Goal: Feedback & Contribution: Contribute content

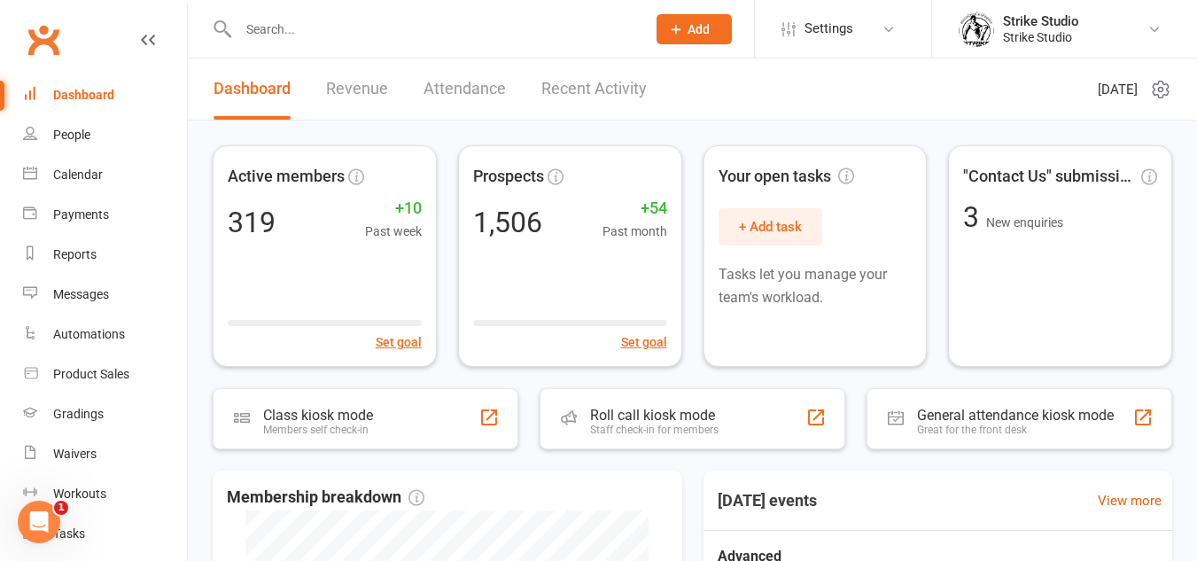
click at [40, 526] on icon "Open Intercom Messenger" at bounding box center [39, 522] width 29 height 29
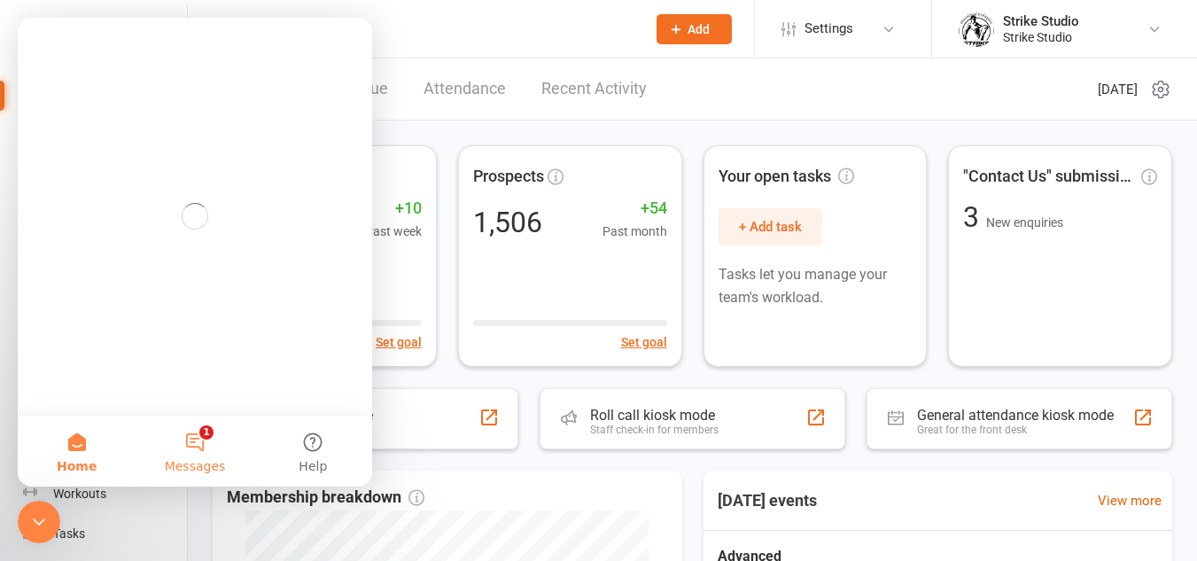
click at [169, 461] on span "Messages" at bounding box center [195, 466] width 61 height 12
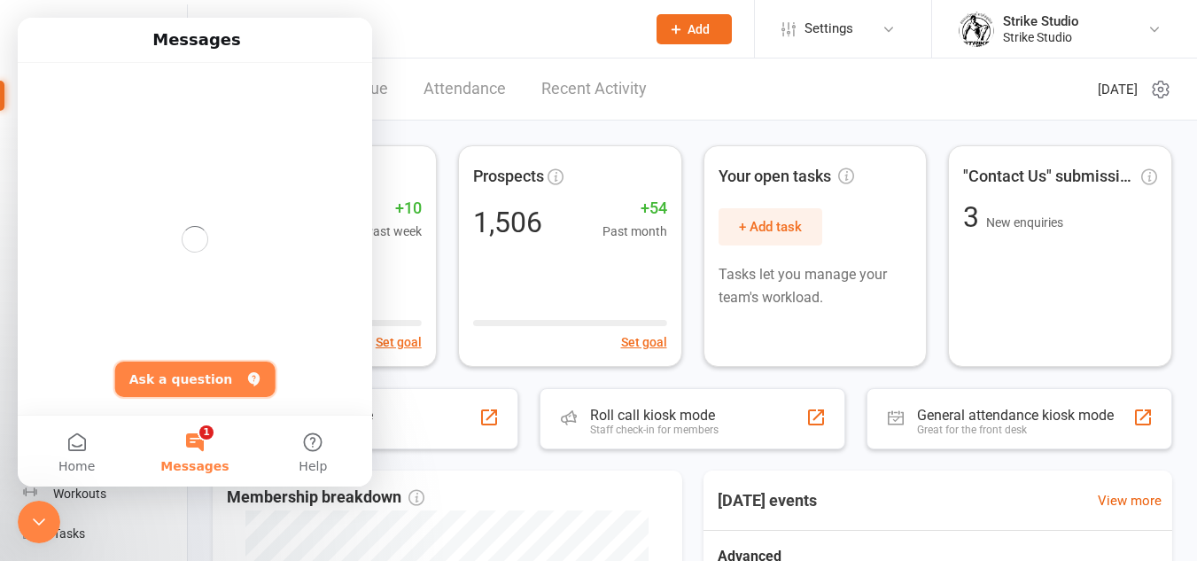
click at [223, 385] on button "Ask a question" at bounding box center [195, 379] width 160 height 35
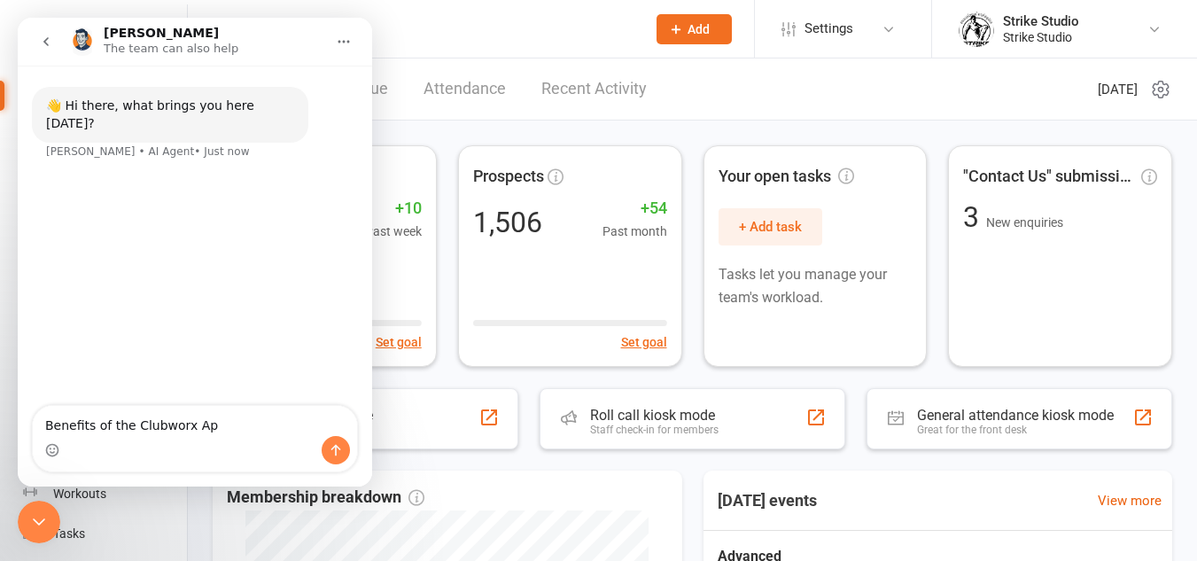
type textarea "Benefits of the Clubworx App"
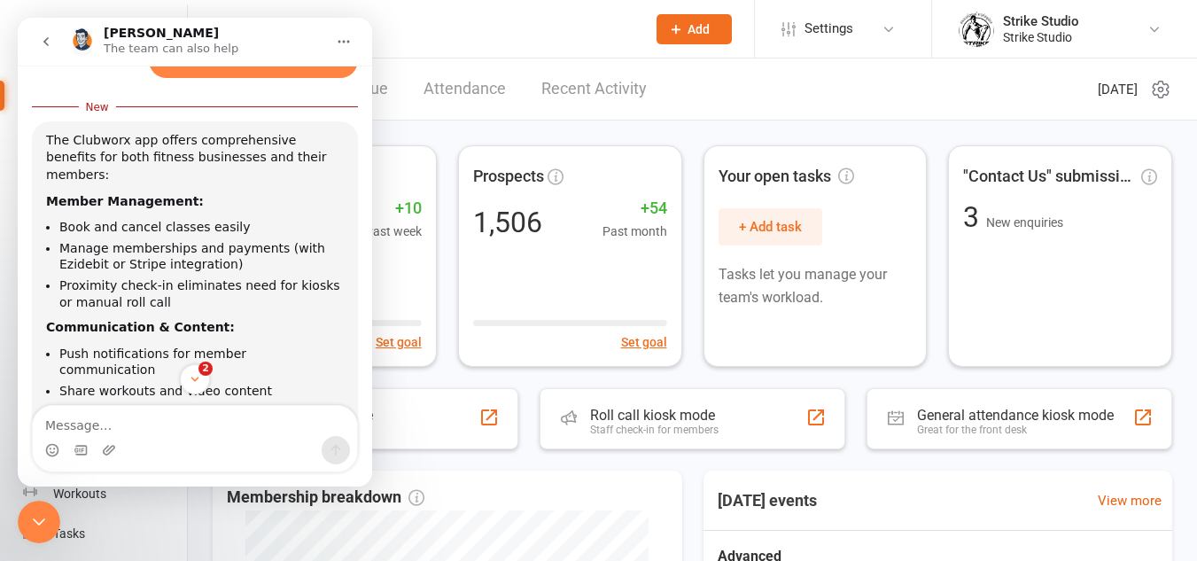
scroll to position [144, 0]
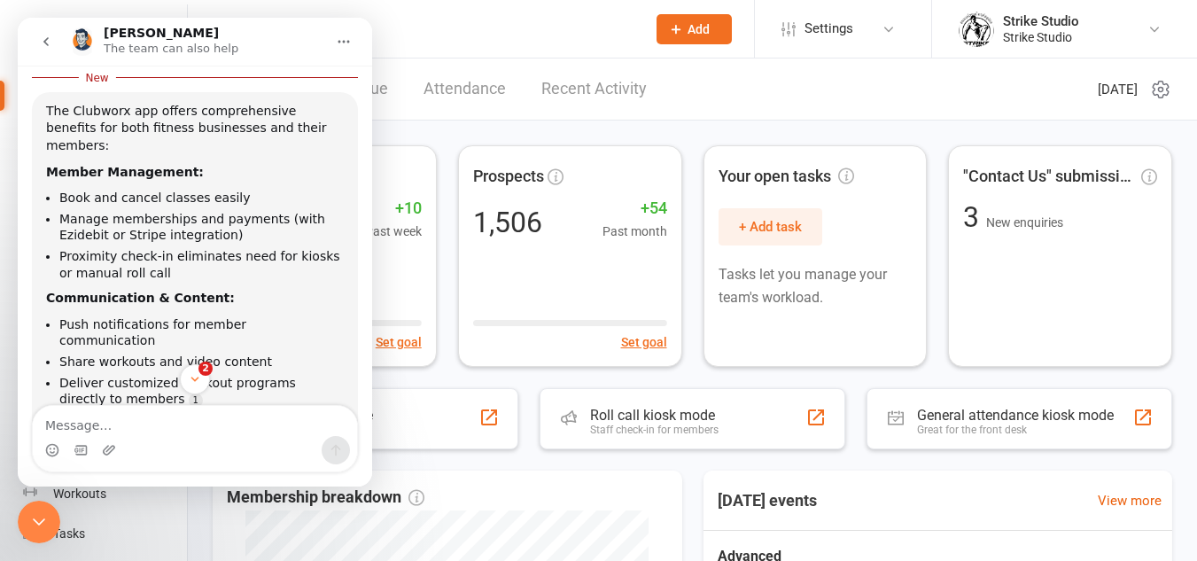
click at [43, 517] on icon "Close Intercom Messenger" at bounding box center [38, 521] width 21 height 21
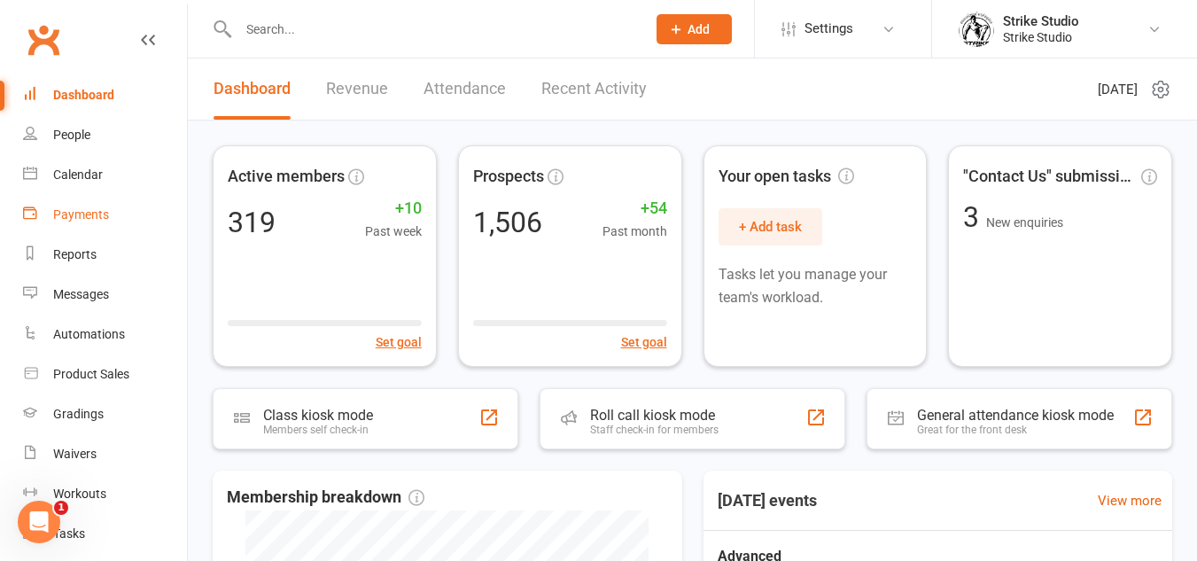
scroll to position [508, 0]
click at [97, 301] on div "Messages" at bounding box center [81, 294] width 56 height 14
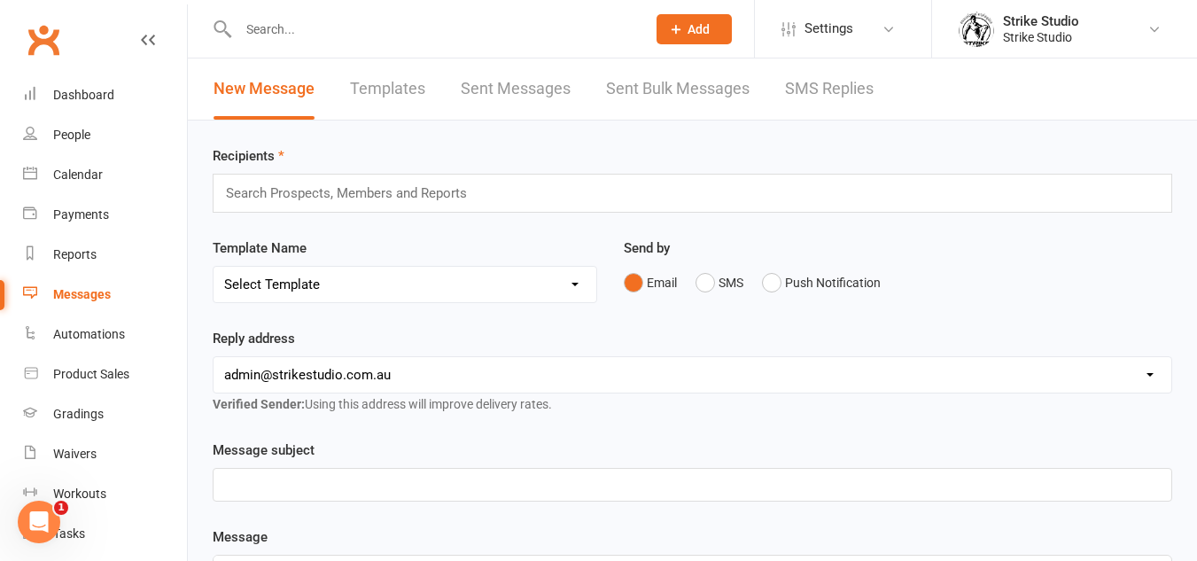
click at [382, 101] on link "Templates" at bounding box center [387, 88] width 75 height 61
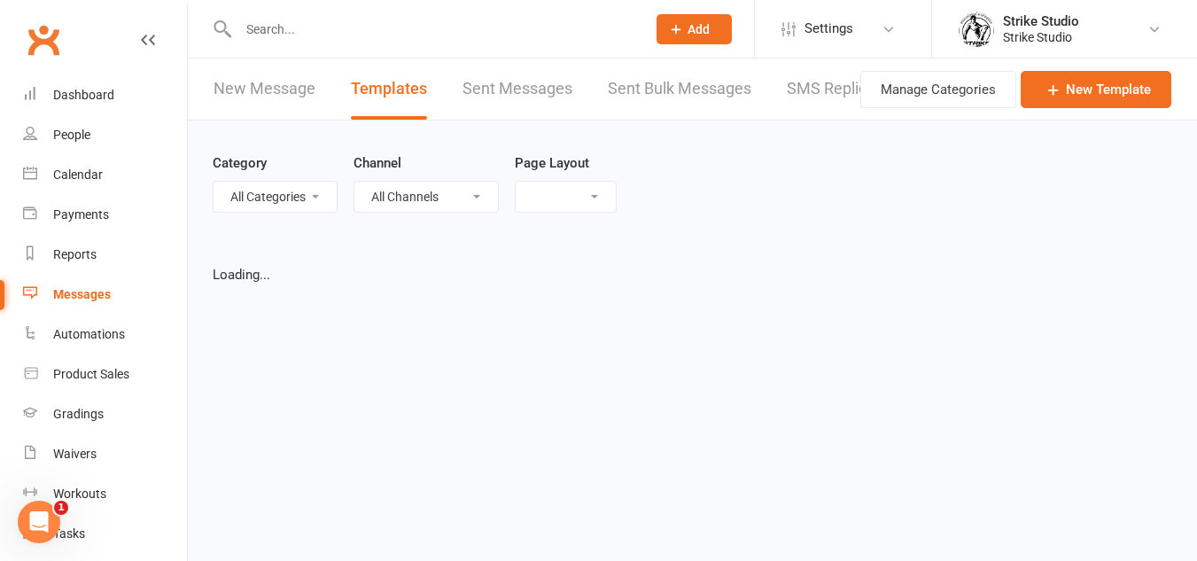
select select "list"
select select "100"
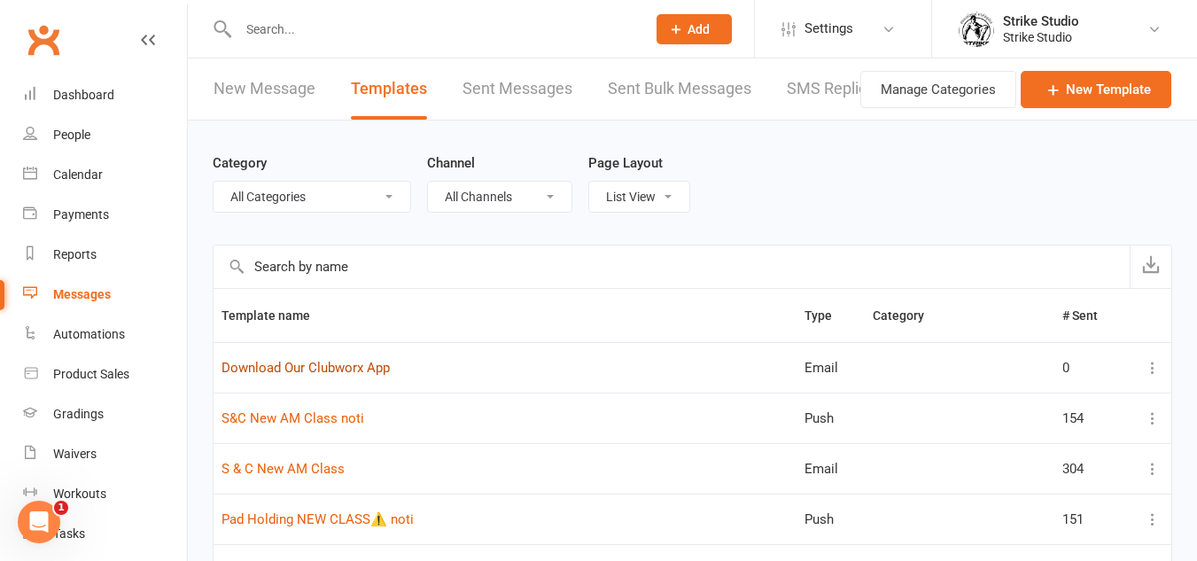
click at [354, 369] on link "Download Our Clubworx App" at bounding box center [306, 368] width 168 height 16
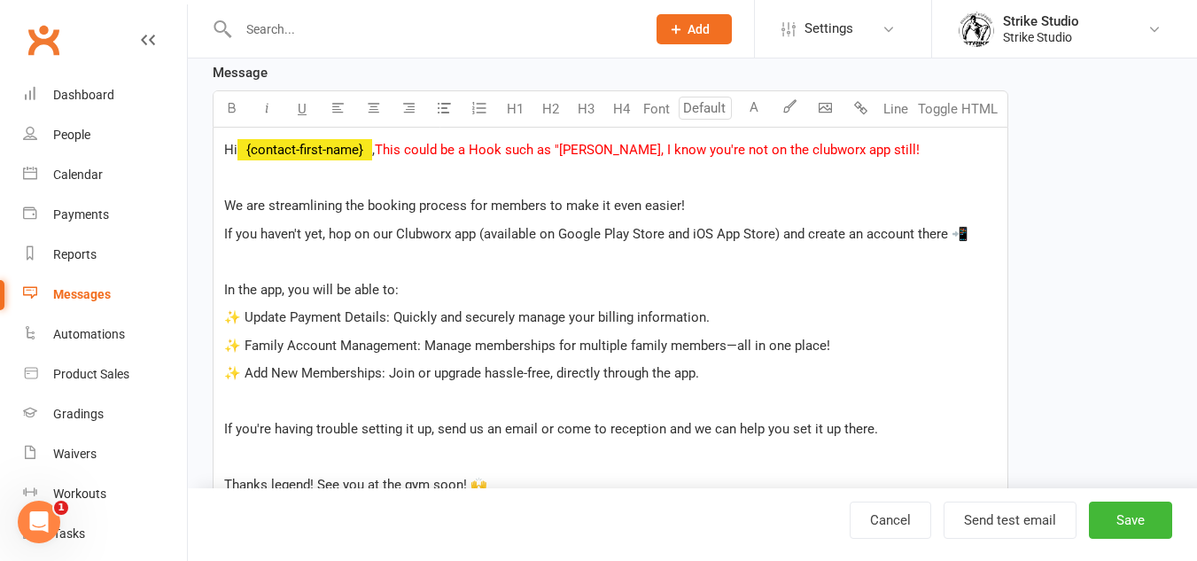
scroll to position [354, 0]
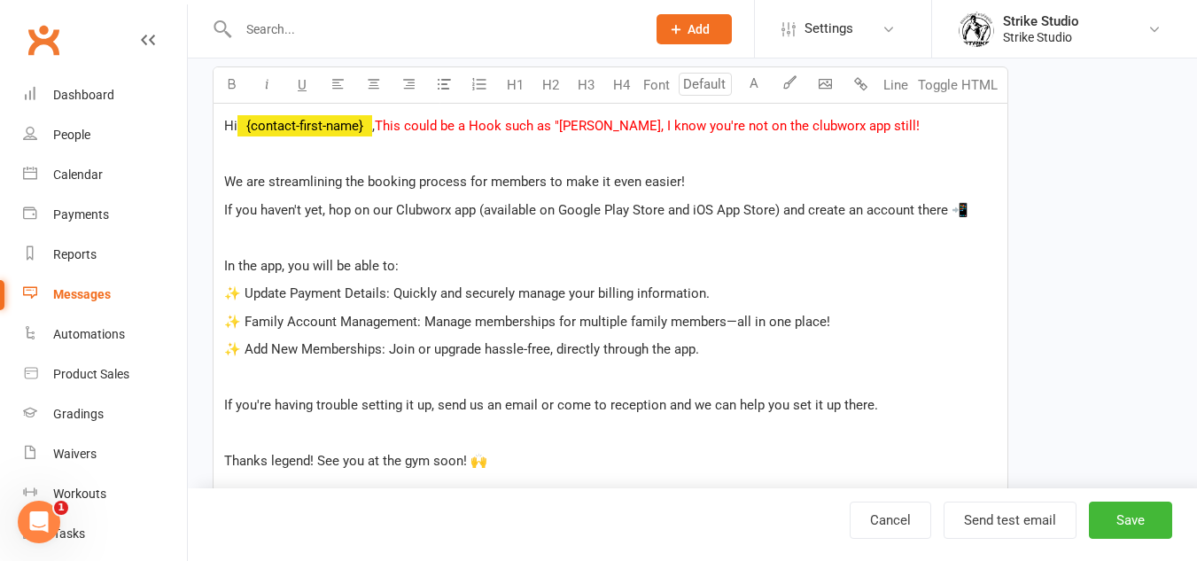
click at [469, 210] on span "If you haven't yet, hop on our Clubworx app (available on Google Play Store and…" at bounding box center [596, 210] width 744 height 16
click at [908, 130] on p "Hi ﻿ {contact-first-name} , This could be a Hook such as "[PERSON_NAME], I know…" at bounding box center [610, 125] width 773 height 21
click at [570, 182] on span "We are streamlining the booking process for members to make it even easier!" at bounding box center [454, 182] width 461 height 16
click at [705, 179] on p "We are streamlining the booking process for members to make it even easier!" at bounding box center [610, 181] width 773 height 21
click at [340, 176] on span "We are streamlining the booking process for members to make it even easier!" at bounding box center [454, 182] width 461 height 16
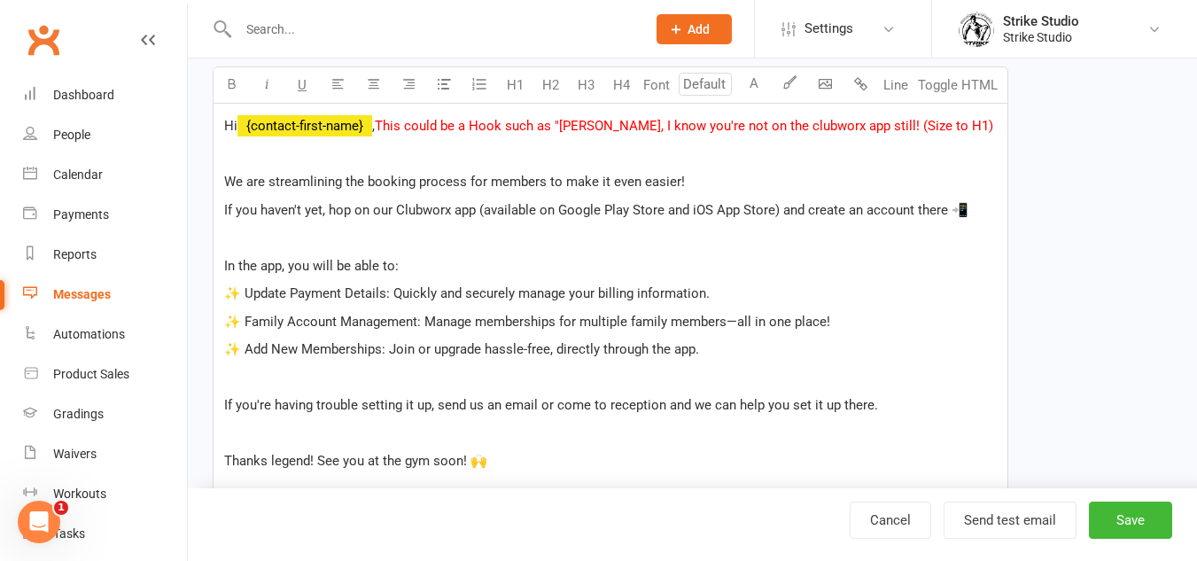
click at [752, 181] on p "We are streamlining the booking process for members to make it even easier!" at bounding box center [610, 181] width 773 height 21
click at [754, 79] on button "A" at bounding box center [753, 84] width 35 height 35
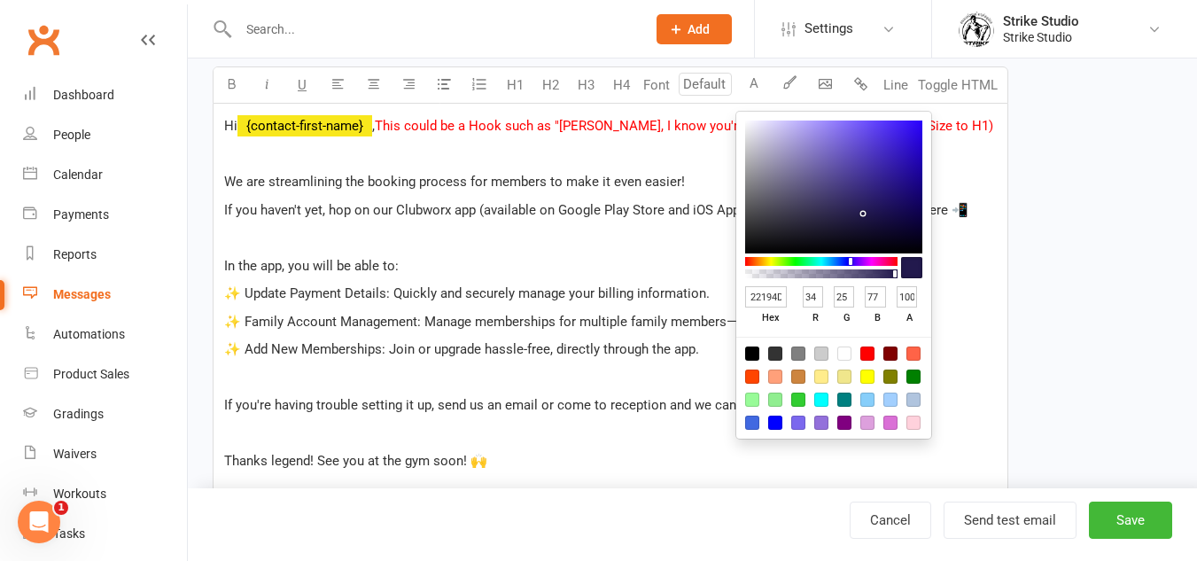
click at [861, 347] on div at bounding box center [867, 353] width 14 height 14
type input "FF0000"
type input "255"
type input "0"
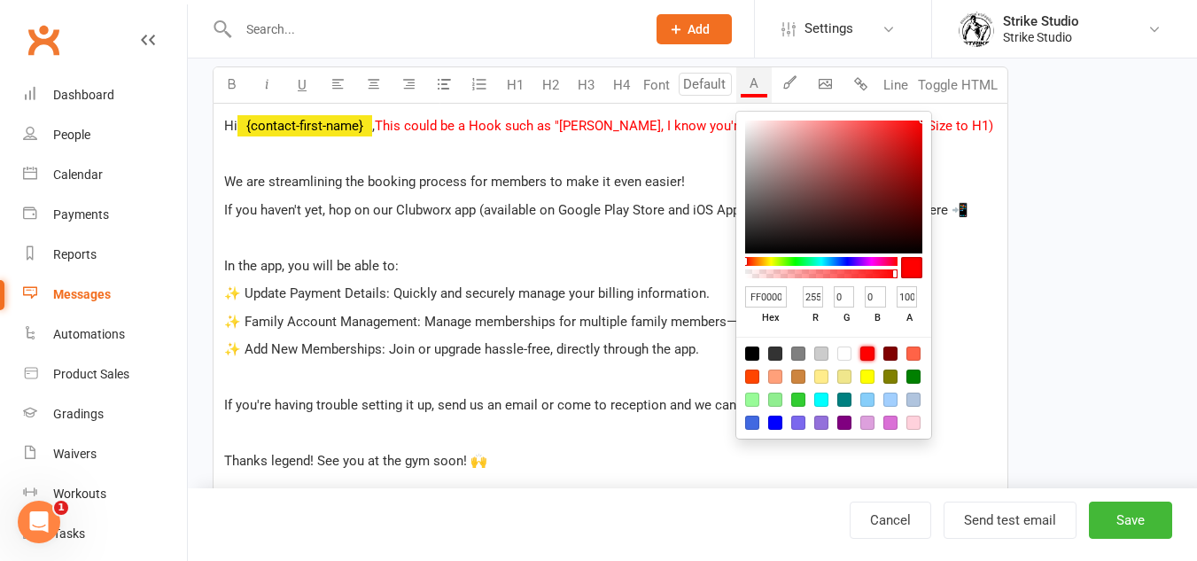
click at [685, 184] on p "We are streamlining the booking process for members to make it even easier! ﻿" at bounding box center [610, 181] width 773 height 21
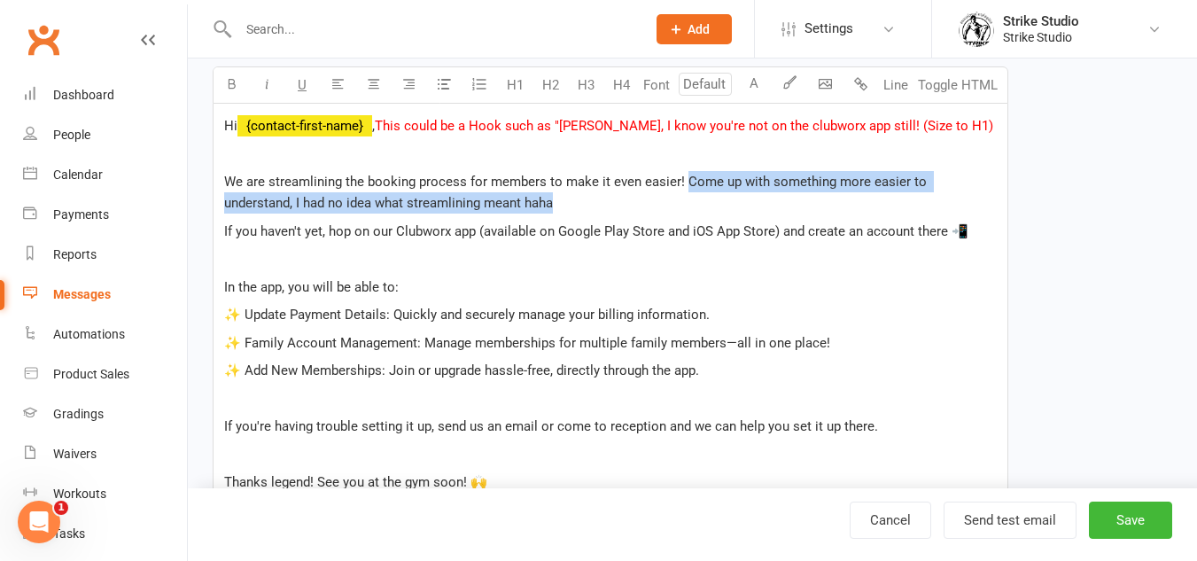
drag, startPoint x: 685, startPoint y: 183, endPoint x: 692, endPoint y: 199, distance: 18.3
click at [692, 199] on p "We are streamlining the booking process for members to make it even easier! Com…" at bounding box center [610, 192] width 773 height 43
click at [758, 85] on button "A" at bounding box center [753, 84] width 35 height 35
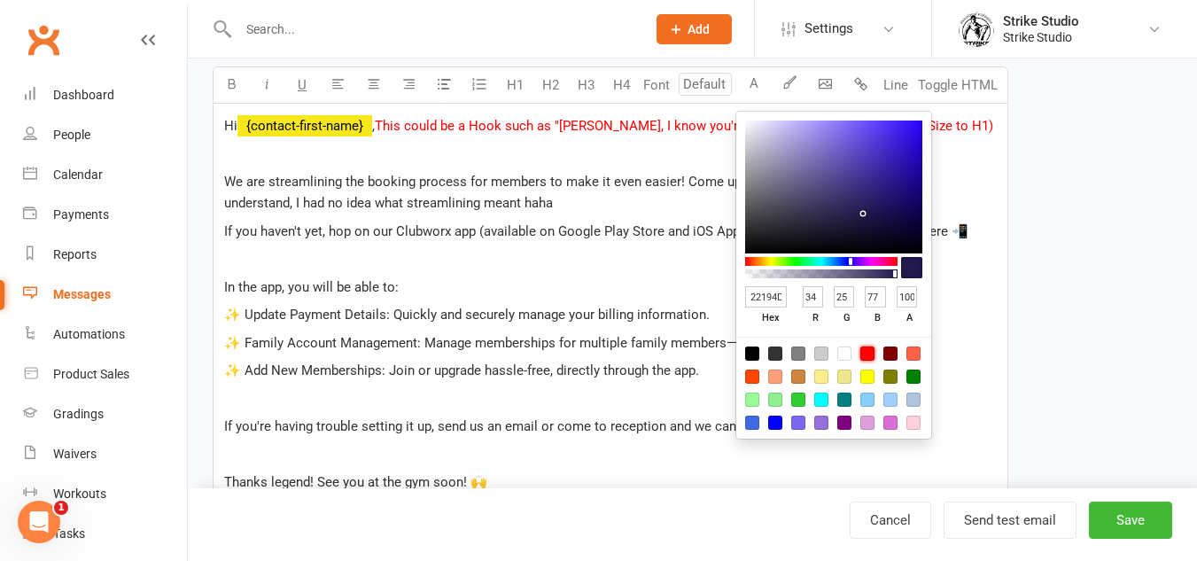
click at [869, 356] on div at bounding box center [867, 353] width 14 height 14
type input "FF0000"
type input "255"
type input "0"
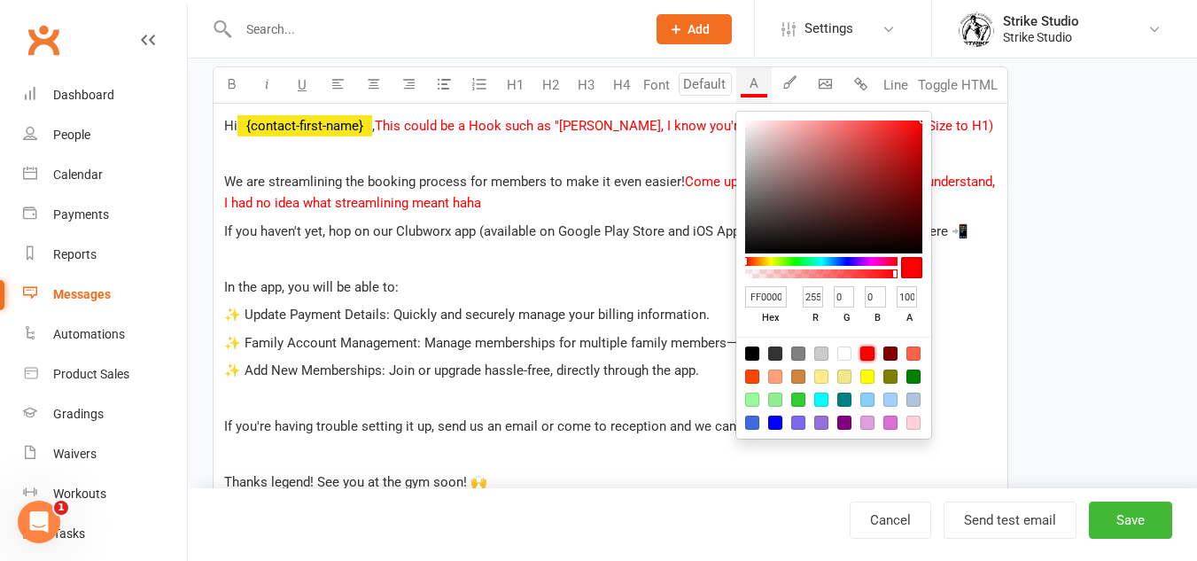
click at [642, 280] on p "In the app, you will be able to:" at bounding box center [610, 286] width 773 height 21
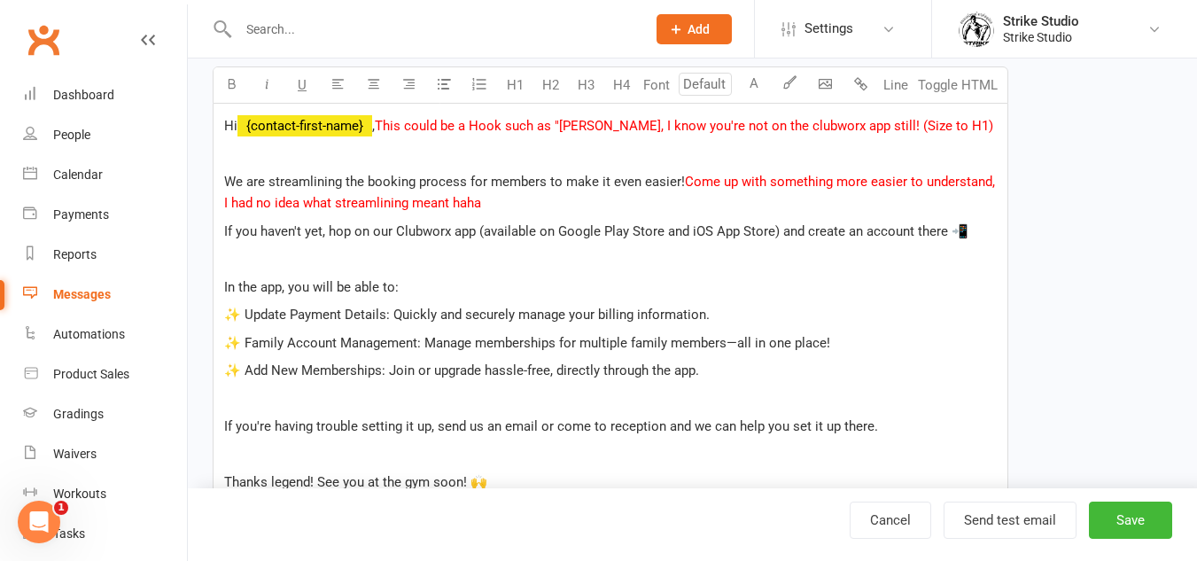
click at [665, 211] on p "We are streamlining the booking process for members to make it even easier! Com…" at bounding box center [610, 192] width 773 height 43
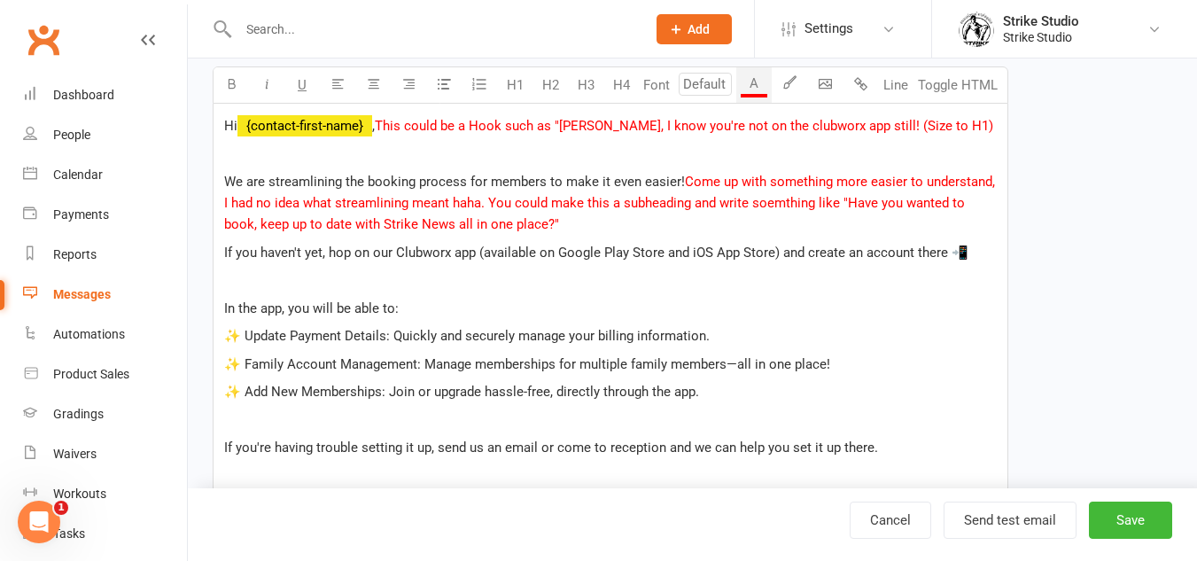
click at [928, 198] on span "Come up with something more easier to understand, I had no idea what streamlini…" at bounding box center [611, 203] width 774 height 58
click at [929, 210] on span "Come up with something more easier to understand, I had no idea what streamlini…" at bounding box center [611, 203] width 774 height 58
click at [255, 226] on span "Come up with something more easier to understand, I had no idea what streamlini…" at bounding box center [611, 203] width 774 height 58
click at [346, 223] on span "Come up with something more easier to understand, I had no idea what streamlini…" at bounding box center [611, 203] width 774 height 58
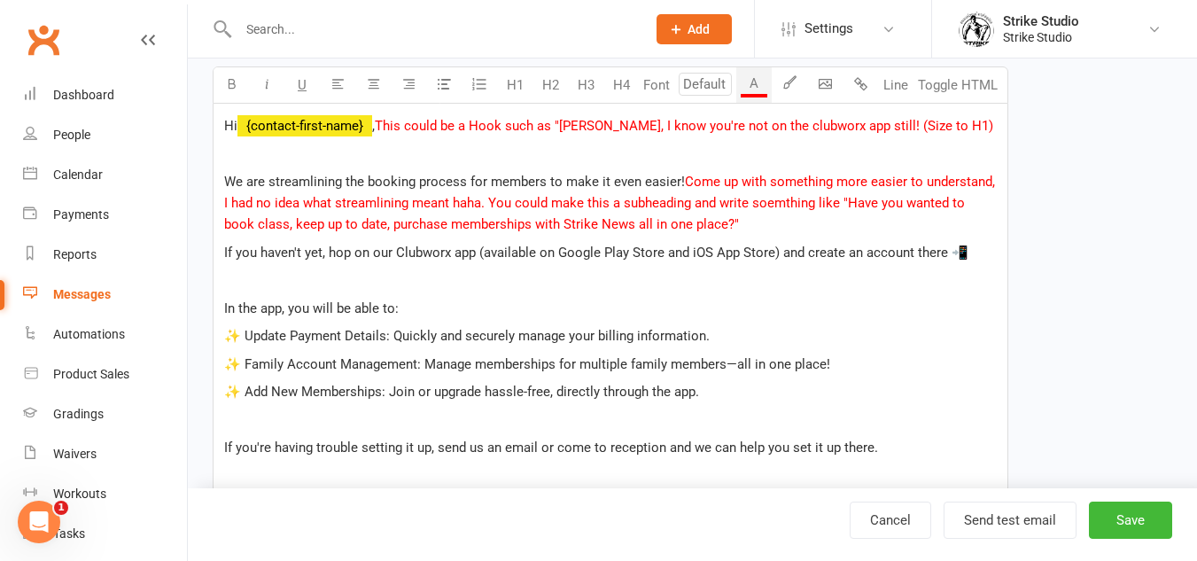
click at [436, 265] on div "Hi ﻿ {contact-first-name} , This could be a Hook such as "[PERSON_NAME], I know…" at bounding box center [611, 460] width 794 height 712
click at [327, 252] on span "If you haven't yet, hop on our Clubworx app (available on Google Play Store and…" at bounding box center [596, 253] width 744 height 16
click at [749, 85] on button "A" at bounding box center [753, 84] width 35 height 35
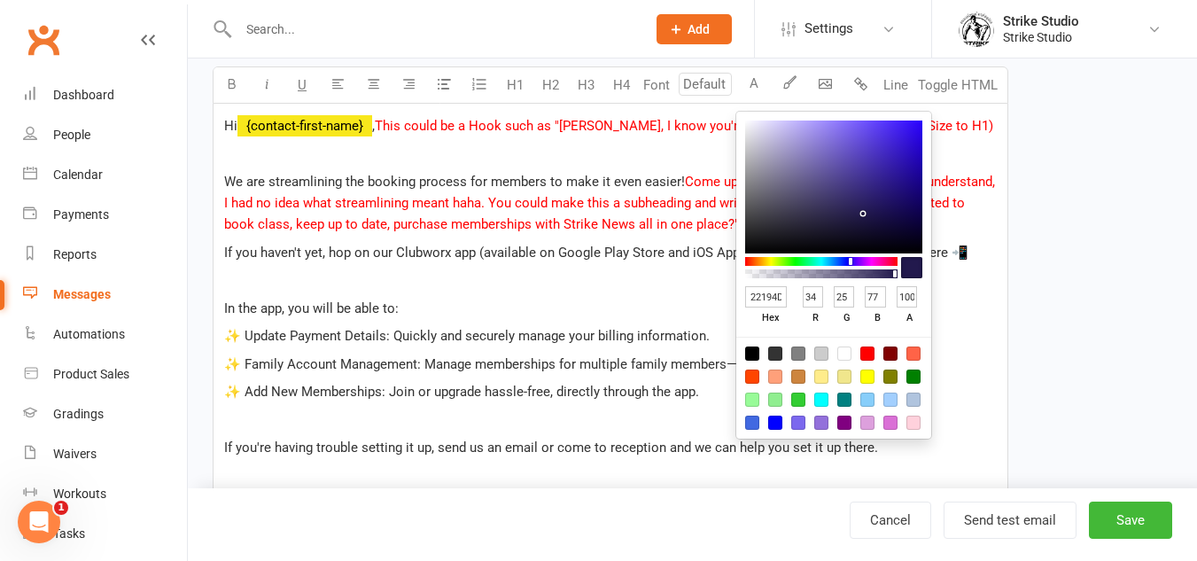
click at [867, 355] on div at bounding box center [867, 353] width 14 height 14
type input "FF0000"
type input "255"
type input "0"
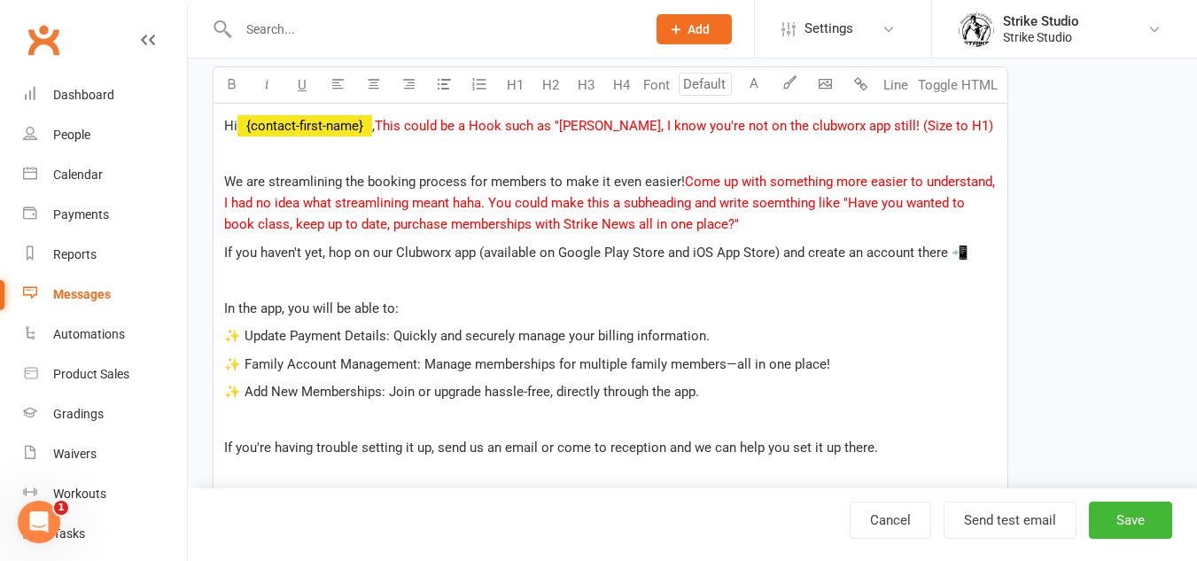
click at [348, 253] on span "If you haven't yet, hop on our Clubworx app (available on Google Play Store and…" at bounding box center [596, 253] width 744 height 16
click at [377, 255] on span "If you haven't yet, hop on our Clubworx app (available on Google Play Store and…" at bounding box center [596, 253] width 744 height 16
click at [358, 256] on span "If you haven't yet, hop on our Clubworx app (available on Google Play Store and…" at bounding box center [596, 253] width 744 height 16
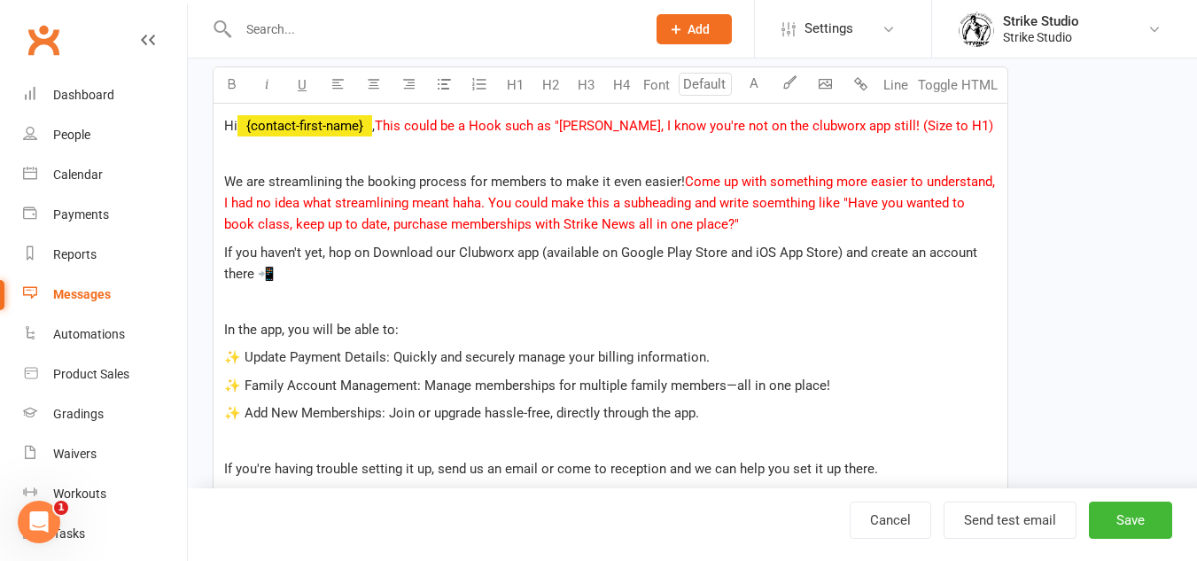
click at [396, 251] on span "If you haven't yet, hop on Download our Clubworx app (available on Google Play …" at bounding box center [602, 263] width 757 height 37
click at [765, 86] on button "A" at bounding box center [753, 84] width 35 height 35
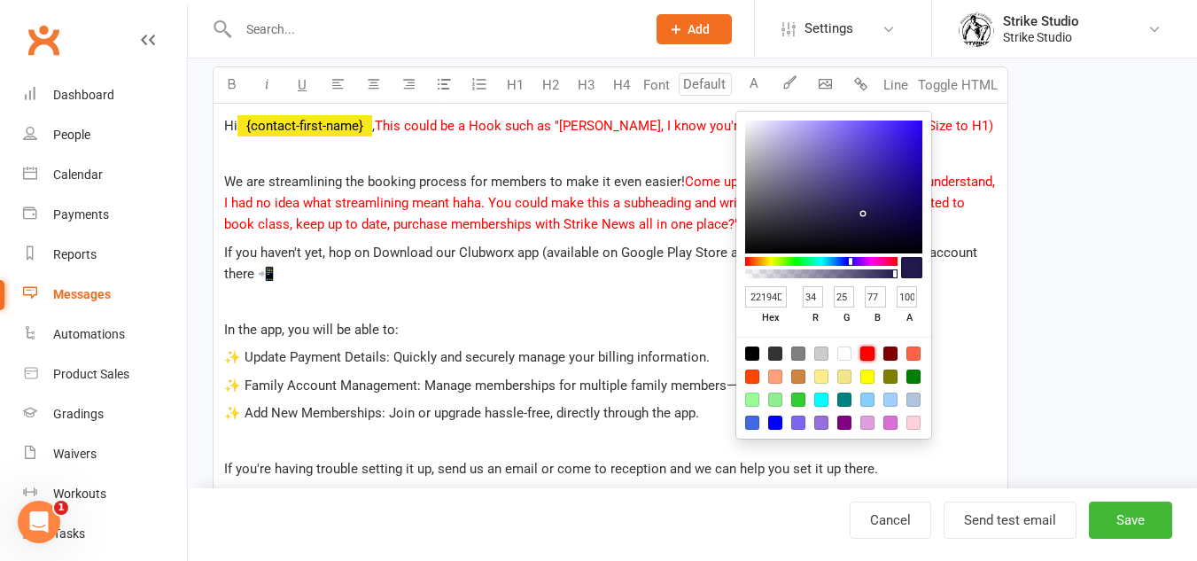
click at [872, 352] on div at bounding box center [867, 353] width 14 height 14
type input "FF0000"
type input "255"
type input "0"
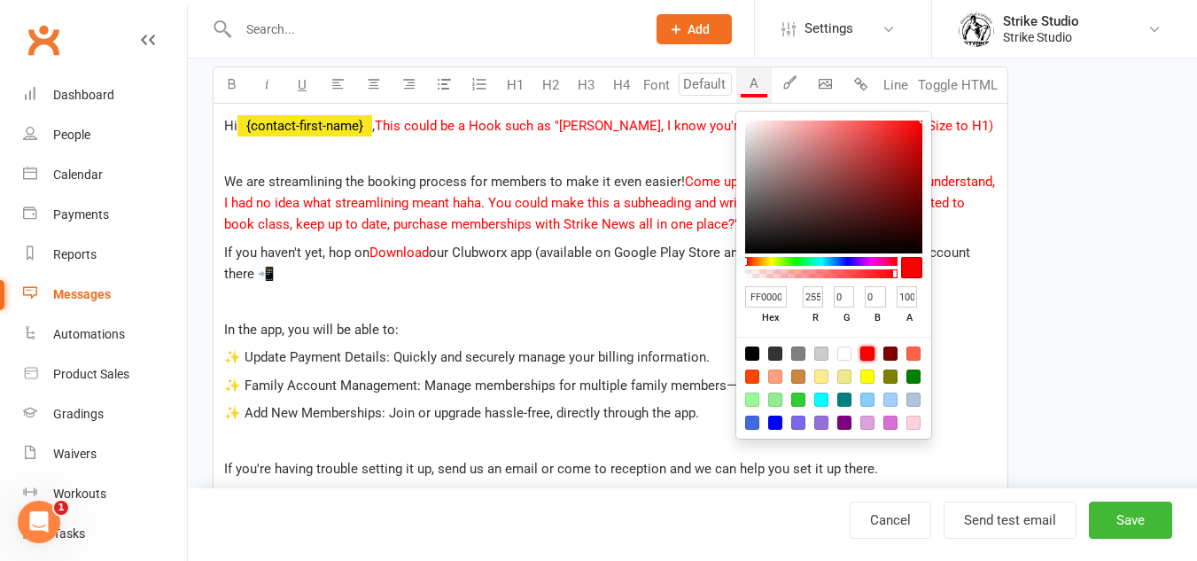
click at [548, 291] on p at bounding box center [610, 301] width 773 height 21
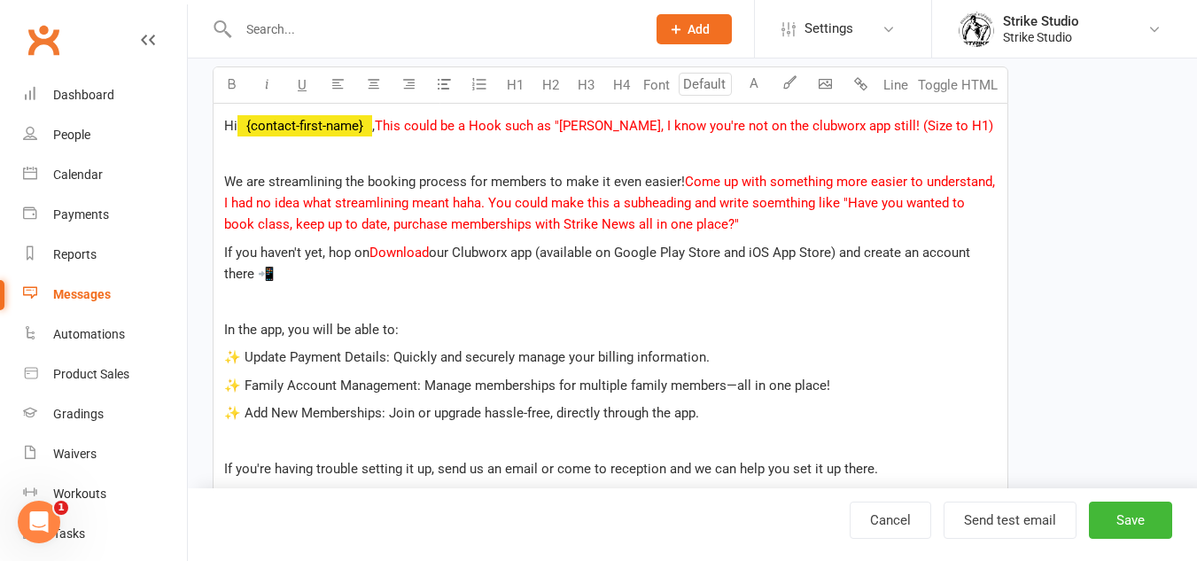
click at [533, 248] on span "our Clubworx app (available on Google Play Store and iOS App Store) and create …" at bounding box center [599, 263] width 750 height 37
click at [539, 248] on span "our Clubworx app (available on Google Play Store and iOS App Store) and create …" at bounding box center [599, 263] width 750 height 37
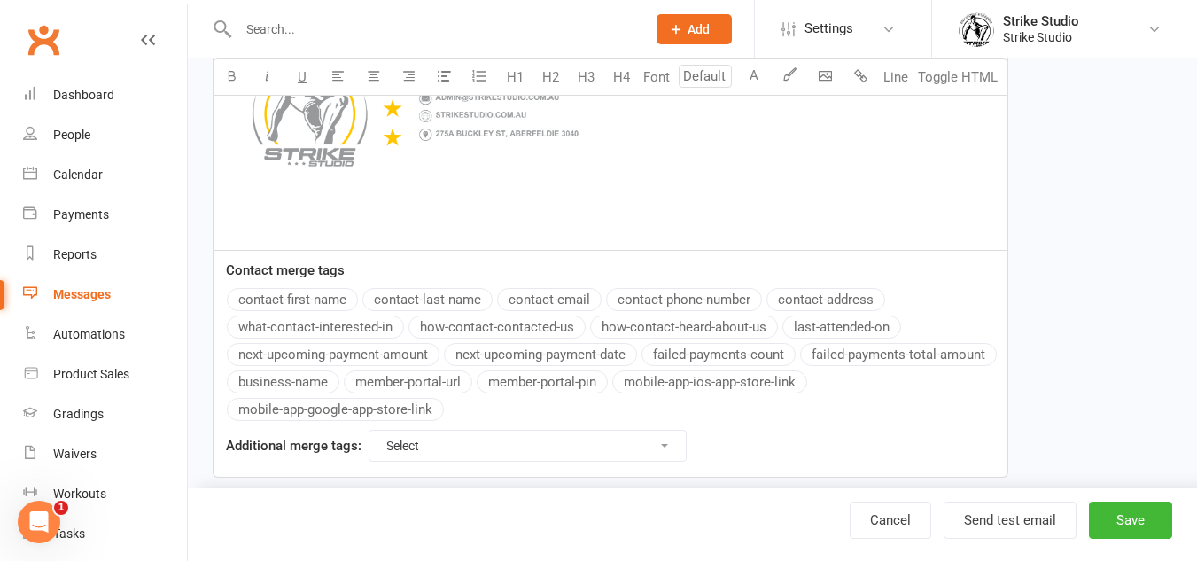
scroll to position [968, 0]
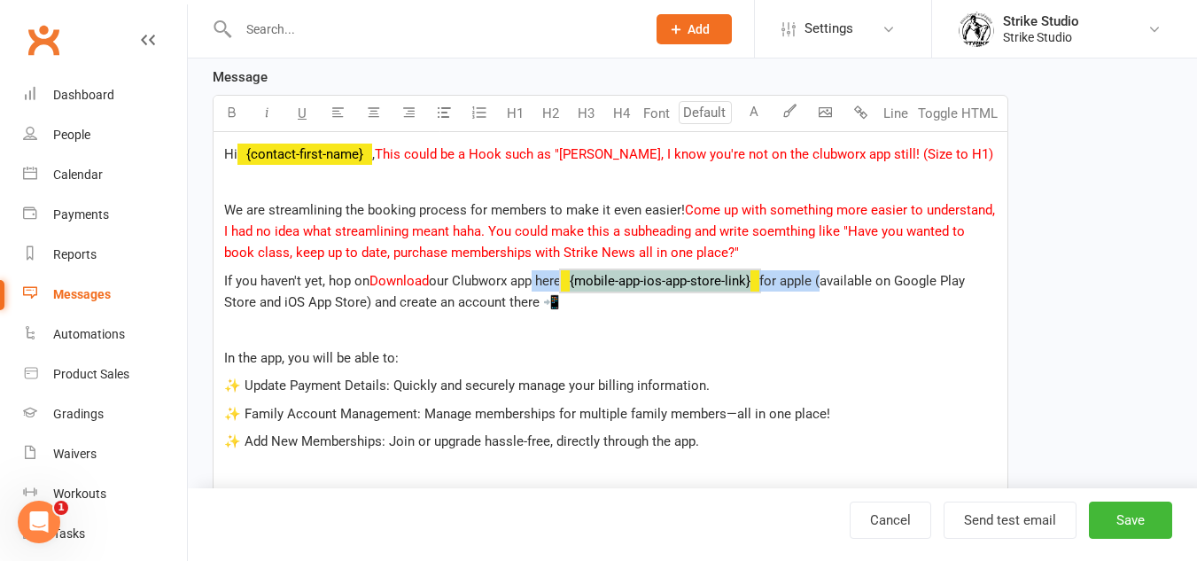
drag, startPoint x: 826, startPoint y: 280, endPoint x: 587, endPoint y: 276, distance: 239.3
click at [556, 276] on p "If you haven't yet, hop on Download our Clubworx app here ﻿ {mobile-app-ios-app…" at bounding box center [610, 291] width 773 height 43
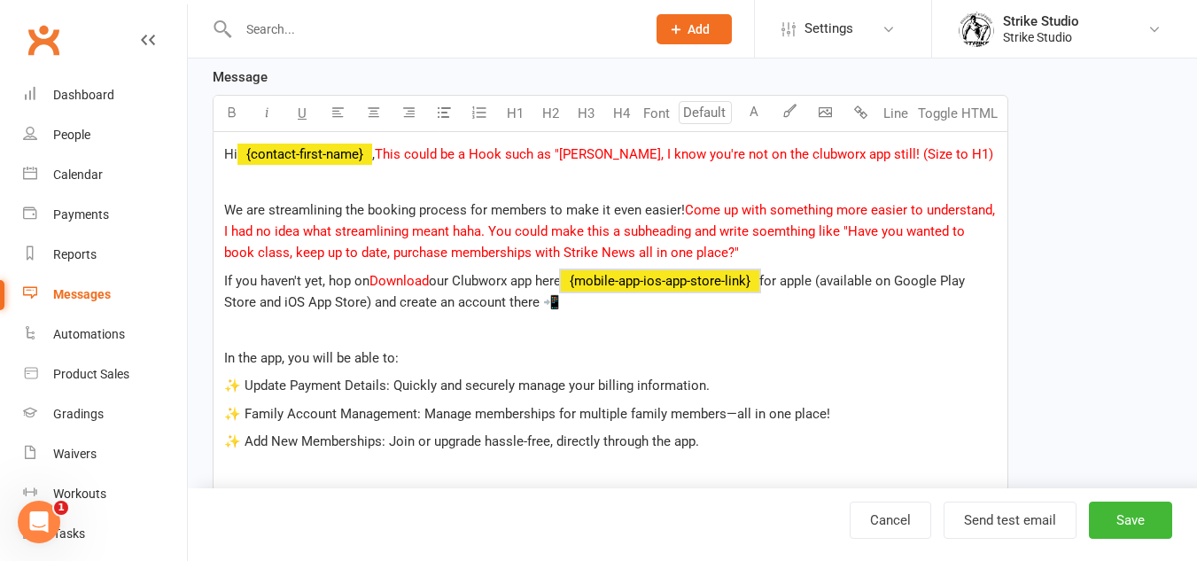
drag, startPoint x: 808, startPoint y: 337, endPoint x: 823, endPoint y: 294, distance: 45.1
click at [810, 337] on p at bounding box center [610, 329] width 773 height 21
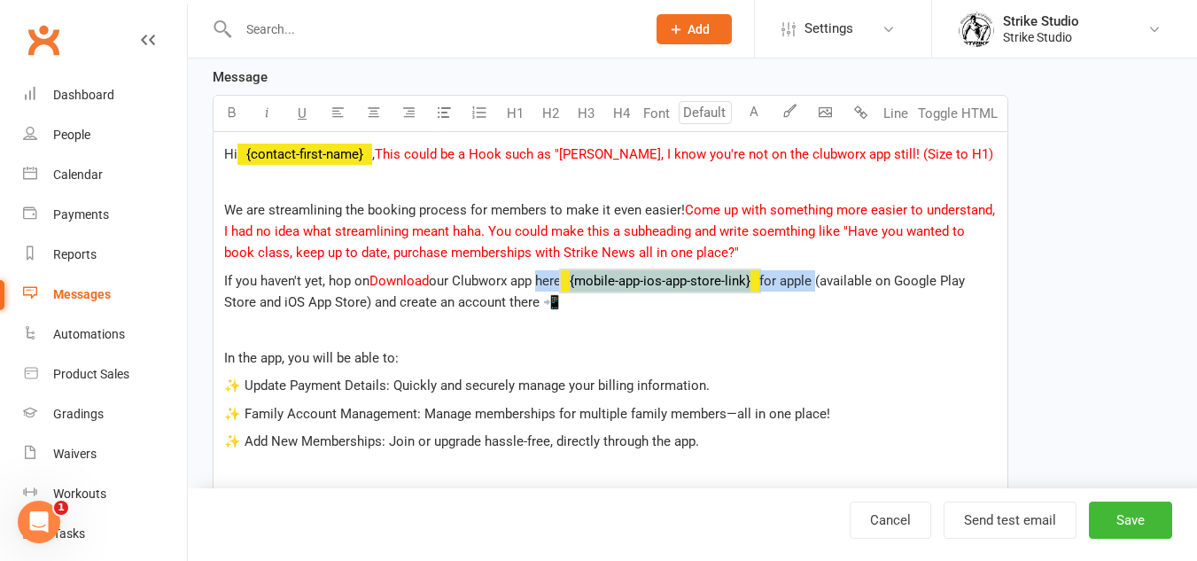
drag, startPoint x: 824, startPoint y: 283, endPoint x: 543, endPoint y: 265, distance: 281.4
click at [543, 265] on div "Hi ﻿ {contact-first-name} , This could be a Hook such as "[PERSON_NAME], I know…" at bounding box center [611, 499] width 794 height 734
click at [750, 114] on button "A" at bounding box center [753, 113] width 35 height 35
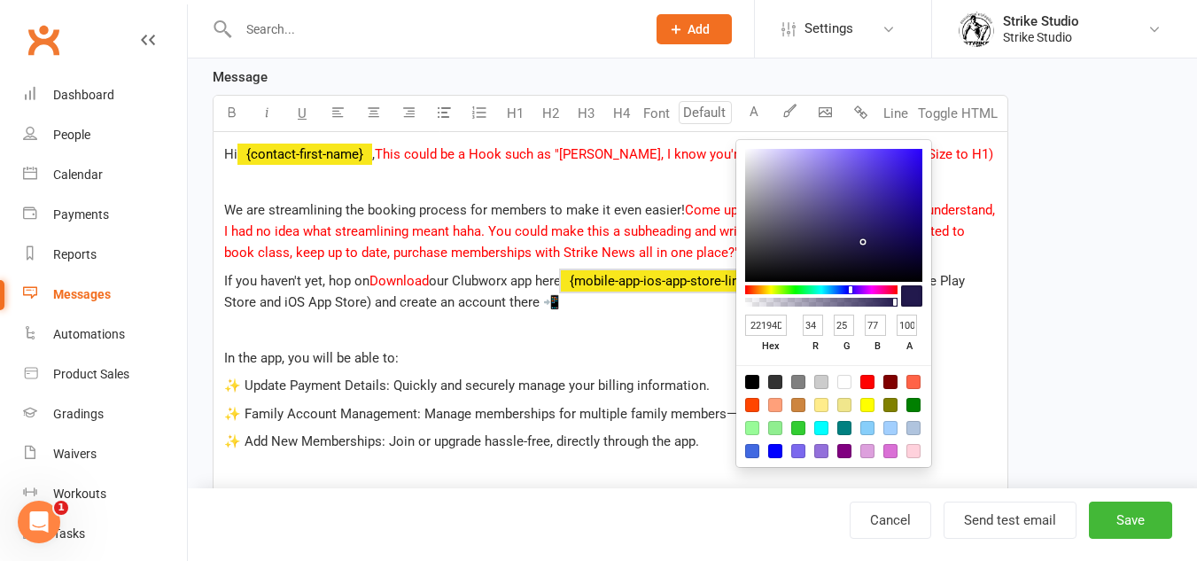
click at [869, 379] on div at bounding box center [867, 382] width 14 height 14
type input "FF0000"
type input "255"
type input "0"
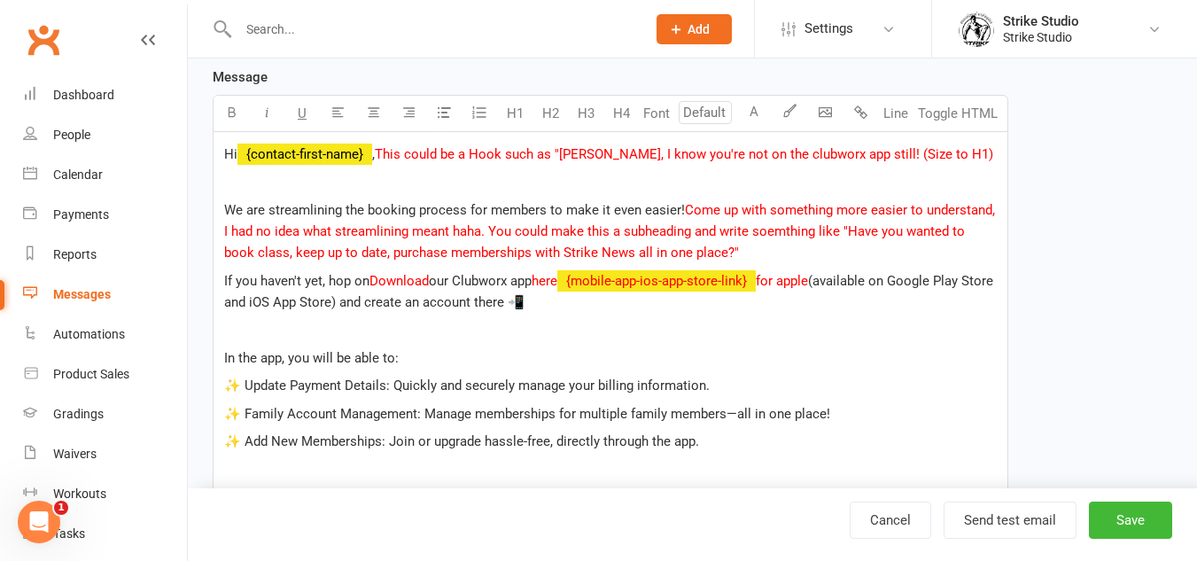
click at [694, 353] on p "In the app, you will be able to:" at bounding box center [610, 357] width 773 height 21
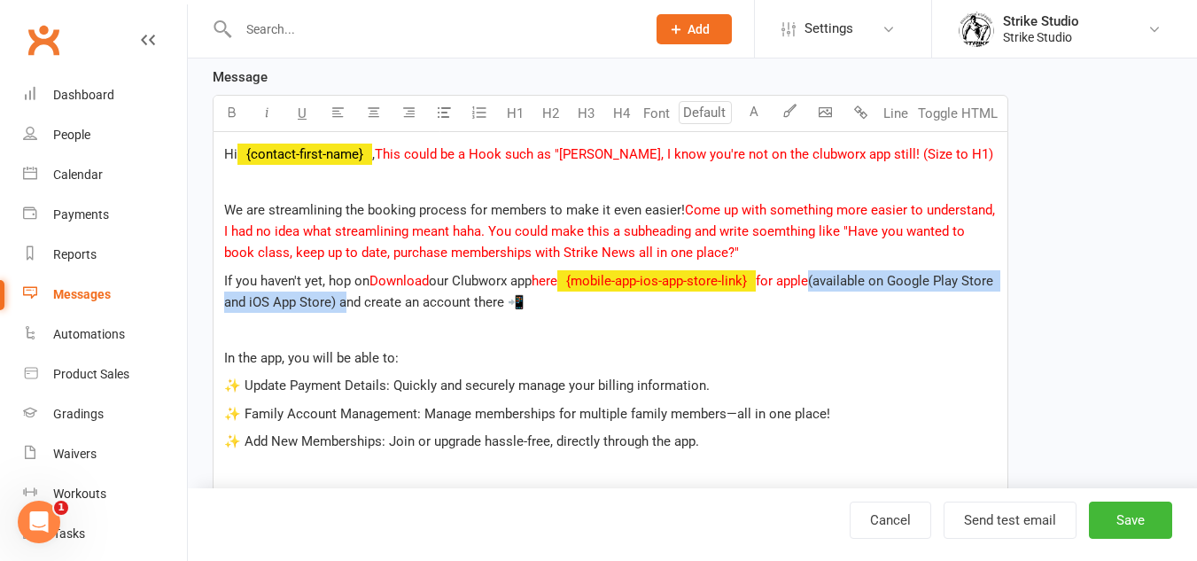
drag, startPoint x: 823, startPoint y: 284, endPoint x: 372, endPoint y: 293, distance: 451.1
click at [372, 293] on span "(available on Google Play Store and iOS App Store) and create an account there 📲" at bounding box center [610, 291] width 773 height 37
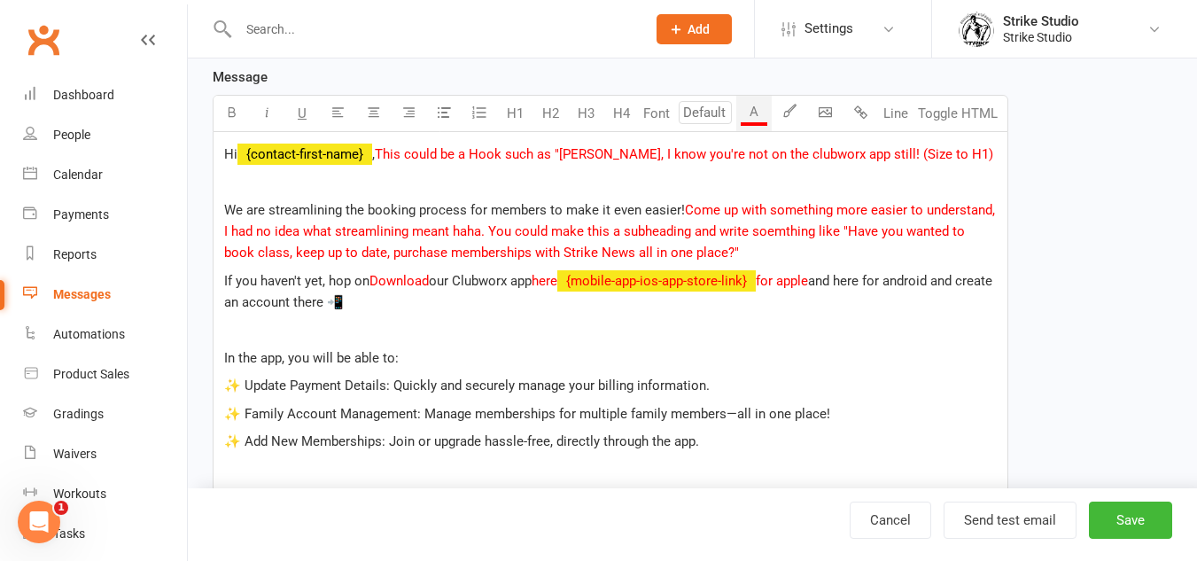
click at [825, 279] on span "and here for android and create an account there 📲" at bounding box center [610, 291] width 772 height 37
click at [952, 280] on span "and here for android and create an account there 📲" at bounding box center [610, 291] width 772 height 37
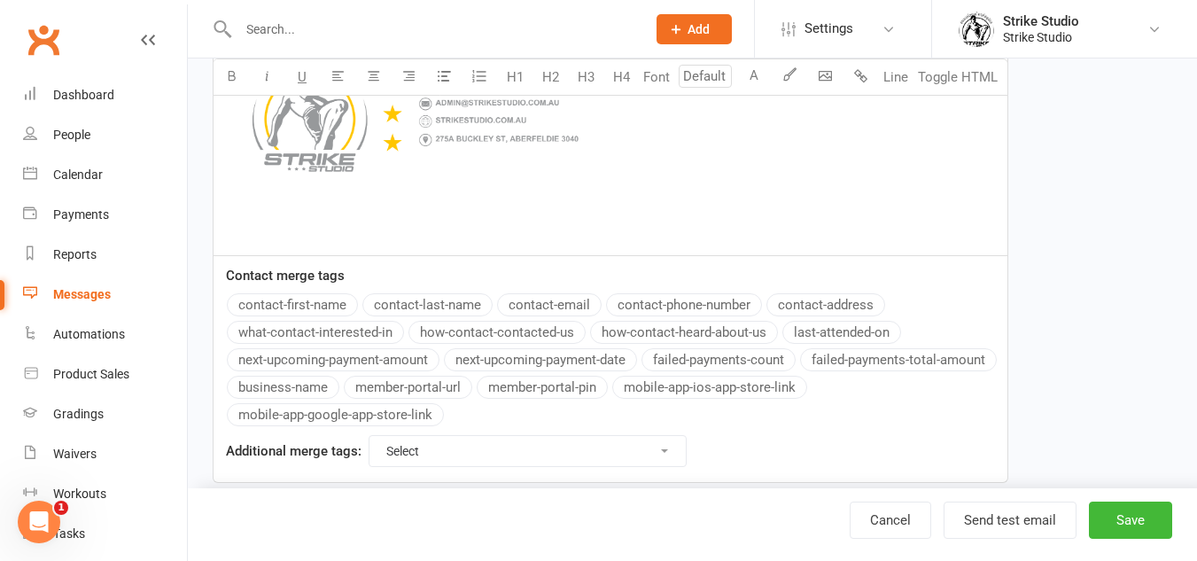
scroll to position [946, 0]
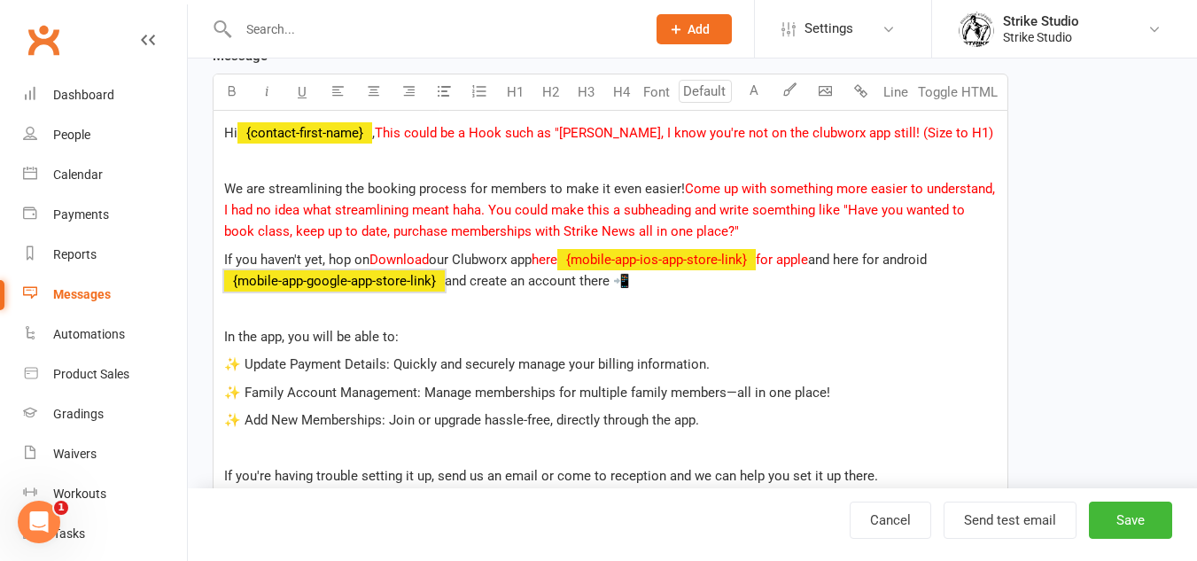
drag, startPoint x: 445, startPoint y: 279, endPoint x: 820, endPoint y: 267, distance: 375.9
click at [820, 267] on p "If you haven't yet, hop on Download our Clubworx app here ﻿ {mobile-app-ios-app…" at bounding box center [610, 270] width 773 height 43
click at [761, 93] on button "A" at bounding box center [753, 91] width 35 height 35
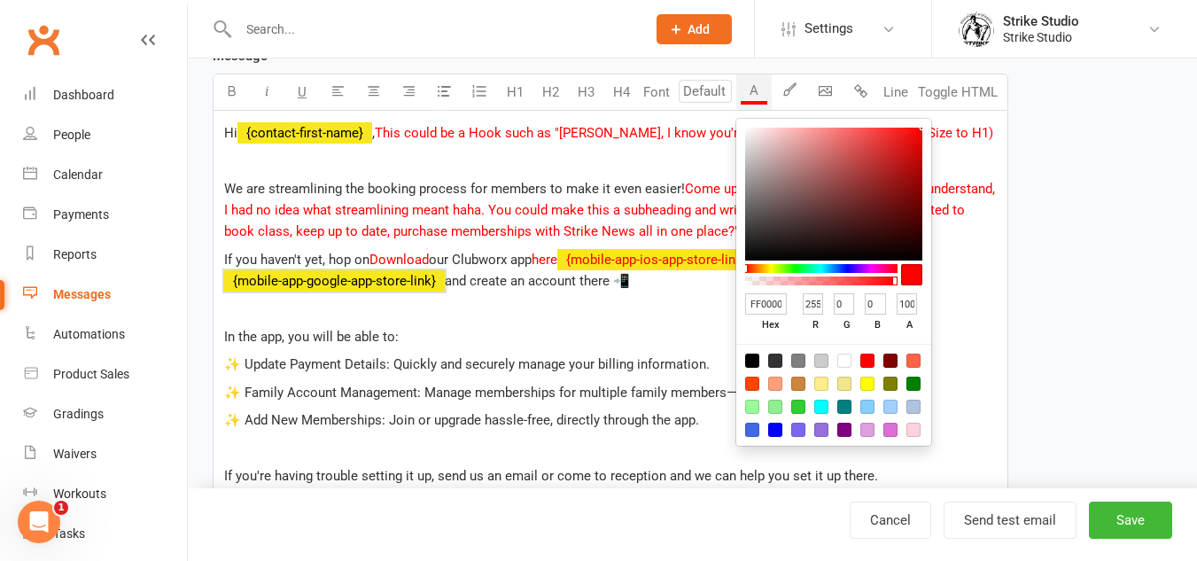
click at [867, 359] on div at bounding box center [867, 361] width 14 height 14
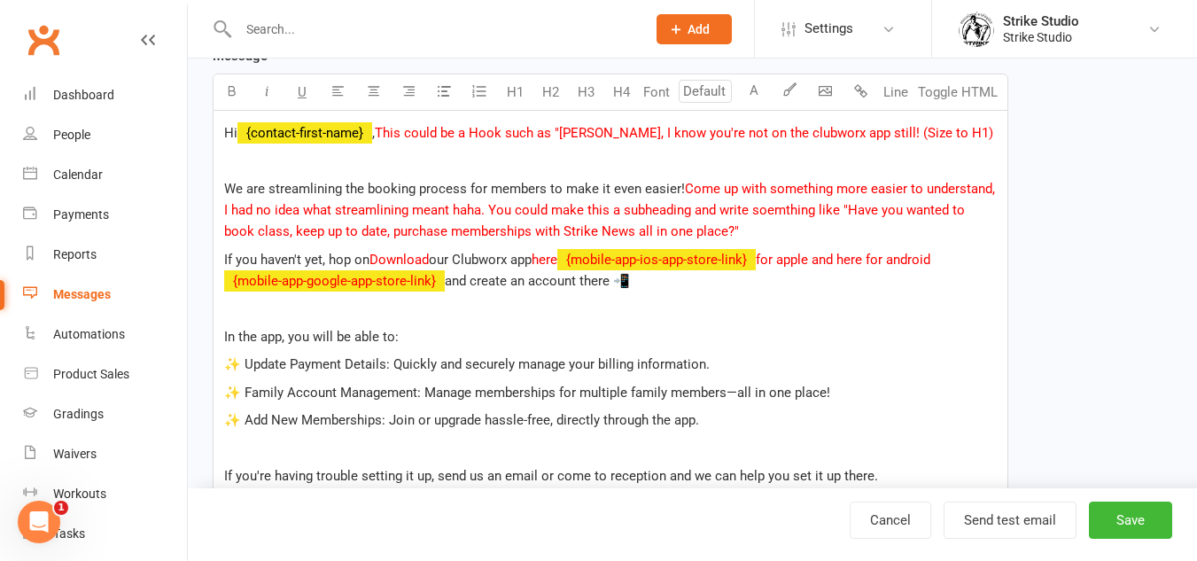
click at [677, 351] on div "Hi ﻿ {contact-first-name} , This could be a Hook such as "[PERSON_NAME], I know…" at bounding box center [611, 478] width 794 height 734
click at [725, 359] on p "✨ Update Payment Details: Quickly and securely manage your billing information." at bounding box center [610, 364] width 773 height 21
click at [654, 302] on p at bounding box center [610, 308] width 773 height 21
click at [464, 284] on span "and create an account there 📲" at bounding box center [537, 281] width 185 height 16
drag, startPoint x: 452, startPoint y: 285, endPoint x: 618, endPoint y: 292, distance: 165.8
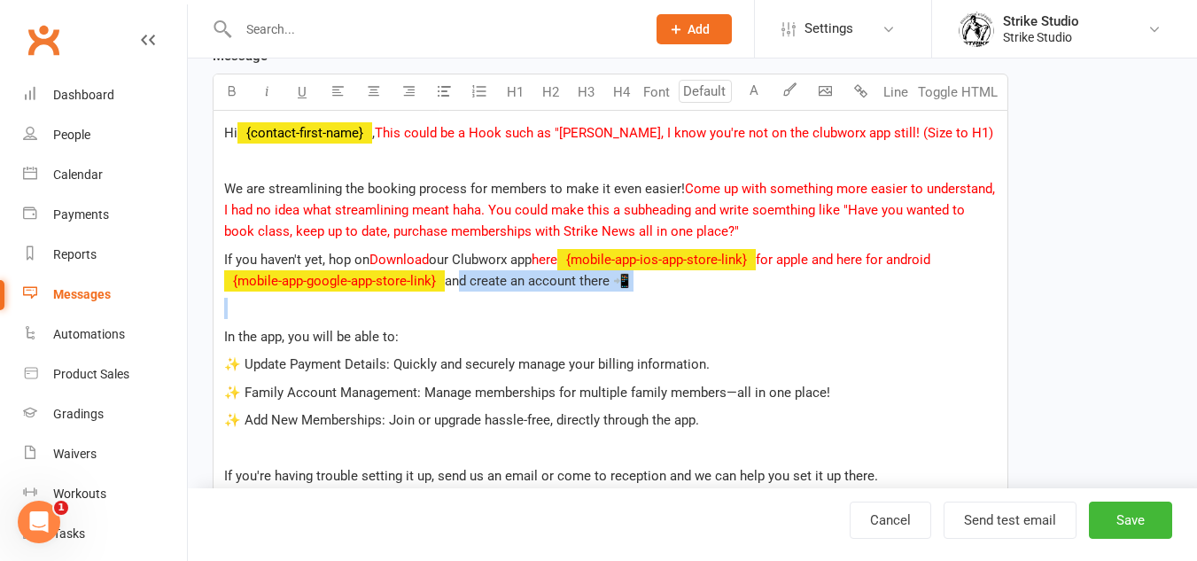
click at [618, 292] on div "Hi ﻿ {contact-first-name} , This could be a Hook such as "[PERSON_NAME], I know…" at bounding box center [611, 478] width 794 height 734
drag, startPoint x: 478, startPoint y: 282, endPoint x: 561, endPoint y: 289, distance: 82.7
click at [561, 289] on p "If you haven't yet, hop on Download our Clubworx app here ﻿ {mobile-app-ios-app…" at bounding box center [610, 270] width 773 height 43
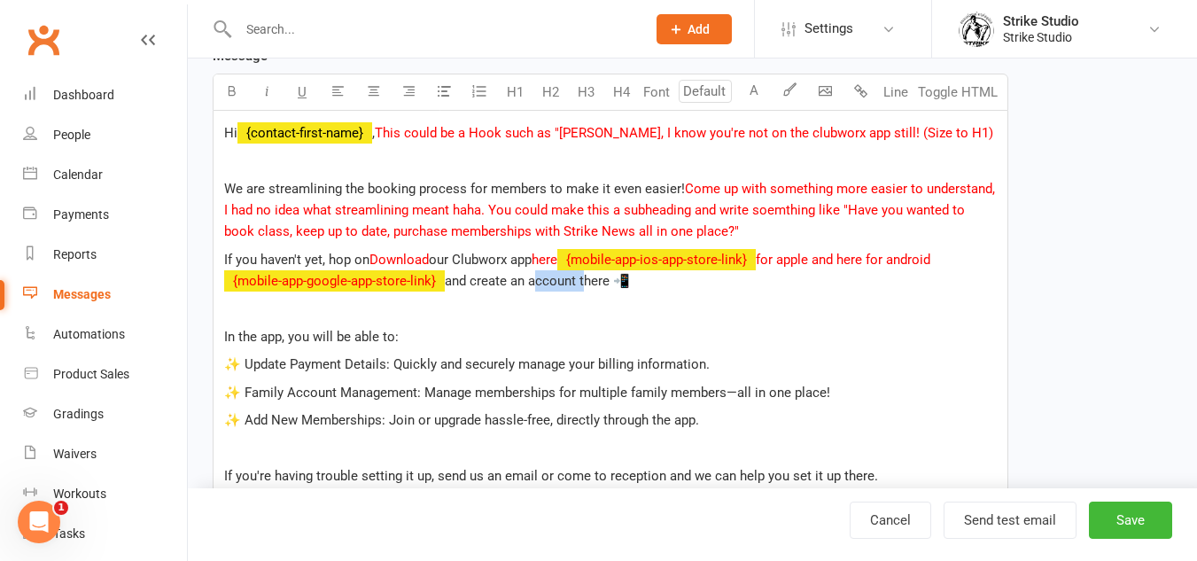
click at [561, 289] on p "If you haven't yet, hop on Download our Clubworx app here ﻿ {mobile-app-ios-app…" at bounding box center [610, 270] width 773 height 43
click at [531, 328] on p "In the app, you will be able to:" at bounding box center [610, 336] width 773 height 21
drag, startPoint x: 470, startPoint y: 281, endPoint x: 490, endPoint y: 281, distance: 19.5
click at [490, 281] on span "and create an account there 📲" at bounding box center [537, 281] width 185 height 16
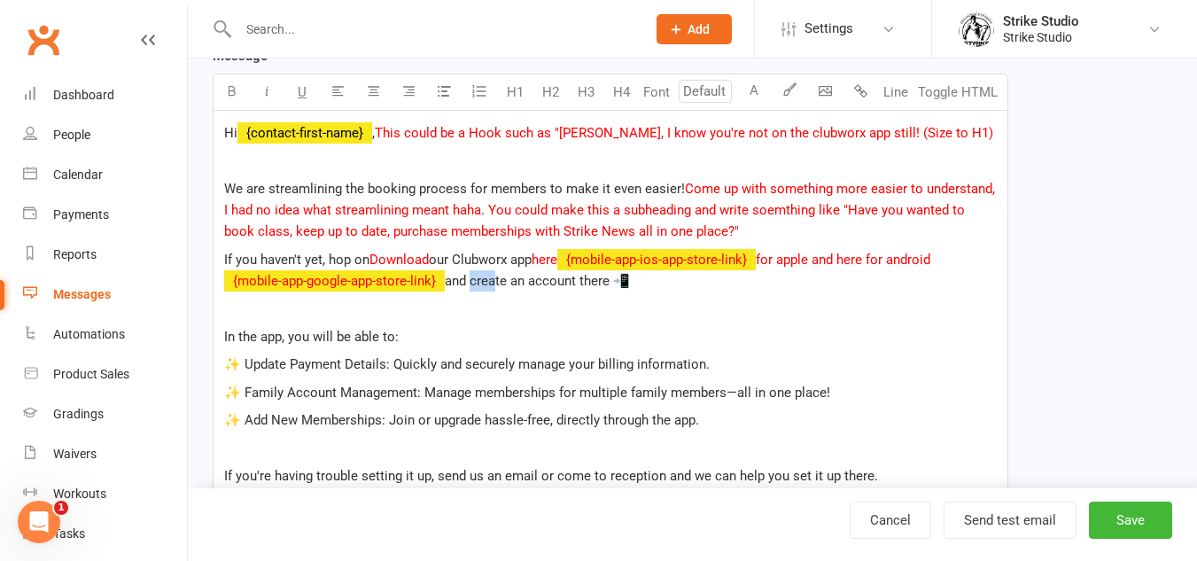
drag, startPoint x: 473, startPoint y: 282, endPoint x: 644, endPoint y: 290, distance: 171.2
click at [644, 290] on p "If you haven't yet, hop on Download our Clubworx app here ﻿ {mobile-app-ios-app…" at bounding box center [610, 270] width 773 height 43
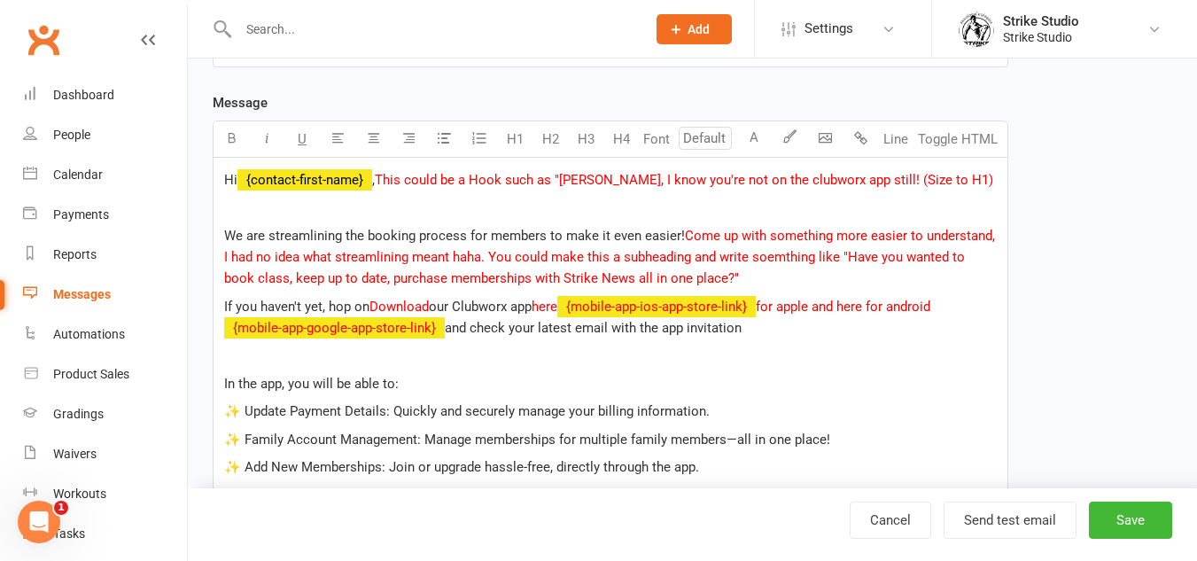
scroll to position [259, 0]
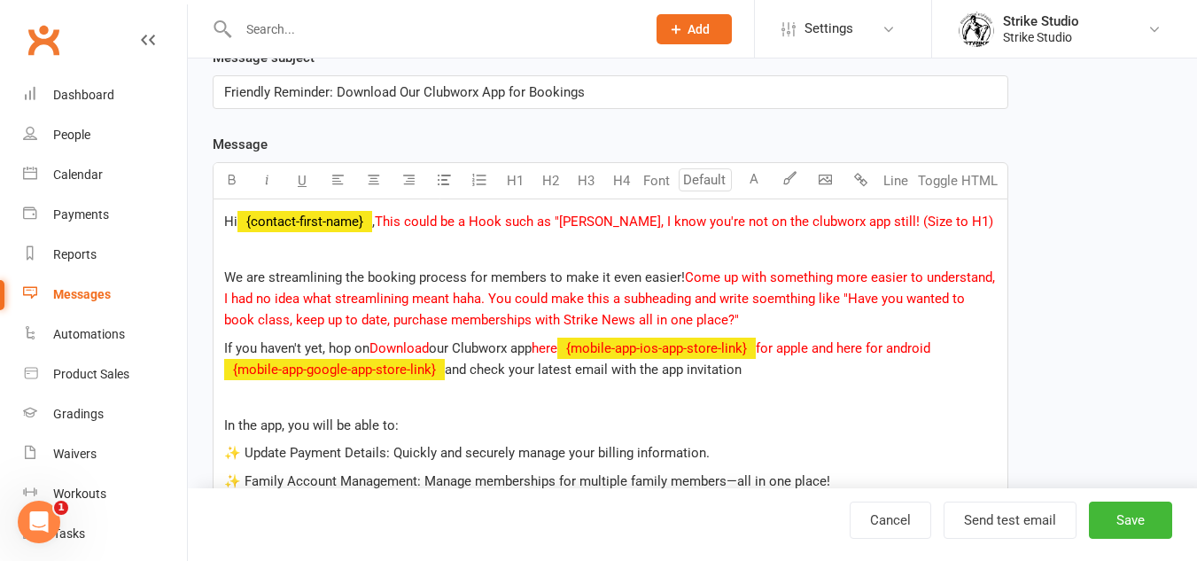
drag, startPoint x: 751, startPoint y: 369, endPoint x: 534, endPoint y: 374, distance: 217.1
click at [534, 374] on p "If you haven't yet, hop on Download our Clubworx app here ﻿ {mobile-app-ios-app…" at bounding box center [610, 359] width 773 height 43
click at [583, 356] on p "If you haven't yet, hop on Download our Clubworx app here ﻿ {mobile-app-ios-app…" at bounding box center [610, 359] width 773 height 43
drag, startPoint x: 741, startPoint y: 371, endPoint x: 810, endPoint y: 376, distance: 69.3
click at [810, 376] on p "If you haven't yet, hop on Download our Clubworx app here ﻿ {mobile-app-ios-app…" at bounding box center [610, 359] width 773 height 43
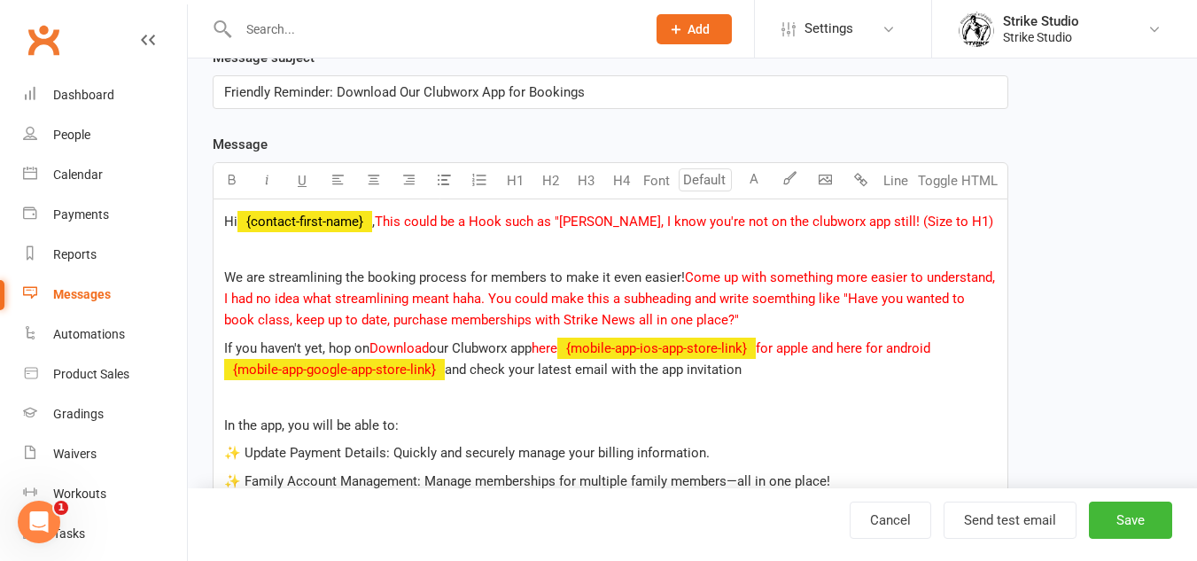
click at [757, 377] on p "If you haven't yet, hop on Download our Clubworx app here ﻿ {mobile-app-ios-app…" at bounding box center [610, 359] width 773 height 43
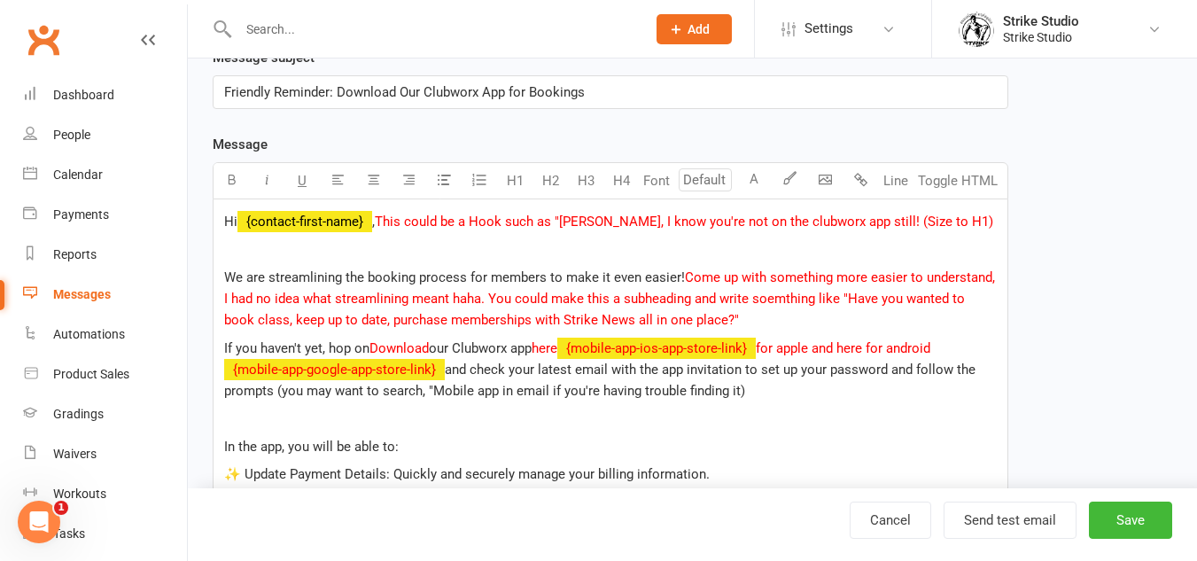
click at [761, 398] on p "If you haven't yet, hop on Download our Clubworx app here ﻿ {mobile-app-ios-app…" at bounding box center [610, 370] width 773 height 64
drag, startPoint x: 763, startPoint y: 388, endPoint x: 455, endPoint y: 377, distance: 308.5
click at [455, 377] on p "If you haven't yet, hop on Download our Clubworx app here ﻿ {mobile-app-ios-app…" at bounding box center [610, 370] width 773 height 64
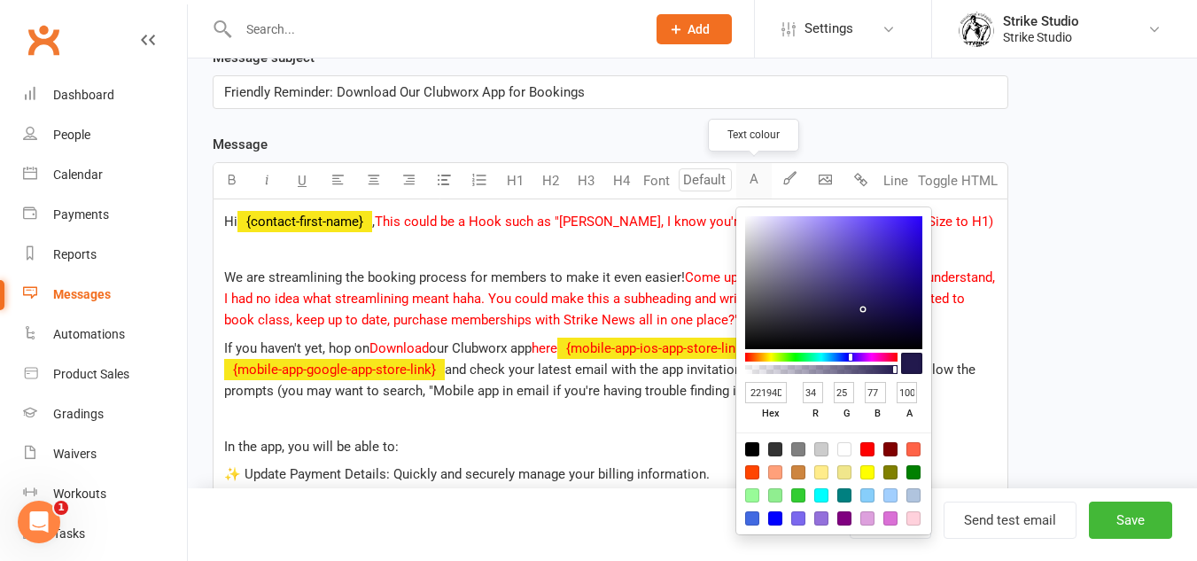
click at [765, 183] on button "A" at bounding box center [753, 180] width 35 height 35
click at [867, 451] on div at bounding box center [867, 449] width 14 height 14
type input "FF0000"
type input "255"
type input "0"
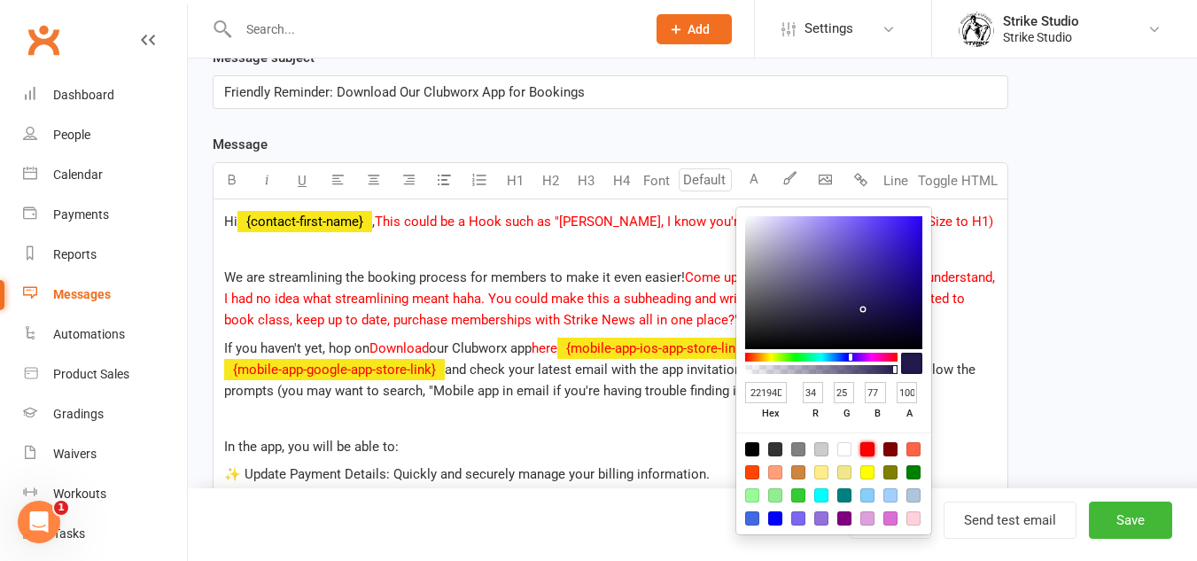
type input "0"
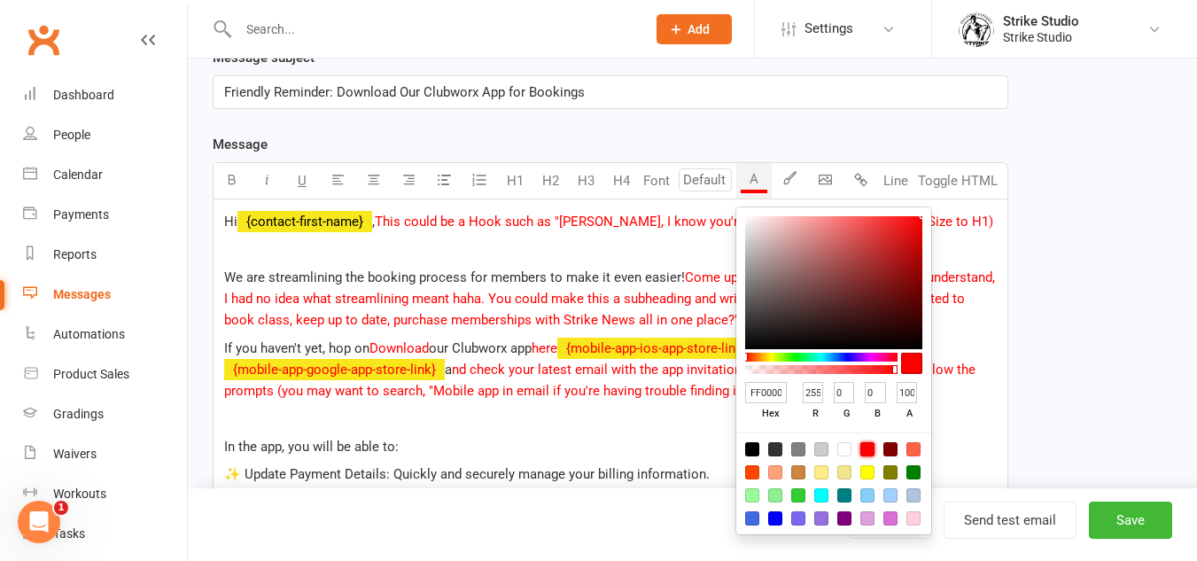
click at [614, 446] on p "In the app, you will be able to:" at bounding box center [610, 446] width 773 height 21
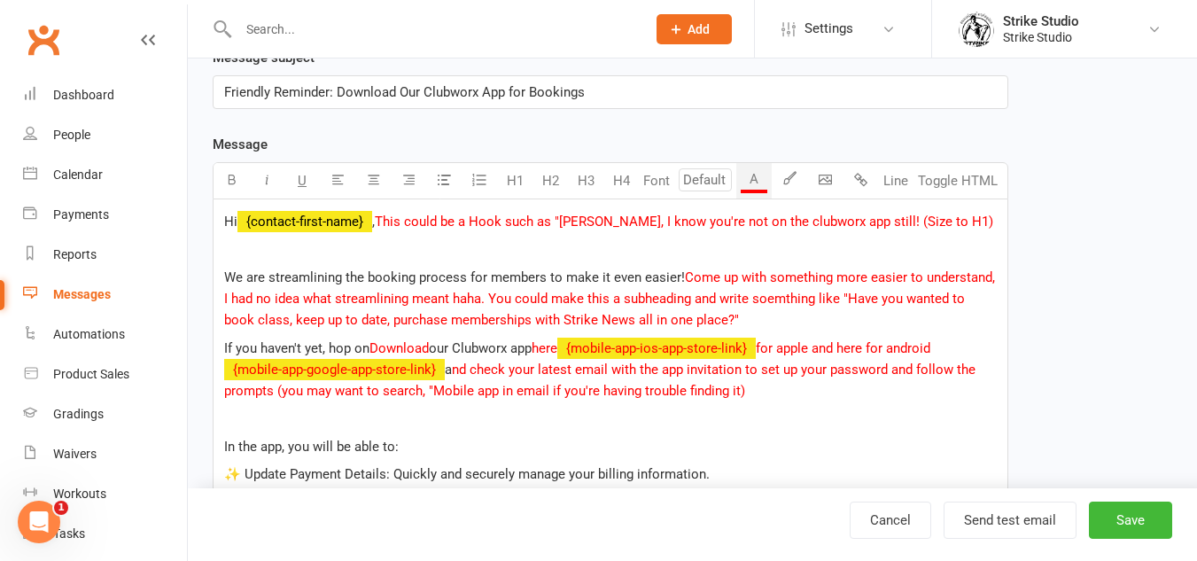
click at [758, 399] on p "If you haven't yet, hop on Download our Clubworx app here ﻿ {mobile-app-ios-app…" at bounding box center [610, 370] width 773 height 64
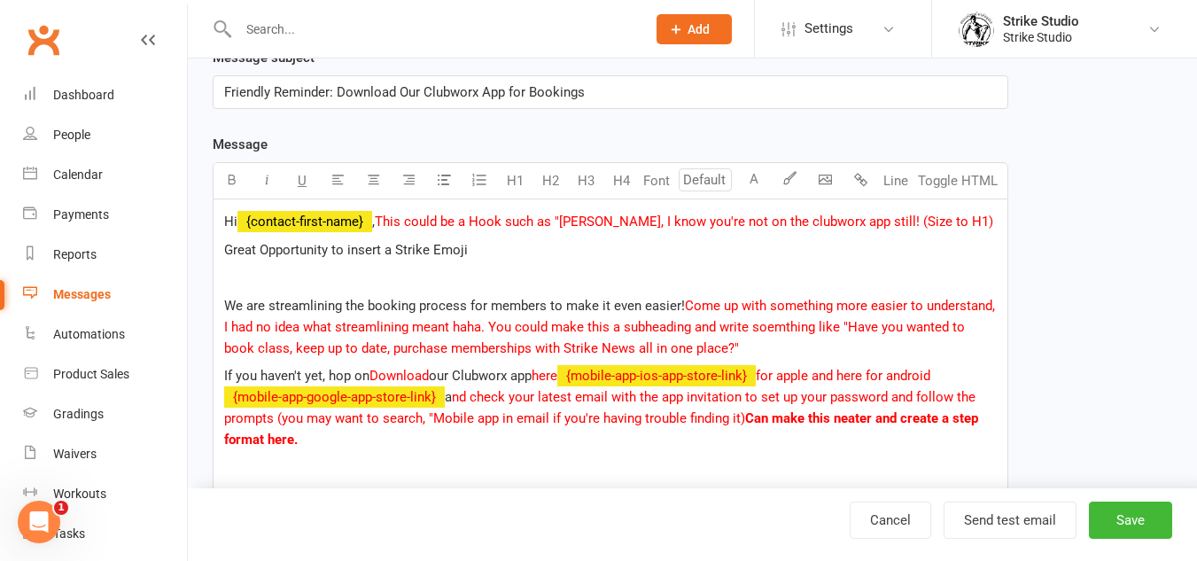
drag, startPoint x: 486, startPoint y: 250, endPoint x: 222, endPoint y: 254, distance: 263.2
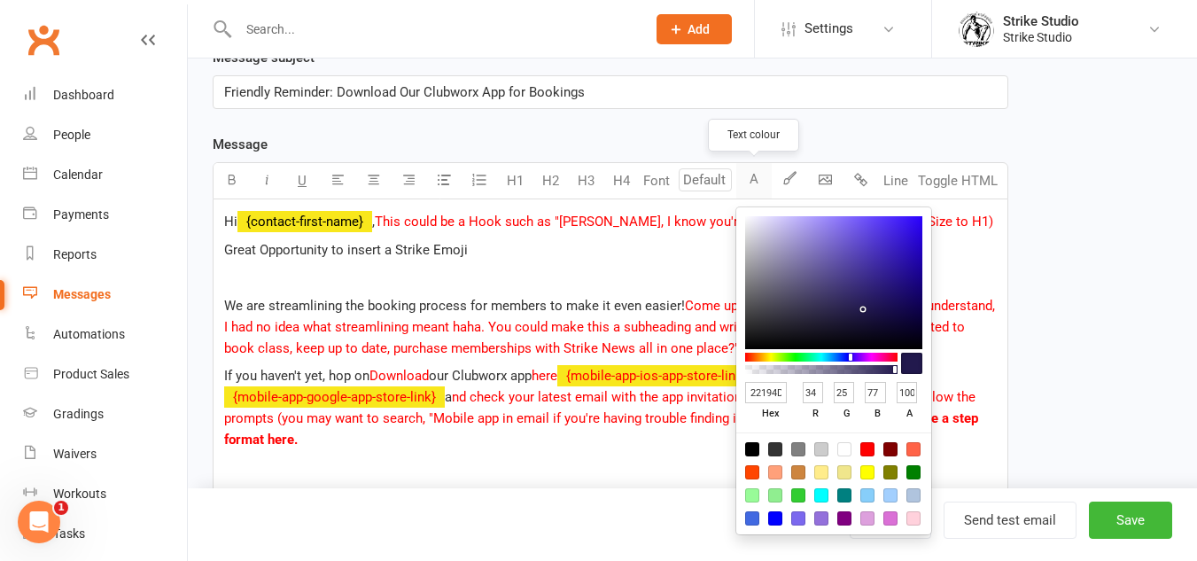
click at [757, 188] on button "A" at bounding box center [753, 180] width 35 height 35
click at [863, 455] on div at bounding box center [833, 483] width 195 height 102
click at [865, 450] on div at bounding box center [867, 449] width 14 height 14
type input "FF0000"
type input "255"
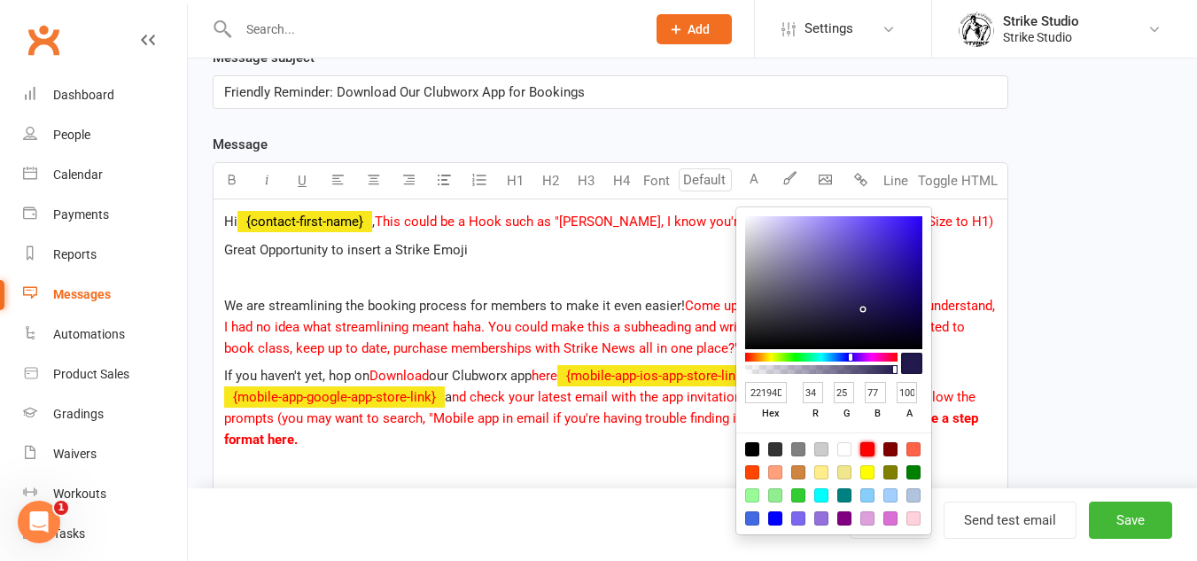
type input "0"
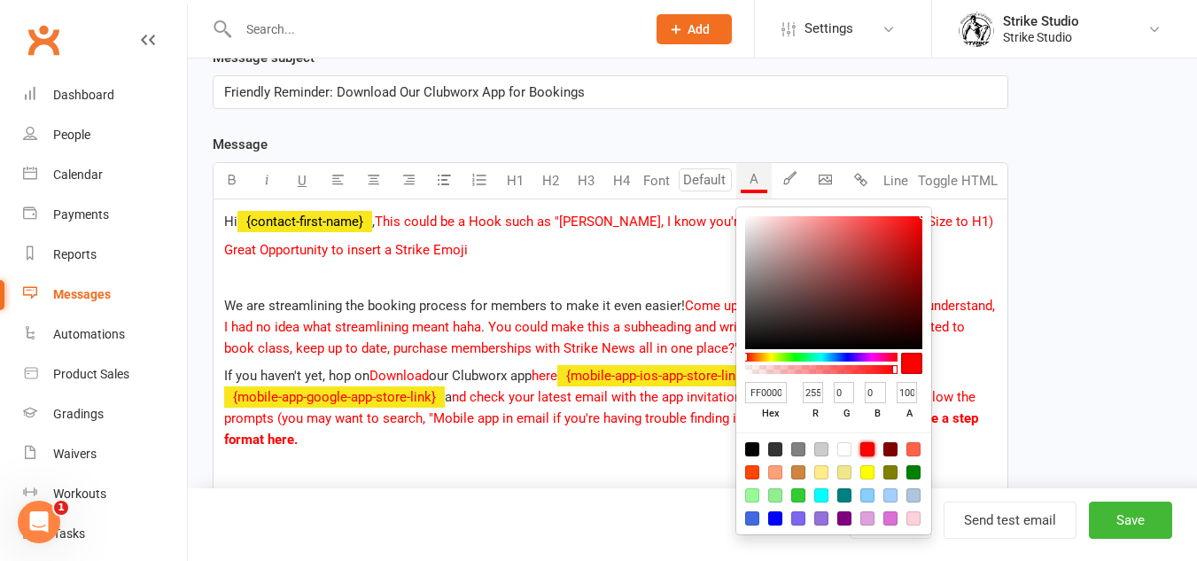
click at [576, 302] on span "We are streamlining the booking process for members to make it even easier!" at bounding box center [454, 306] width 461 height 16
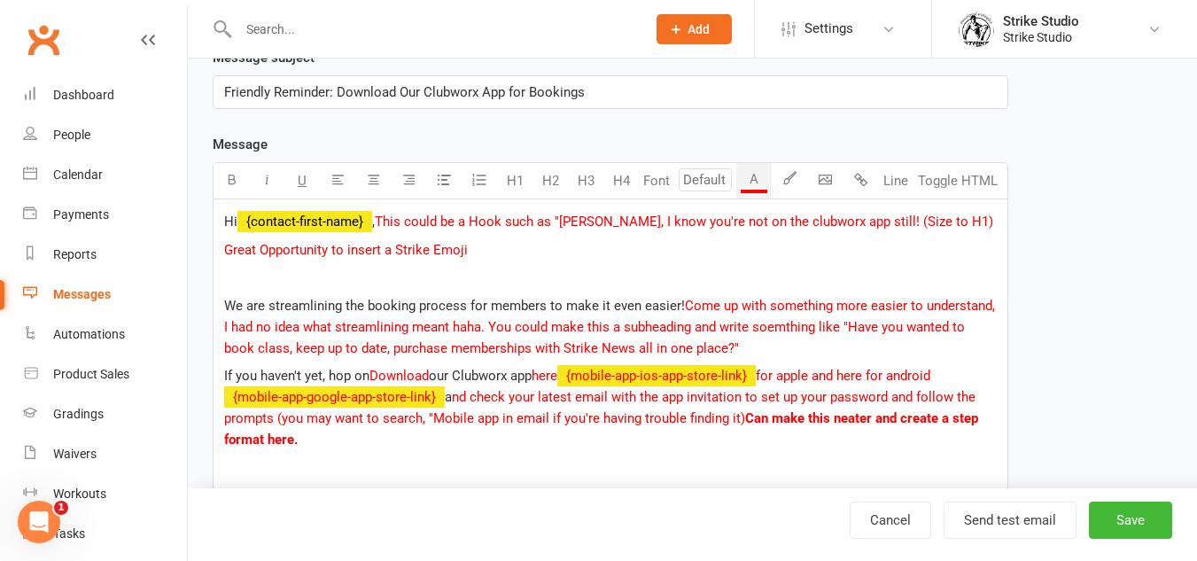
drag, startPoint x: 424, startPoint y: 243, endPoint x: 384, endPoint y: 250, distance: 41.4
click at [382, 249] on p "Great Opportunity to insert a Strike Emoji" at bounding box center [610, 249] width 773 height 21
click at [515, 298] on span "We are streamlining the booking process for members to make it even easier!" at bounding box center [454, 306] width 461 height 16
click at [502, 245] on p "Great Opportunity to insert a Strike Emoji" at bounding box center [610, 249] width 773 height 21
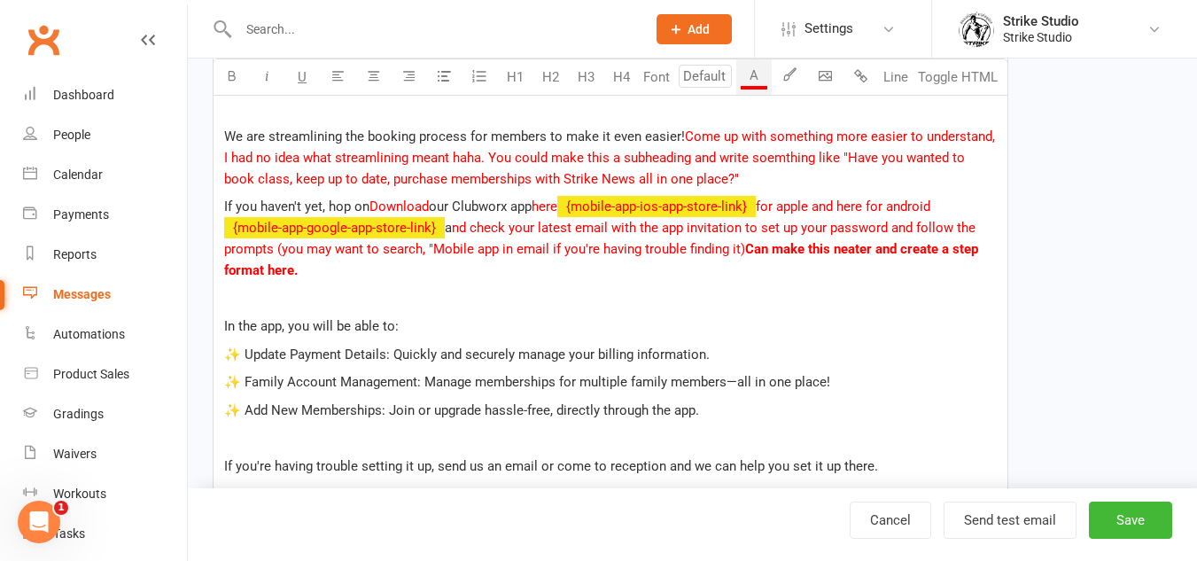
scroll to position [436, 0]
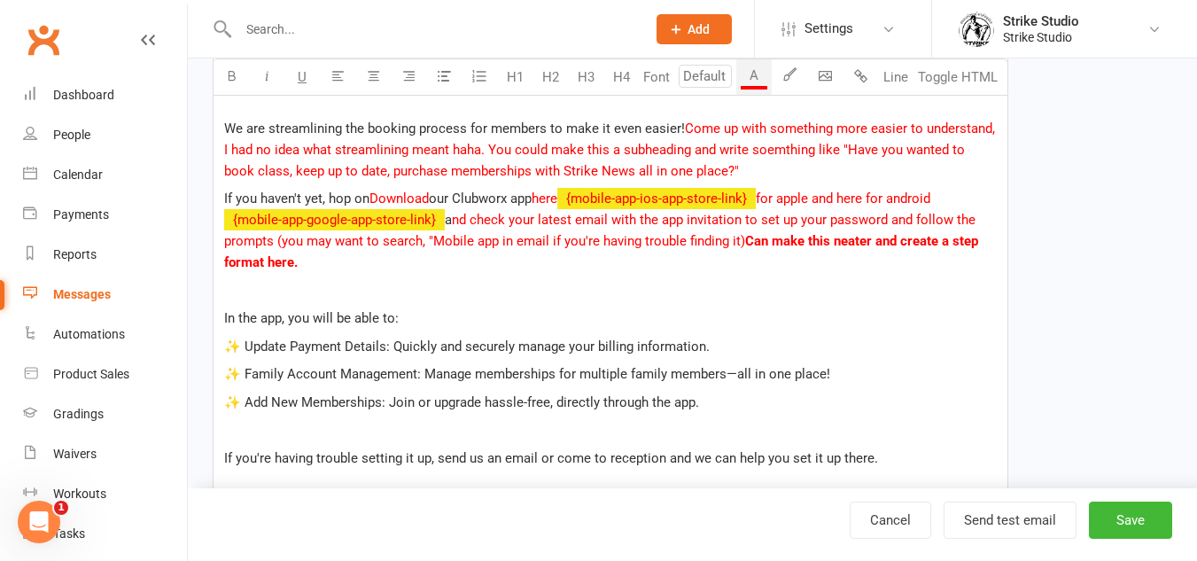
click at [890, 283] on p at bounding box center [610, 290] width 773 height 21
click at [455, 299] on p at bounding box center [610, 290] width 773 height 21
click at [751, 268] on p "If you haven't yet, hop on Download our Clubworx app here ﻿ {mobile-app-ios-app…" at bounding box center [610, 230] width 773 height 85
click at [875, 282] on p at bounding box center [610, 290] width 773 height 21
click at [949, 299] on p at bounding box center [610, 290] width 773 height 21
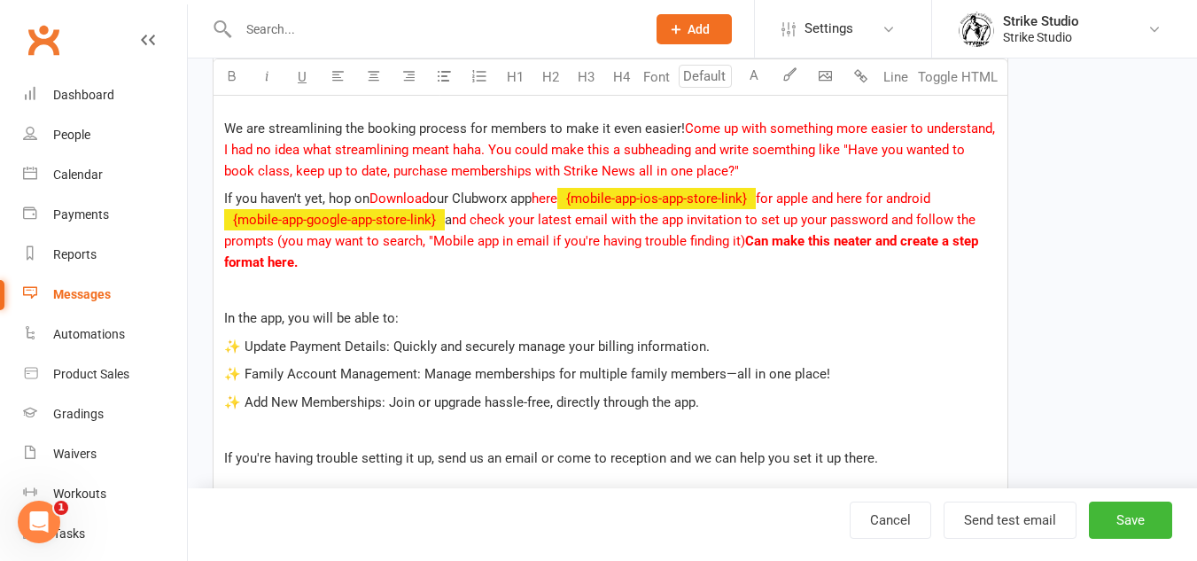
click at [900, 253] on p "If you haven't yet, hop on Download our Clubworx app here ﻿ {mobile-app-ios-app…" at bounding box center [610, 230] width 773 height 85
click at [982, 239] on p "If you haven't yet, hop on Download our Clubworx app here ﻿ {mobile-app-ios-app…" at bounding box center [610, 230] width 773 height 85
click at [522, 374] on span "✨ Family Account Management: Manage memberships for multiple family members—all…" at bounding box center [527, 374] width 606 height 16
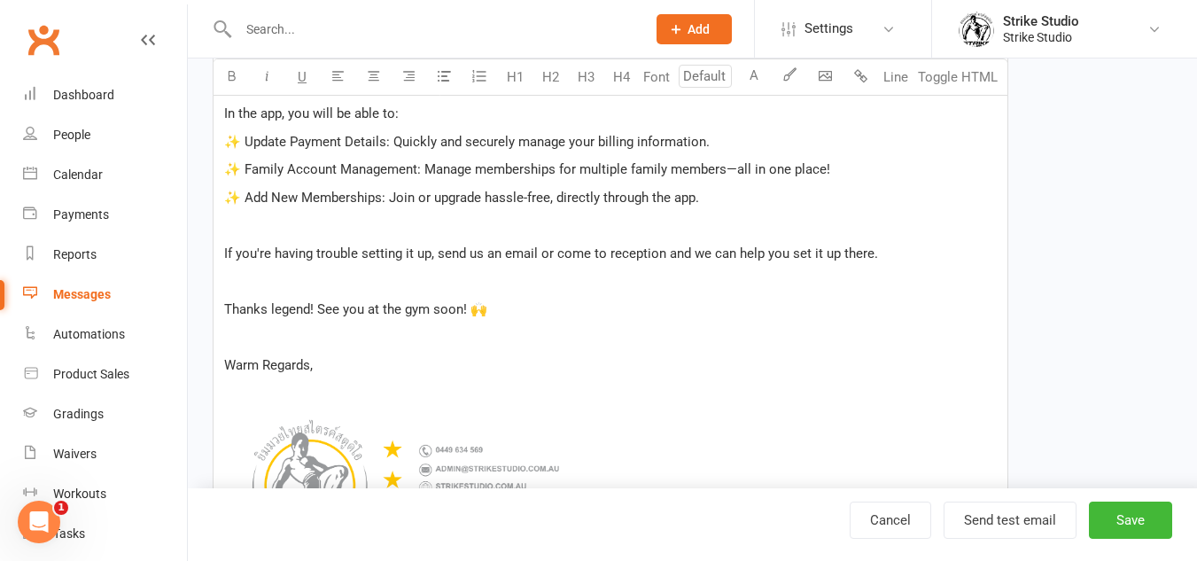
scroll to position [613, 0]
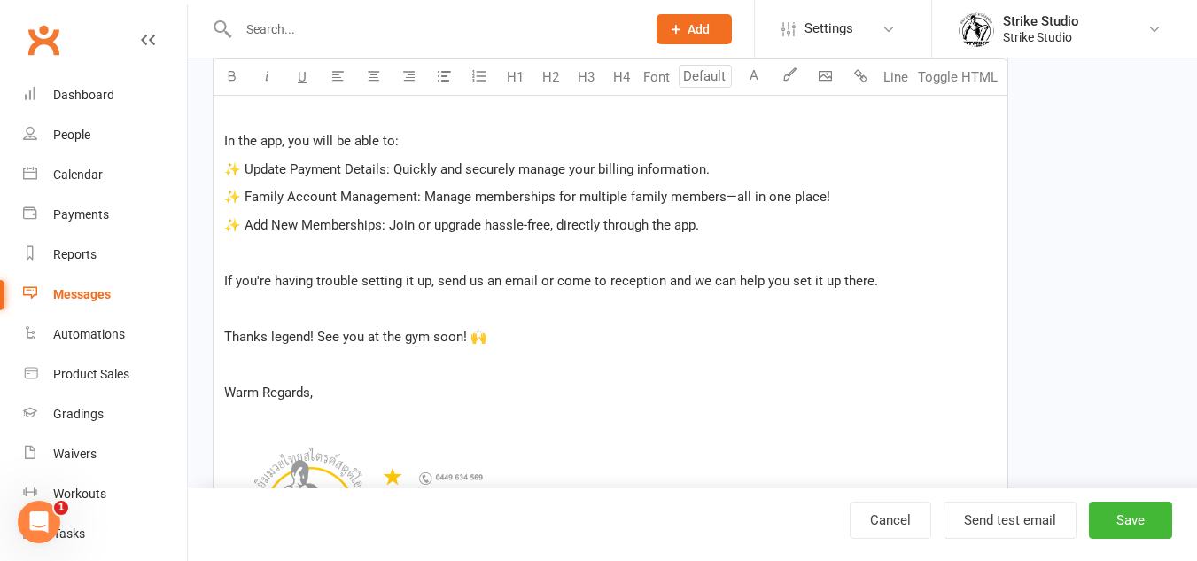
click at [783, 253] on p at bounding box center [610, 252] width 773 height 21
drag, startPoint x: 906, startPoint y: 287, endPoint x: 776, endPoint y: 292, distance: 130.4
click at [776, 292] on div "Hi ﻿ {contact-first-name} , This could be a Hook such as "[PERSON_NAME], I know…" at bounding box center [611, 247] width 794 height 804
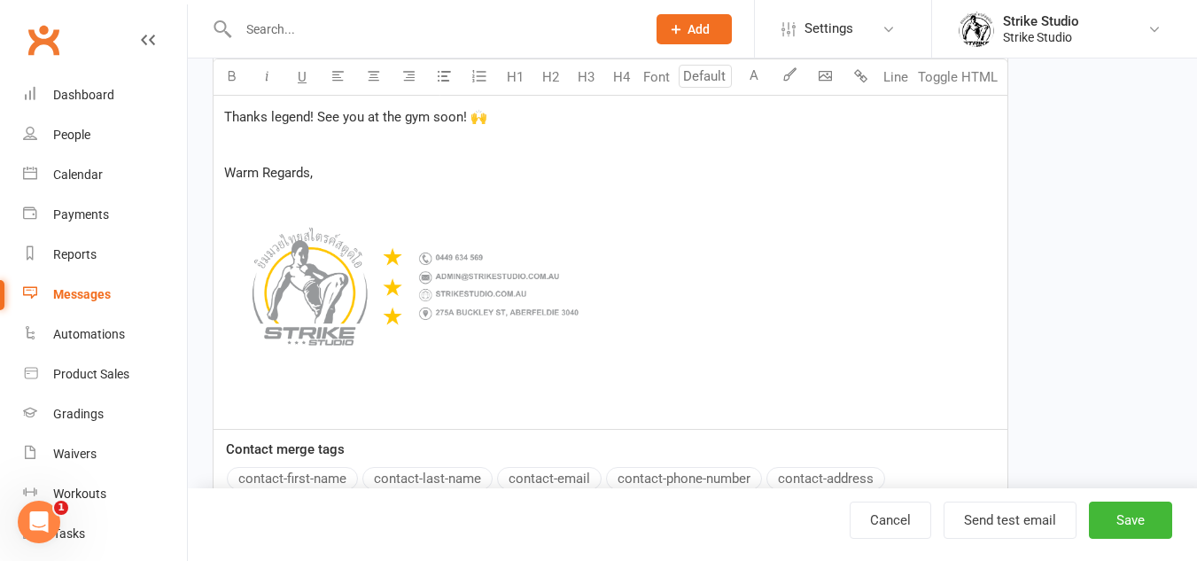
scroll to position [790, 0]
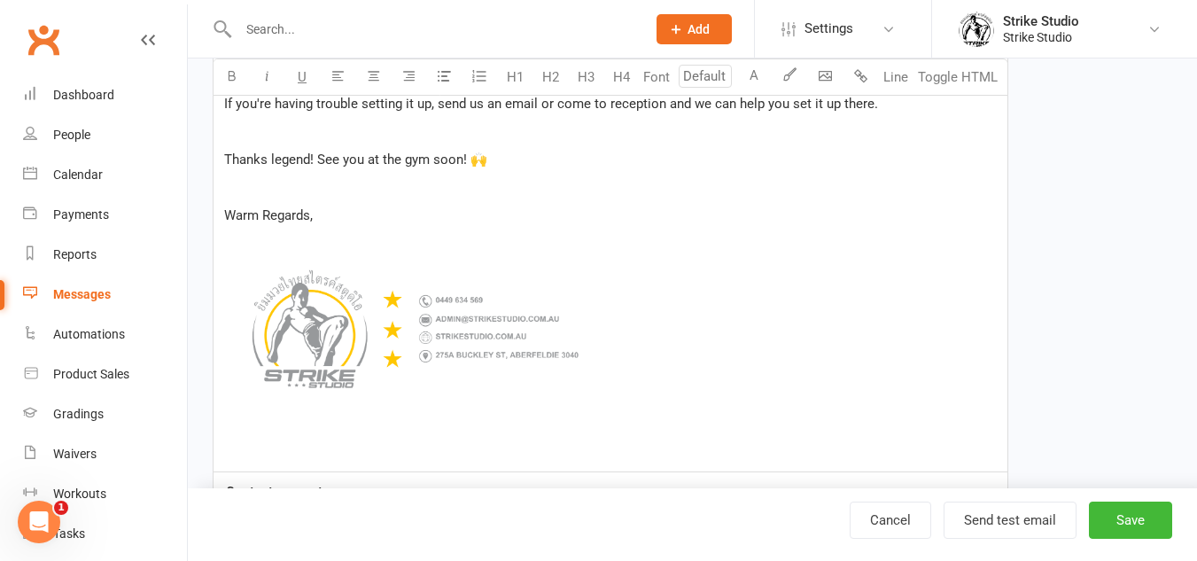
click at [479, 462] on div "Hi ﻿ {contact-first-name} , This could be a Hook such as "[PERSON_NAME], I know…" at bounding box center [611, 70] width 794 height 804
click at [473, 407] on img at bounding box center [417, 328] width 386 height 193
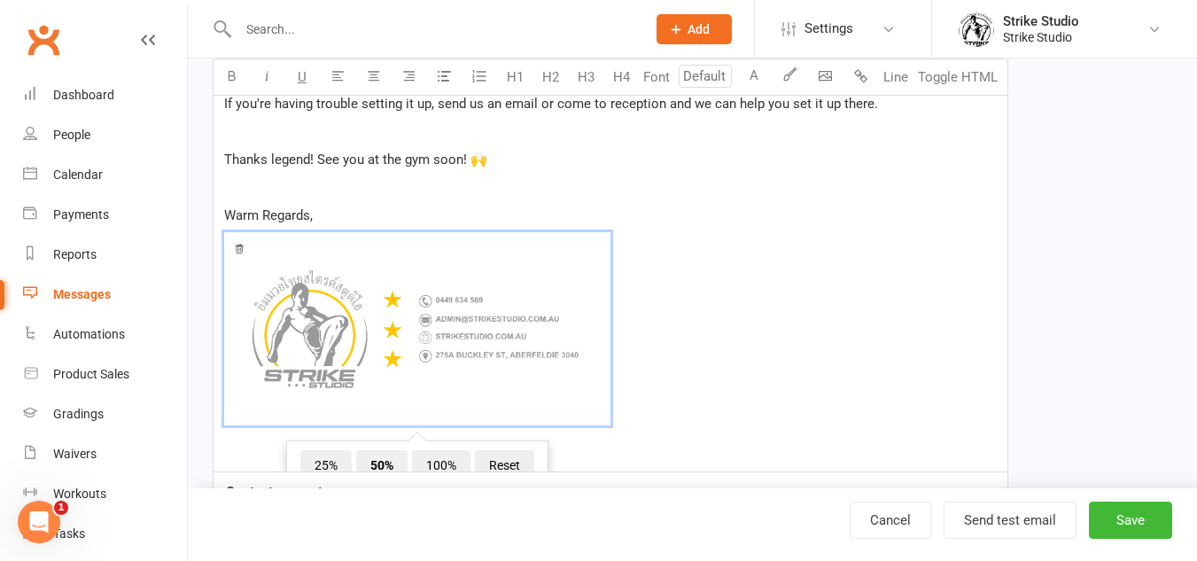
click at [636, 373] on span "﻿ 25% 50% 100% Reset" at bounding box center [610, 331] width 773 height 199
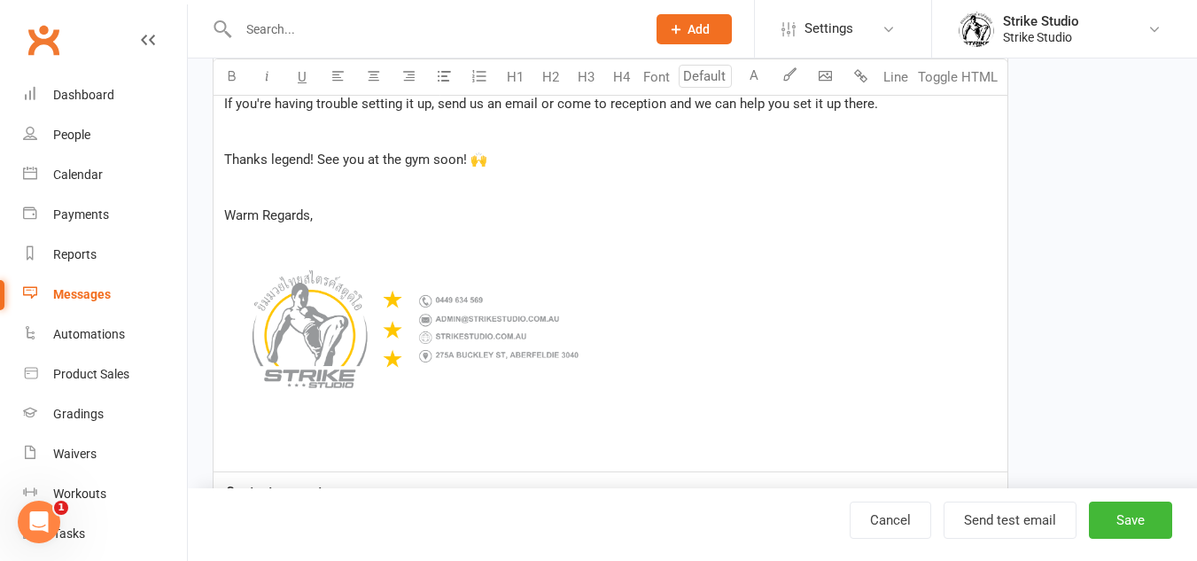
click at [654, 458] on div "Hi ﻿ {contact-first-name} , This could be a Hook such as "[PERSON_NAME], I know…" at bounding box center [611, 70] width 794 height 804
click at [564, 351] on img at bounding box center [417, 328] width 386 height 193
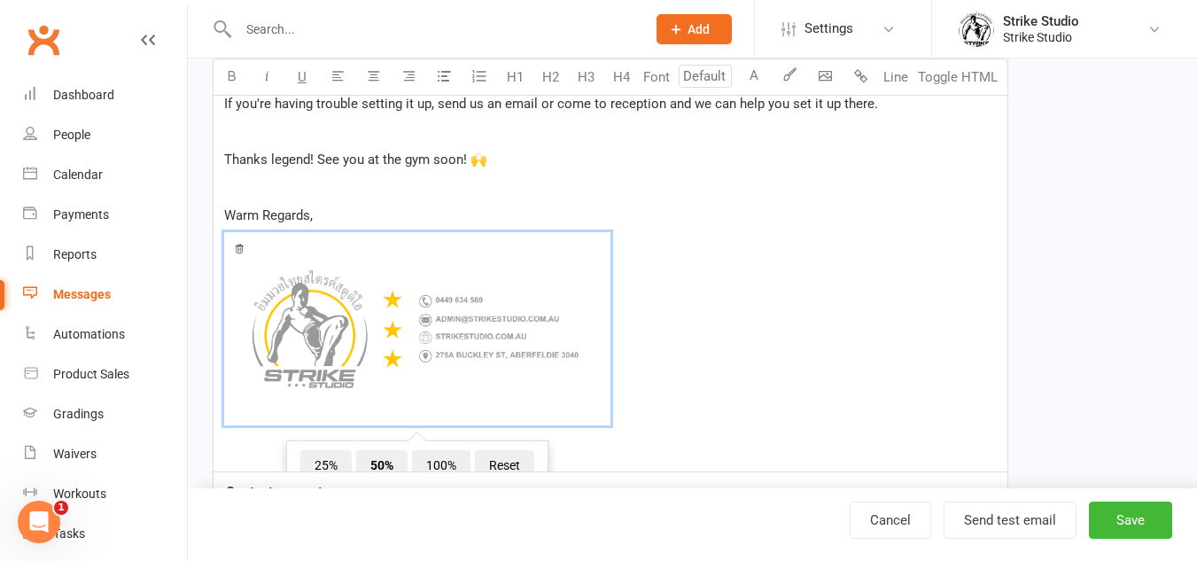
click at [603, 344] on img at bounding box center [417, 328] width 386 height 193
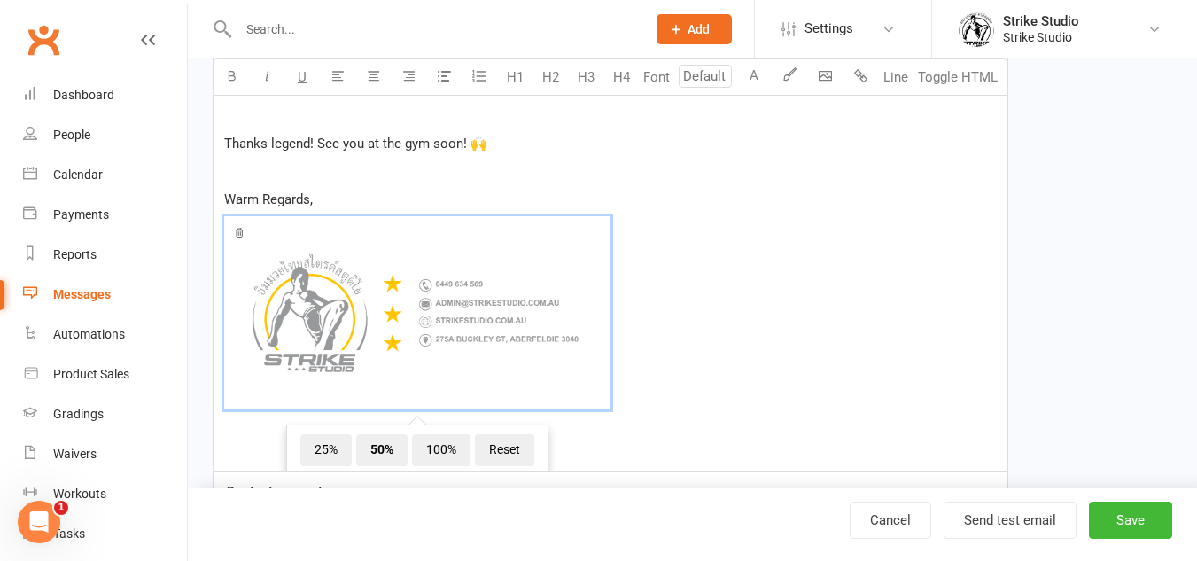
scroll to position [20, 0]
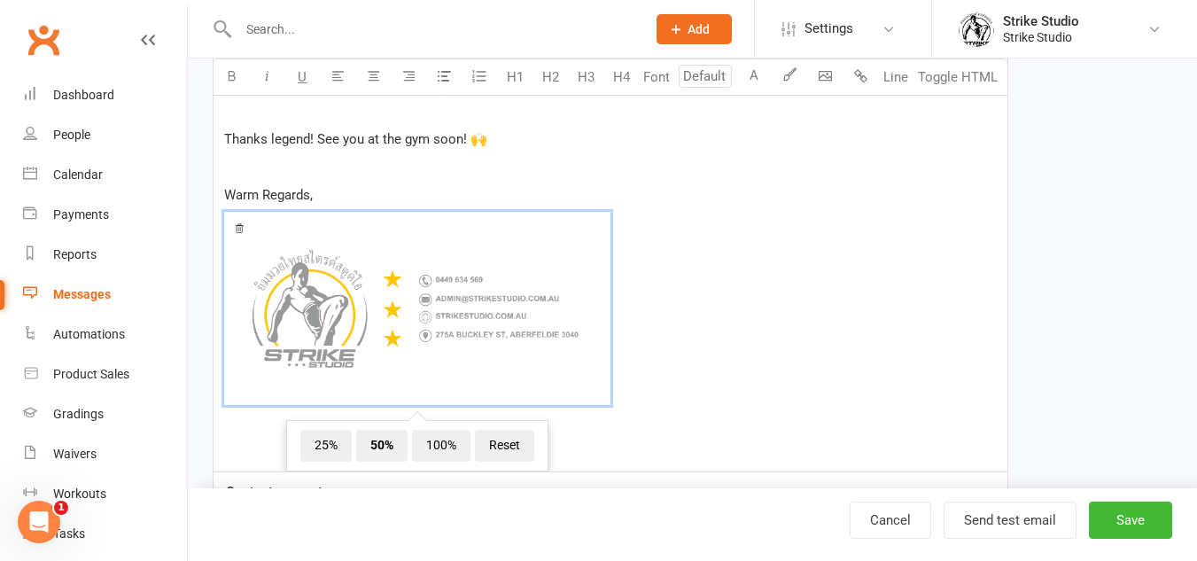
click at [240, 226] on icon at bounding box center [239, 228] width 11 height 11
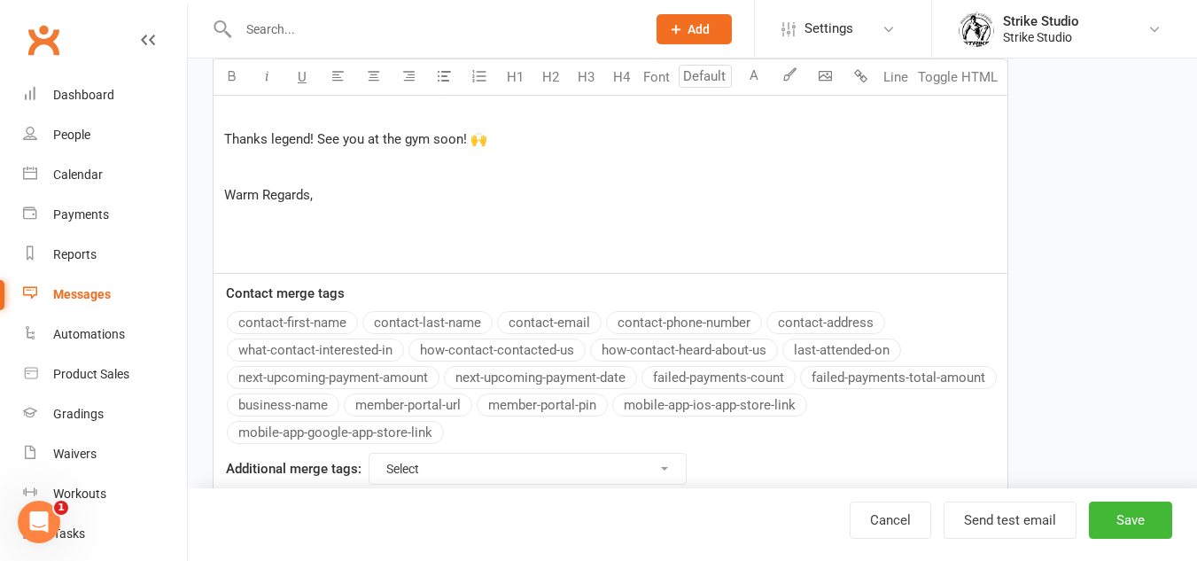
click at [295, 250] on p at bounding box center [610, 250] width 773 height 21
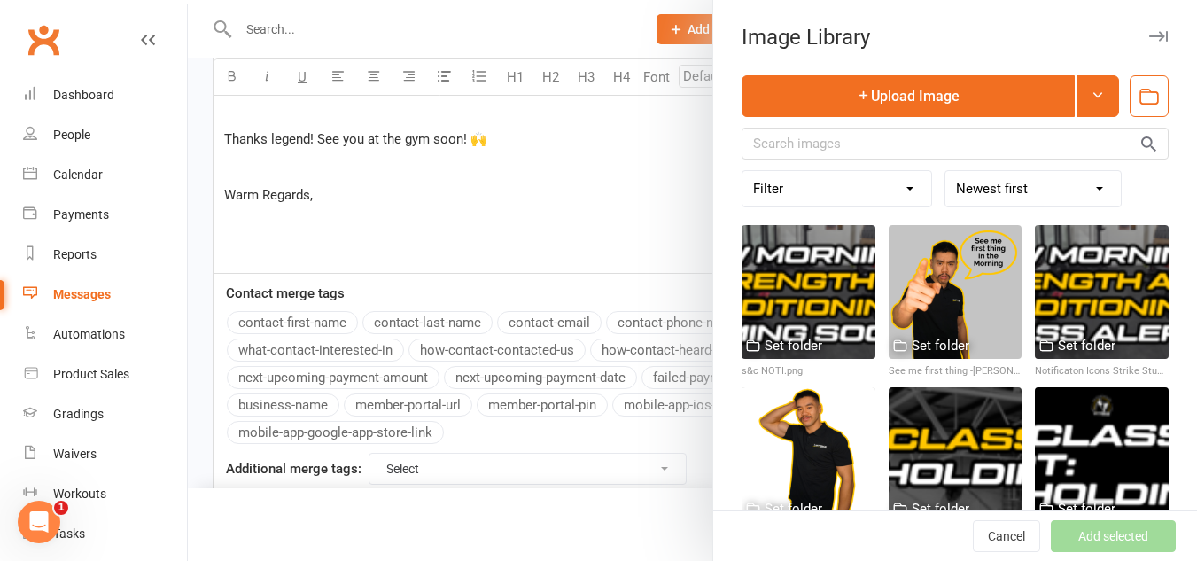
click at [1140, 96] on icon "button" at bounding box center [1149, 98] width 18 height 12
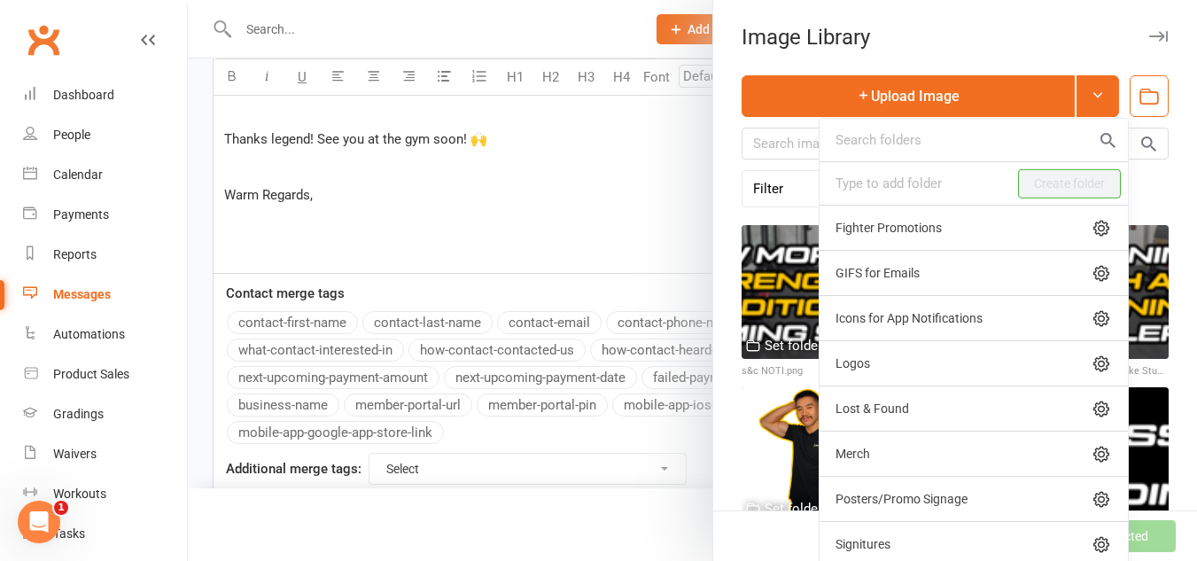
click at [898, 535] on div "Signitures" at bounding box center [974, 543] width 308 height 45
select select "127"
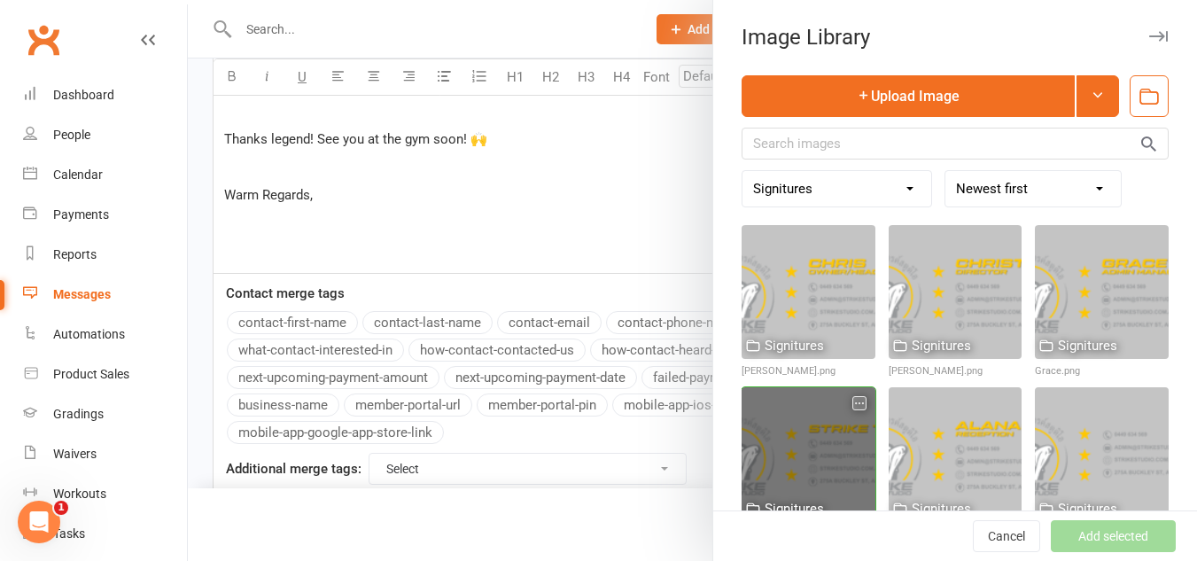
click at [814, 461] on div at bounding box center [809, 454] width 134 height 134
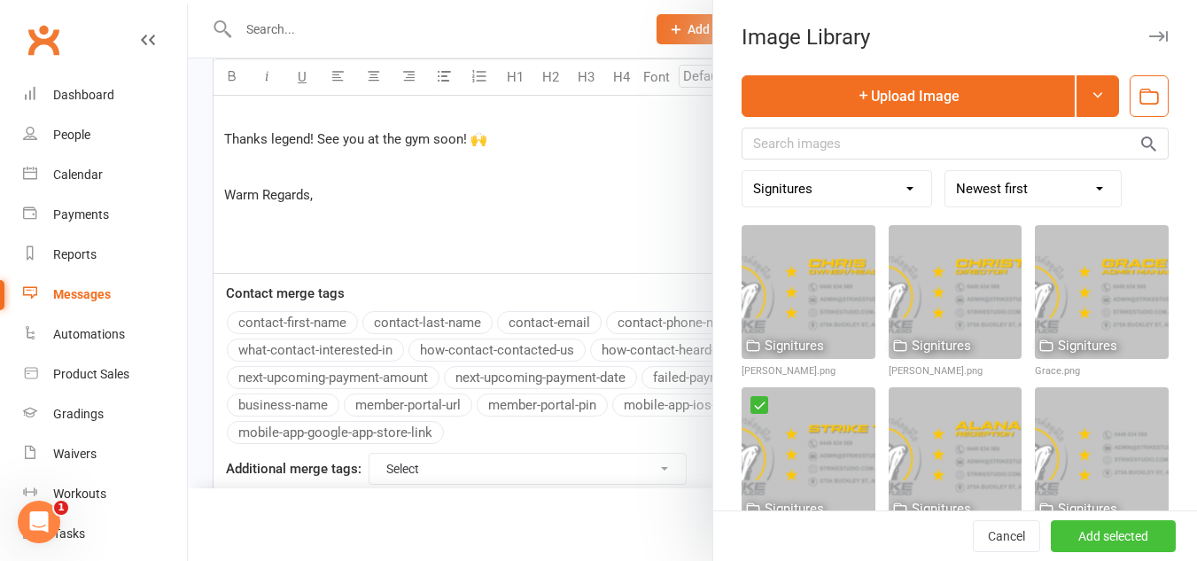
click at [1087, 544] on button "Add selected" at bounding box center [1113, 536] width 125 height 32
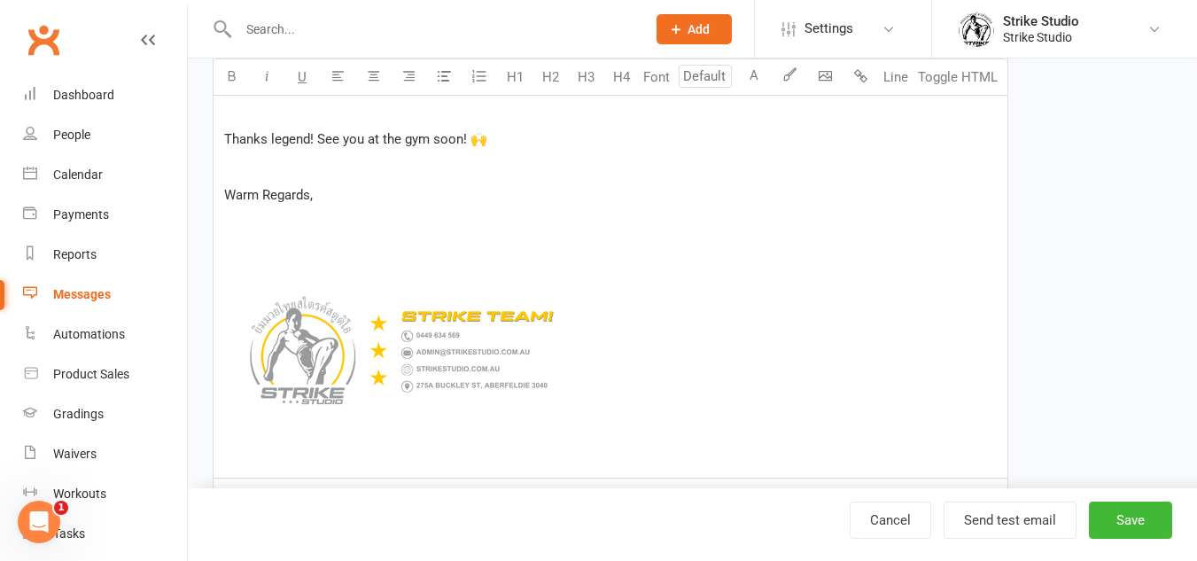
click at [396, 251] on p "﻿ ﻿" at bounding box center [610, 353] width 773 height 226
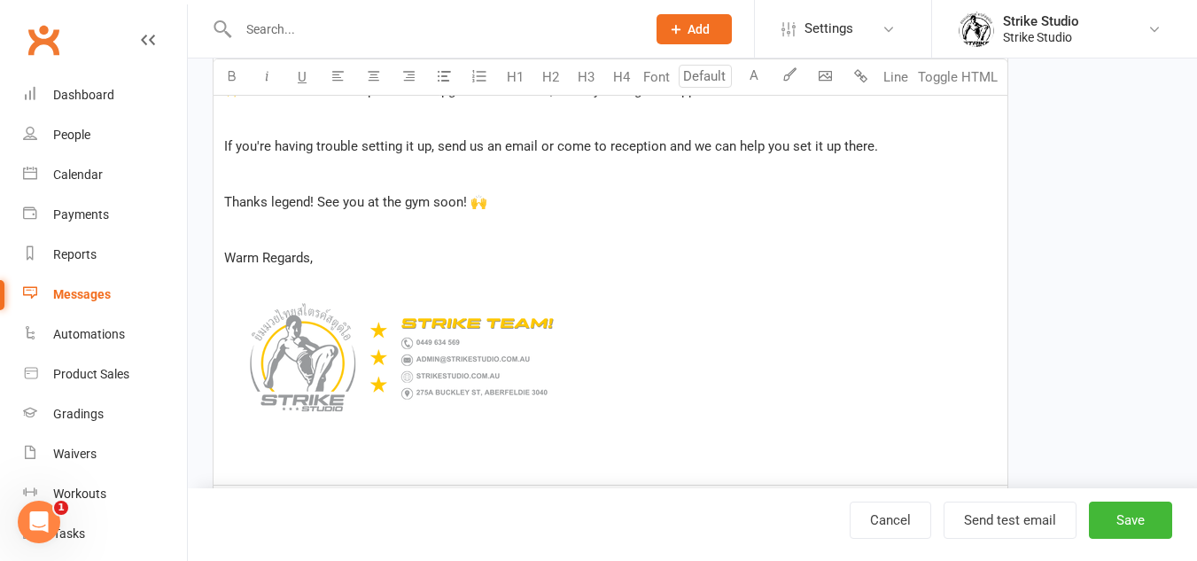
scroll to position [722, 0]
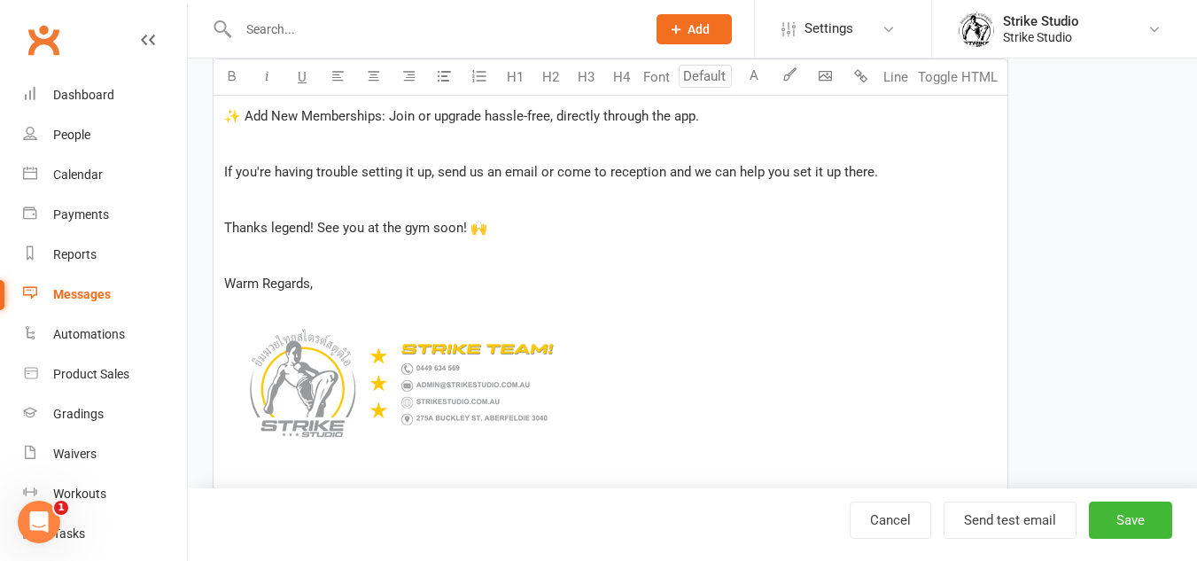
click at [330, 248] on p at bounding box center [610, 255] width 773 height 21
click at [327, 258] on p at bounding box center [610, 255] width 773 height 21
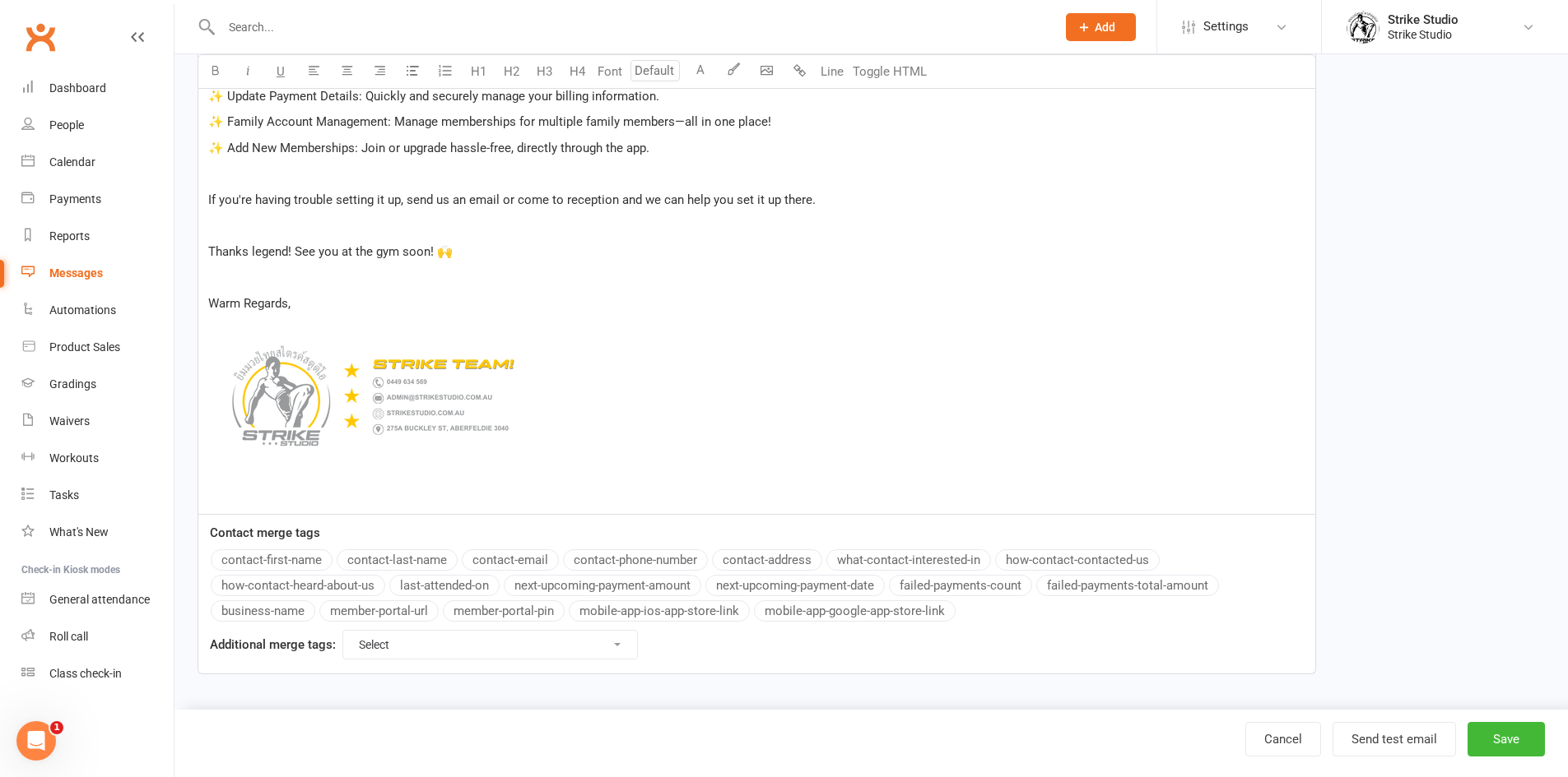
scroll to position [328, 0]
click at [382, 265] on div "Hi ﻿ {contact-first-name} , This could be a Hook such as "[PERSON_NAME], I know…" at bounding box center [757, 184] width 1117 height 660
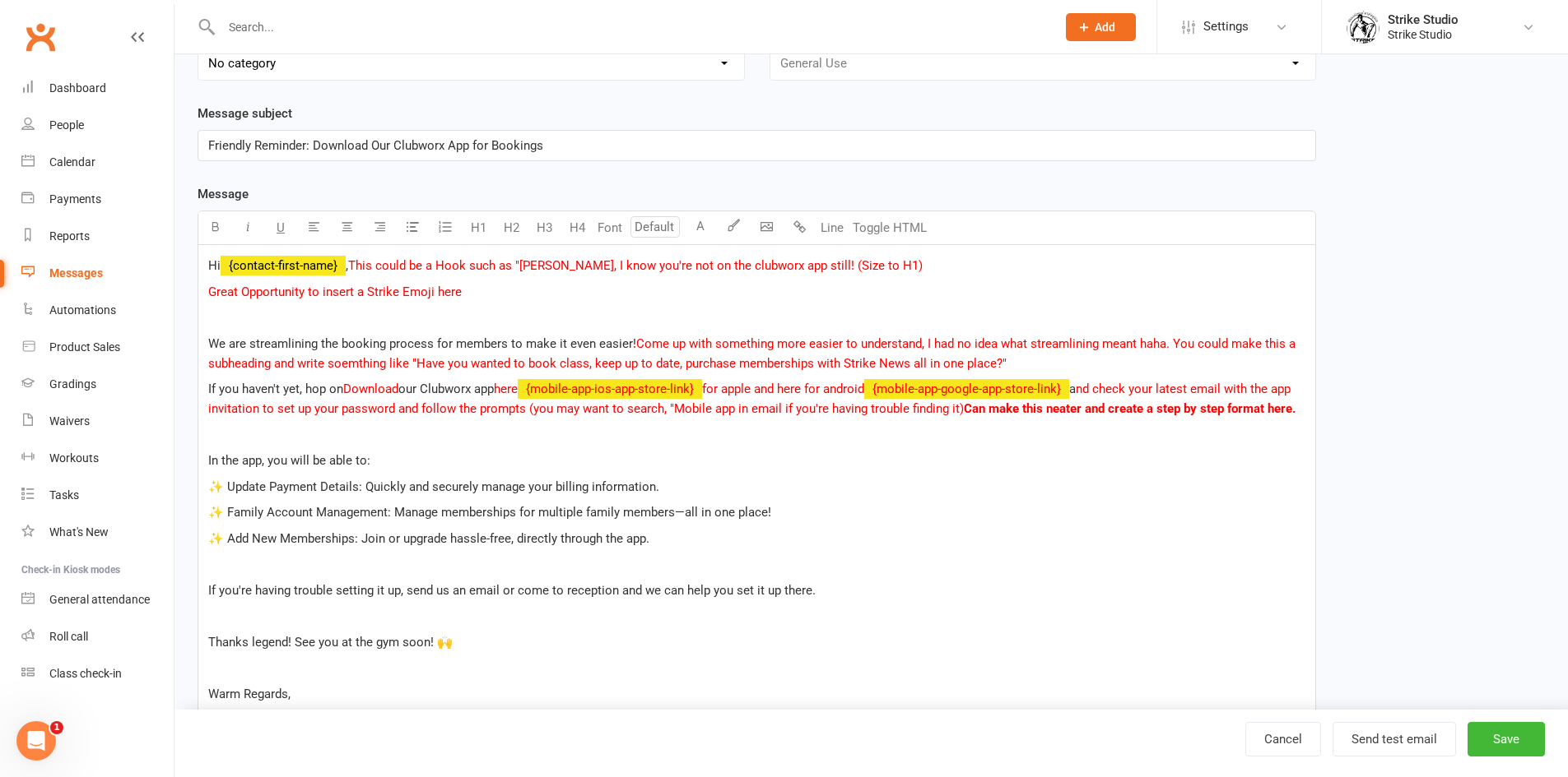
scroll to position [179, 0]
click at [502, 417] on span "nd check your latest email with the app invitation to set up your password and …" at bounding box center [751, 399] width 1086 height 34
drag, startPoint x: 512, startPoint y: 413, endPoint x: 656, endPoint y: 418, distance: 144.1
click at [656, 418] on p "If you haven't yet, hop on Download our Clubworx app here ﻿ {mobile-app-ios-app…" at bounding box center [756, 399] width 1097 height 40
click at [661, 414] on span "nd check your latest email with the app invitation to set up your password and …" at bounding box center [751, 399] width 1086 height 34
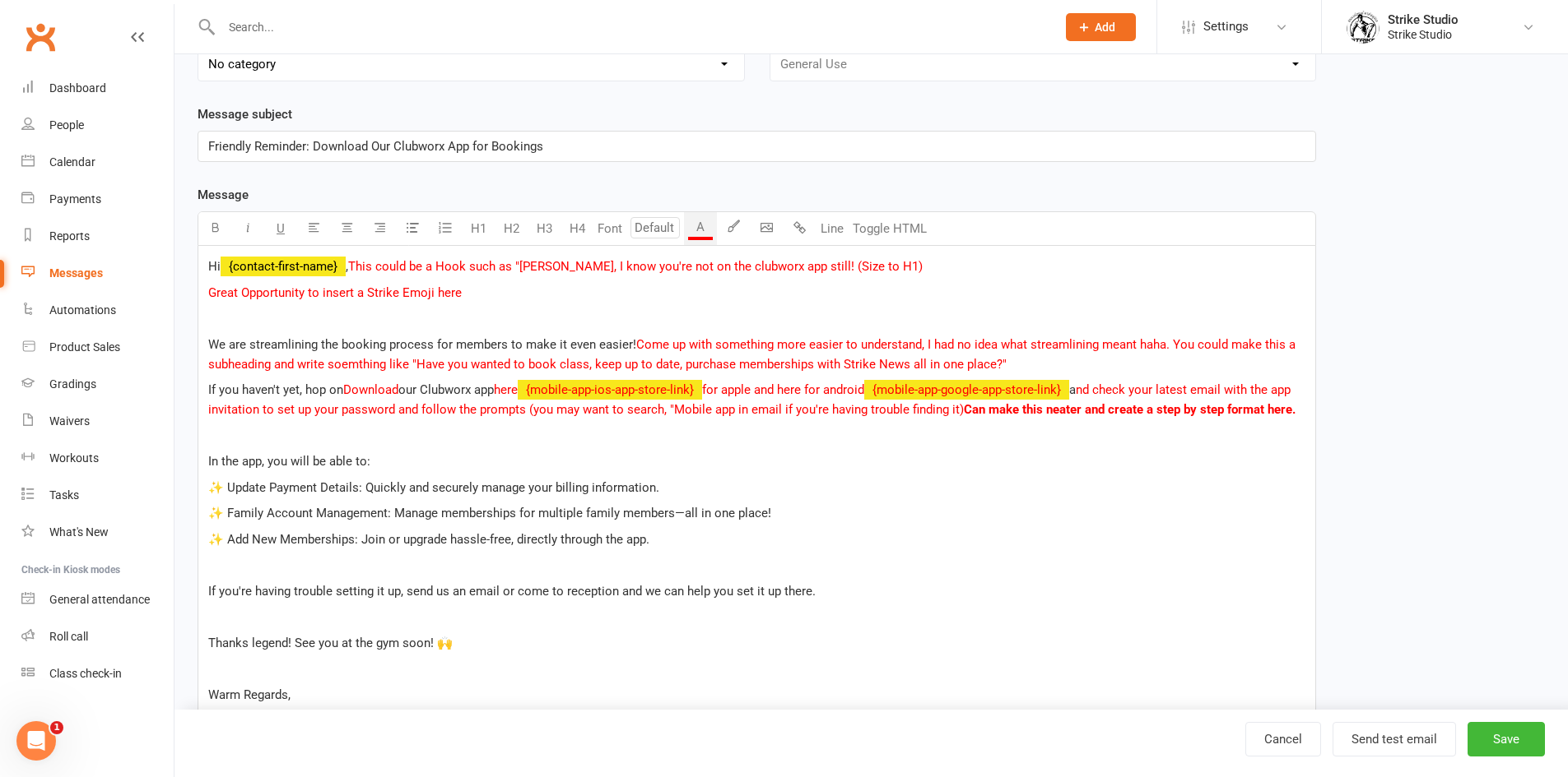
click at [363, 469] on span "In the app, you will be able to:" at bounding box center [289, 461] width 163 height 15
click at [476, 495] on span "✨ Update Payment Details: Quickly and securely manage your billing information." at bounding box center [434, 487] width 451 height 15
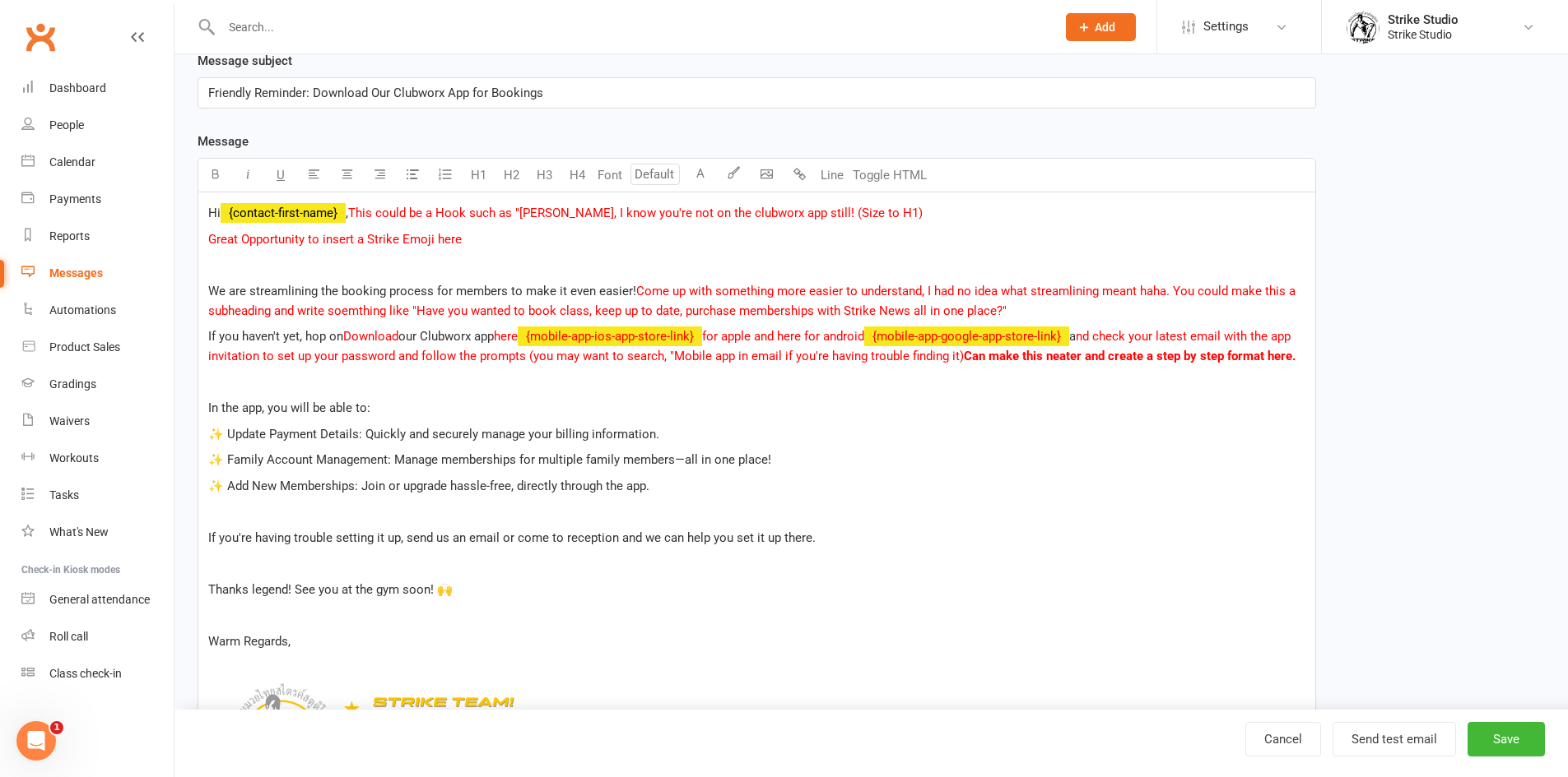
scroll to position [262, 0]
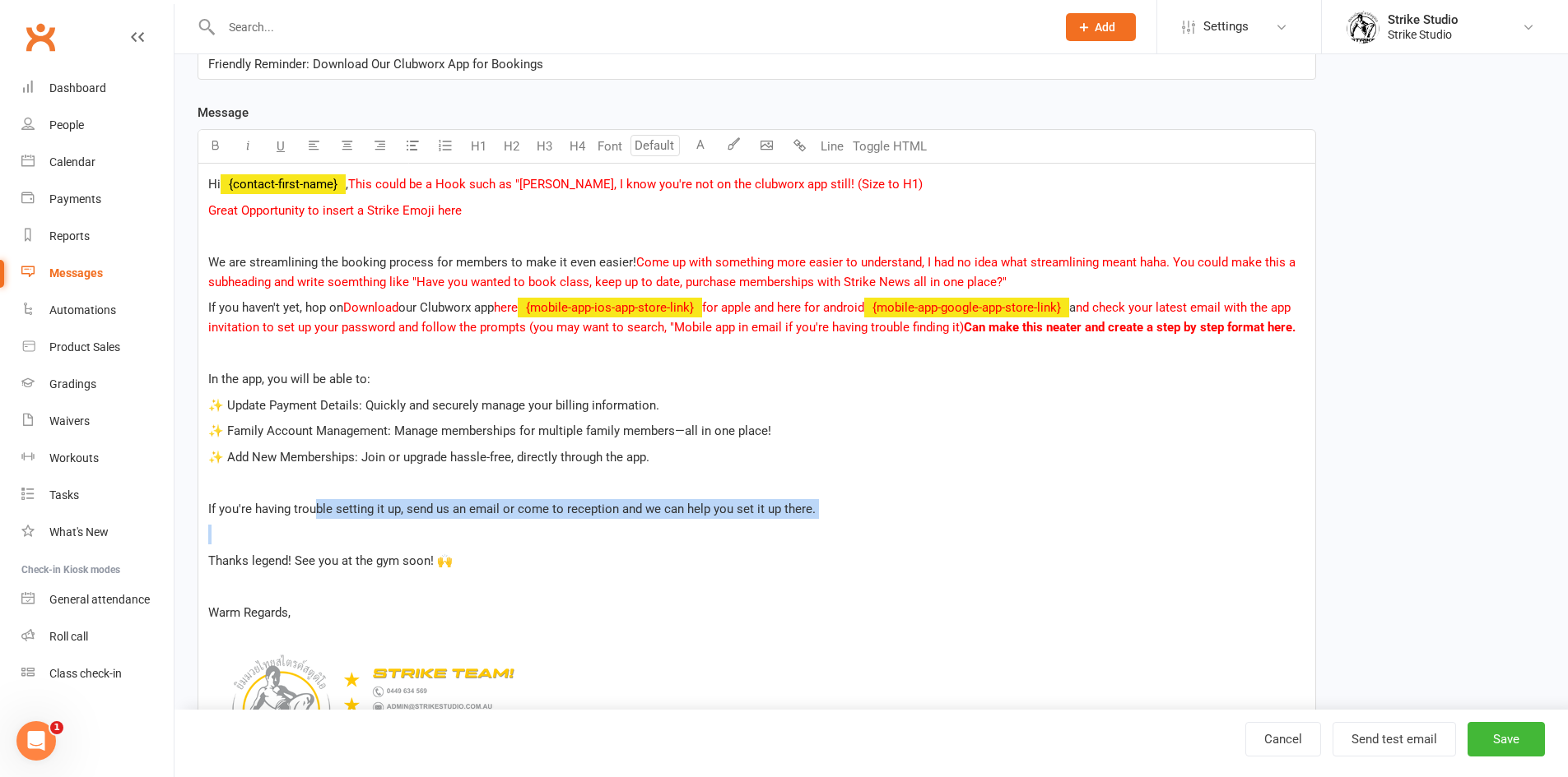
drag, startPoint x: 844, startPoint y: 543, endPoint x: 316, endPoint y: 537, distance: 528.0
click at [316, 520] on div "Hi ﻿ {contact-first-name} , This could be a Hook such as "[PERSON_NAME], I know…" at bounding box center [757, 493] width 1117 height 660
click at [316, 519] on p "If you're having trouble setting it up, send us an email or come to reception a…" at bounding box center [756, 509] width 1097 height 19
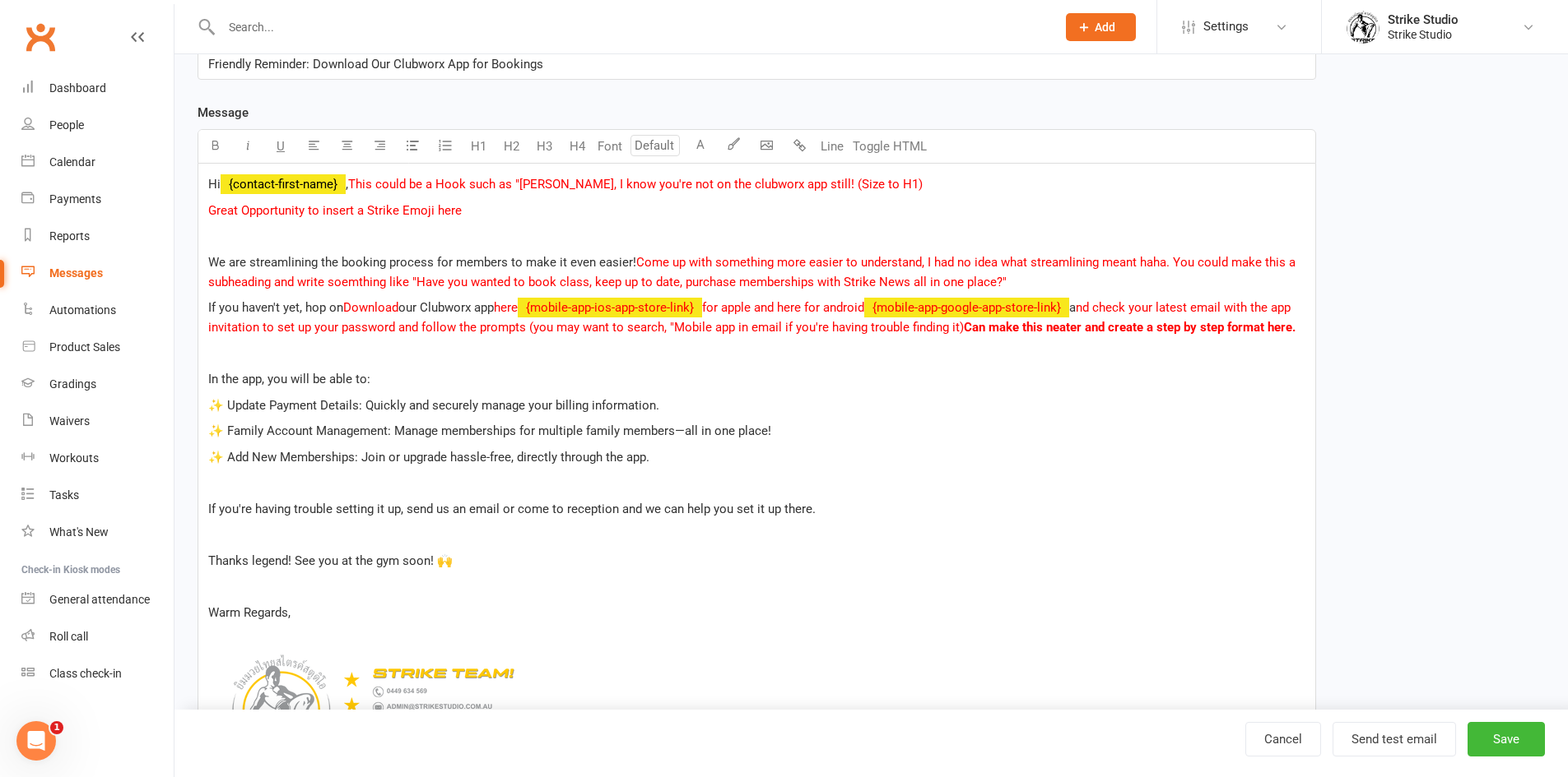
click at [325, 519] on p "If you're having trouble setting it up, send us an email or come to reception a…" at bounding box center [756, 509] width 1097 height 19
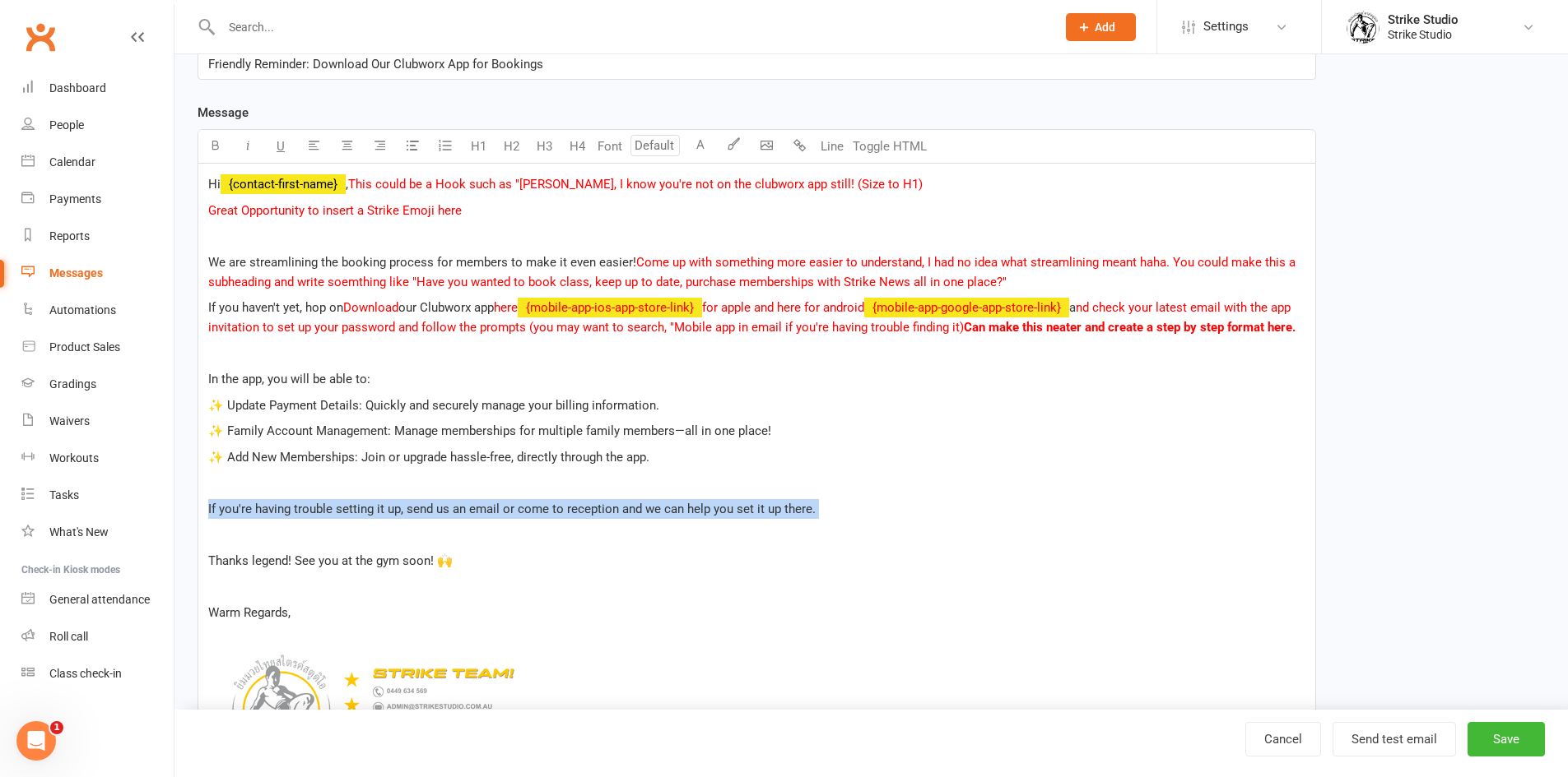
click at [325, 519] on p "If you're having trouble setting it up, send us an email or come to reception a…" at bounding box center [756, 509] width 1097 height 19
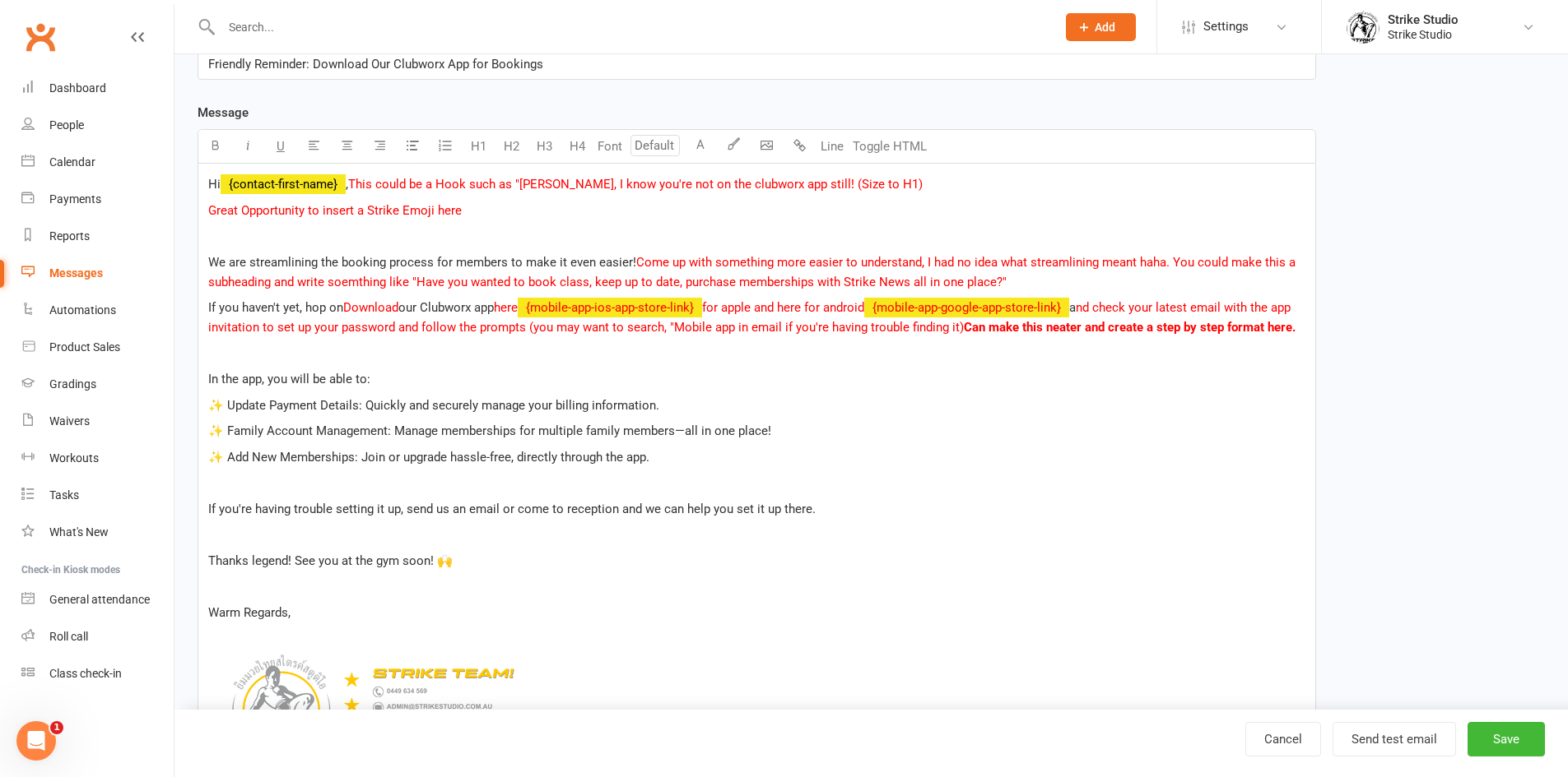
click at [380, 520] on p at bounding box center [756, 534] width 1097 height 19
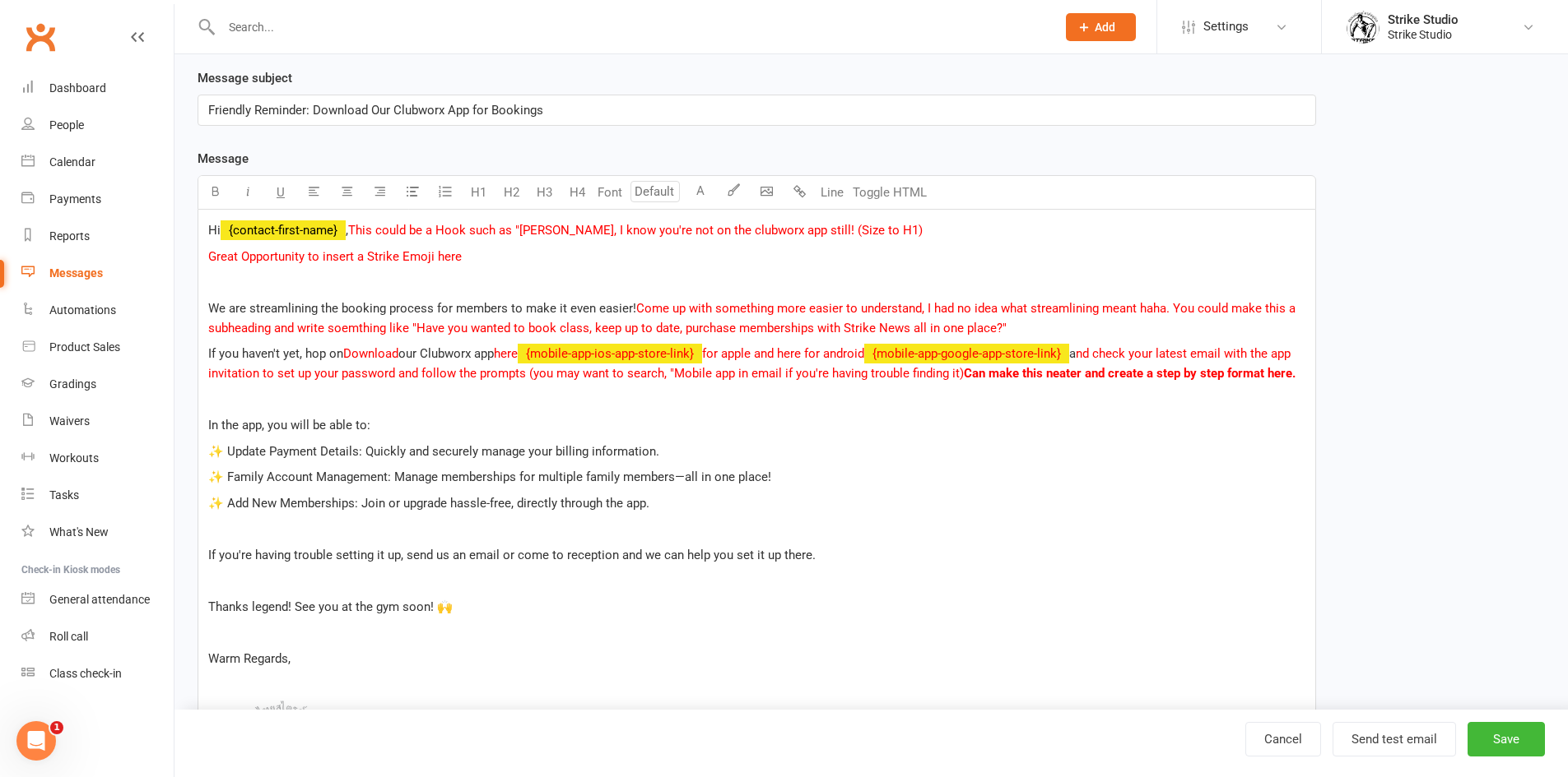
scroll to position [179, 0]
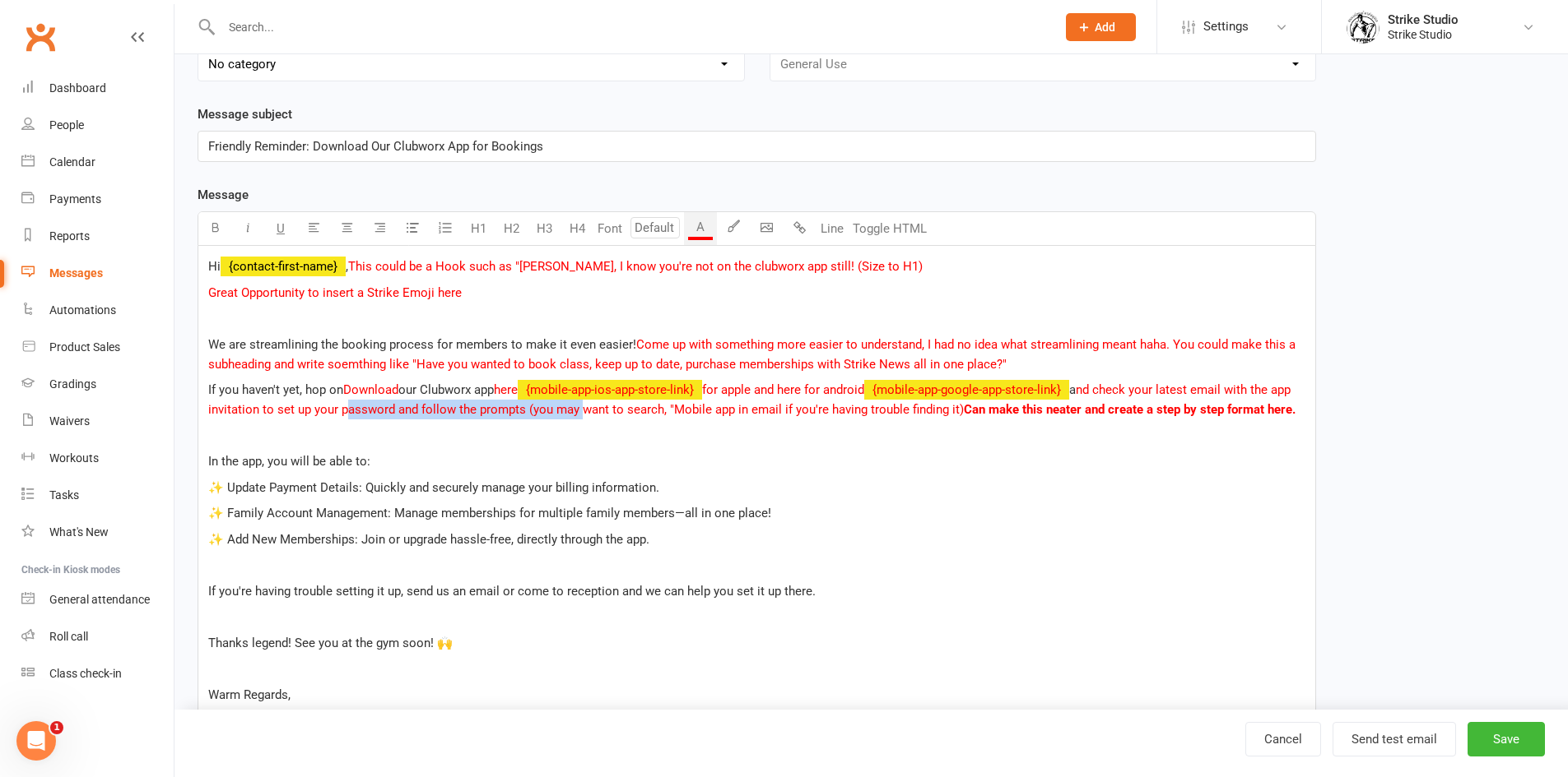
drag, startPoint x: 372, startPoint y: 408, endPoint x: 604, endPoint y: 415, distance: 232.1
click at [604, 415] on span "nd check your latest email with the app invitation to set up your password and …" at bounding box center [751, 399] width 1086 height 34
click at [267, 520] on div "Hi ﻿ {contact-first-name} , This could be a Hook such as "[PERSON_NAME], I know…" at bounding box center [757, 576] width 1117 height 660
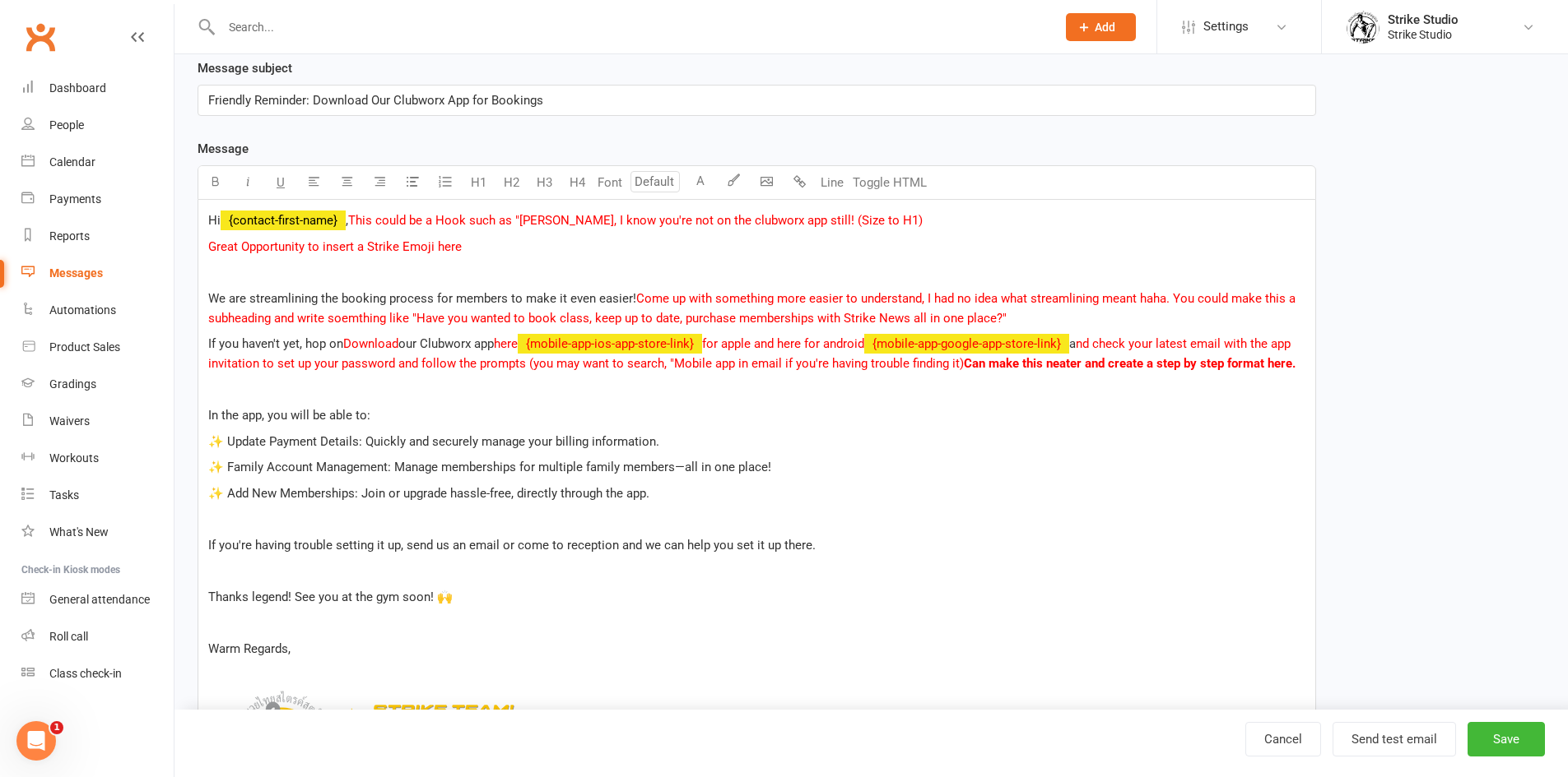
scroll to position [329, 0]
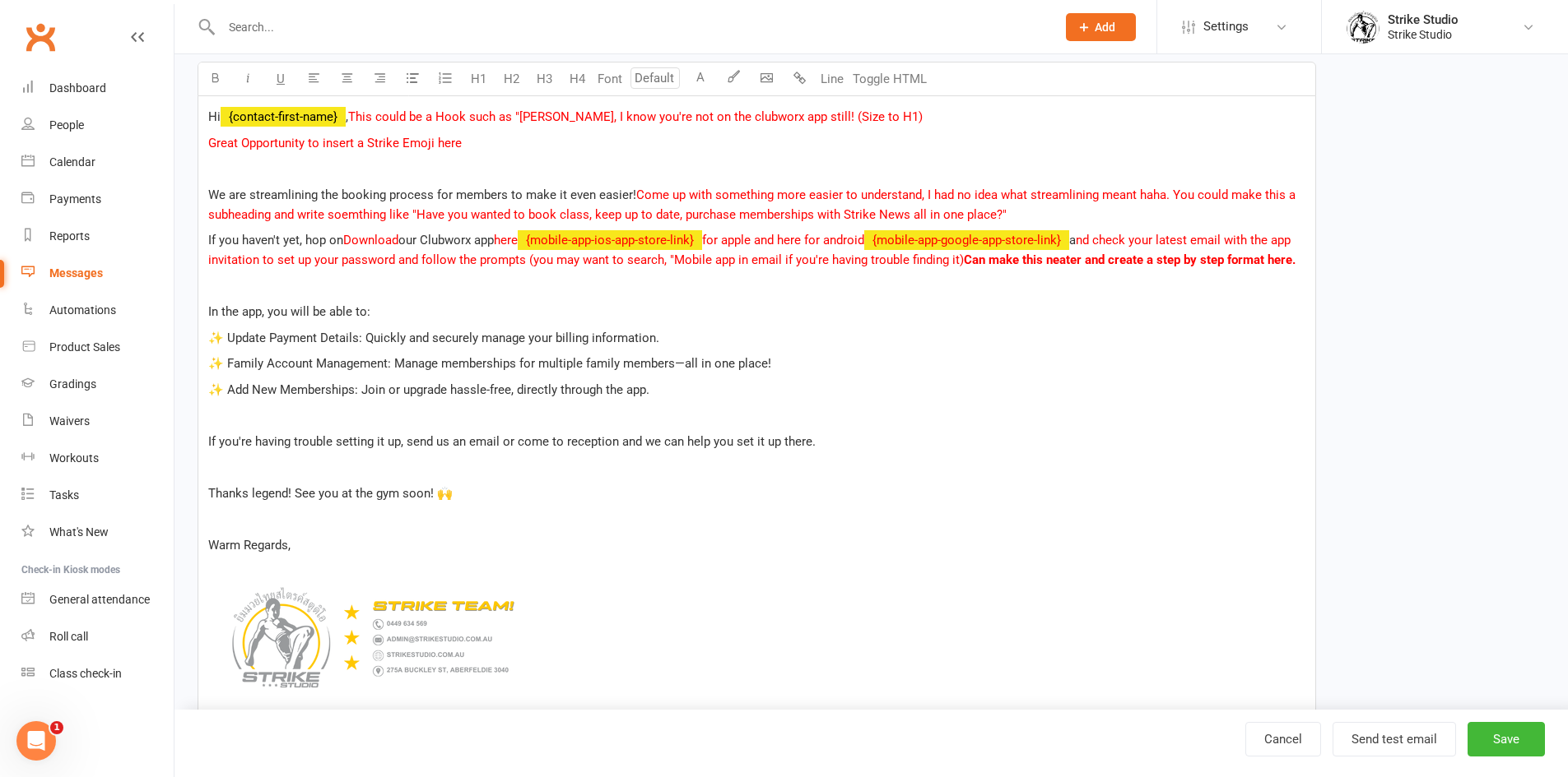
click at [393, 501] on span "Thanks legend! See you at the gym soon! 🙌" at bounding box center [330, 494] width 244 height 15
click at [369, 477] on p at bounding box center [756, 467] width 1097 height 19
click at [315, 477] on p at bounding box center [756, 467] width 1097 height 19
click at [382, 477] on p at bounding box center [756, 467] width 1097 height 19
drag, startPoint x: 448, startPoint y: 249, endPoint x: 372, endPoint y: 444, distance: 209.3
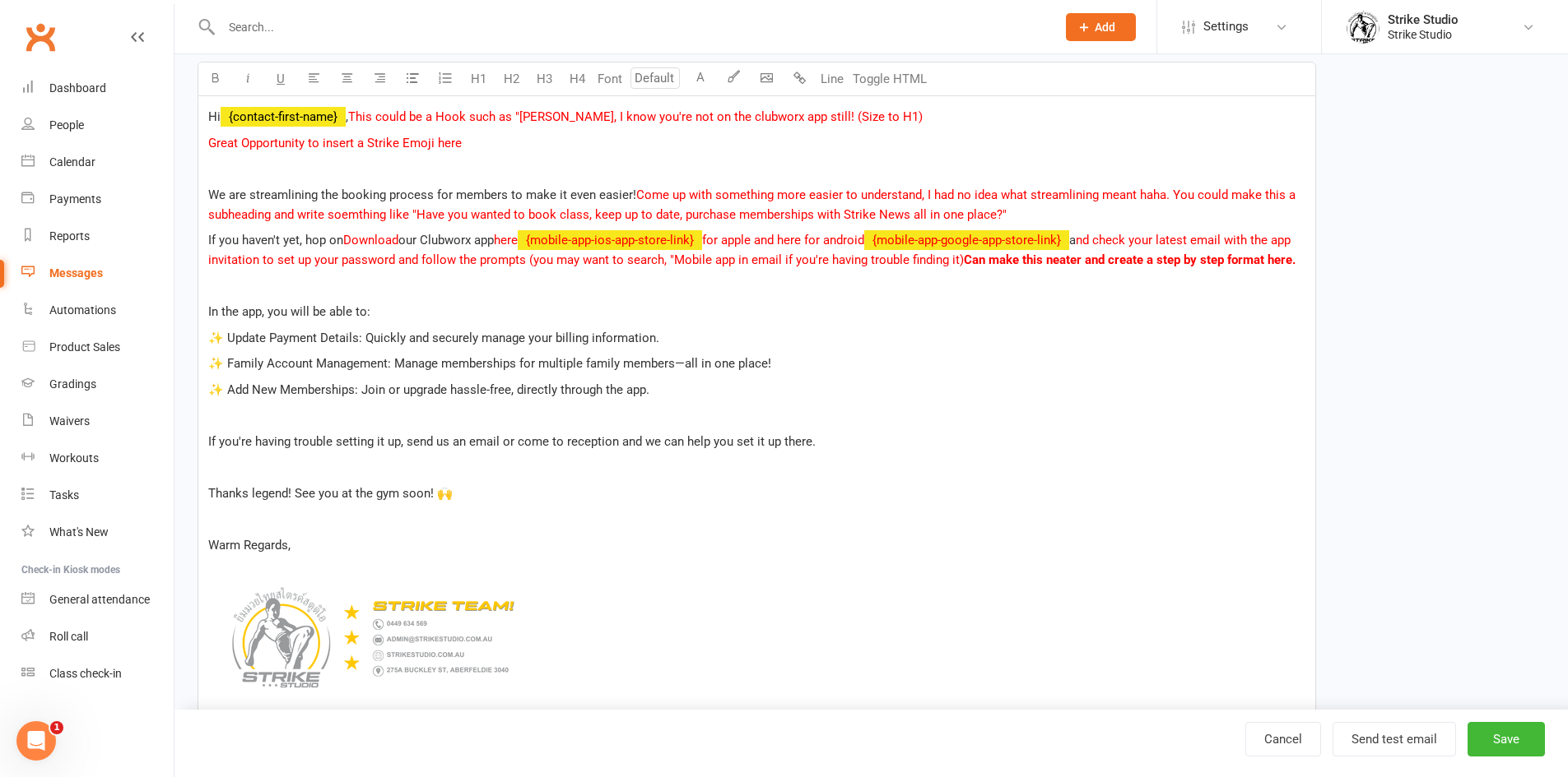
click at [372, 425] on p at bounding box center [756, 415] width 1097 height 19
click at [362, 477] on p at bounding box center [756, 467] width 1097 height 19
click at [440, 449] on span "If you're having trouble setting it up, send us an email or come to reception a…" at bounding box center [512, 442] width 608 height 15
click at [505, 449] on span "If you're having trouble setting it up, send us an email or come to reception a…" at bounding box center [512, 442] width 608 height 15
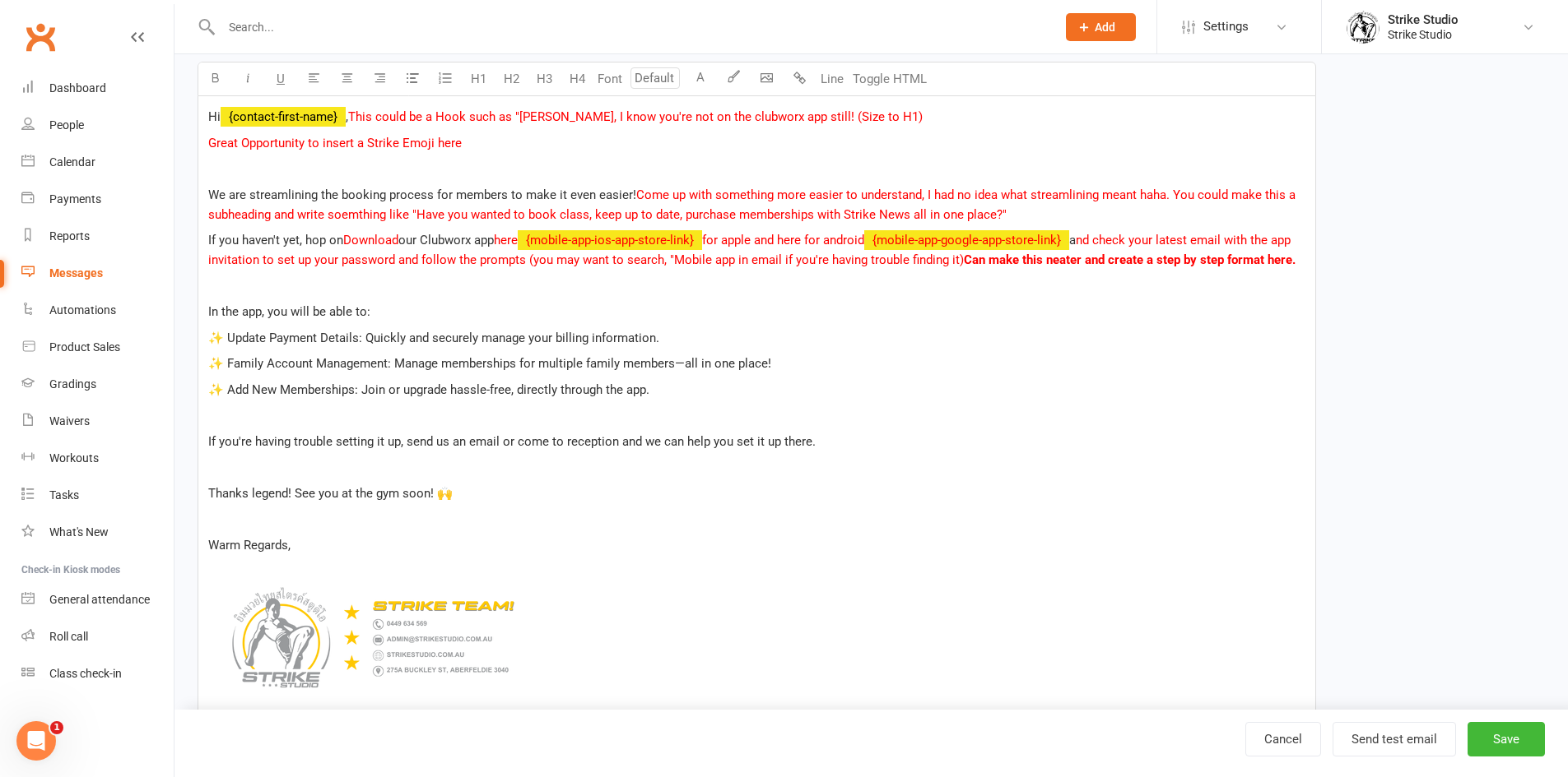
click at [679, 449] on span "If you're having trouble setting it up, send us an email or come to reception a…" at bounding box center [512, 442] width 608 height 15
click at [290, 477] on p at bounding box center [756, 467] width 1097 height 19
click at [314, 477] on p at bounding box center [756, 467] width 1097 height 19
click at [705, 84] on button "A" at bounding box center [699, 78] width 33 height 32
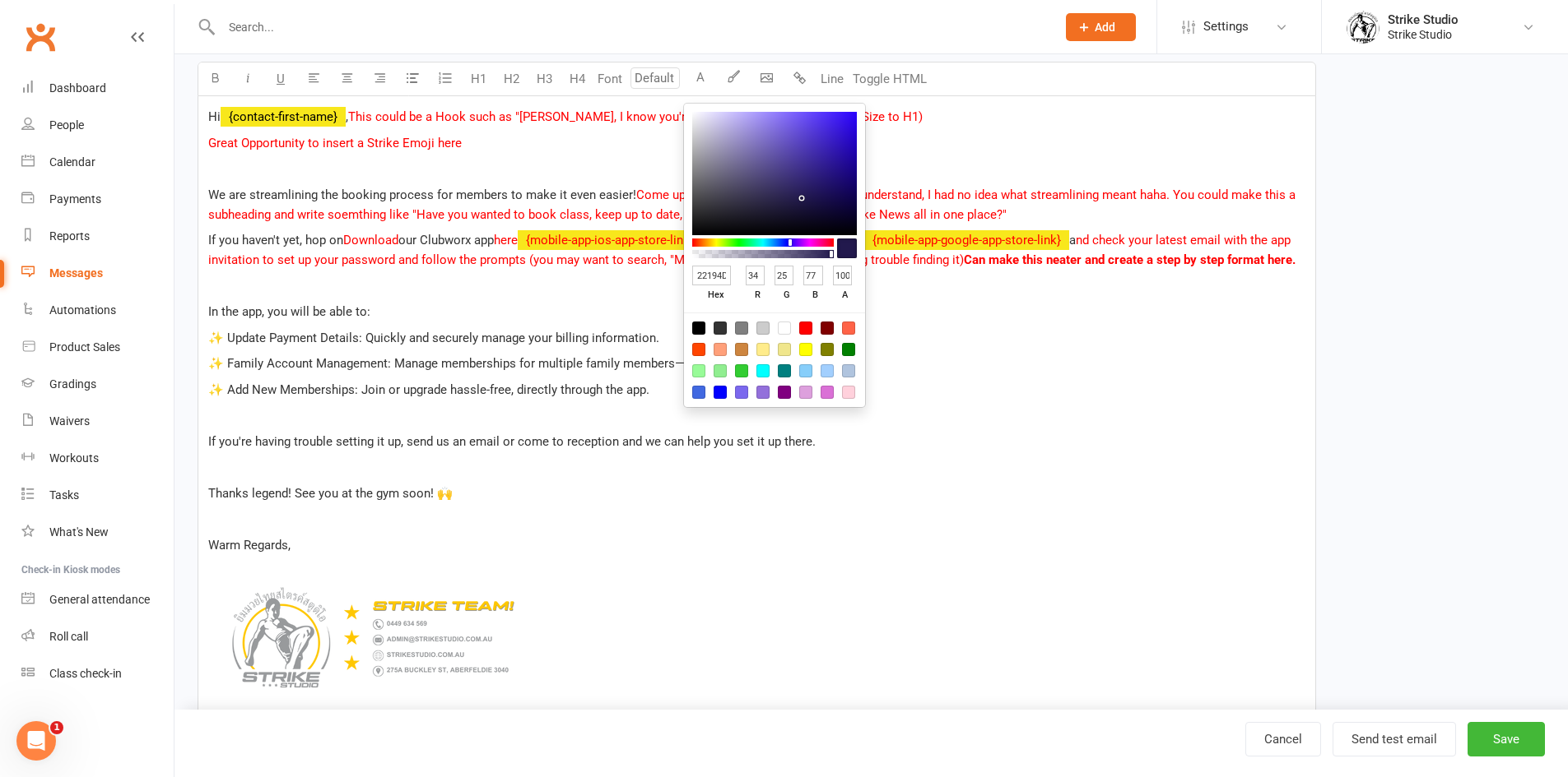
click at [798, 330] on div at bounding box center [774, 360] width 181 height 95
click at [809, 329] on div at bounding box center [805, 328] width 13 height 13
type input "FF0000"
type input "255"
type input "0"
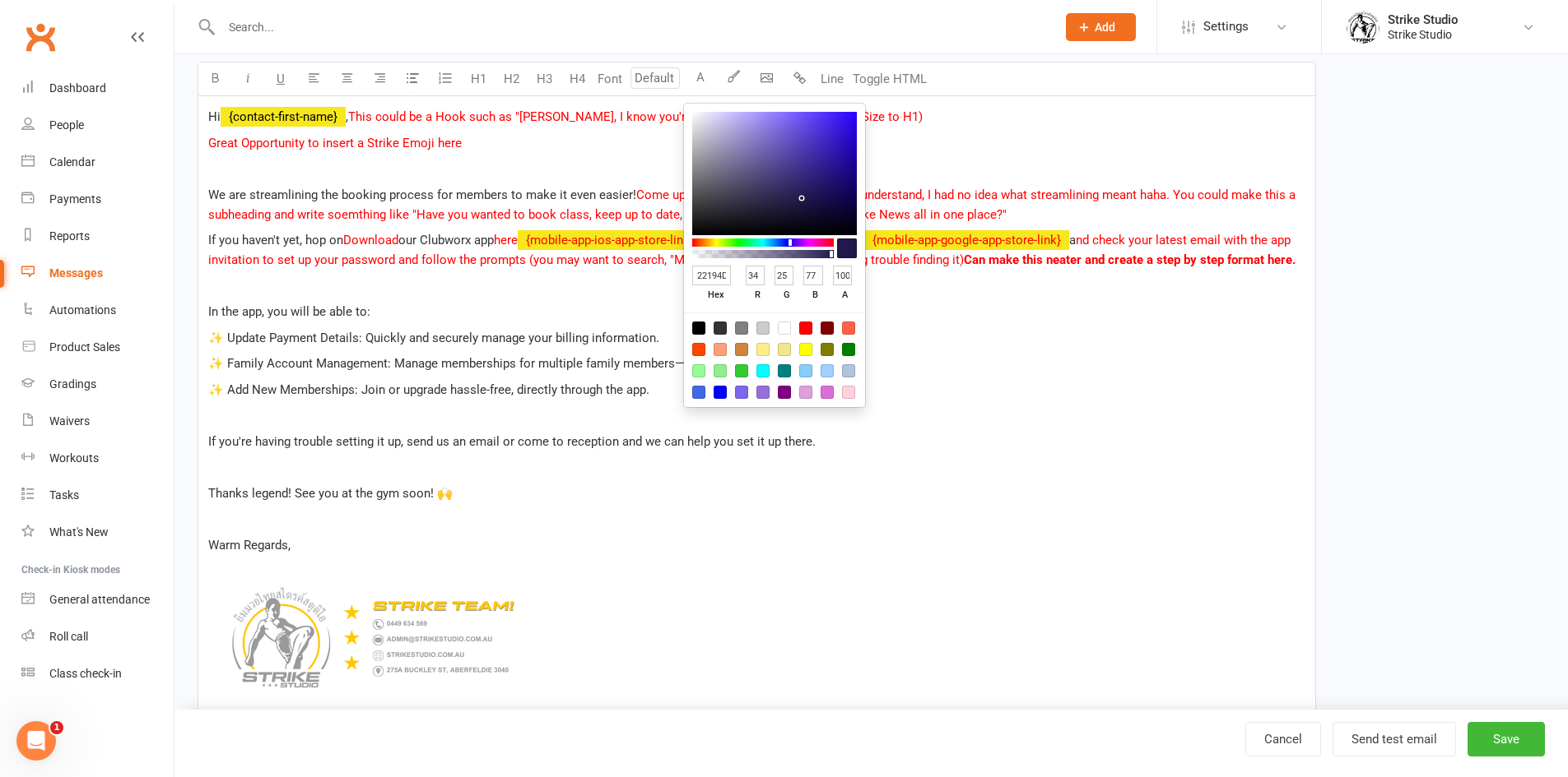
type input "0"
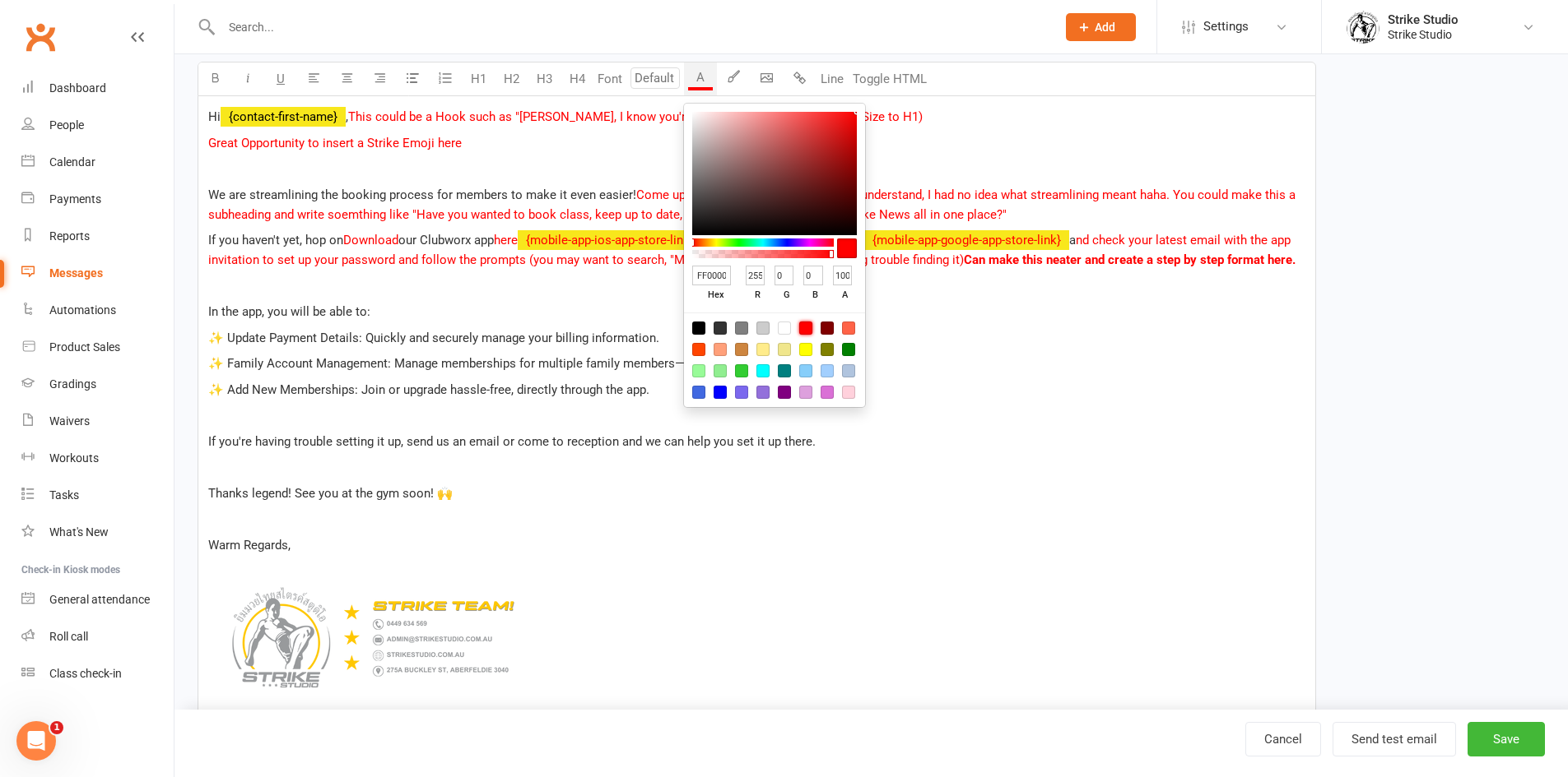
click at [394, 477] on p "﻿" at bounding box center [756, 467] width 1097 height 19
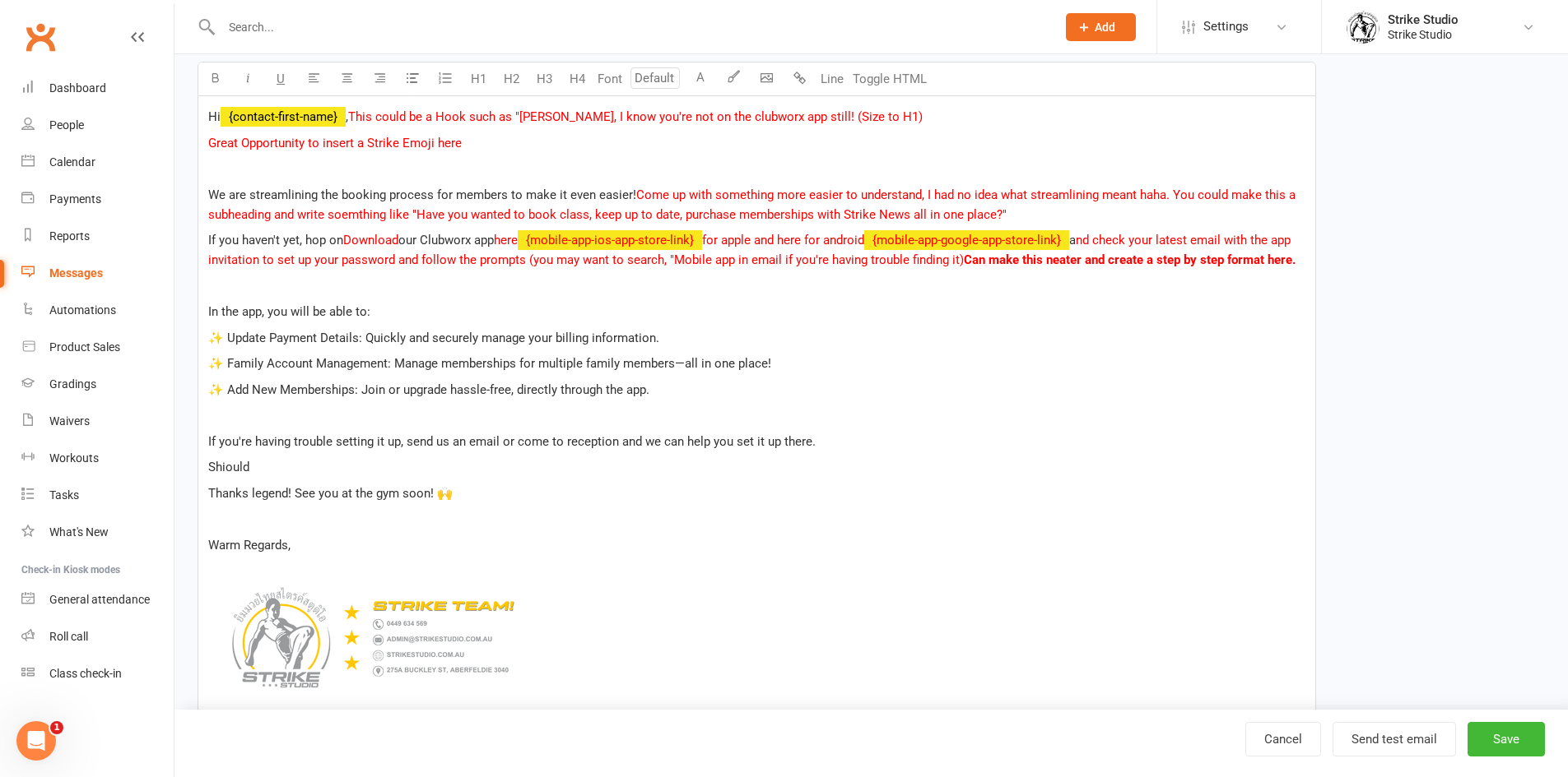
click at [209, 474] on span "Shiould" at bounding box center [229, 467] width 41 height 15
click at [224, 474] on span "Shiould" at bounding box center [229, 467] width 41 height 15
click at [695, 80] on button "A" at bounding box center [699, 78] width 33 height 32
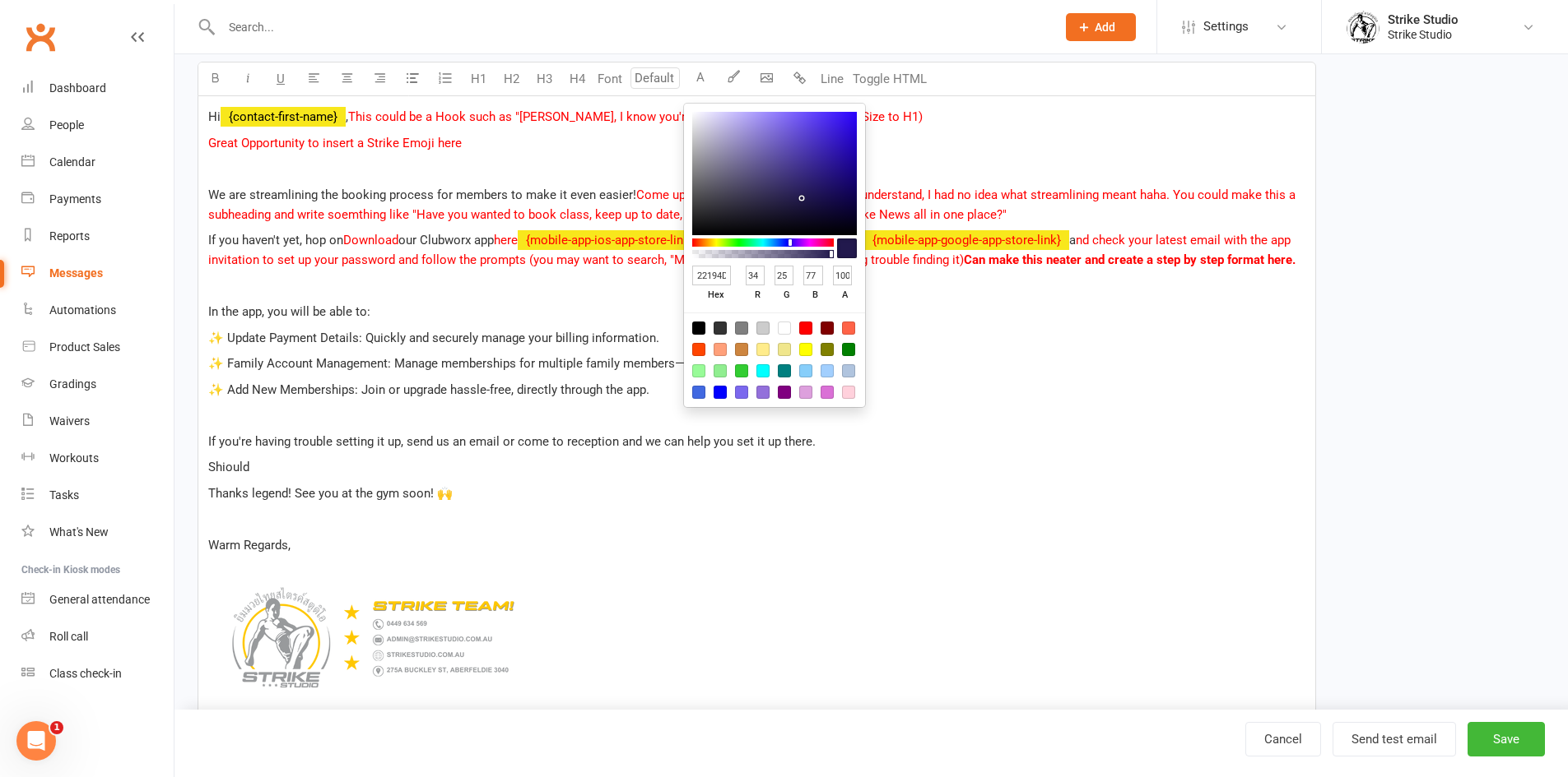
click at [805, 321] on div at bounding box center [805, 328] width 13 height 13
type input "FF0000"
type input "255"
type input "0"
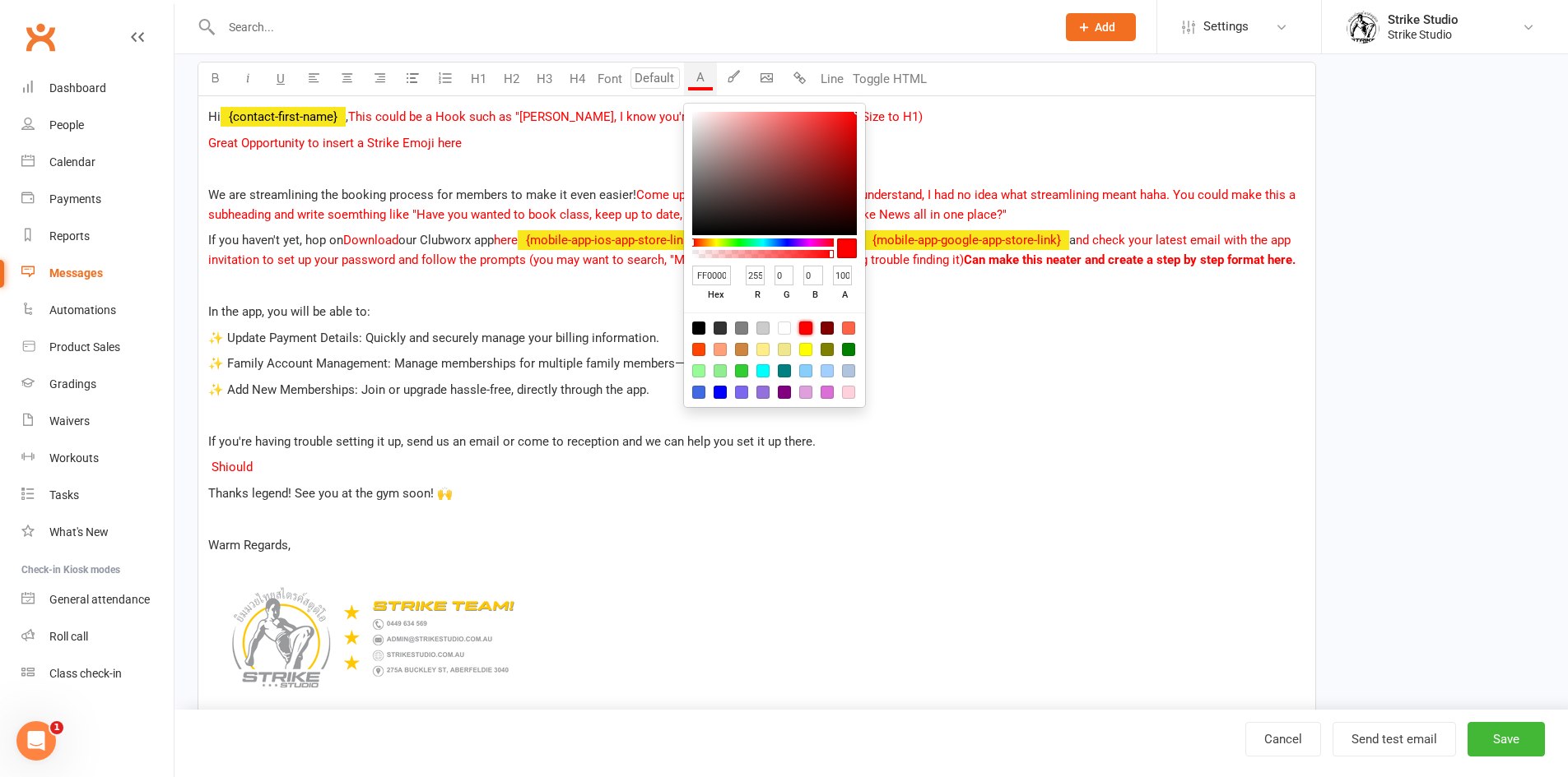
click at [236, 474] on span "Shiould" at bounding box center [232, 467] width 41 height 15
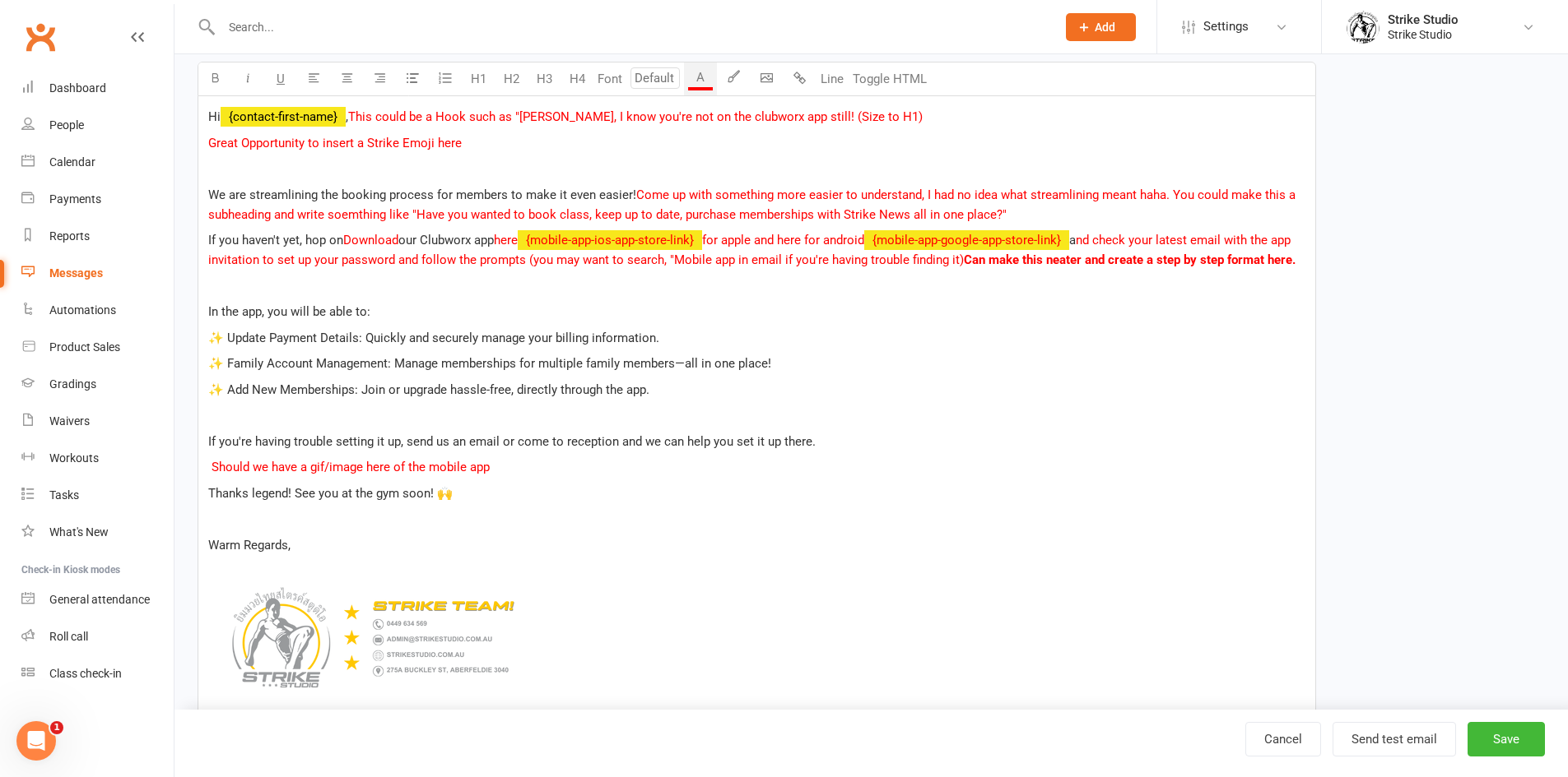
drag, startPoint x: 289, startPoint y: 516, endPoint x: 299, endPoint y: 520, distance: 10.8
click at [294, 501] on span "Thanks legend! See you at the gym soon! 🙌" at bounding box center [330, 494] width 244 height 15
click at [314, 503] on p "Thanks legend! See you at the gym soon! 🙌" at bounding box center [756, 493] width 1097 height 19
click at [285, 501] on span "Thanks legend! See you at the gym soon! 🙌" at bounding box center [330, 494] width 244 height 15
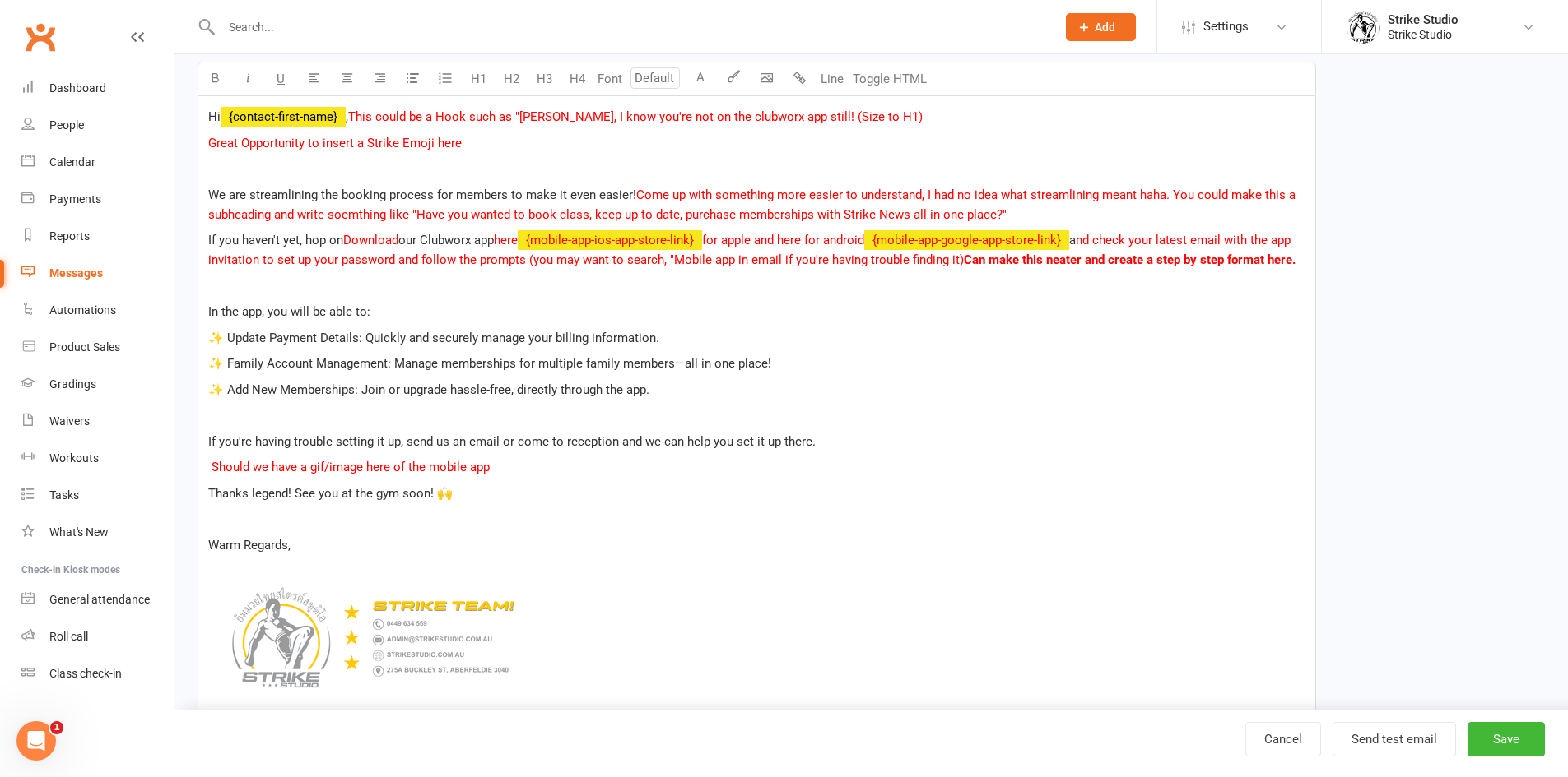
click at [278, 501] on span "Thanks legend! See you at the gym soon! 🙌" at bounding box center [330, 494] width 244 height 15
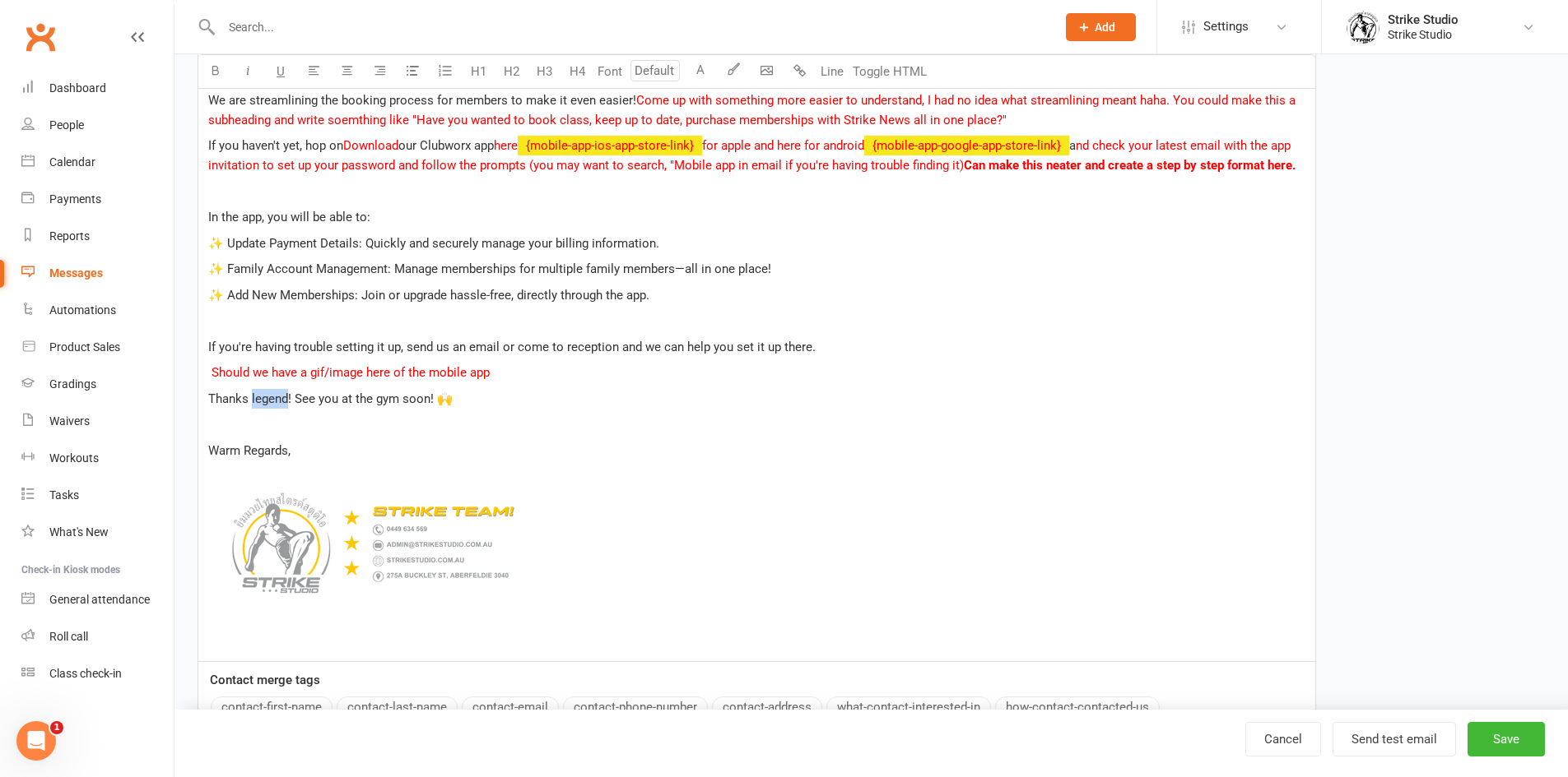
scroll to position [590, 0]
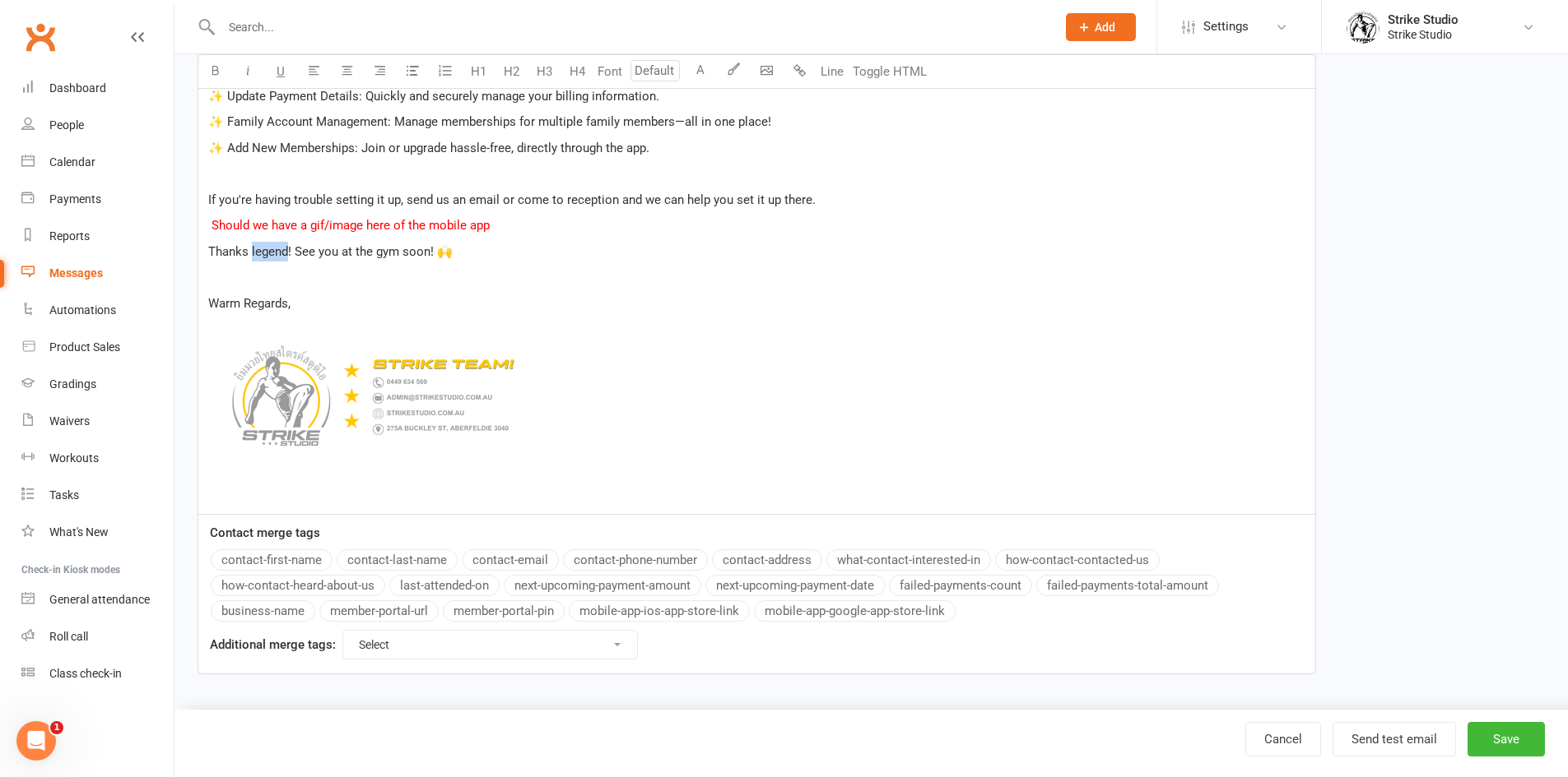
click at [318, 520] on button "contact-first-name" at bounding box center [271, 560] width 122 height 21
drag, startPoint x: 382, startPoint y: 249, endPoint x: 178, endPoint y: 253, distance: 204.0
click at [178, 253] on div "Edit Template Template Name Download Our Clubworx App Send by Email SMS Push No…" at bounding box center [871, 97] width 1393 height 1227
click at [293, 241] on p "See you at the gym soon! 🙌" at bounding box center [756, 251] width 1097 height 19
drag, startPoint x: 254, startPoint y: 249, endPoint x: 339, endPoint y: 240, distance: 85.5
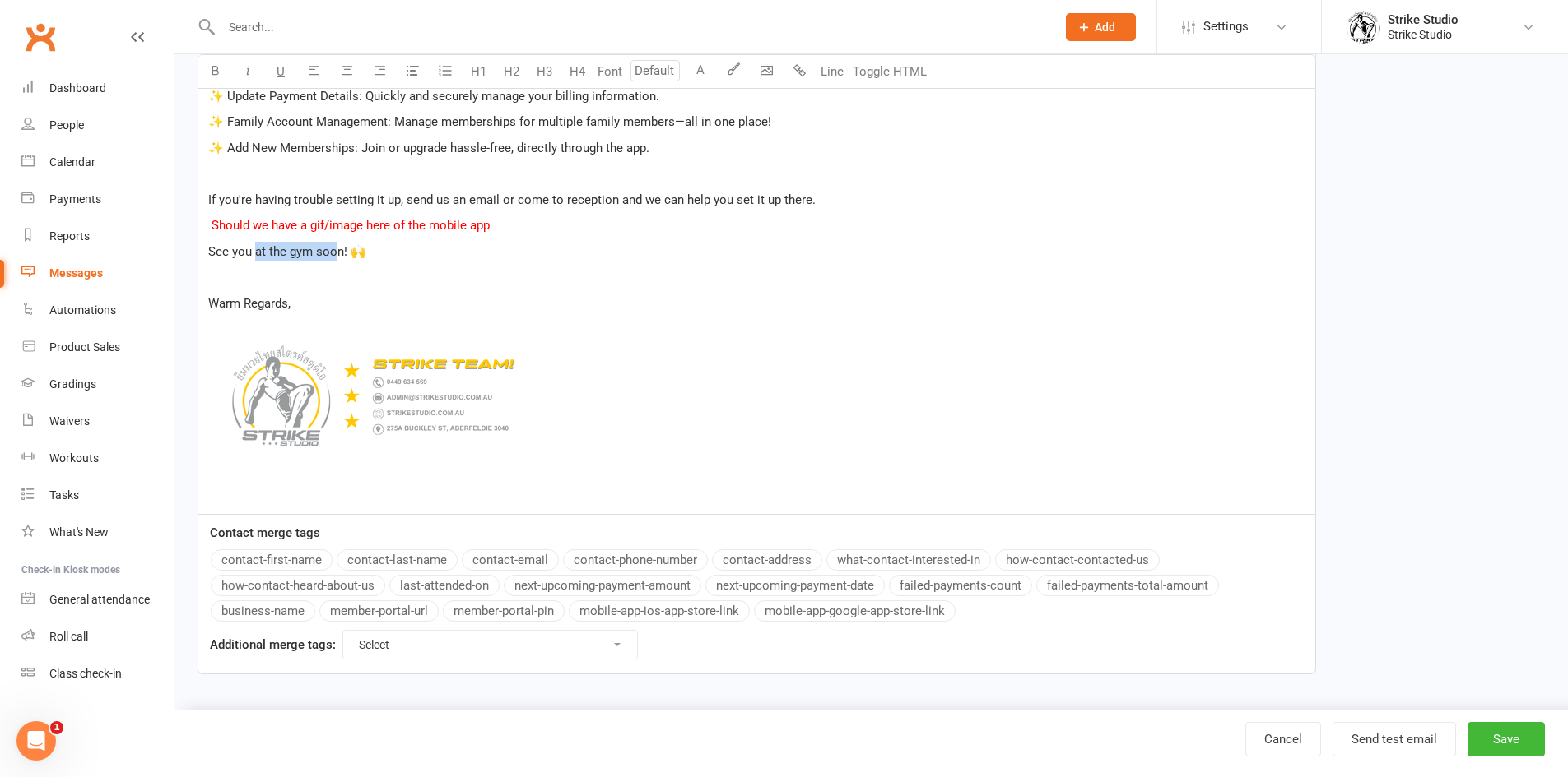
click at [339, 240] on div "Hi ﻿ {contact-first-name} , This could be a Hook such as "[PERSON_NAME], I know…" at bounding box center [757, 184] width 1117 height 660
click at [562, 222] on p "Should we have a gif/image here of the mobile app" at bounding box center [756, 225] width 1097 height 19
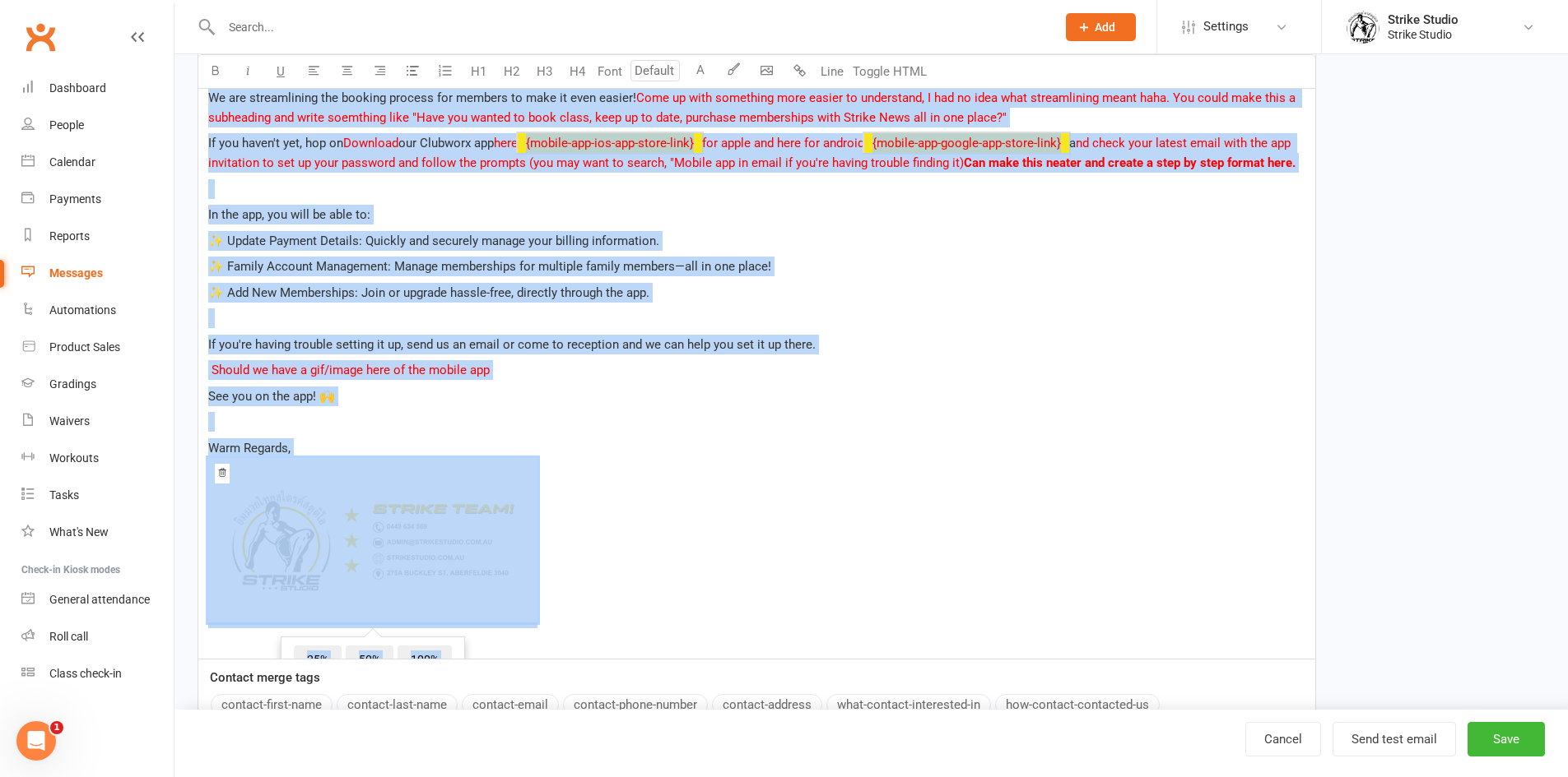
scroll to position [0, 0]
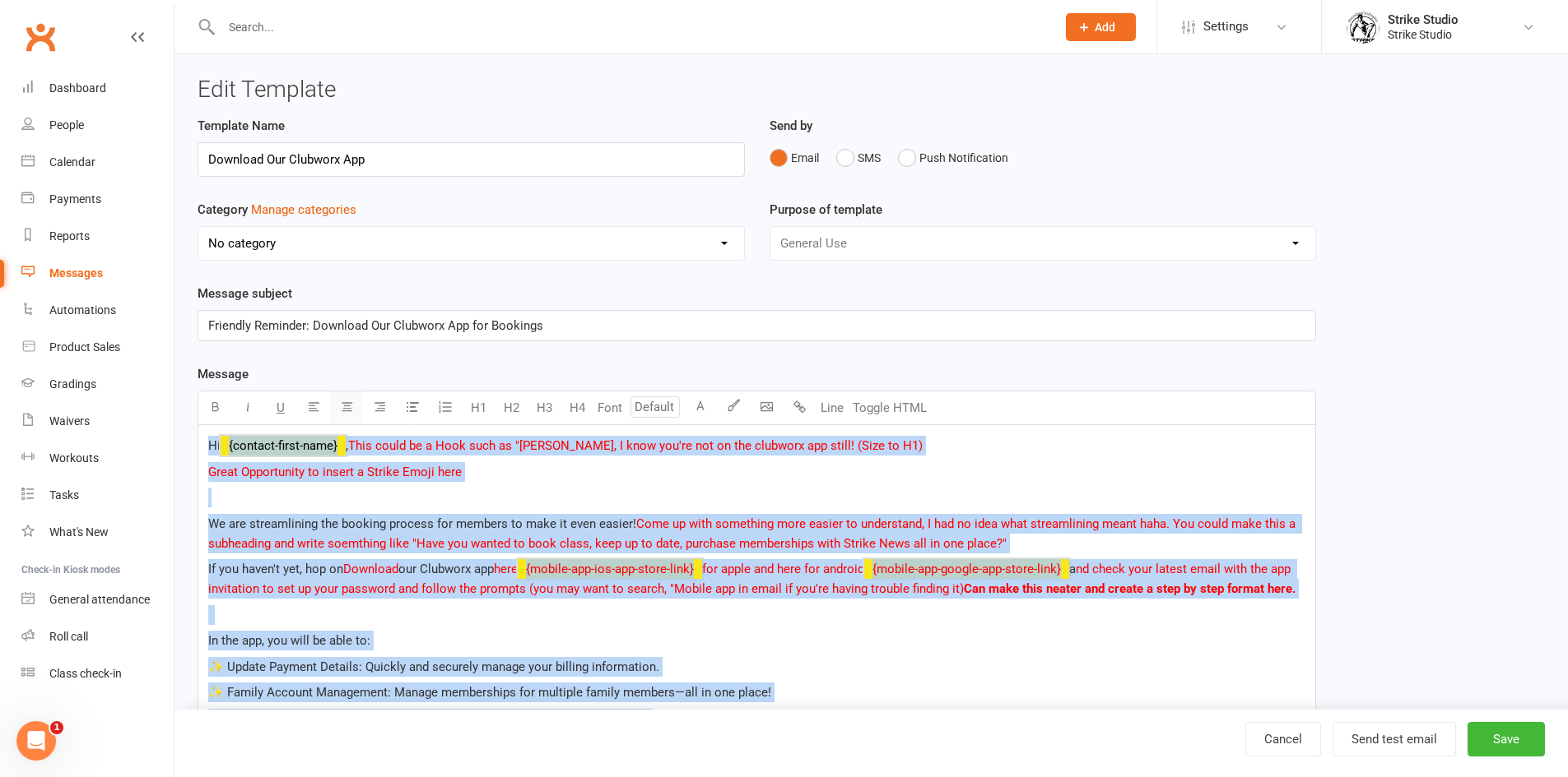
click at [341, 405] on icon "button" at bounding box center [346, 407] width 12 height 12
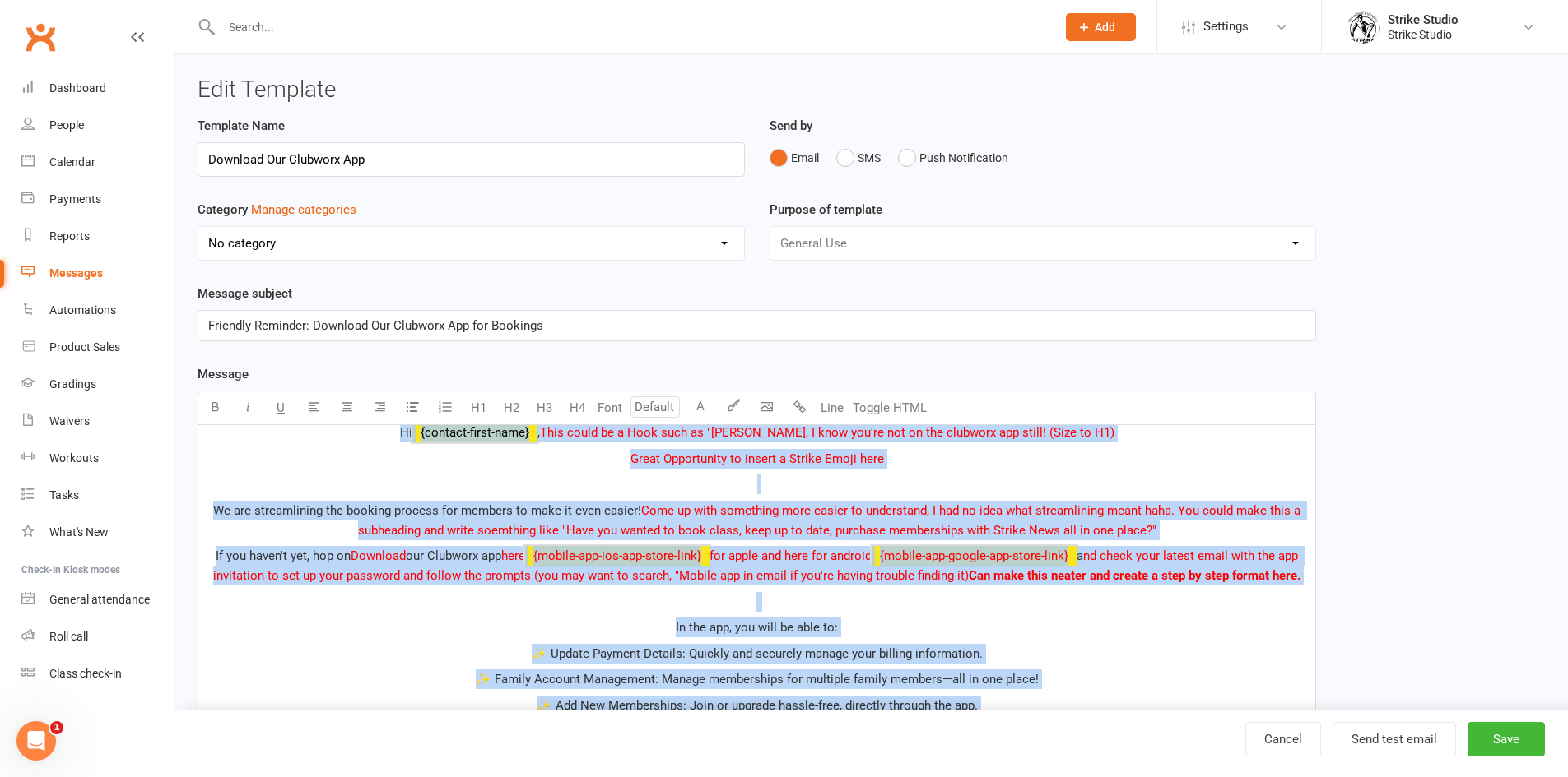
scroll to position [25, 0]
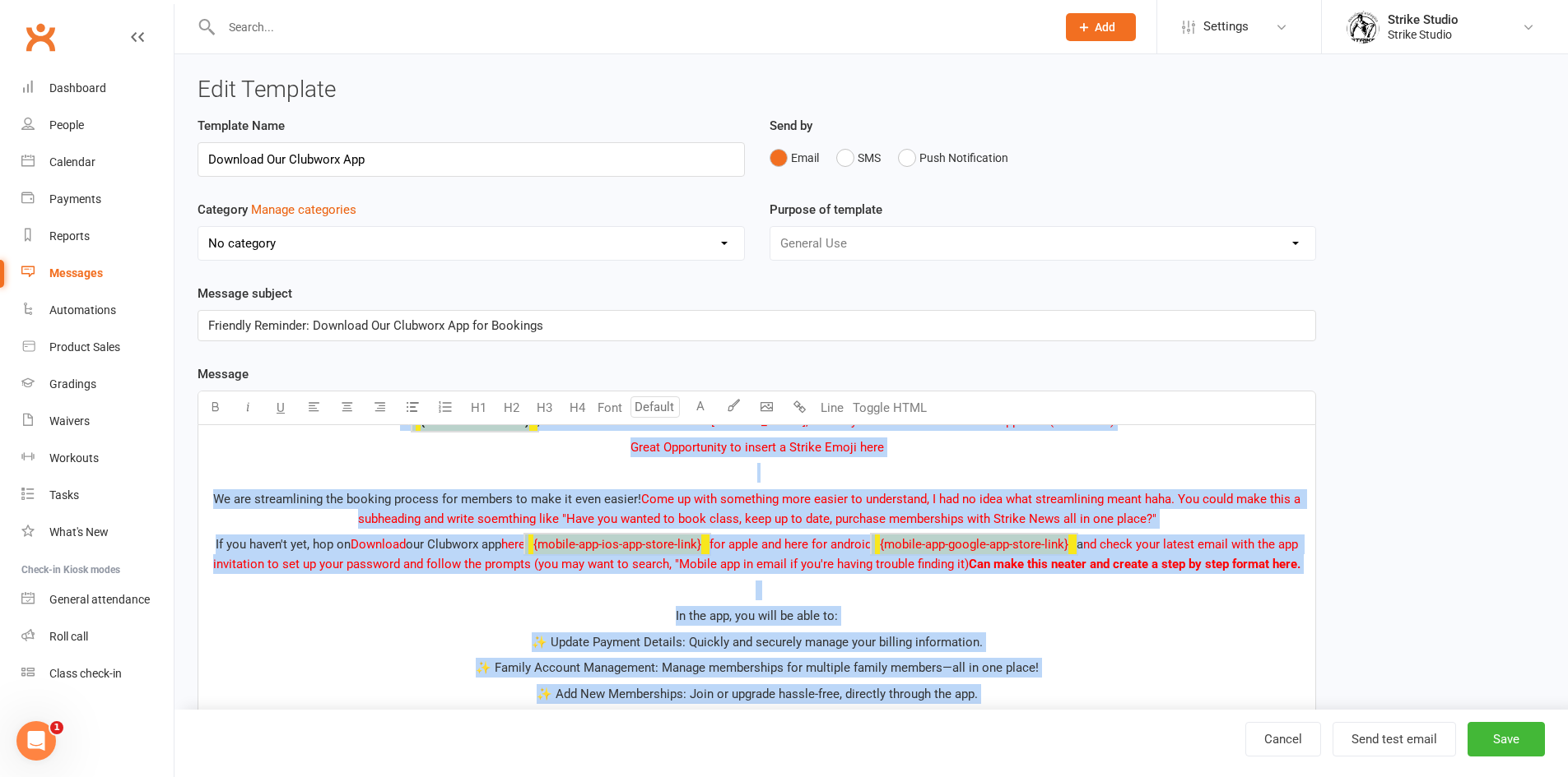
click at [851, 520] on span "nd check your latest email with the app invitation to set up your password and …" at bounding box center [756, 554] width 1088 height 34
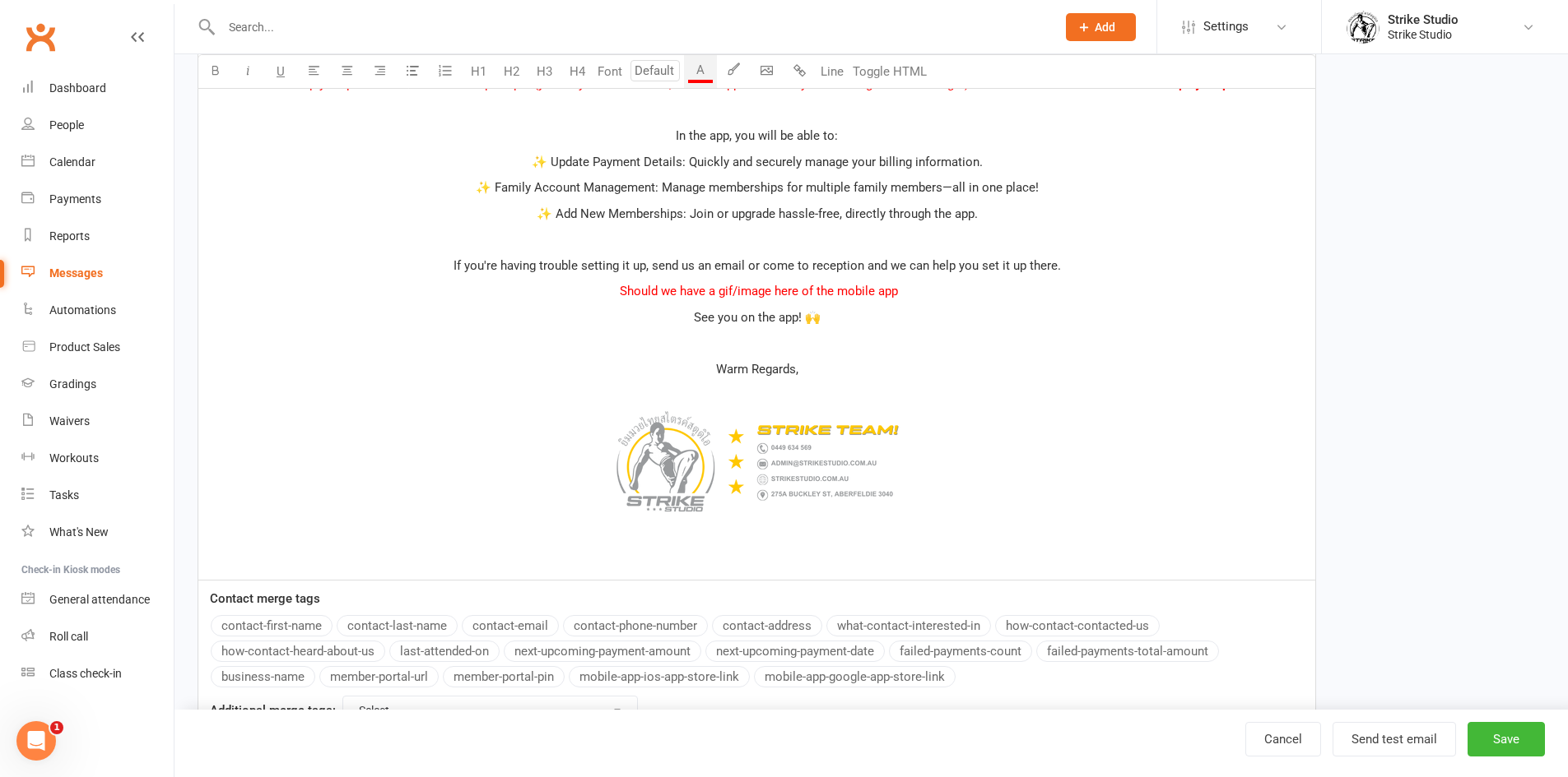
scroll to position [590, 0]
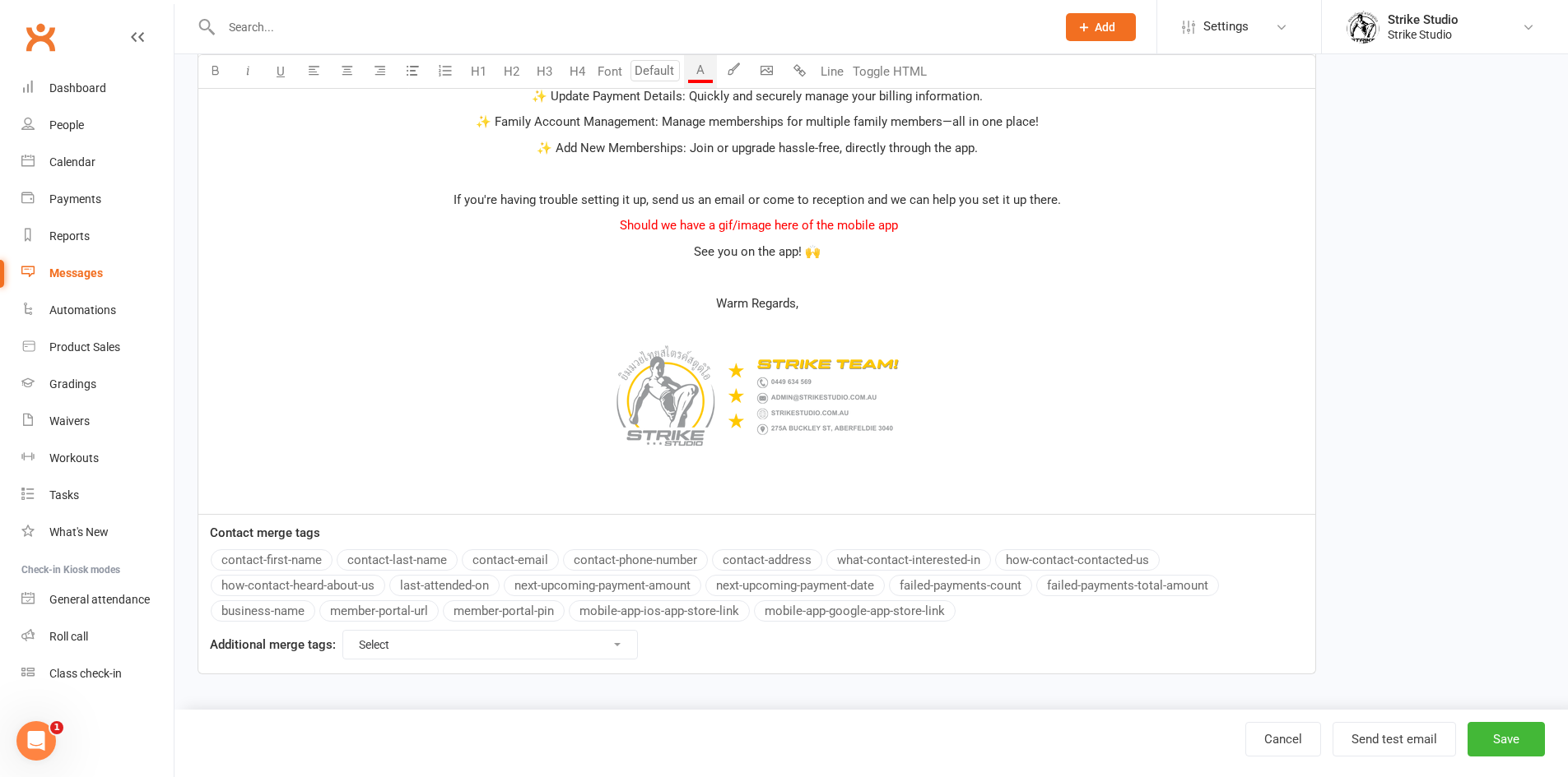
click at [768, 488] on p "Warm Regards, ﻿ ﻿" at bounding box center [756, 398] width 1097 height 210
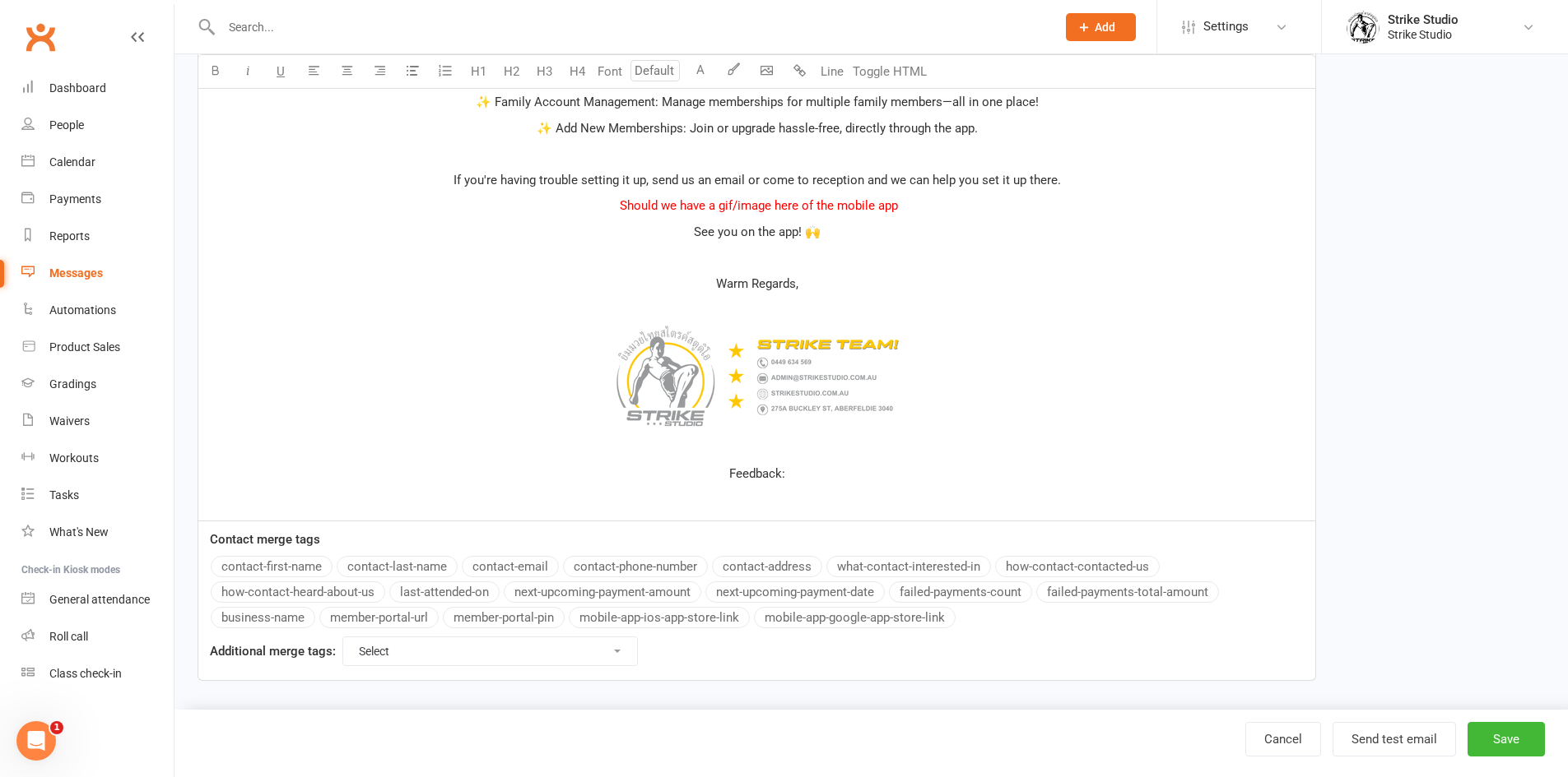
click at [768, 481] on span "Feedback:" at bounding box center [757, 473] width 56 height 15
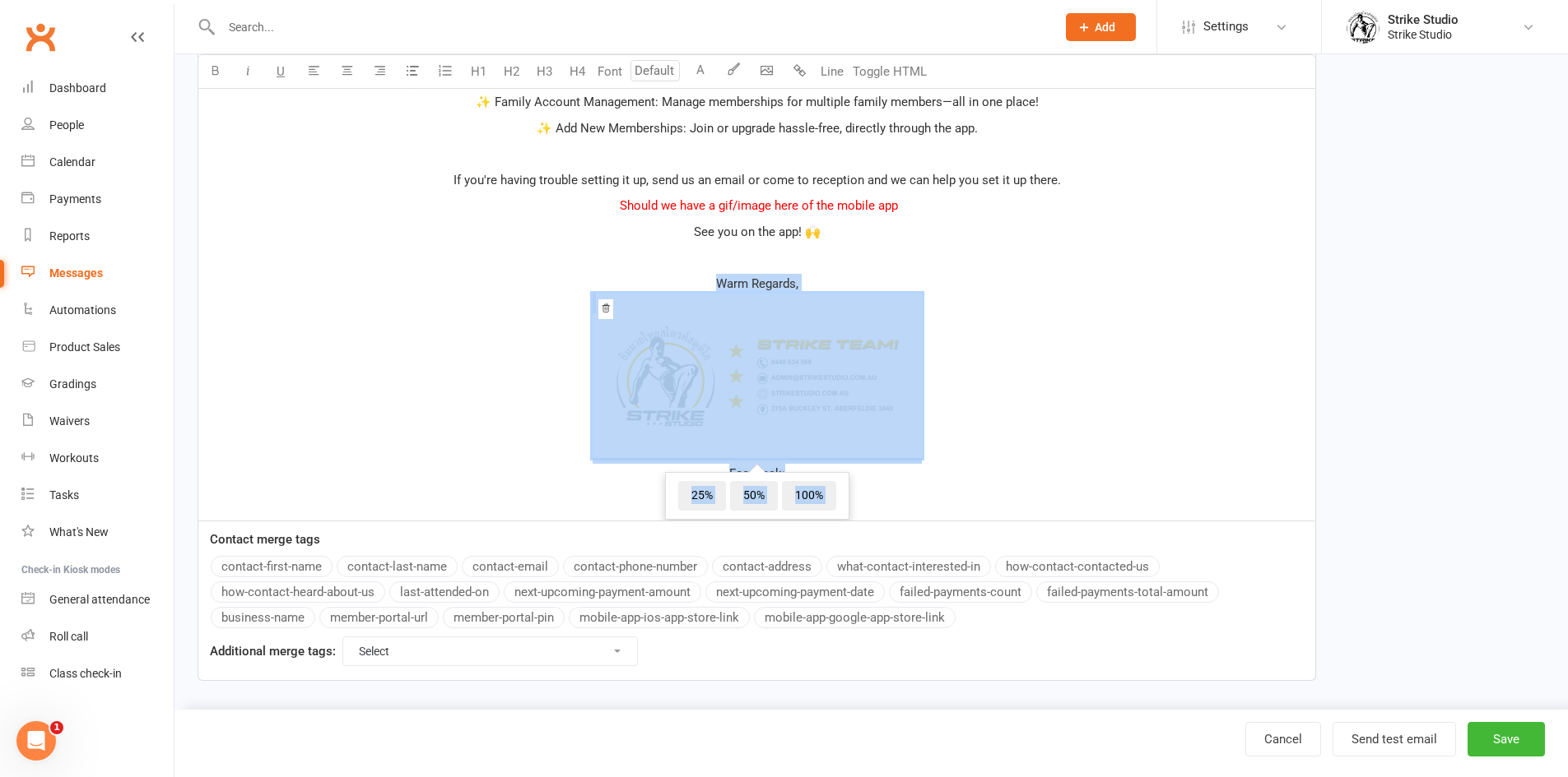
click at [978, 484] on p "Warm Regards, ﻿ 25% 50% 100% Feedback:" at bounding box center [756, 379] width 1097 height 210
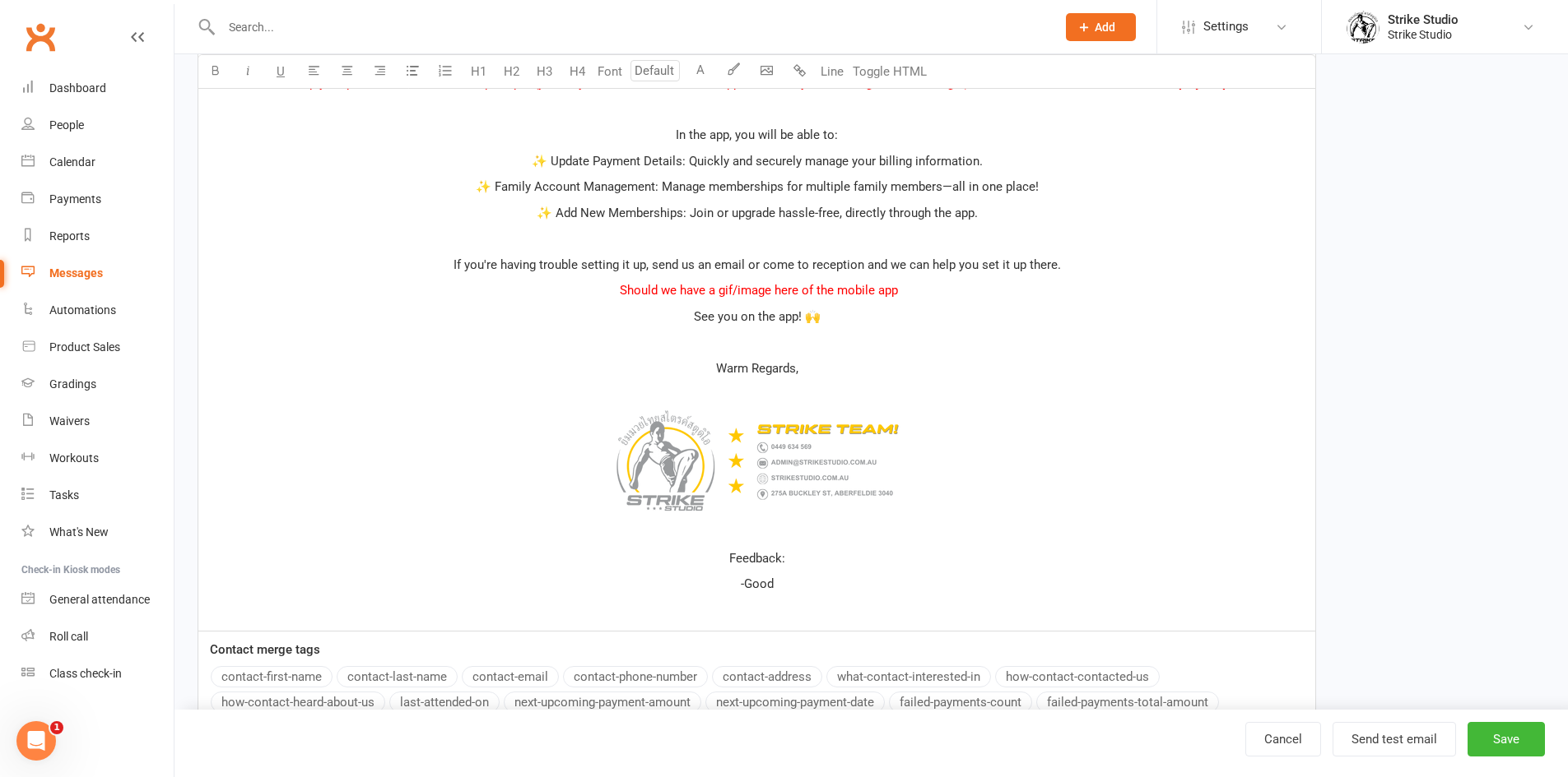
scroll to position [478, 0]
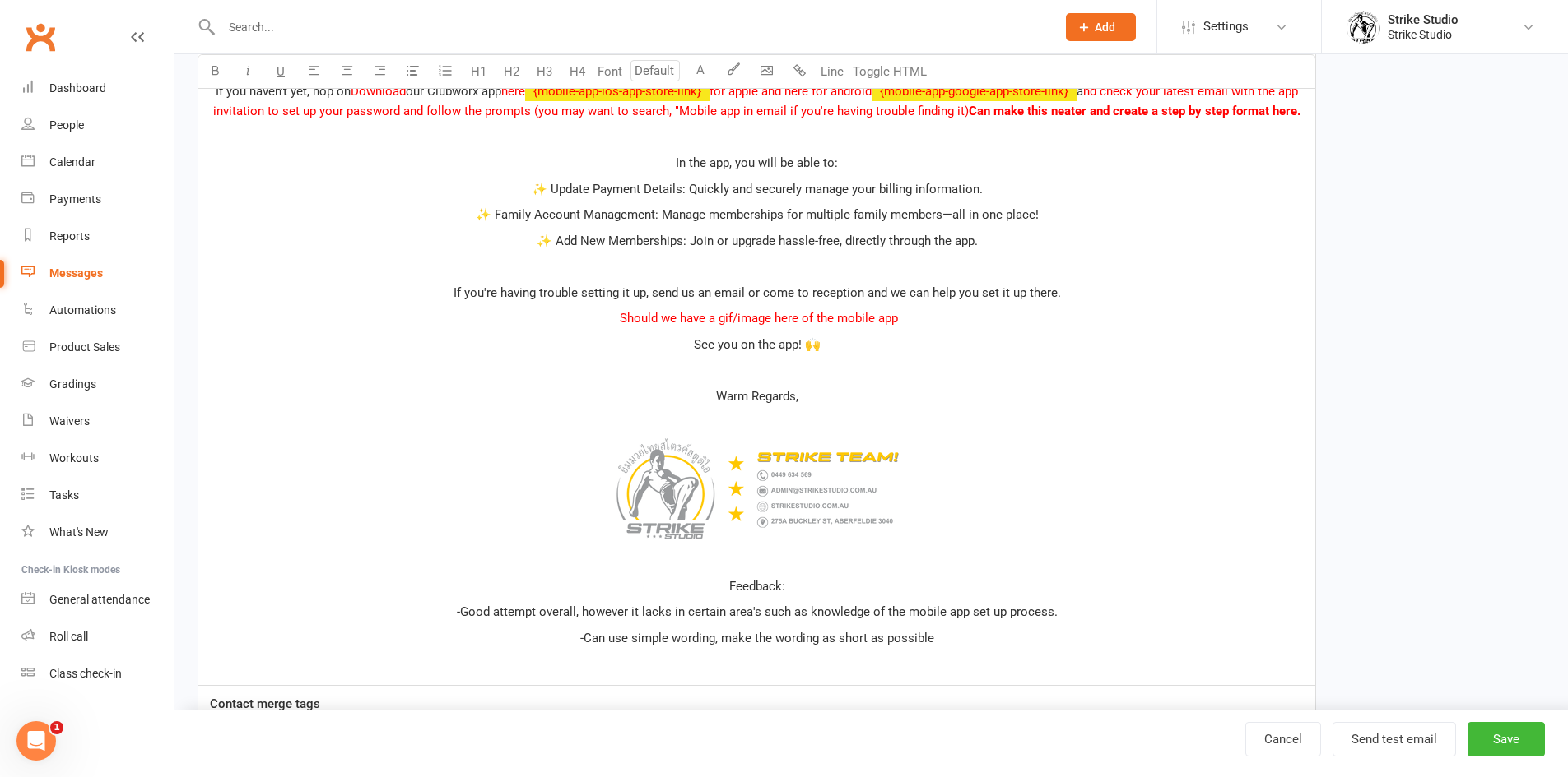
click at [748, 520] on span "-Good attempt overall, however it lacks in certain area's such as knowledge of …" at bounding box center [757, 612] width 601 height 15
click at [670, 520] on span "-Good attempt overall, however it lacks in certain area's such as knowledge of …" at bounding box center [757, 612] width 601 height 15
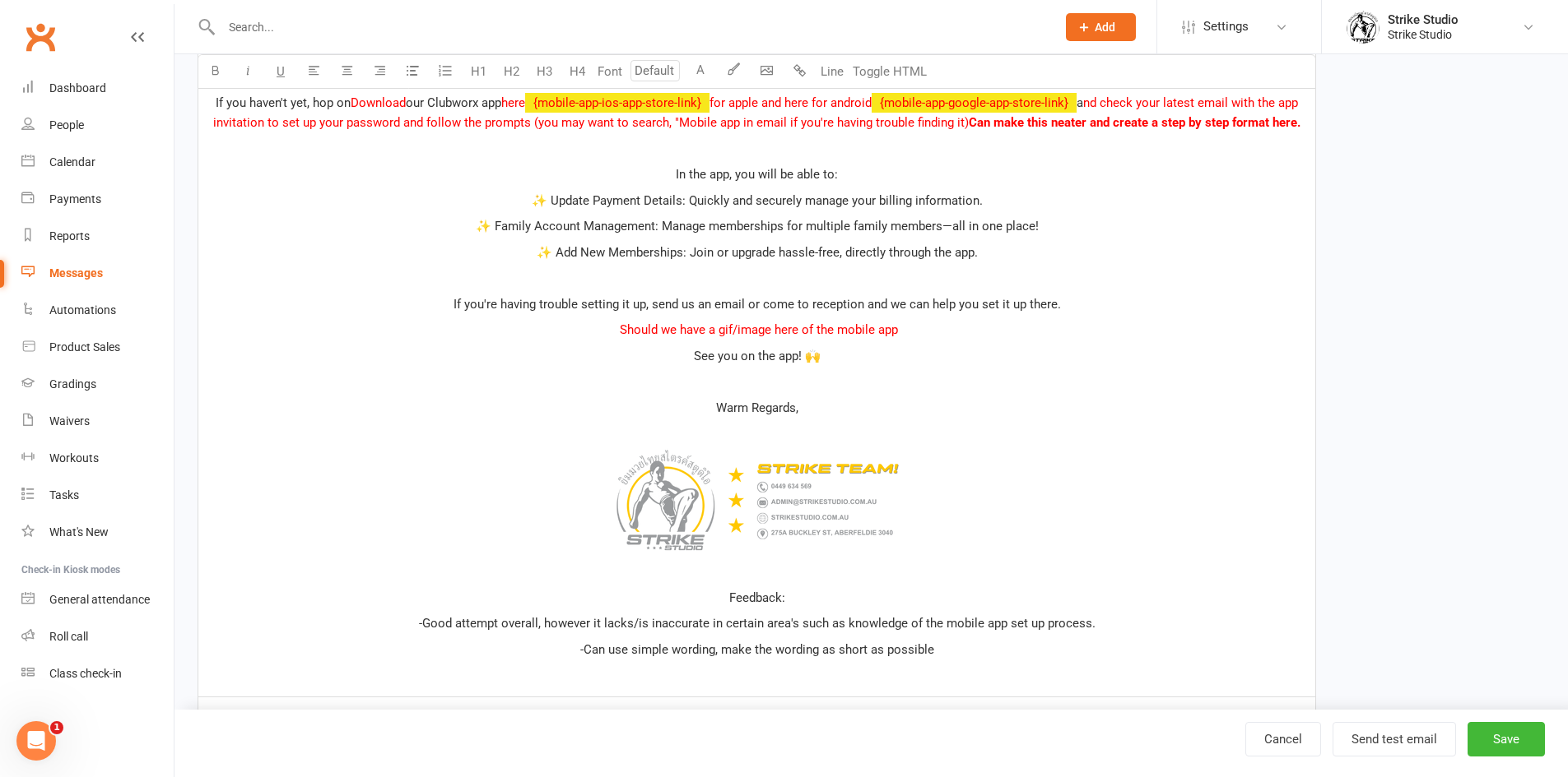
scroll to position [560, 0]
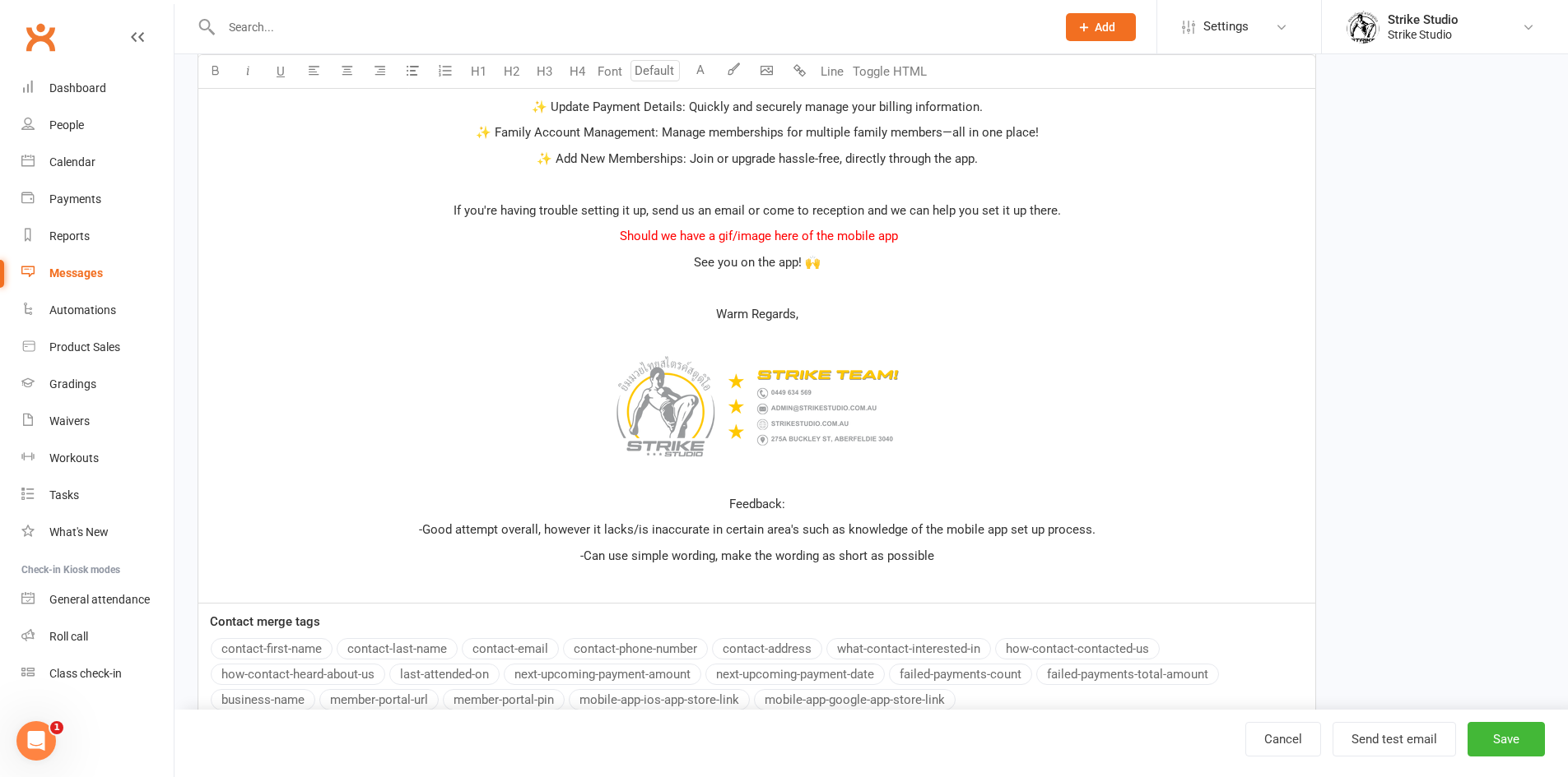
click at [870, 520] on div "Hi ﻿ {contact-first-name} , This could be a Hook such as "[PERSON_NAME], I know…" at bounding box center [757, 234] width 1117 height 738
click at [747, 520] on span "-Can use simple wording, make the wording as short as possible" at bounding box center [757, 556] width 354 height 15
click at [940, 520] on p "-Can use simple wording, make the wording as short as possible" at bounding box center [756, 555] width 1097 height 19
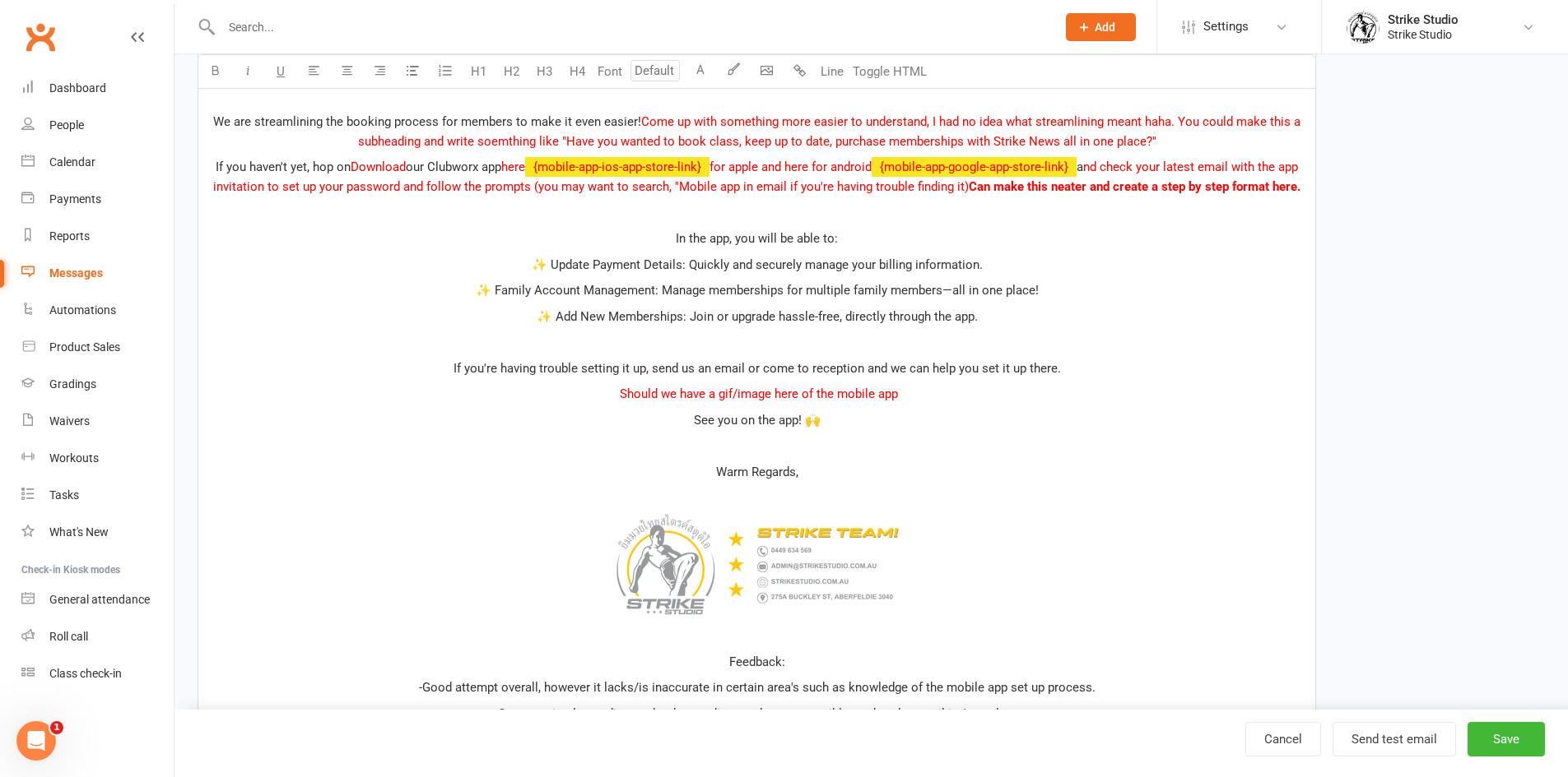
scroll to position [395, 0]
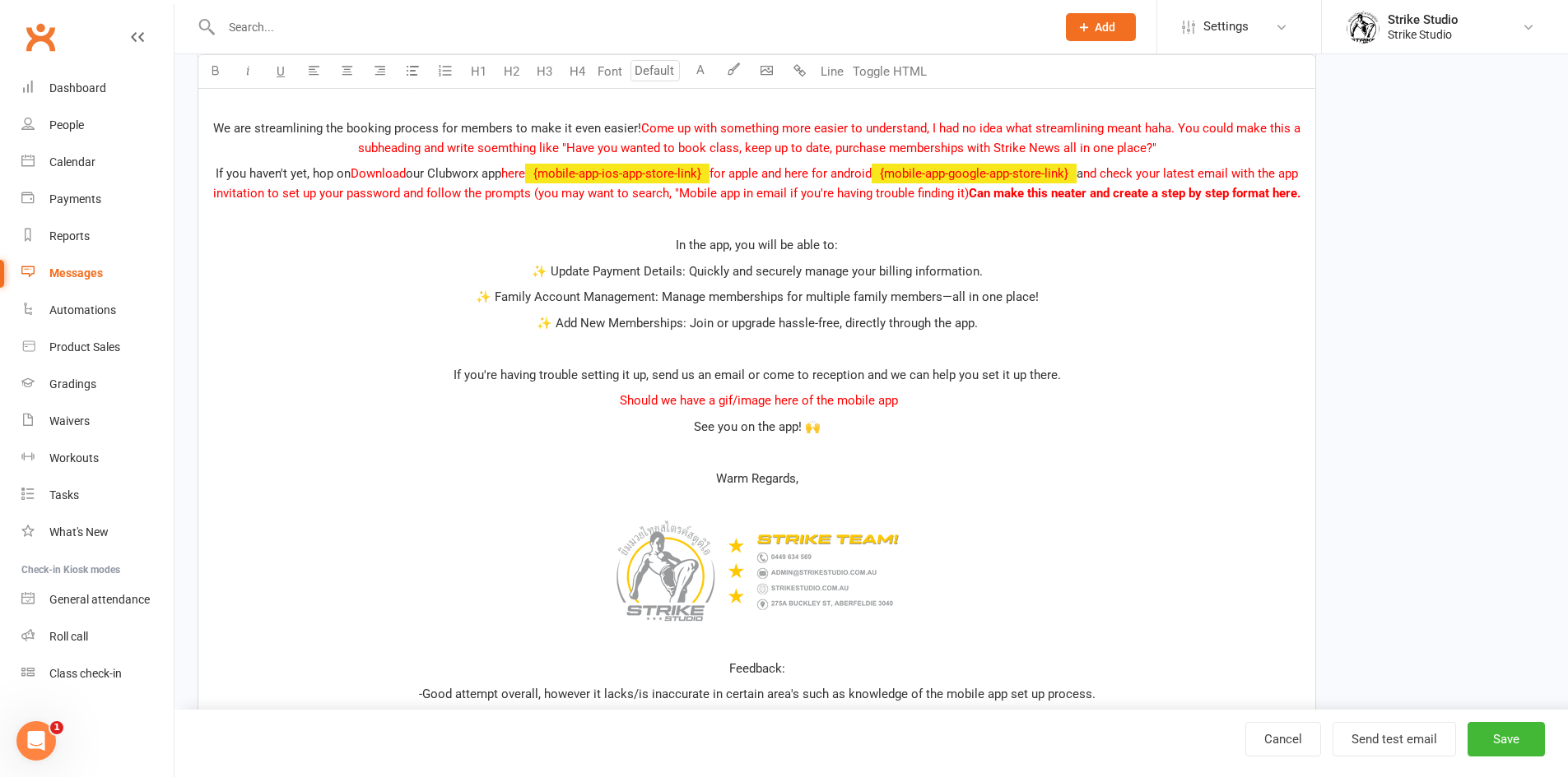
click at [847, 279] on div "Hi ﻿ {contact-first-name} , This could be a Hook such as "[PERSON_NAME], I know…" at bounding box center [757, 398] width 1117 height 738
click at [991, 333] on p "✨ Add New Memberships: Join or upgrade hassle-free, directly through the app." at bounding box center [756, 323] width 1097 height 19
drag, startPoint x: 957, startPoint y: 343, endPoint x: 692, endPoint y: 336, distance: 265.1
click at [692, 333] on p "✨ Add New Memberships: Join or upgrade hassle-free, directly through the app." at bounding box center [756, 323] width 1097 height 19
click at [736, 78] on button "button" at bounding box center [733, 71] width 33 height 32
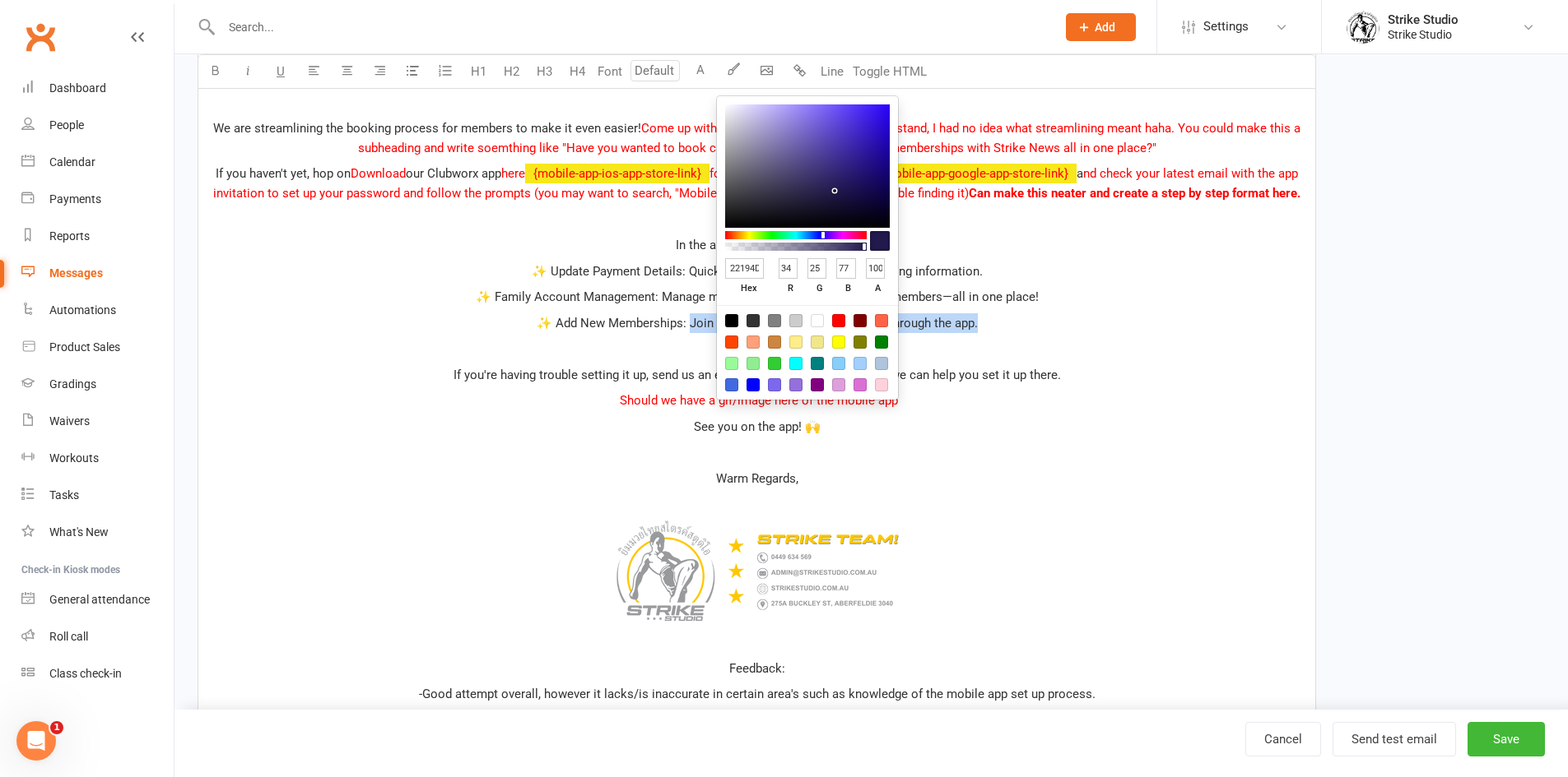
type input "4D4B19"
type input "77"
type input "75"
type input "25"
click at [748, 234] on div at bounding box center [796, 235] width 141 height 8
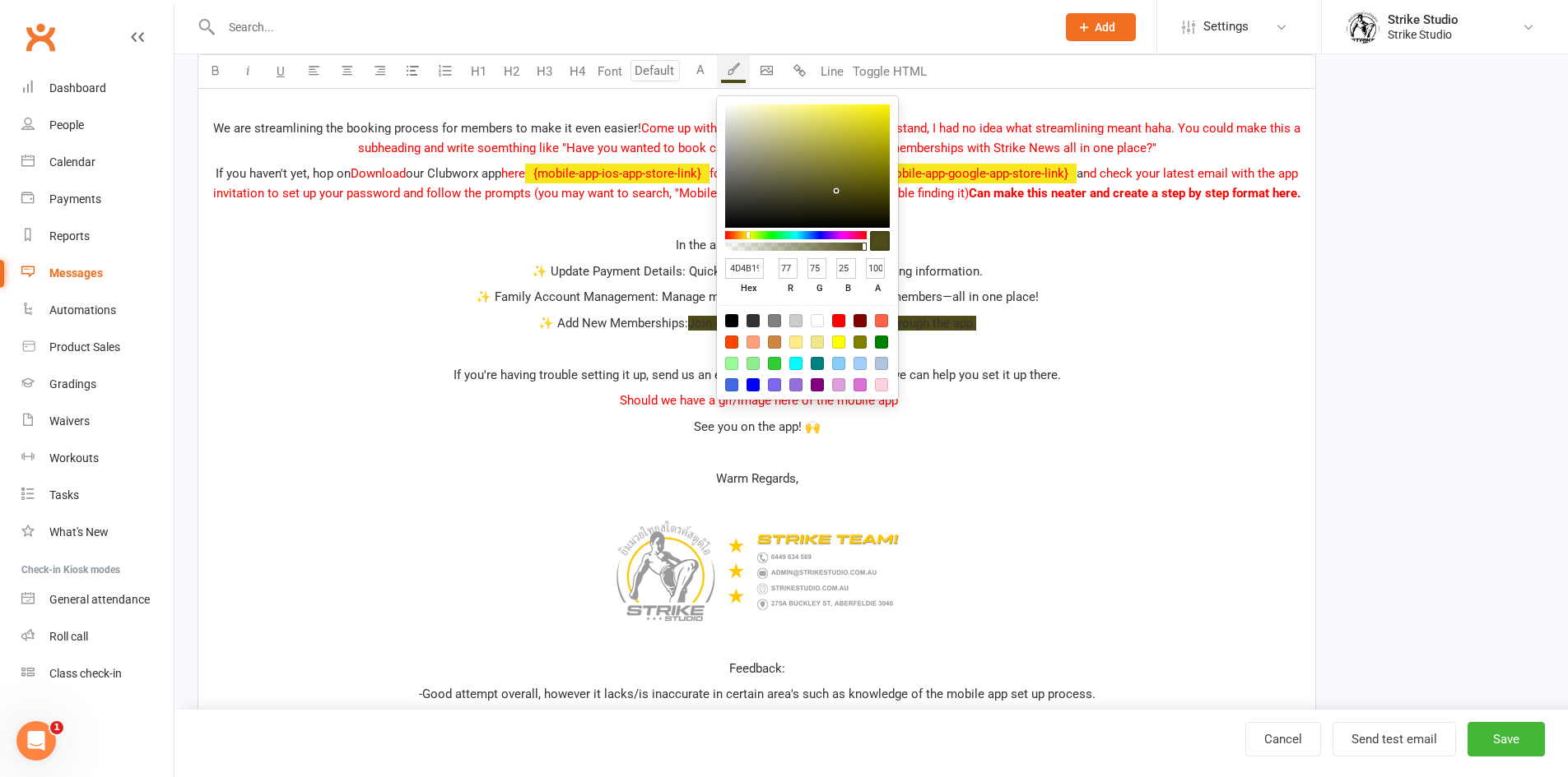
type input "817E32"
type input "129"
type input "126"
type input "50"
type input "908D31"
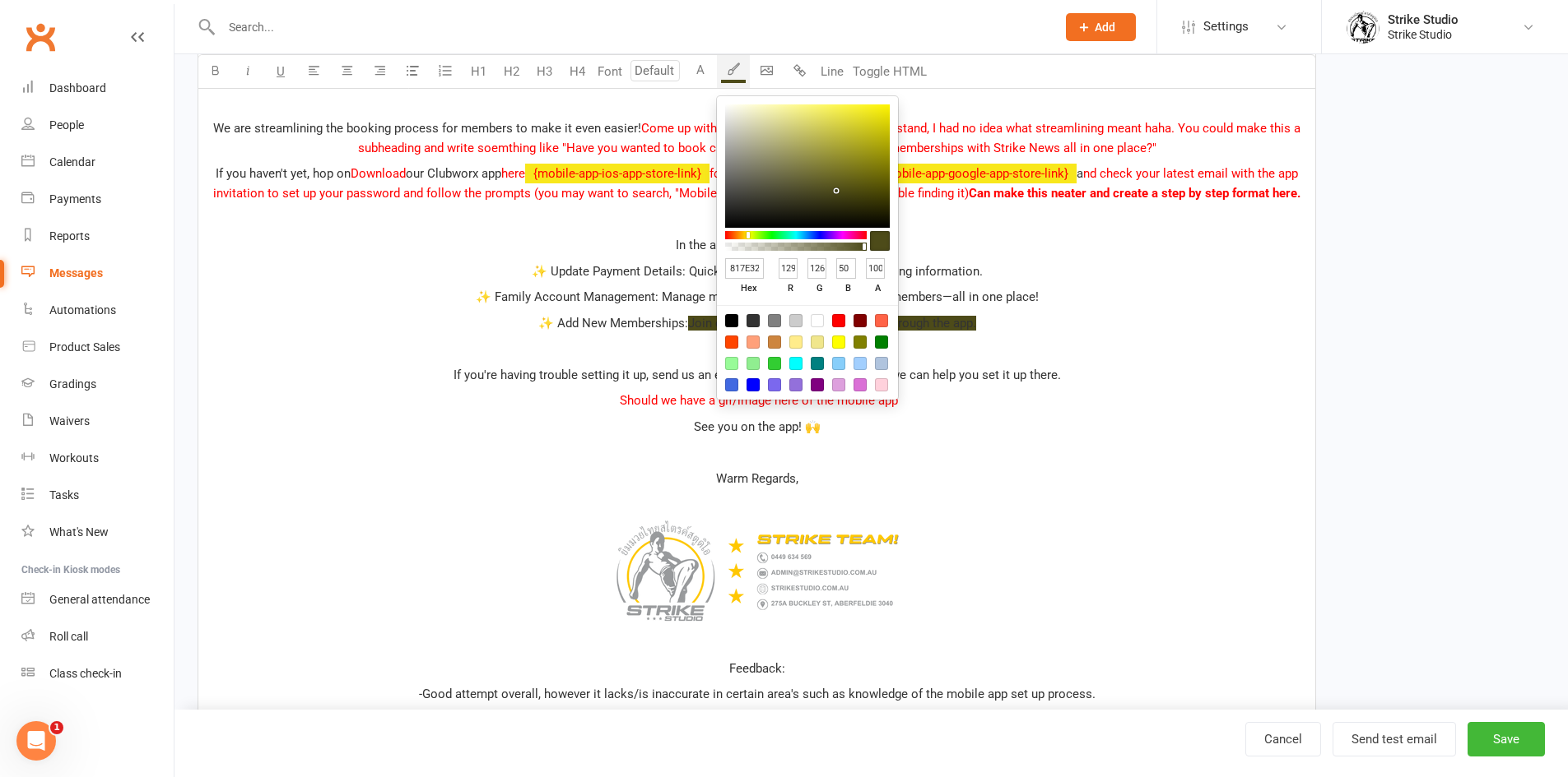
type input "144"
type input "141"
type input "49"
type input "DFD927"
type input "223"
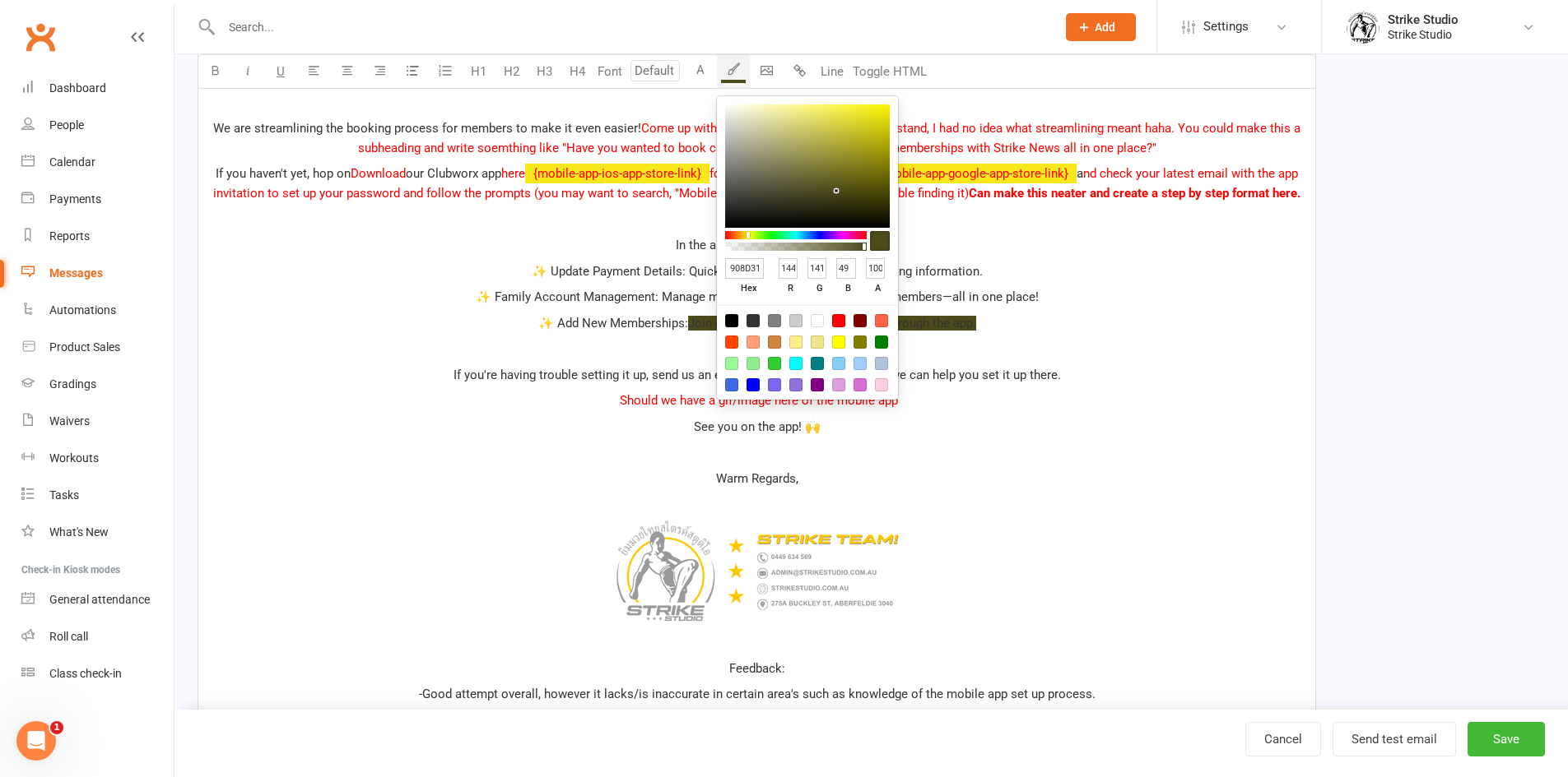
type input "217"
type input "39"
type input "FFF81D"
type input "255"
type input "248"
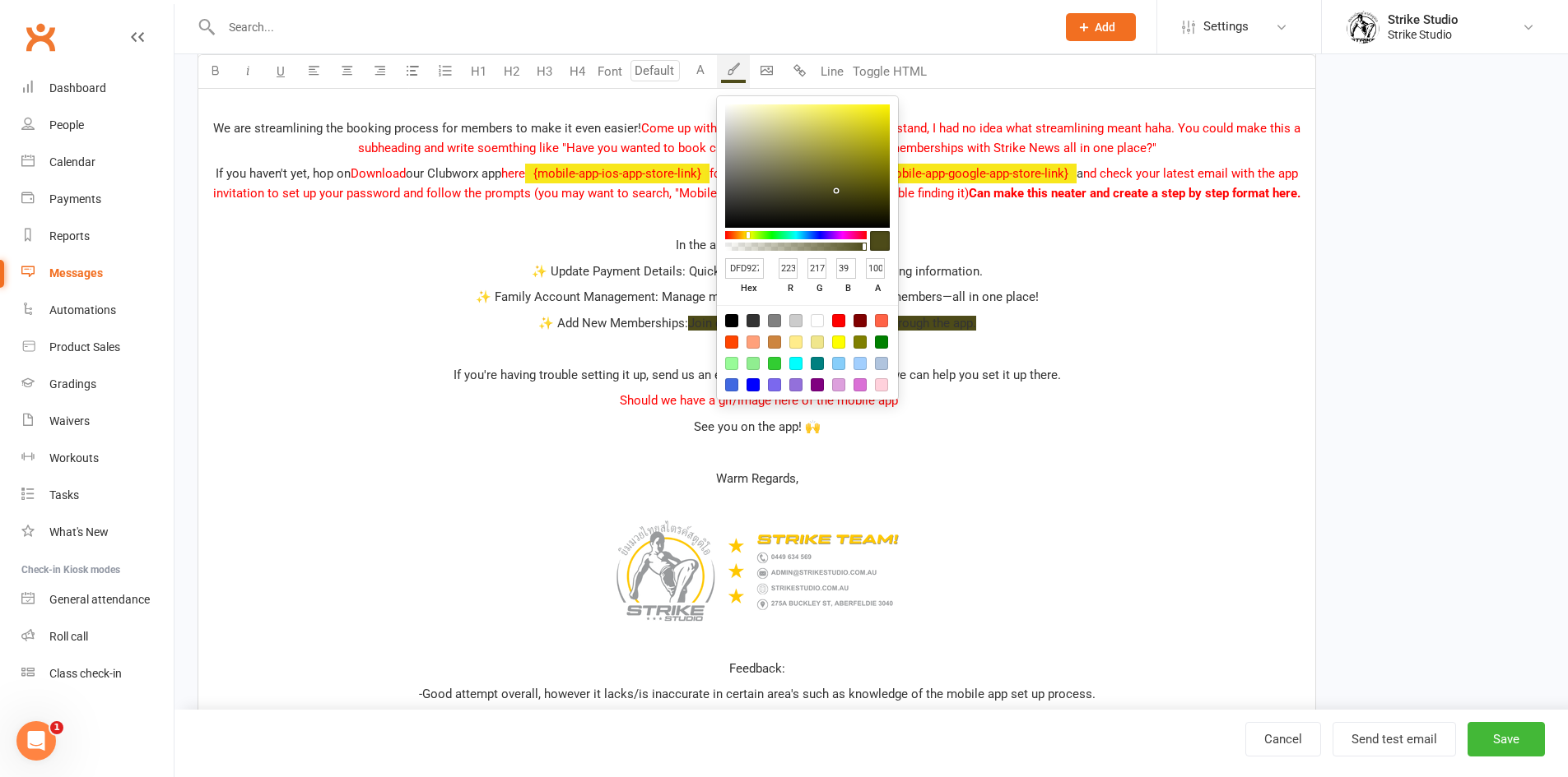
type input "29"
type input "FFF80F"
type input "15"
type input "FFF800"
type input "0"
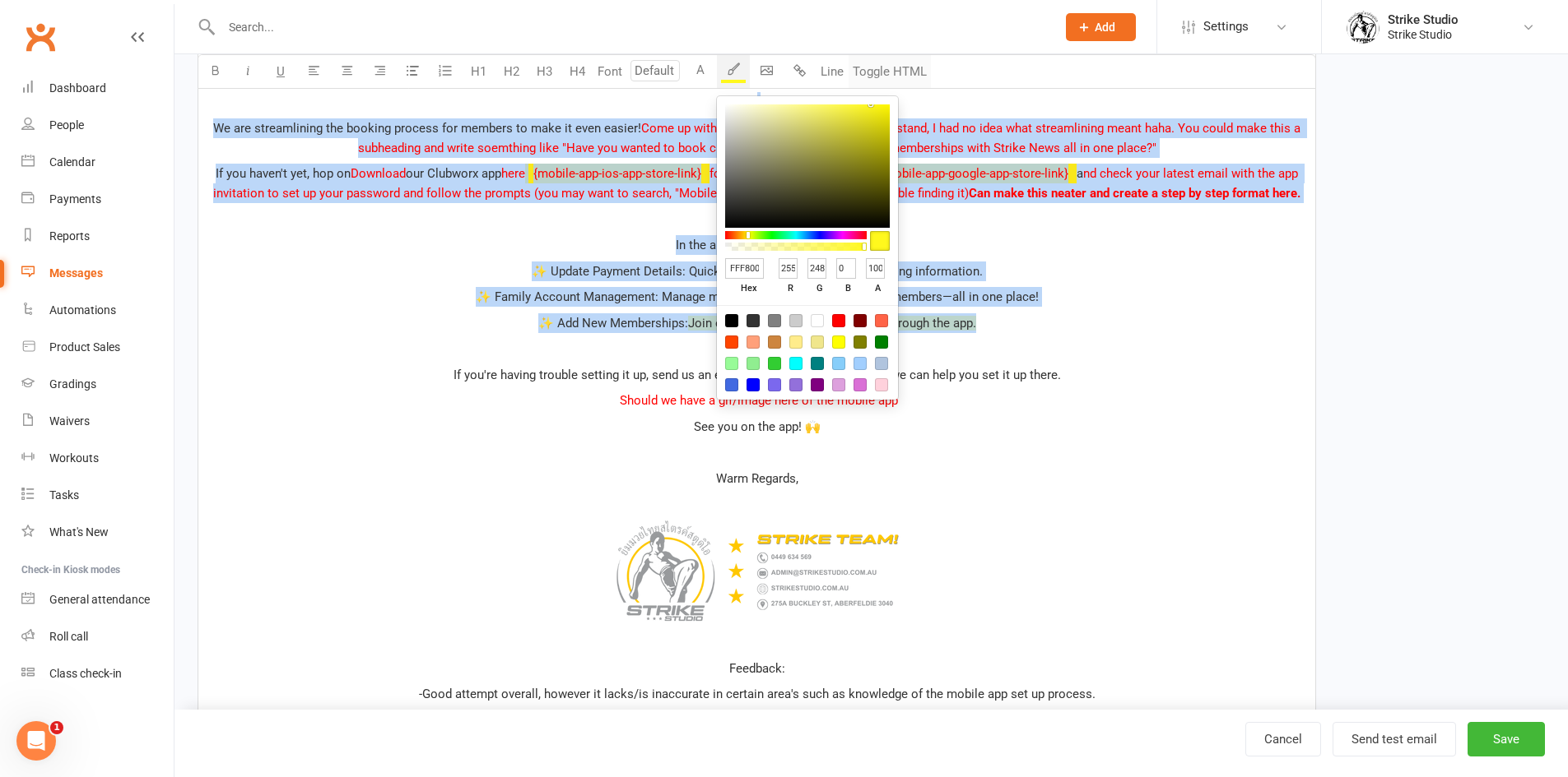
type input "22194D"
type input "34"
type input "25"
type input "77"
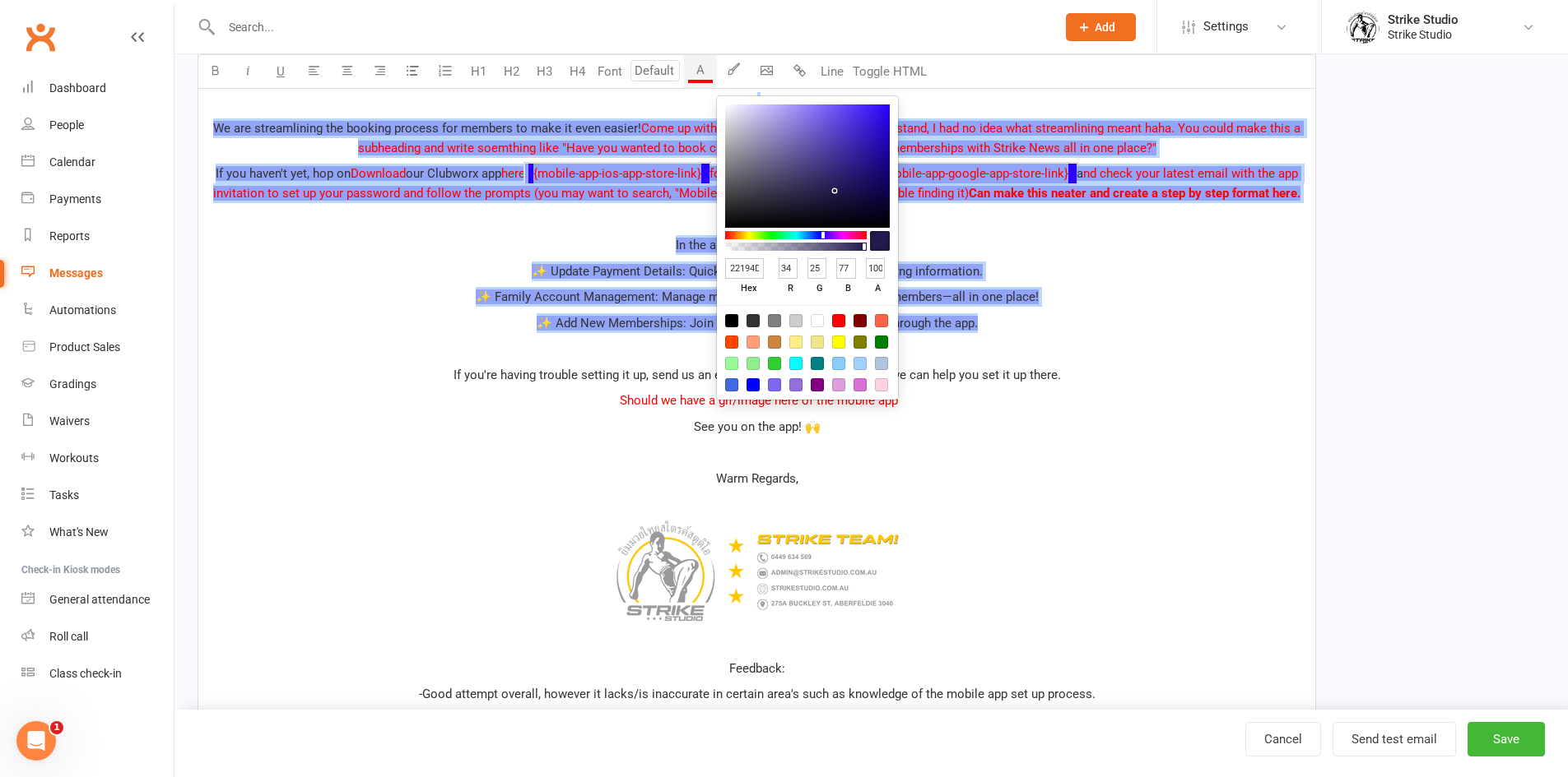
drag, startPoint x: 832, startPoint y: 160, endPoint x: 928, endPoint y: 125, distance: 102.2
click at [914, 75] on body "Prospect Member Non-attending contact Class / event Appointment Grading event T…" at bounding box center [784, 286] width 1568 height 1355
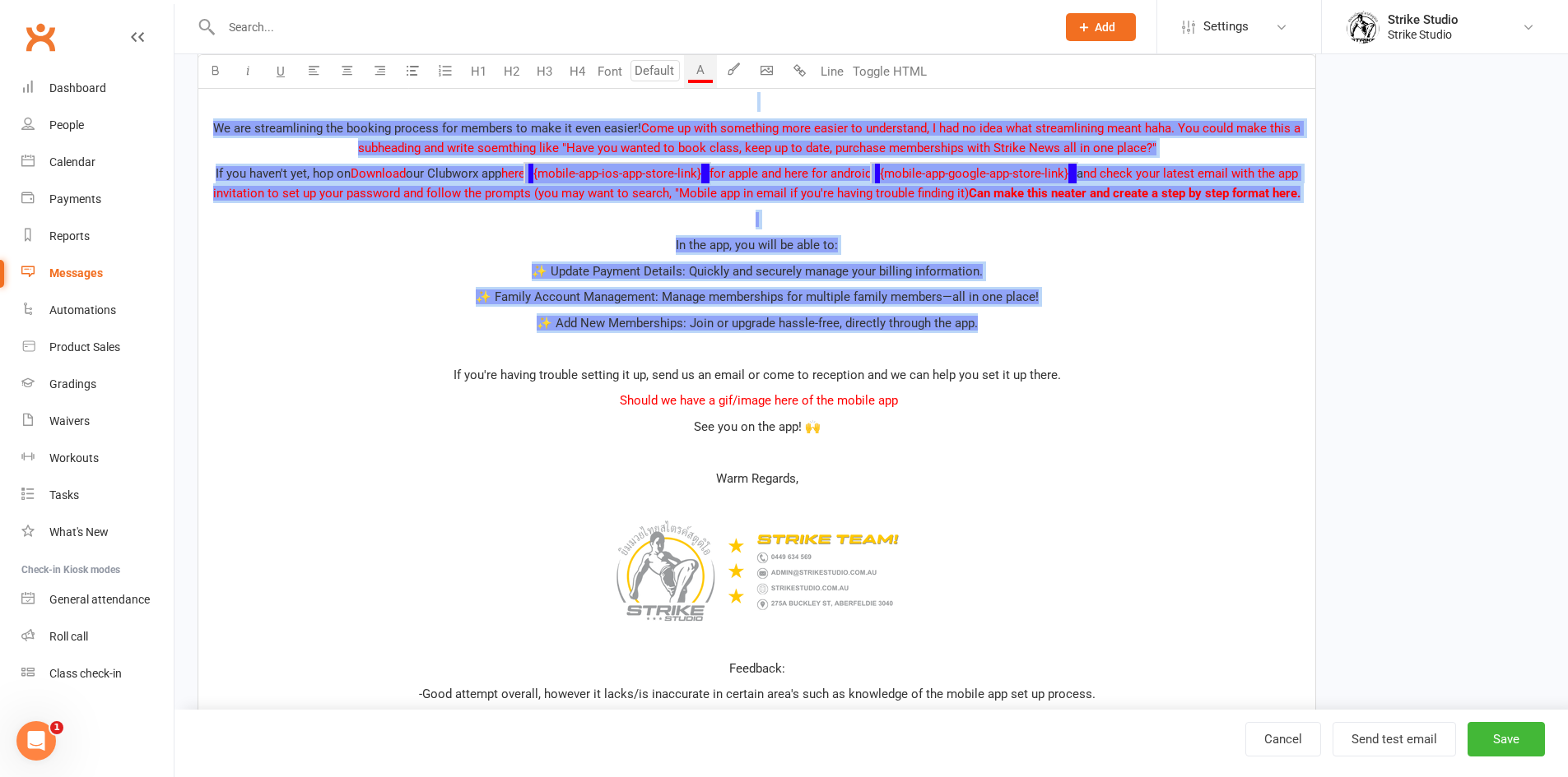
click at [1041, 255] on p "In the app, you will be able to:" at bounding box center [756, 244] width 1097 height 19
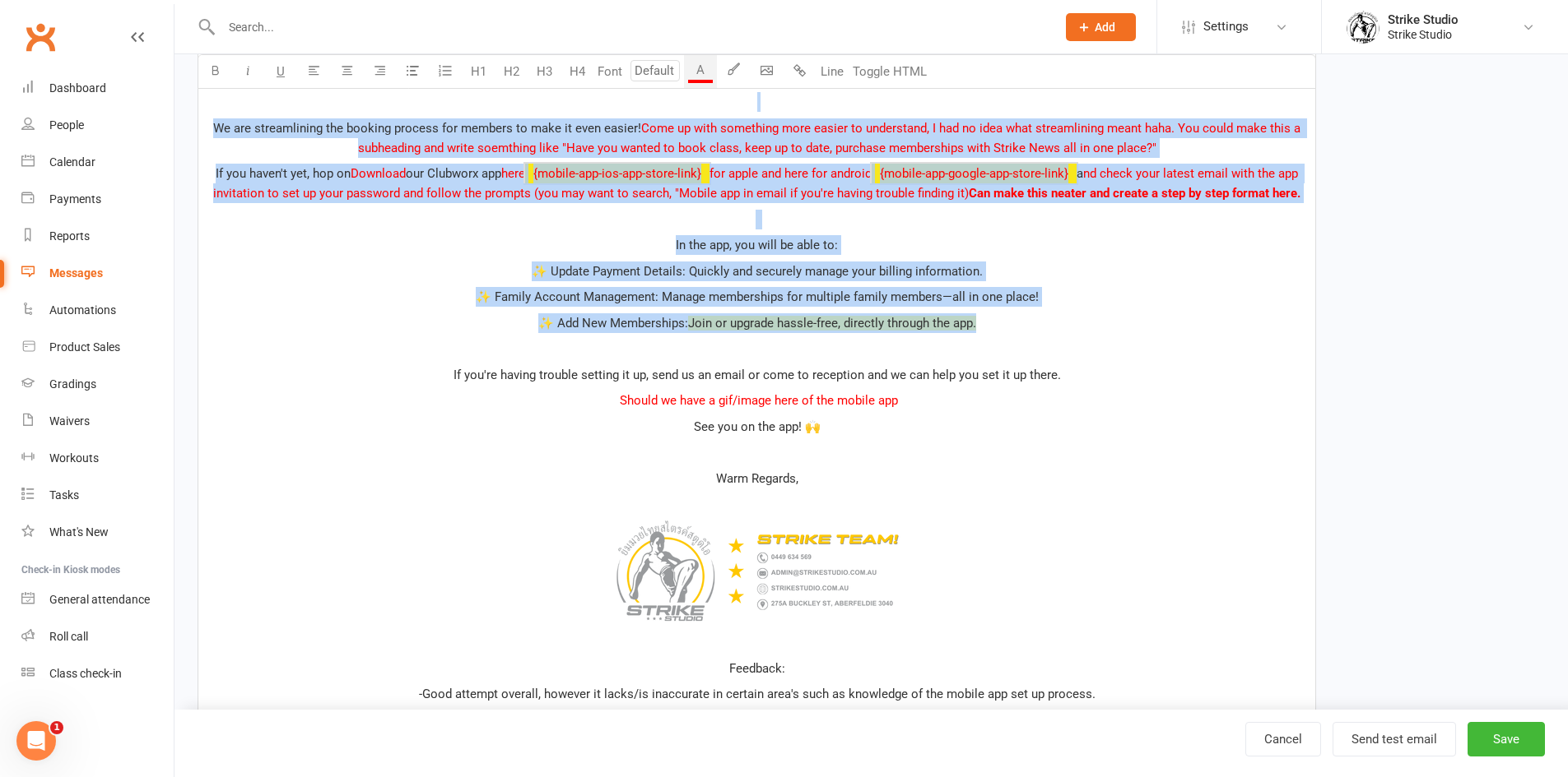
click at [1051, 281] on p "✨ Update Payment Details: Quickly and securely manage your billing information." at bounding box center [756, 271] width 1097 height 19
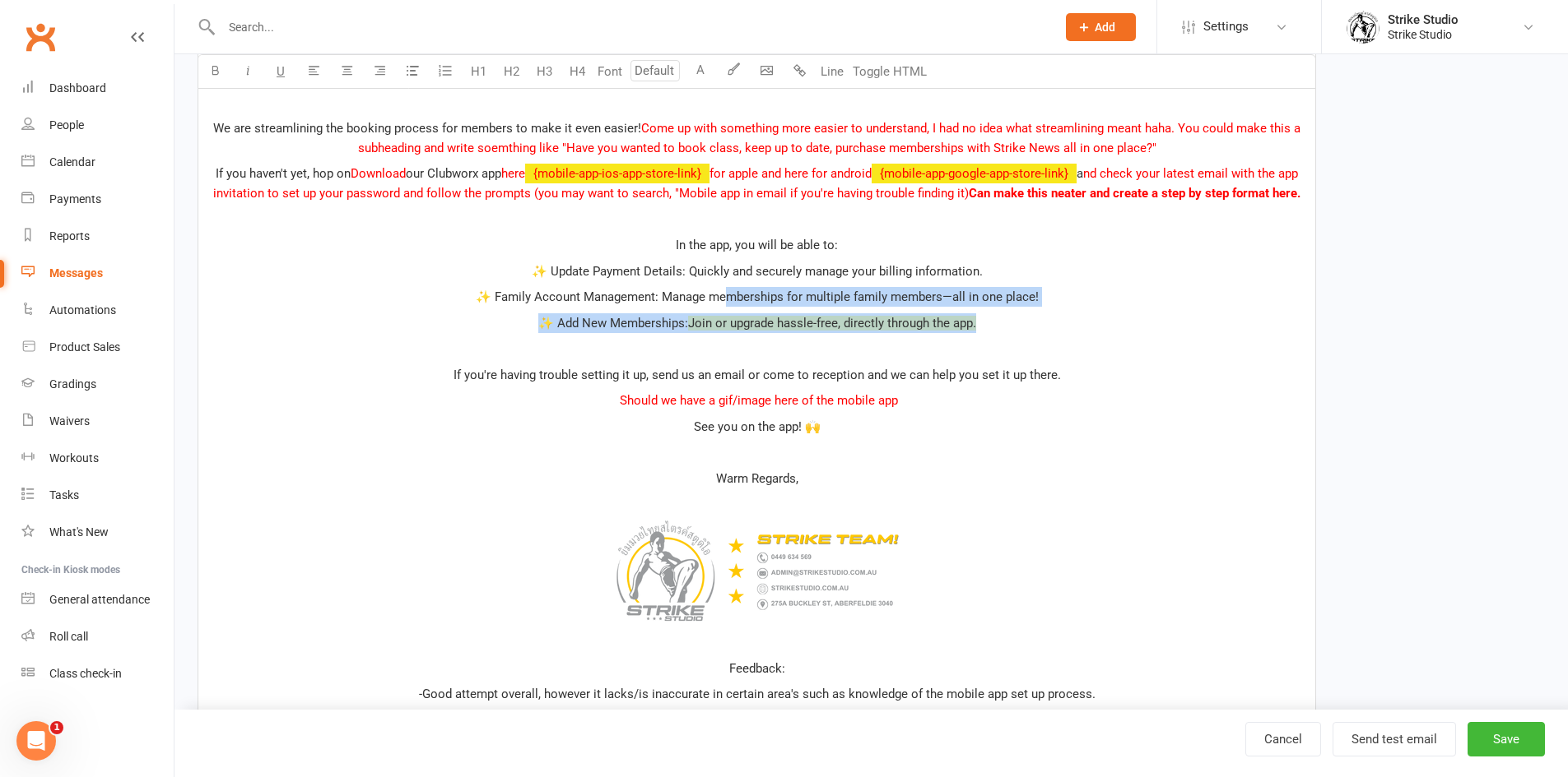
drag, startPoint x: 1005, startPoint y: 343, endPoint x: 754, endPoint y: 306, distance: 253.7
click at [740, 304] on div "Hi ﻿ {contact-first-name} , This could be a Hook such as "[PERSON_NAME], I know…" at bounding box center [757, 398] width 1117 height 738
click at [889, 306] on p "✨ Family Account Management: Manage memberships for multiple family members—all…" at bounding box center [756, 296] width 1097 height 19
drag, startPoint x: 1052, startPoint y: 314, endPoint x: 664, endPoint y: 314, distance: 388.0
click at [664, 306] on p "✨ Family Account Management: Manage memberships for multiple family members—all…" at bounding box center [756, 296] width 1097 height 19
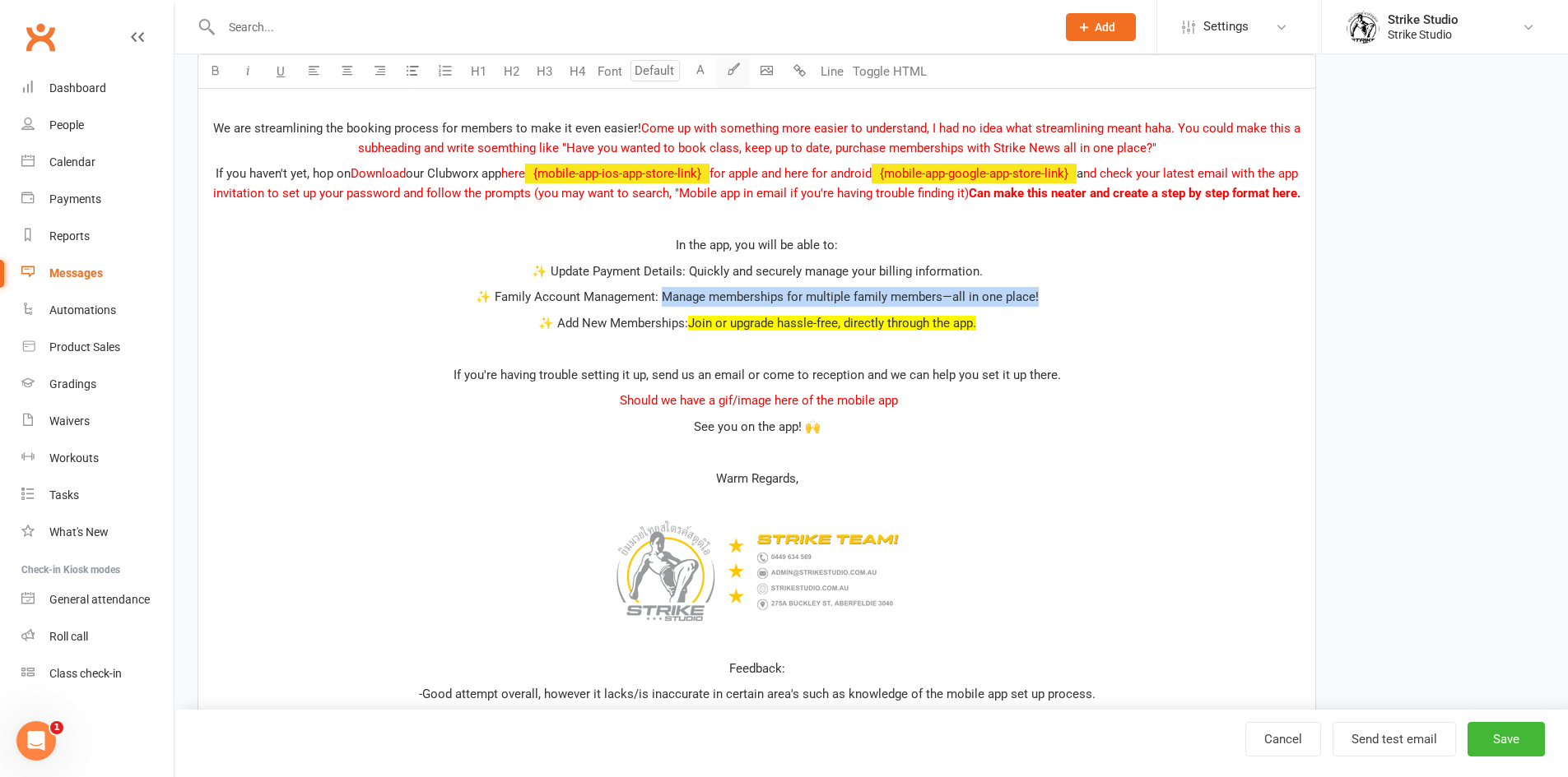
click at [741, 65] on button "button" at bounding box center [733, 71] width 33 height 32
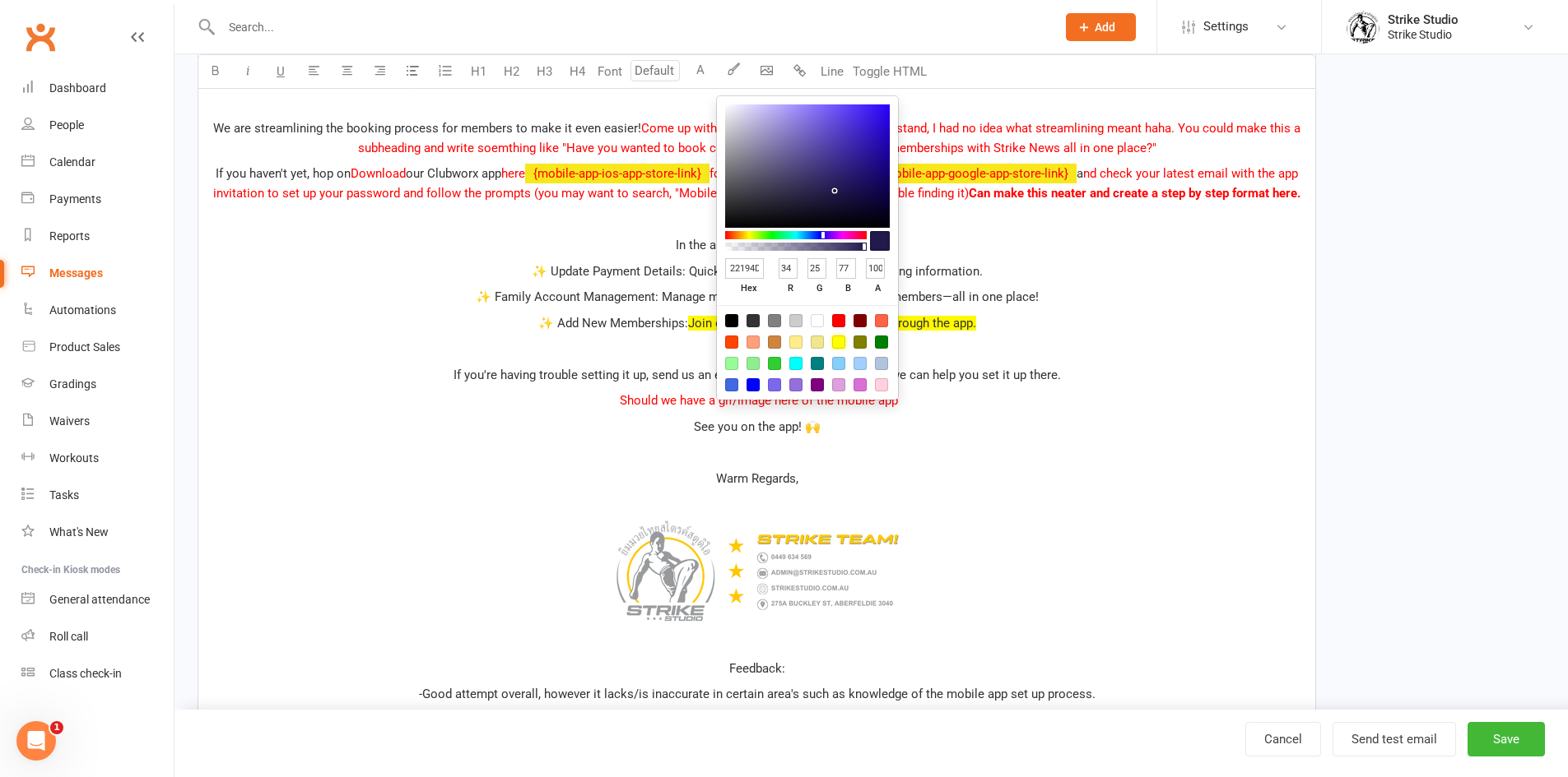
click at [843, 343] on div at bounding box center [839, 343] width 13 height 13
type input "FFFF00"
type input "255"
type input "0"
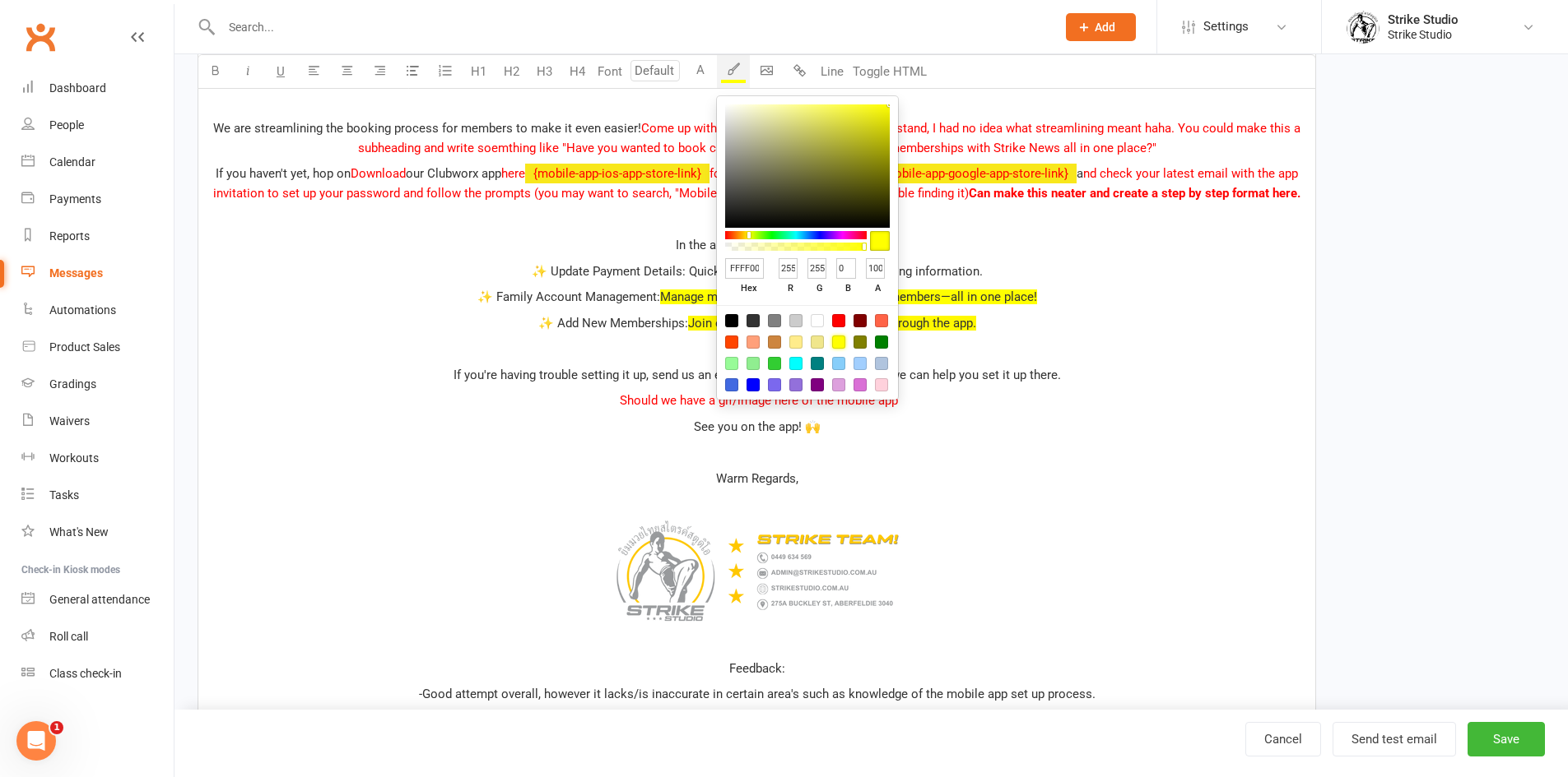
click at [967, 304] on span "Manage memberships for multiple family members—all in one place!" at bounding box center [849, 297] width 377 height 15
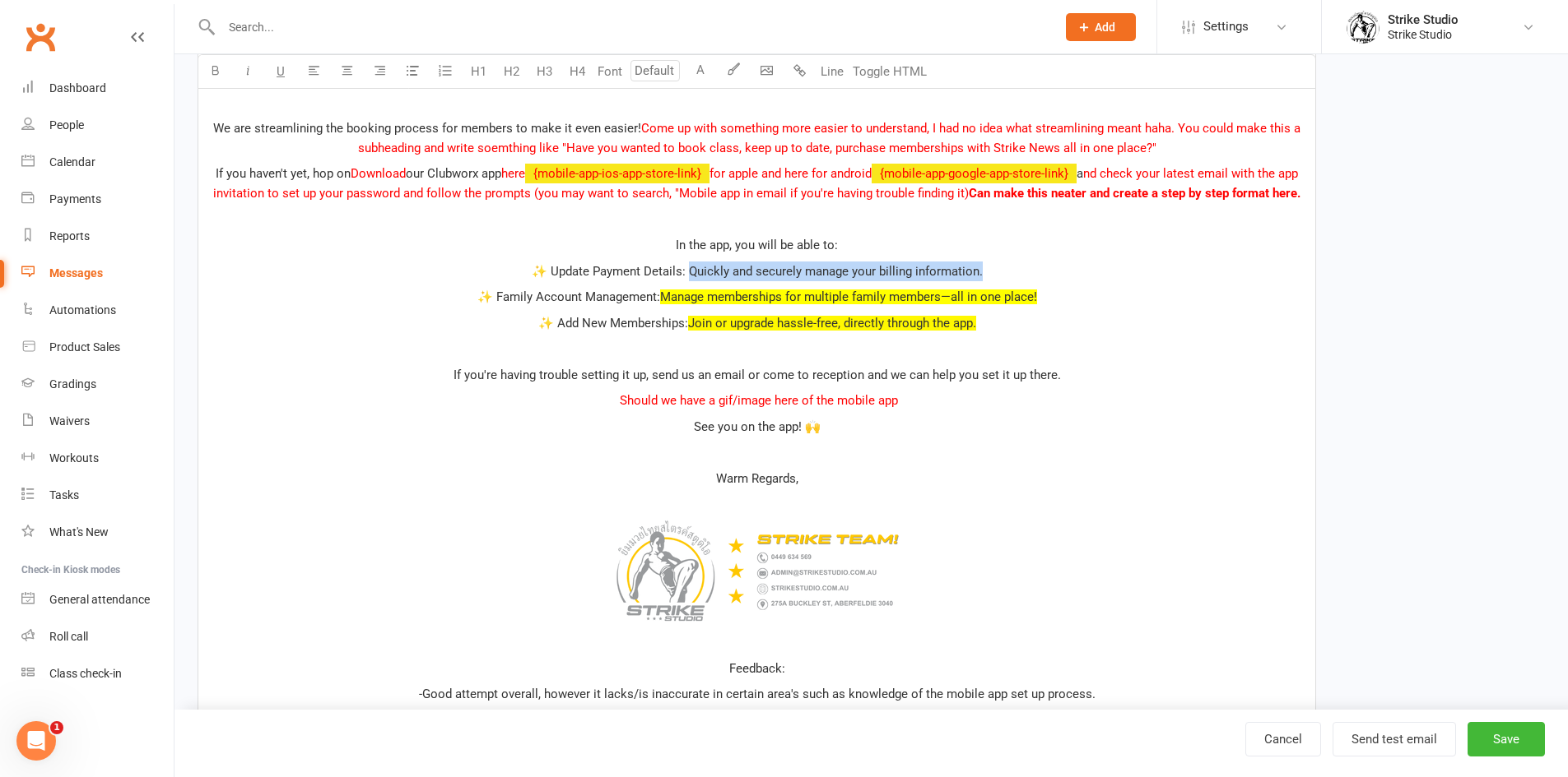
drag, startPoint x: 993, startPoint y: 289, endPoint x: 691, endPoint y: 291, distance: 302.0
click at [691, 281] on p "✨ Update Payment Details: Quickly and securely manage your billing information." at bounding box center [756, 271] width 1097 height 19
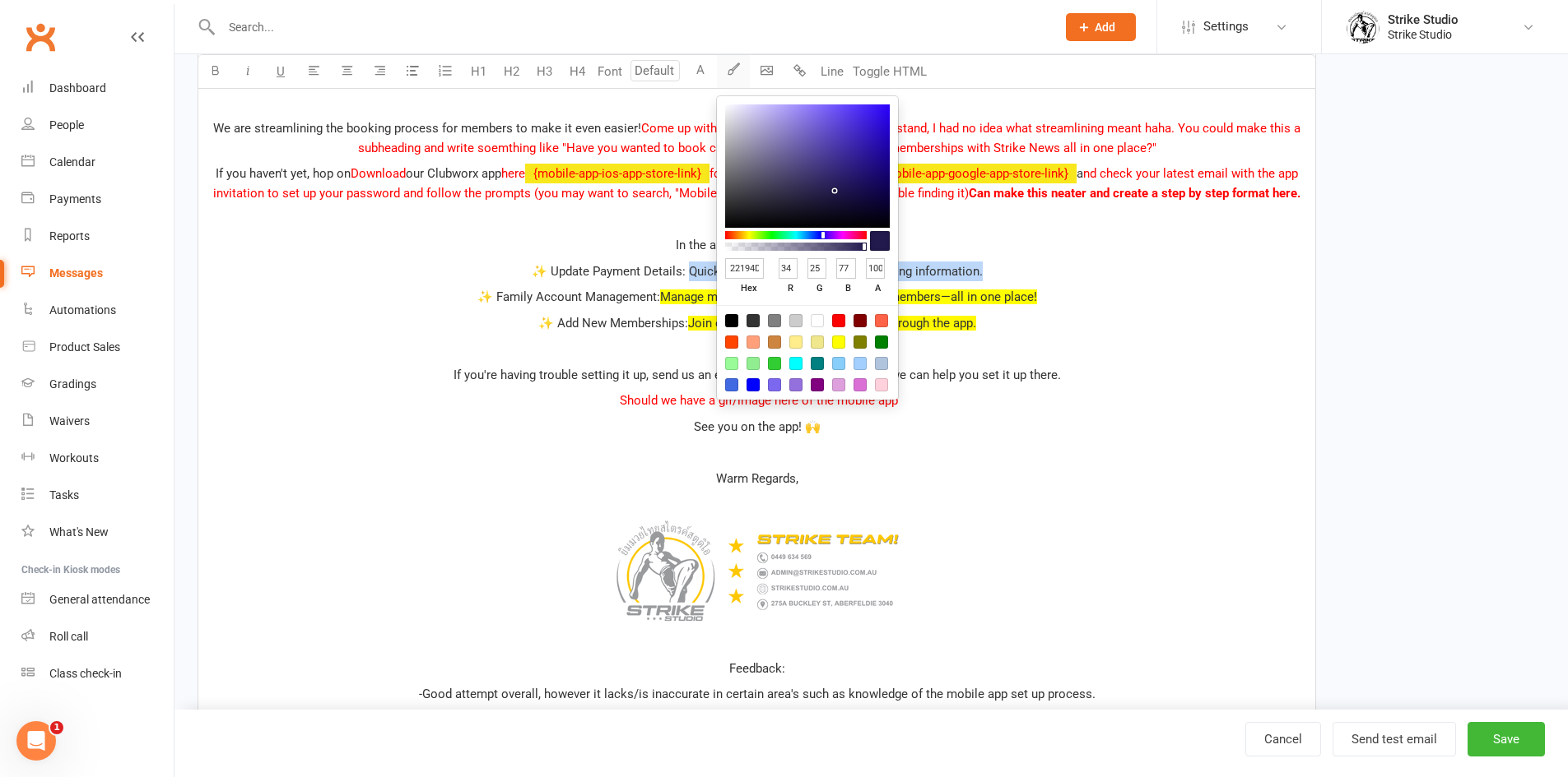
click at [723, 70] on button "button" at bounding box center [733, 71] width 33 height 32
click at [834, 336] on div at bounding box center [839, 343] width 13 height 13
type input "FFFF00"
type input "255"
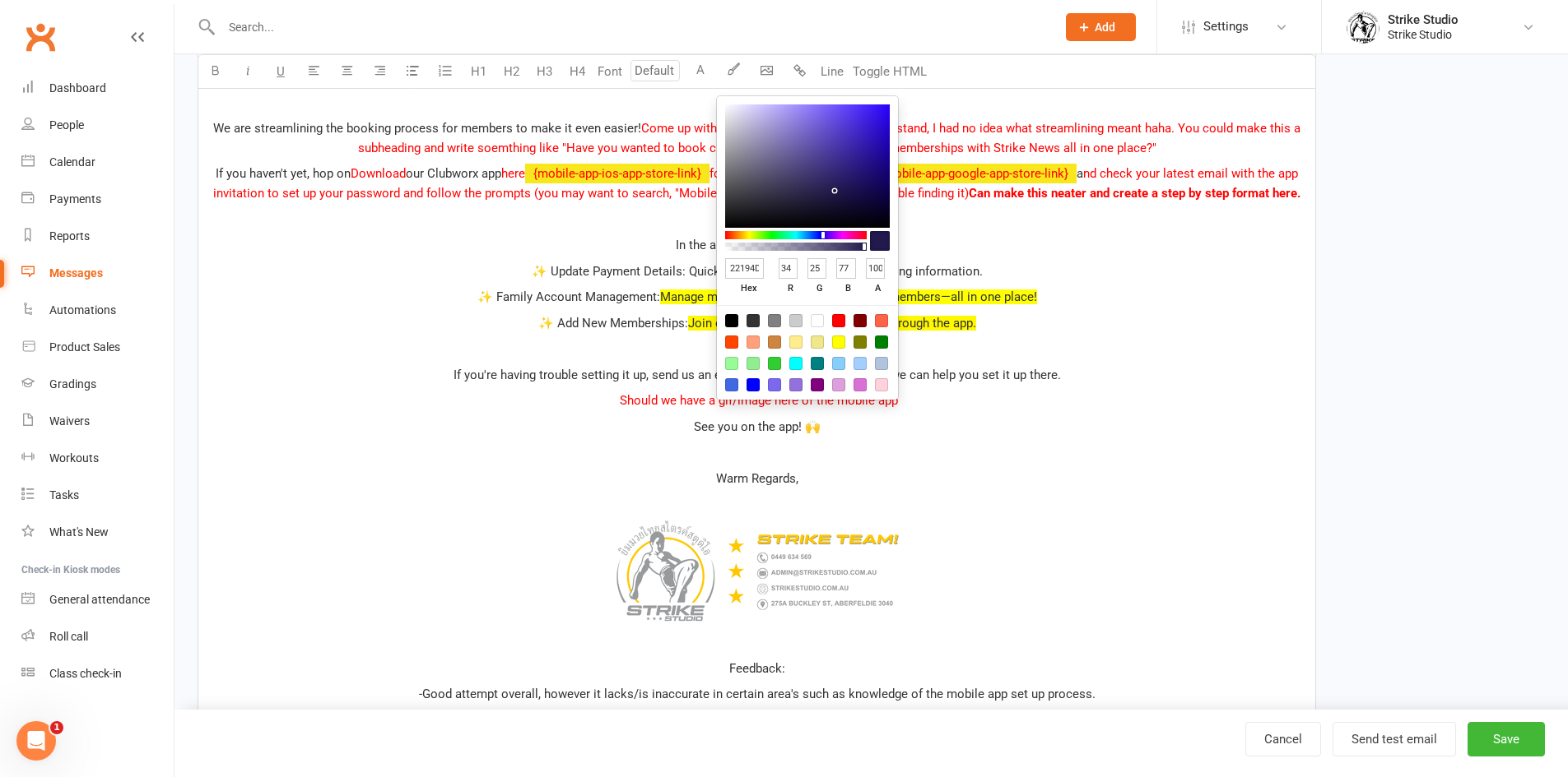
type input "0"
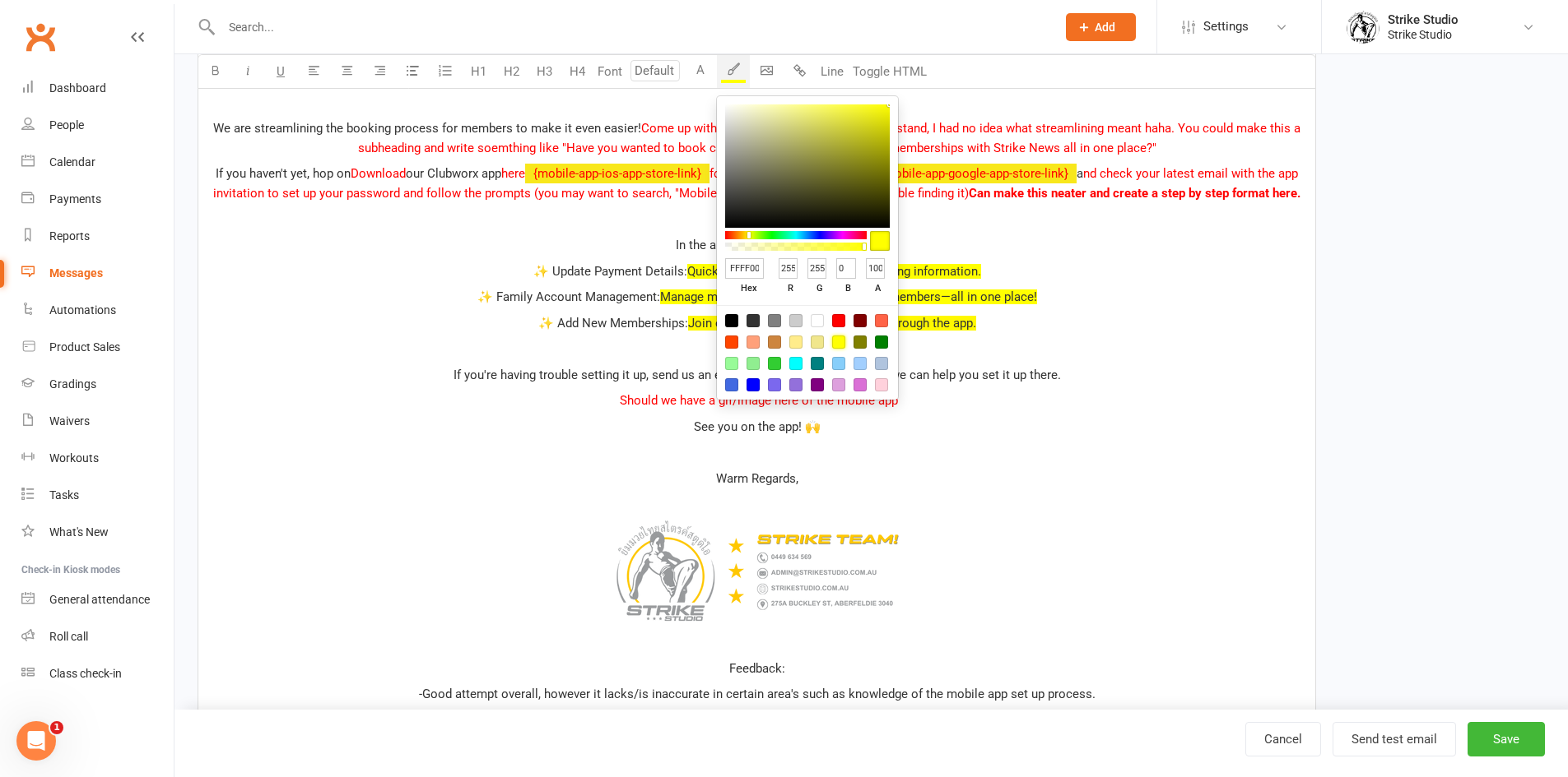
click at [975, 354] on div "Hi ﻿ {contact-first-name} , This could be a Hook such as "[PERSON_NAME], I know…" at bounding box center [757, 398] width 1117 height 738
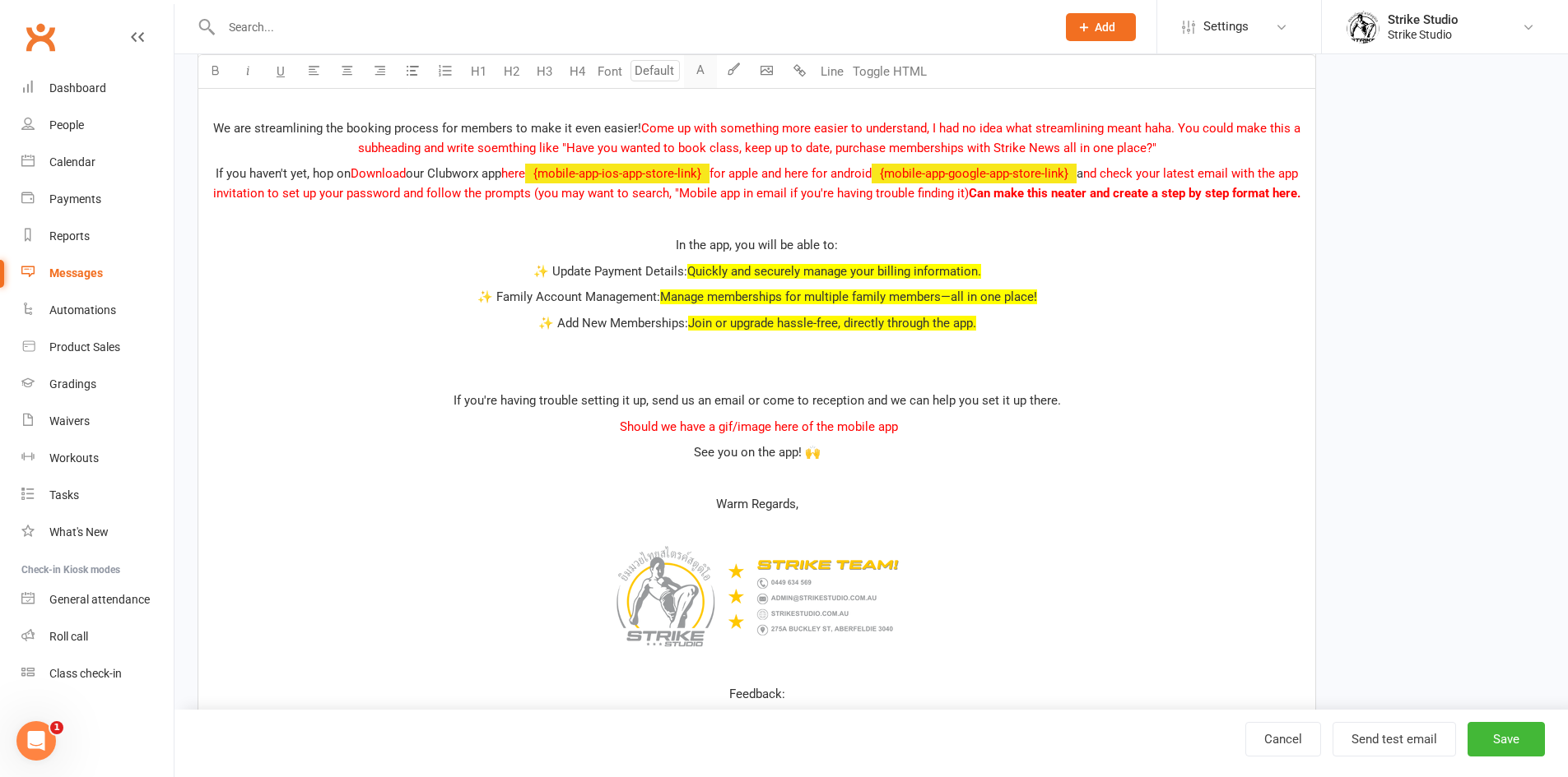
click at [701, 77] on button "A" at bounding box center [699, 71] width 33 height 32
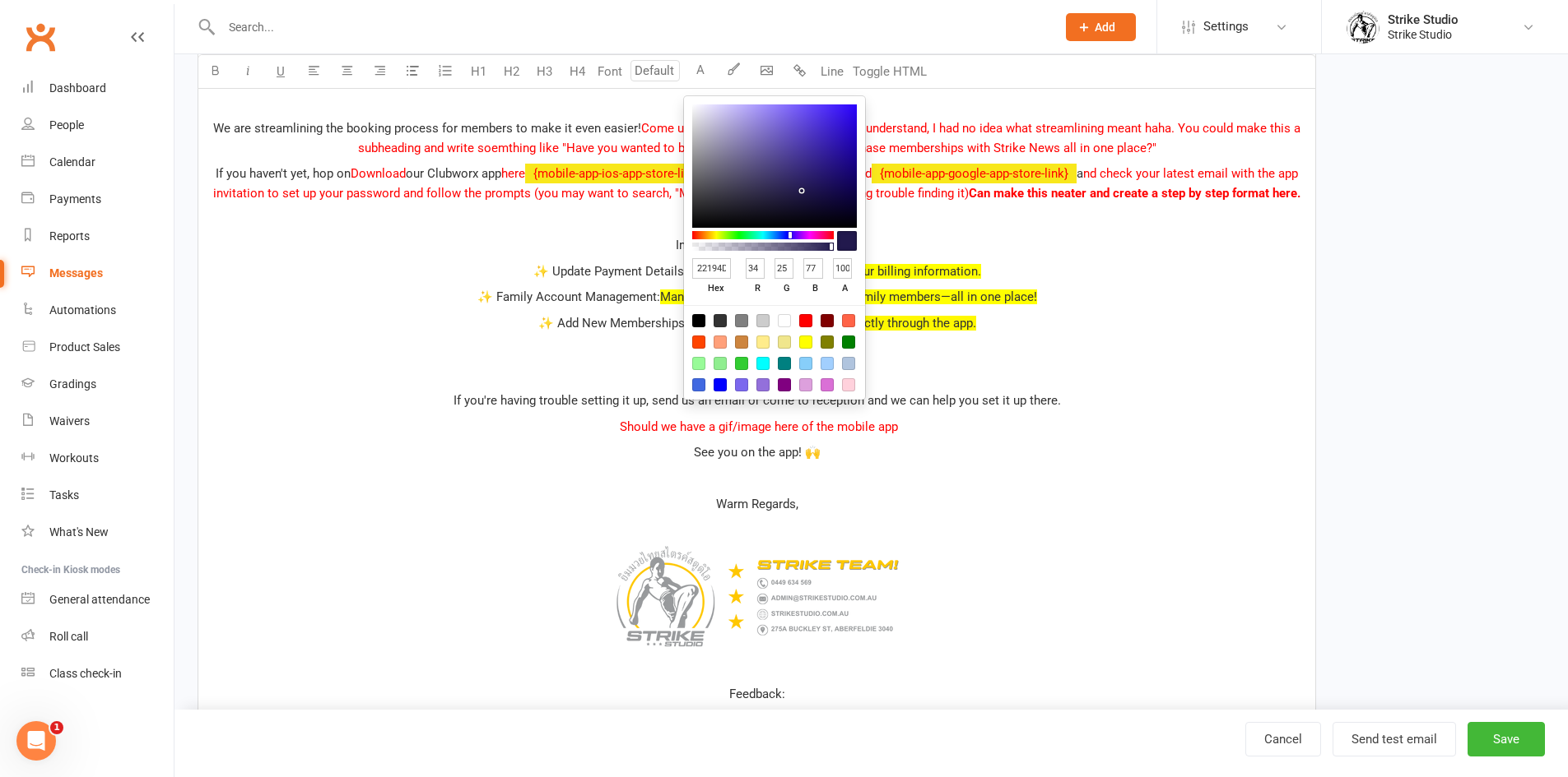
click at [806, 321] on div at bounding box center [805, 320] width 13 height 13
type input "FF0000"
type input "255"
type input "0"
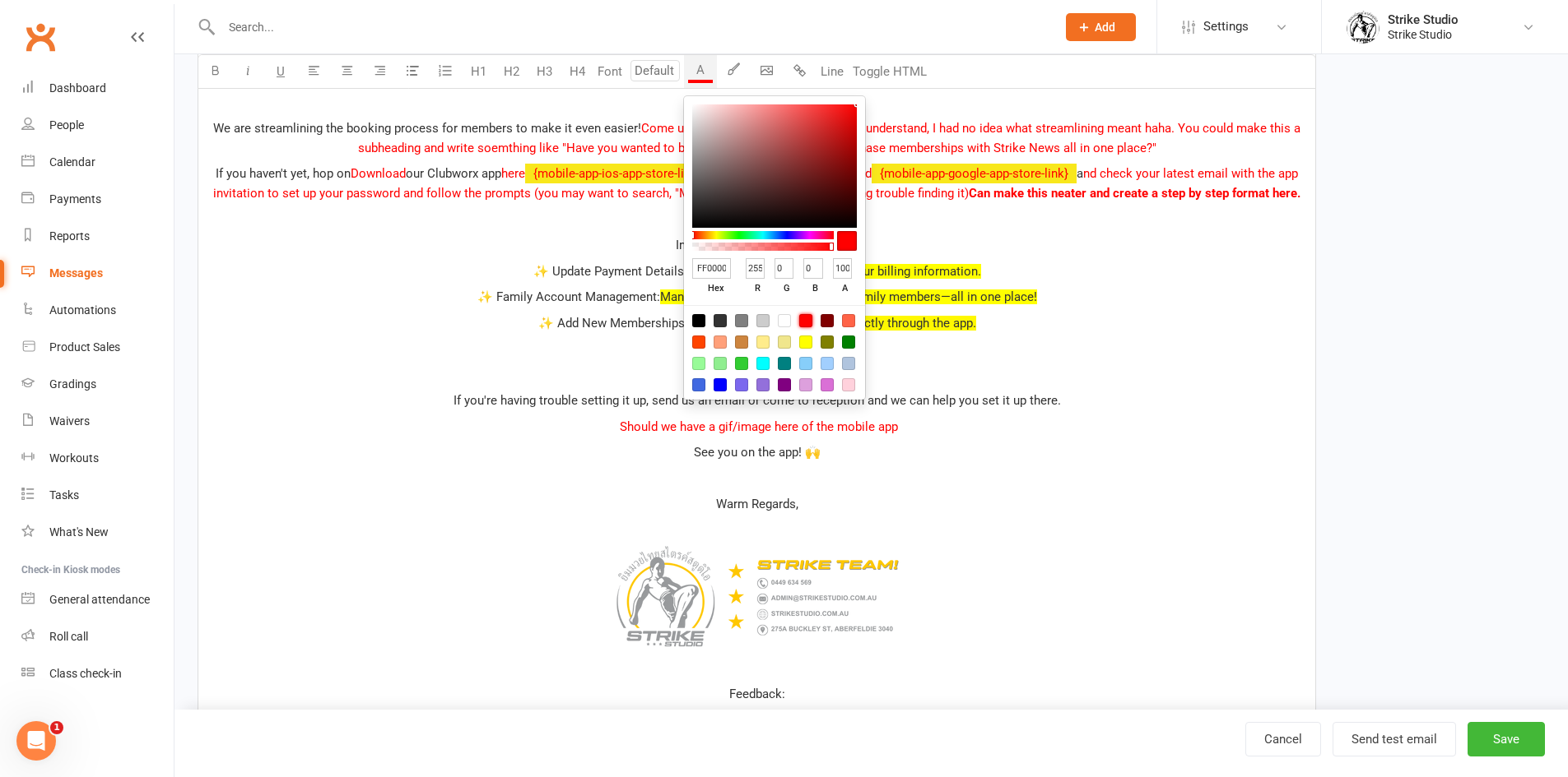
click at [891, 358] on p "﻿" at bounding box center [756, 348] width 1097 height 19
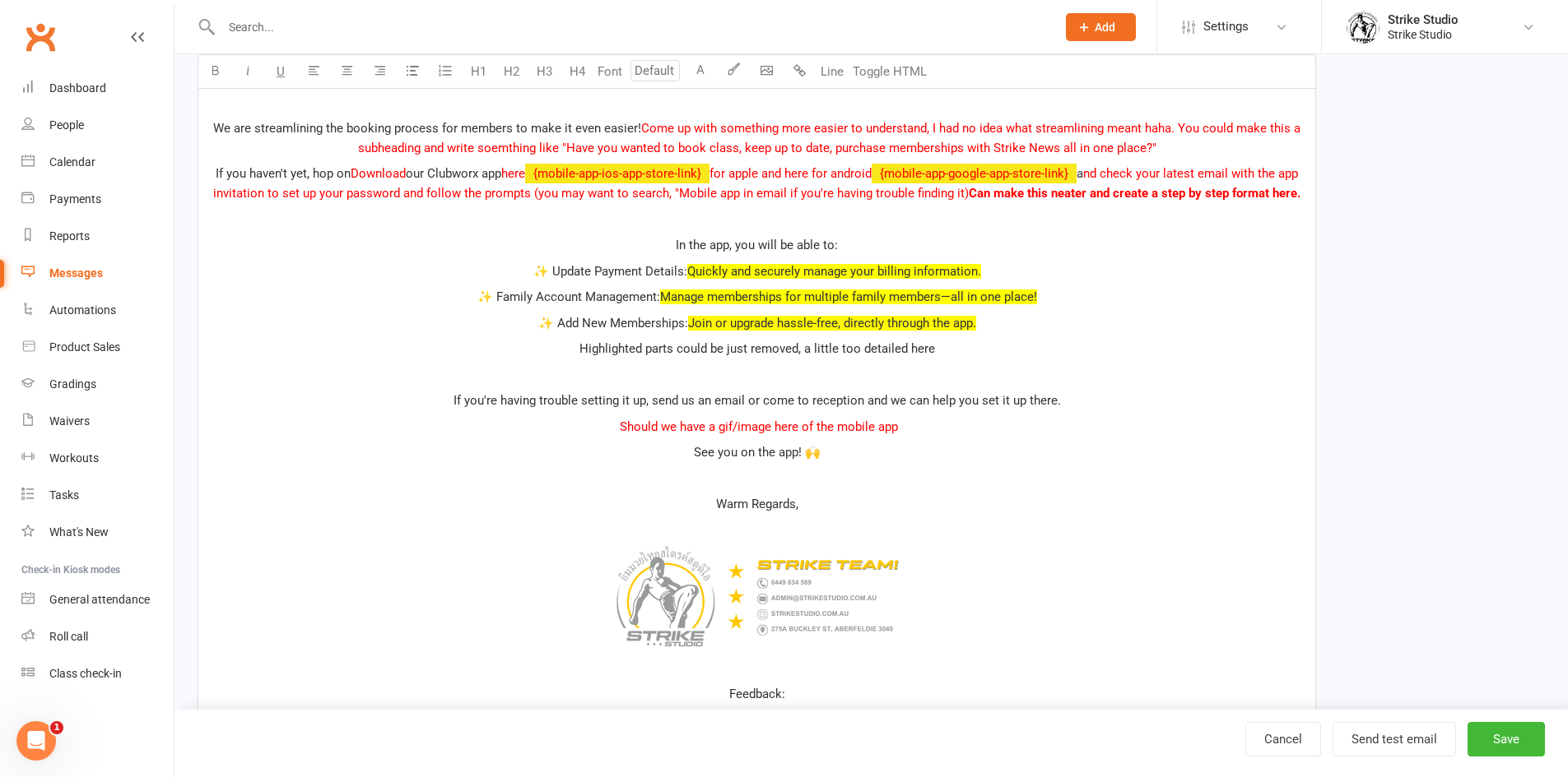
drag, startPoint x: 878, startPoint y: 357, endPoint x: 567, endPoint y: 357, distance: 311.0
click at [567, 357] on div "Hi ﻿ {contact-first-name} , This could be a Hook such as "[PERSON_NAME], I know…" at bounding box center [757, 411] width 1117 height 764
click at [699, 60] on button "A" at bounding box center [699, 71] width 33 height 32
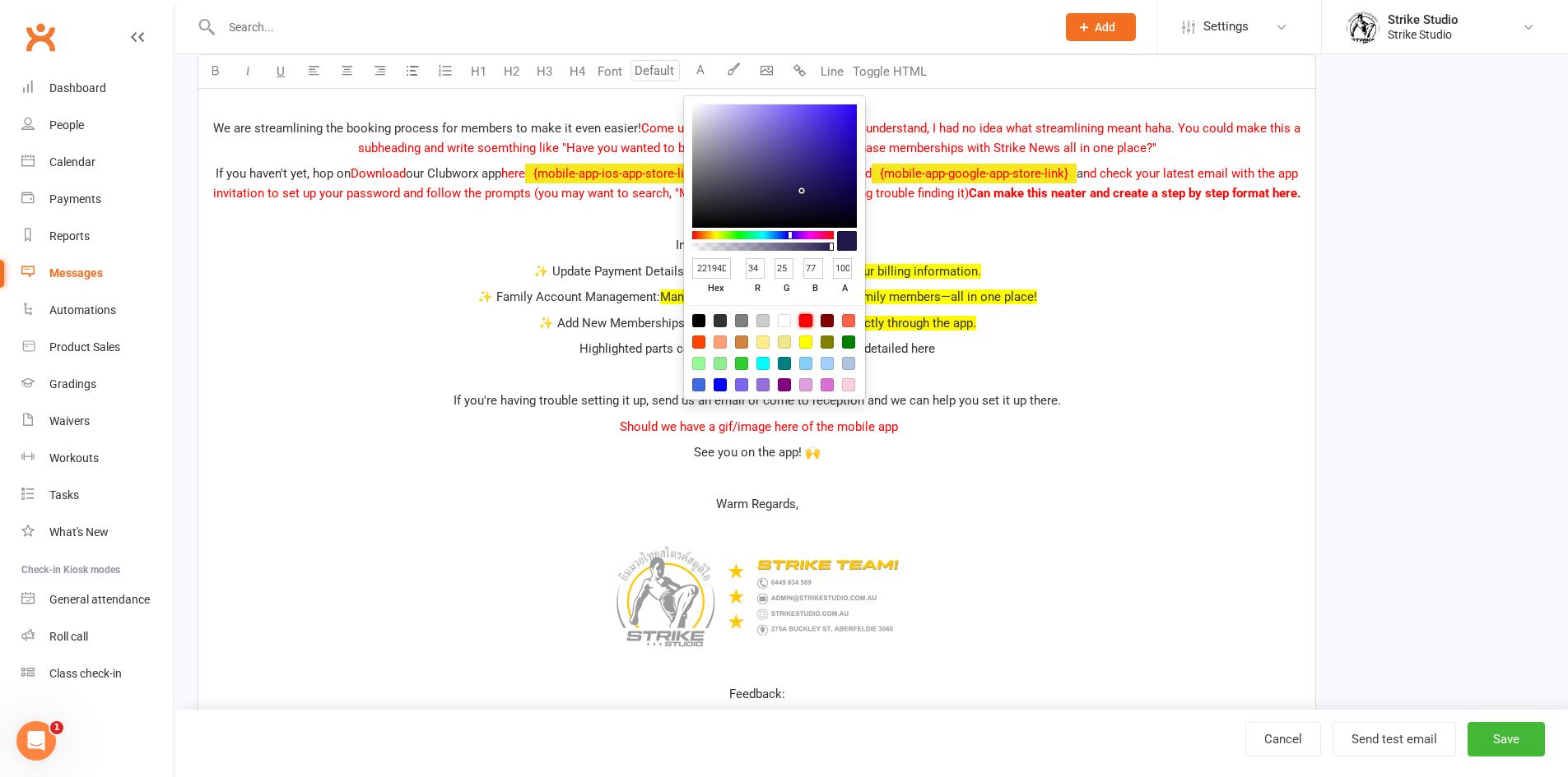
click at [805, 317] on div at bounding box center [805, 320] width 13 height 13
type input "FF0000"
type input "255"
type input "0"
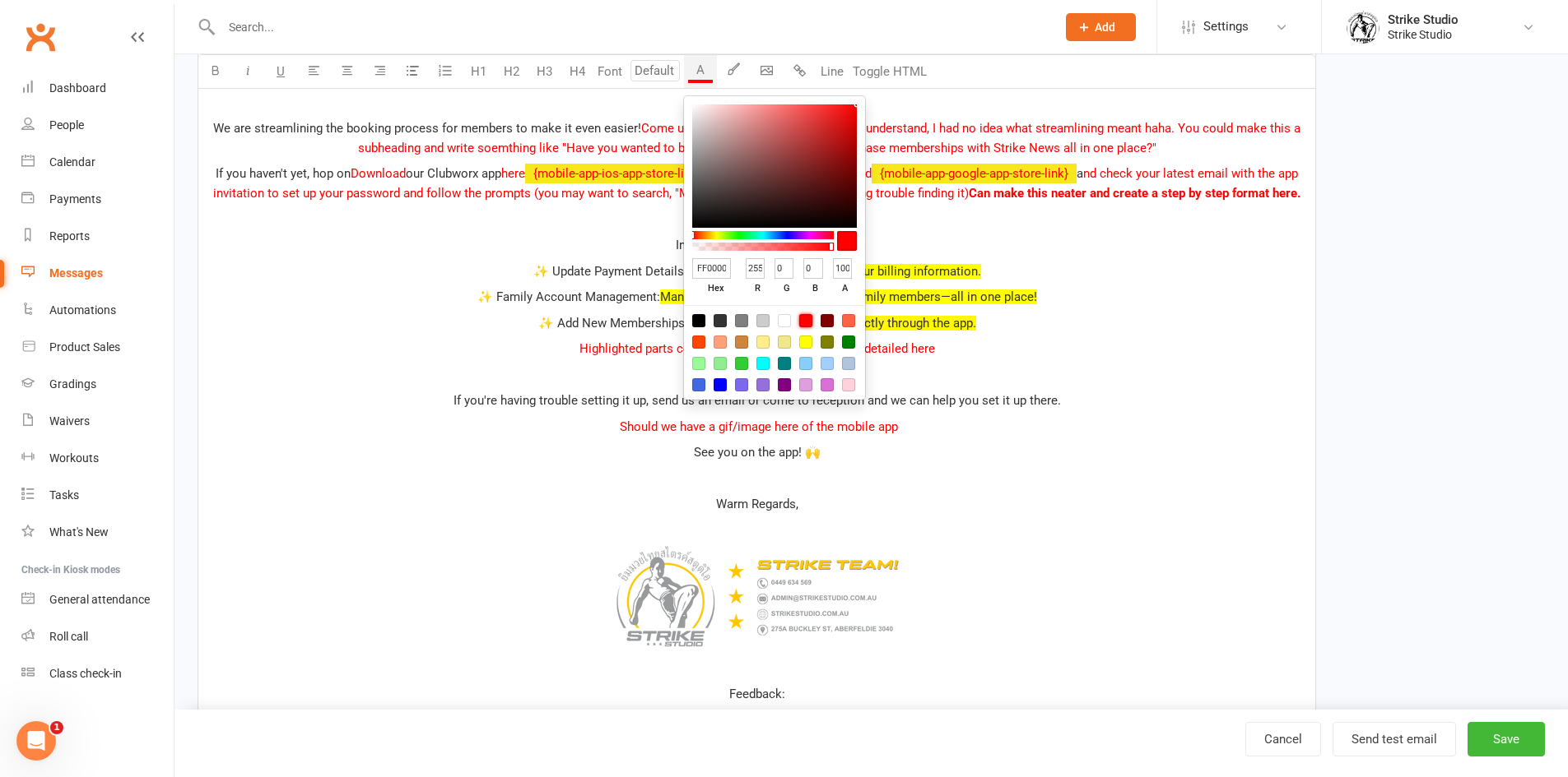
click at [1029, 385] on p "﻿" at bounding box center [756, 374] width 1097 height 19
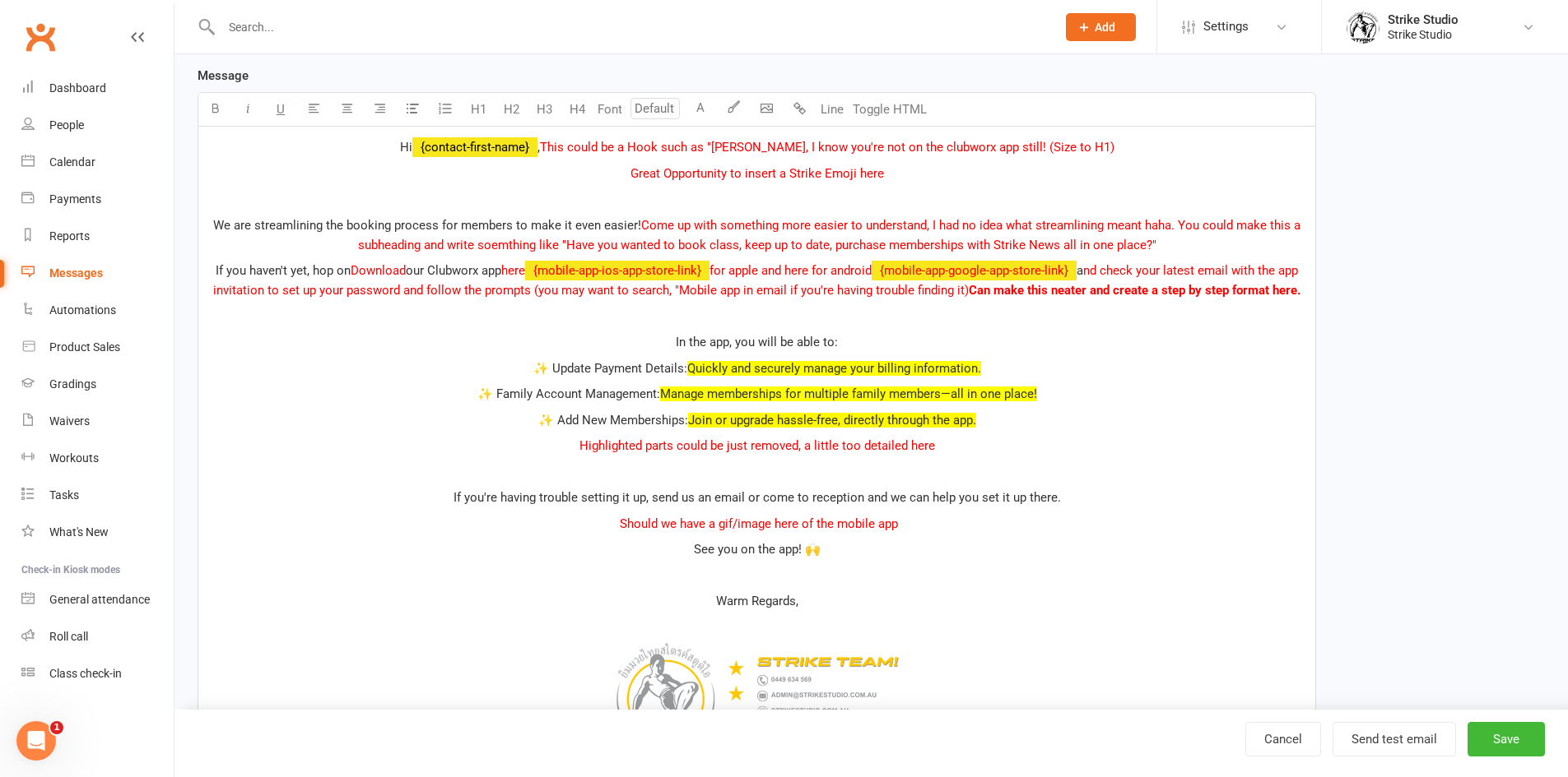
scroll to position [314, 0]
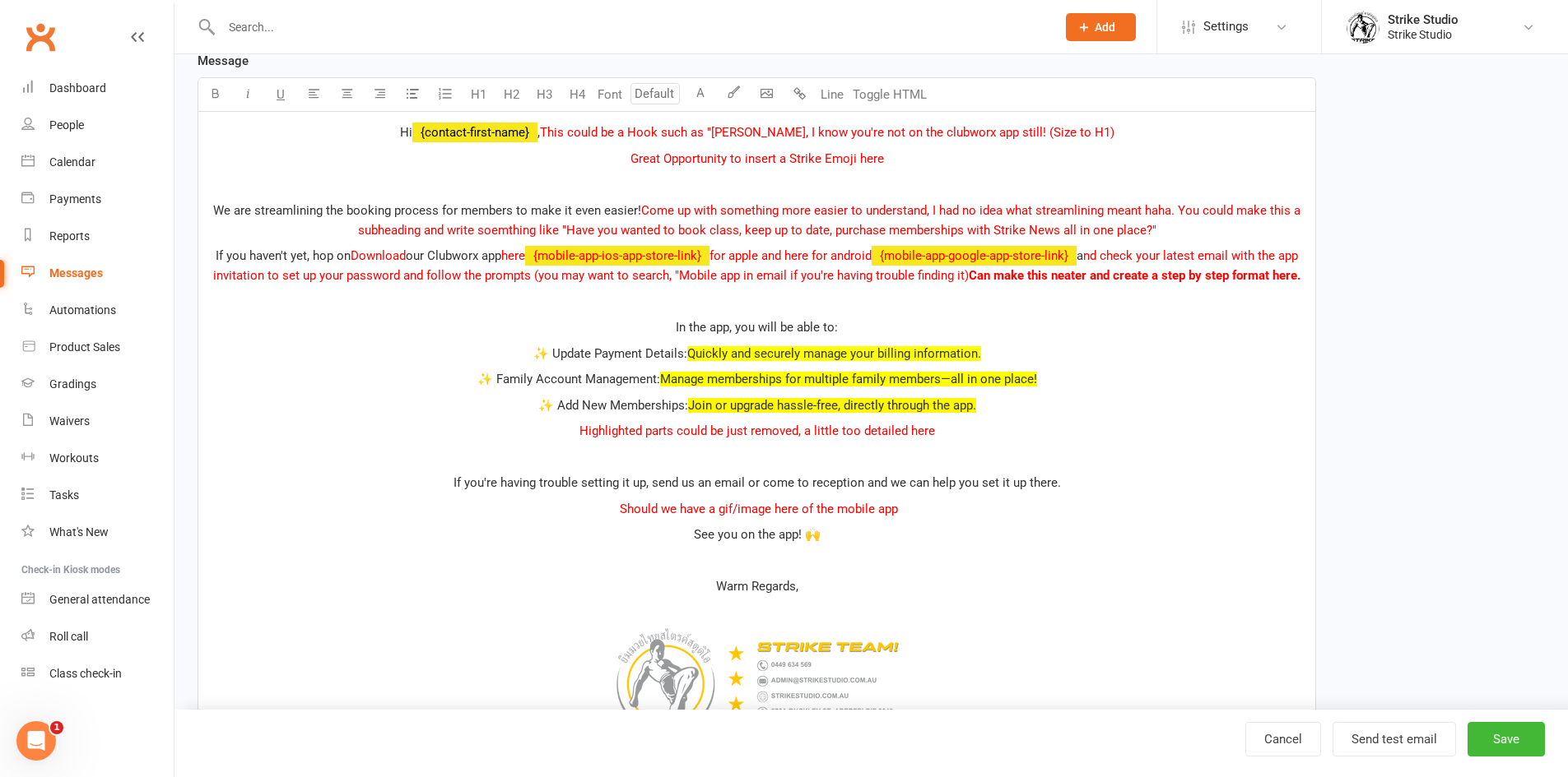
click at [943, 467] on p "﻿" at bounding box center [756, 457] width 1097 height 19
click at [962, 441] on p "Highlighted parts could be just removed, a little too detailed here" at bounding box center [756, 431] width 1097 height 19
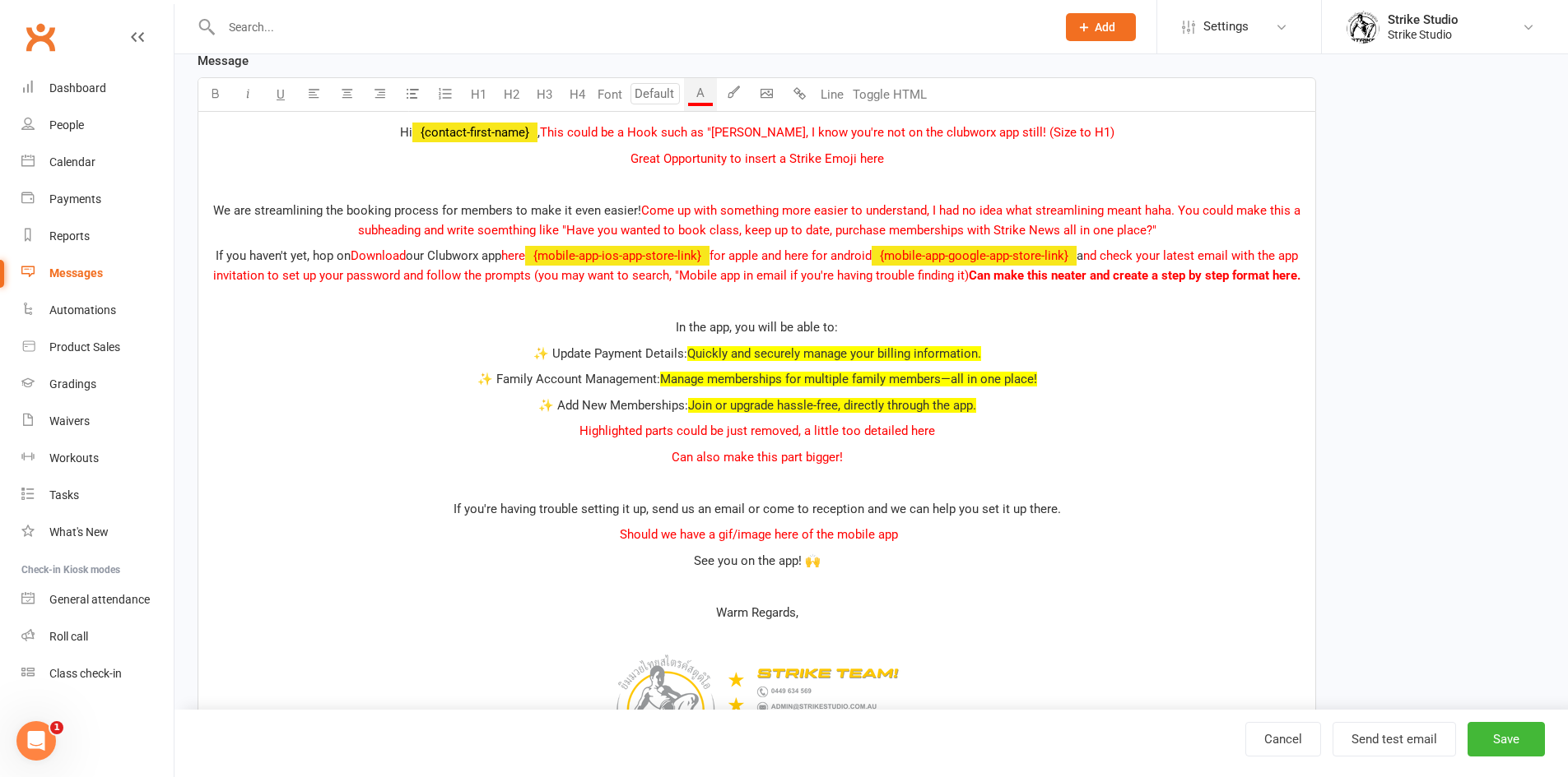
scroll to position [395, 0]
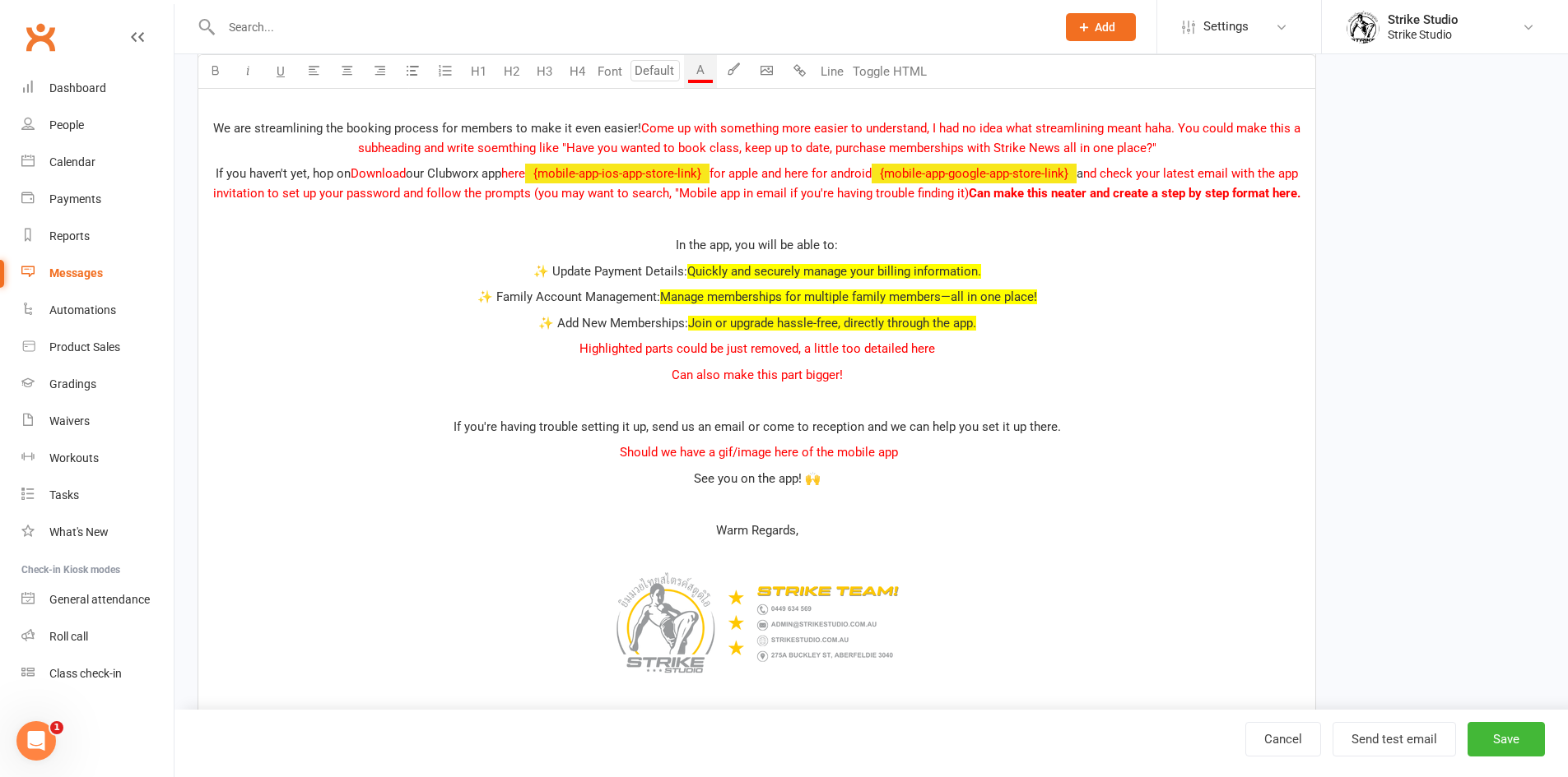
drag, startPoint x: 924, startPoint y: 394, endPoint x: 468, endPoint y: 375, distance: 456.4
click at [468, 375] on div "Hi ﻿ {contact-first-name} , This could be a Hook such as "[PERSON_NAME], I know…" at bounding box center [757, 424] width 1117 height 790
click at [986, 434] on span "If you're having trouble setting it up, send us an email or come to reception a…" at bounding box center [757, 427] width 608 height 15
click at [981, 488] on p "See you on the app! 🙌" at bounding box center [756, 478] width 1097 height 19
drag, startPoint x: 593, startPoint y: 448, endPoint x: 704, endPoint y: 446, distance: 111.0
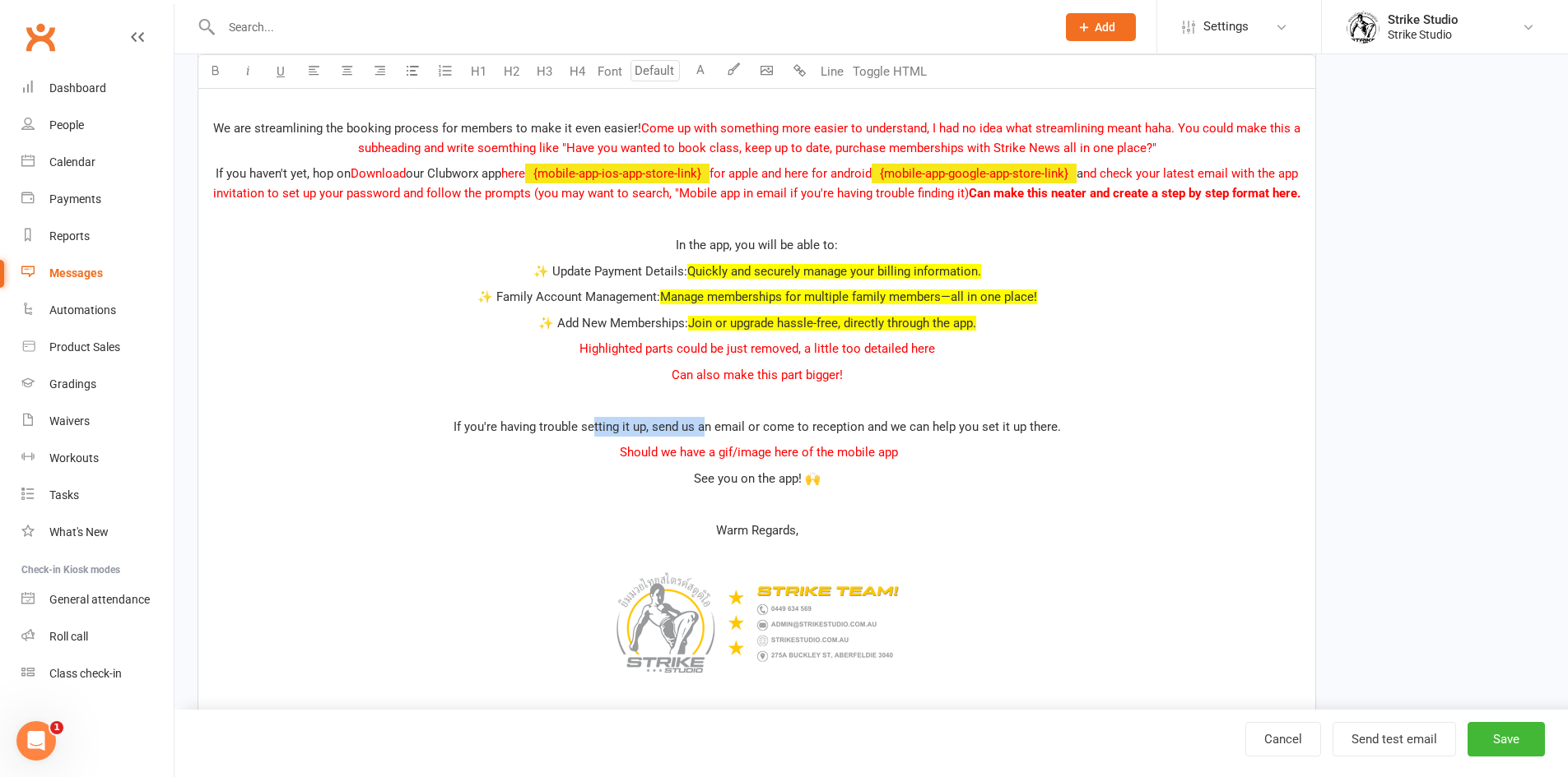
click at [704, 434] on span "If you're having trouble setting it up, send us an email or come to reception a…" at bounding box center [757, 427] width 608 height 15
click at [718, 434] on span "If you're having trouble setting it up, send us an email or come to reception a…" at bounding box center [757, 427] width 608 height 15
drag, startPoint x: 653, startPoint y: 447, endPoint x: 761, endPoint y: 444, distance: 108.0
click at [761, 434] on span "If you're having trouble setting it up, send us an email or come to reception a…" at bounding box center [757, 427] width 608 height 15
click at [1017, 436] on p "If you're having trouble setting it up, come to reception and we can help you s…" at bounding box center [756, 426] width 1097 height 19
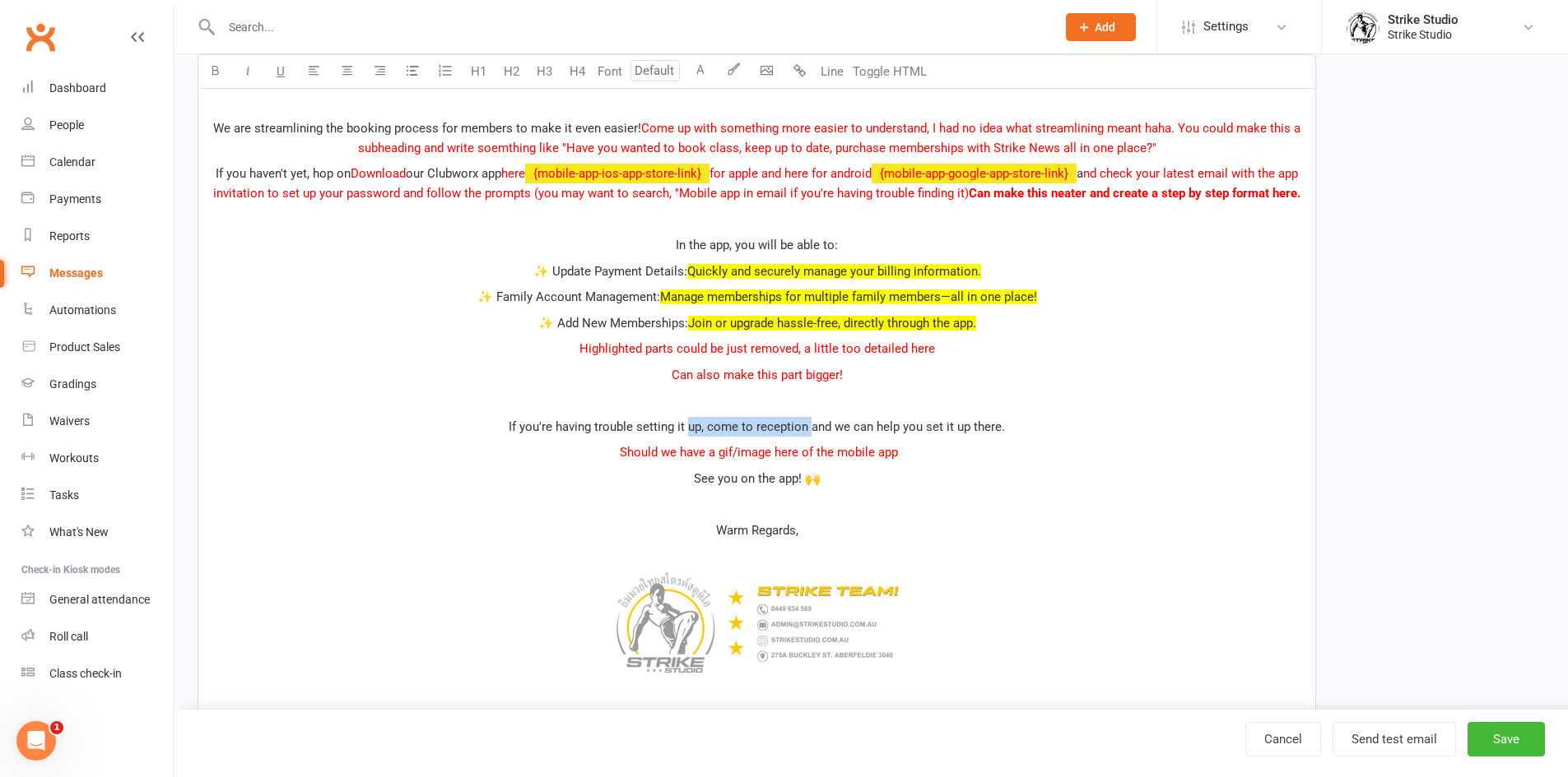
drag, startPoint x: 809, startPoint y: 453, endPoint x: 691, endPoint y: 441, distance: 118.6
click at [691, 434] on span "If you're having trouble setting it up, come to reception and we can help you s…" at bounding box center [757, 427] width 496 height 15
click at [700, 434] on span "If you're having trouble setting it up, come to reception and we can help you s…" at bounding box center [757, 427] width 496 height 15
click at [709, 434] on span "If you're having trouble setting it up, come to reception and we can help you s…" at bounding box center [757, 427] width 496 height 15
click at [641, 434] on span "If you're having trouble setting it up, check out our FAQ to see if you can fix…" at bounding box center [756, 427] width 841 height 15
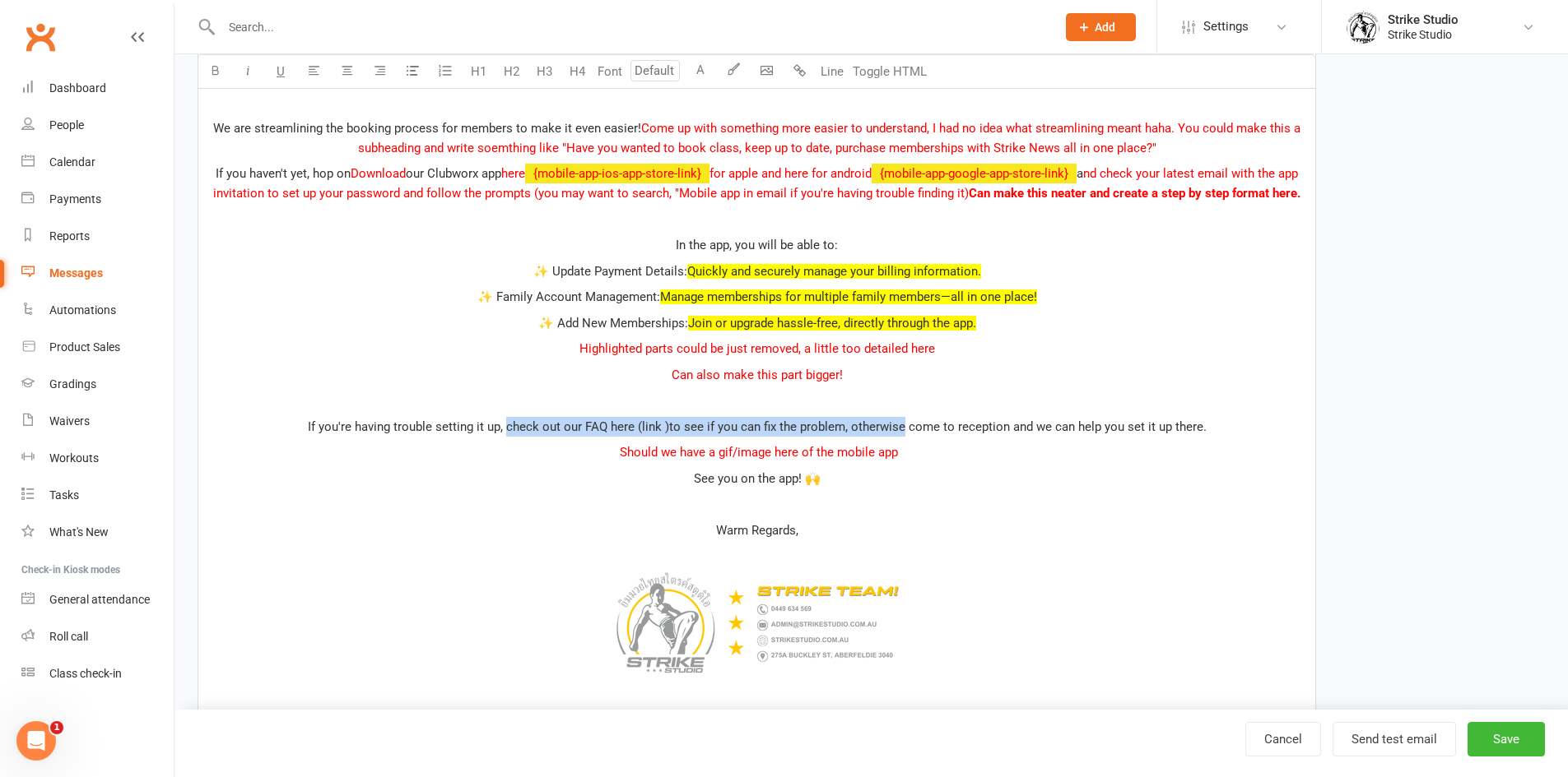
drag, startPoint x: 509, startPoint y: 447, endPoint x: 905, endPoint y: 441, distance: 396.0
click at [905, 434] on span "If you're having trouble setting it up, check out our FAQ here (link )to see if…" at bounding box center [757, 427] width 899 height 15
click at [712, 75] on button "A" at bounding box center [699, 71] width 33 height 32
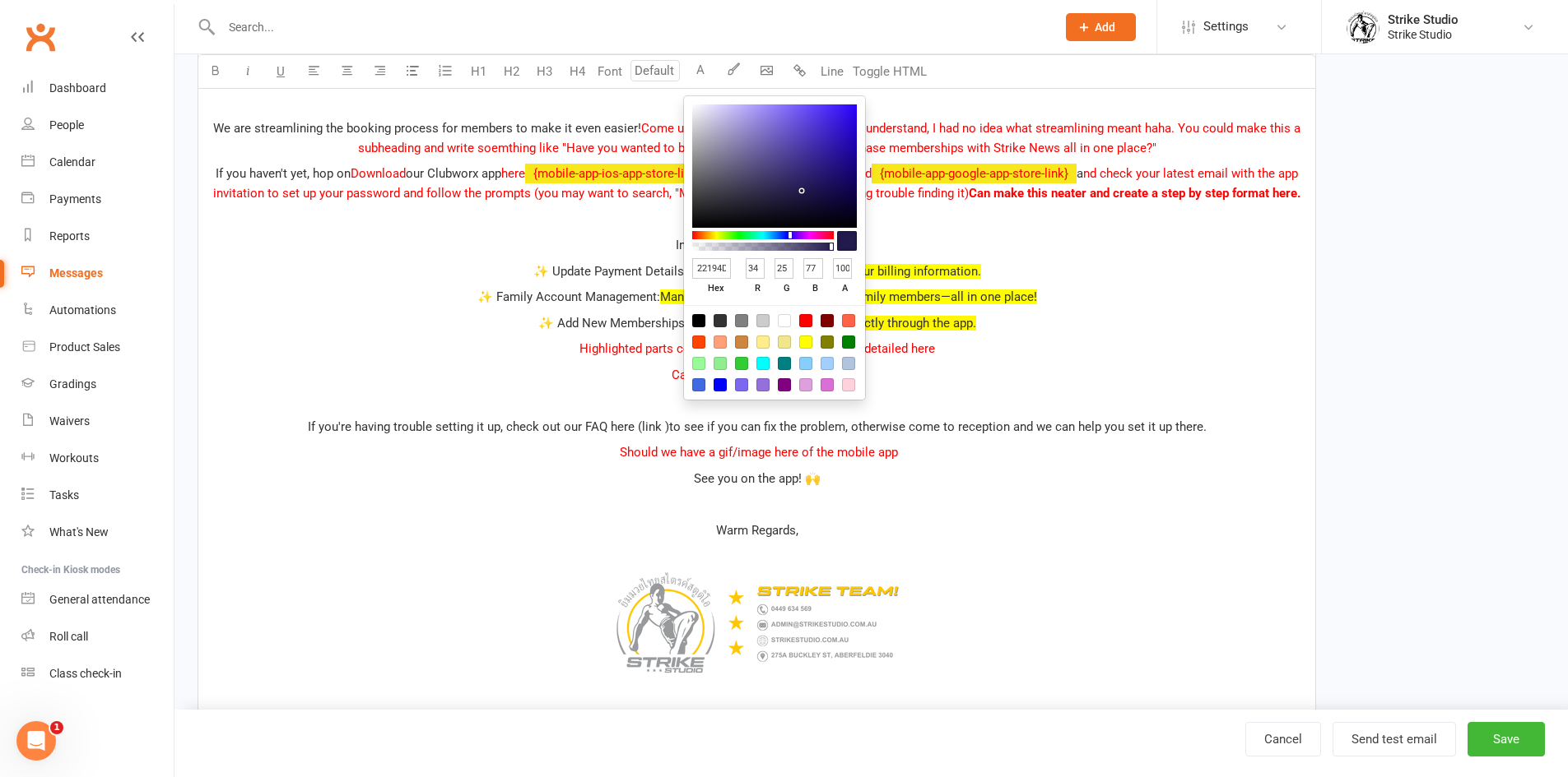
click at [807, 321] on div at bounding box center [805, 320] width 13 height 13
type input "FF0000"
type input "255"
type input "0"
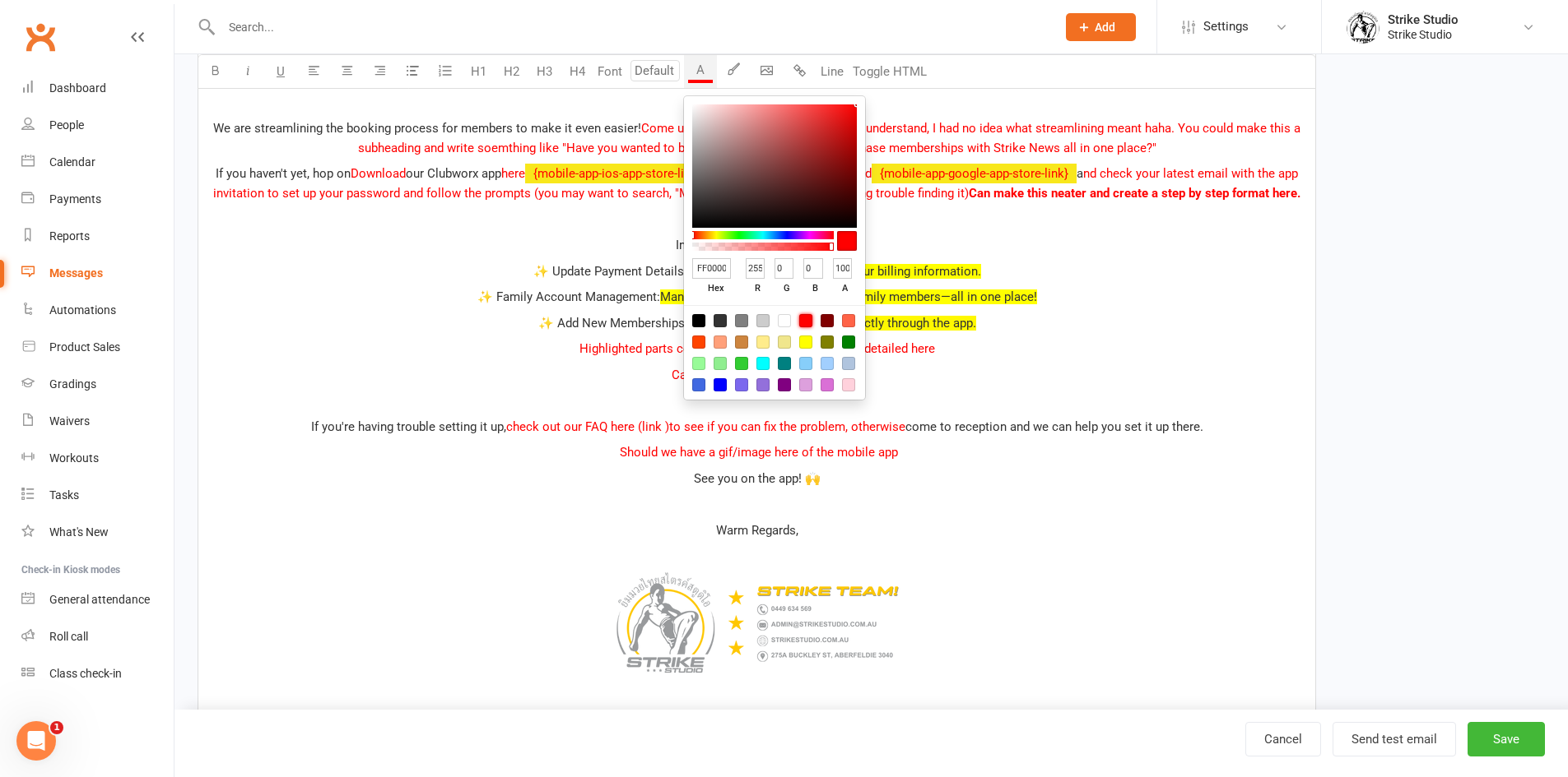
click at [957, 410] on p "﻿" at bounding box center [756, 400] width 1097 height 19
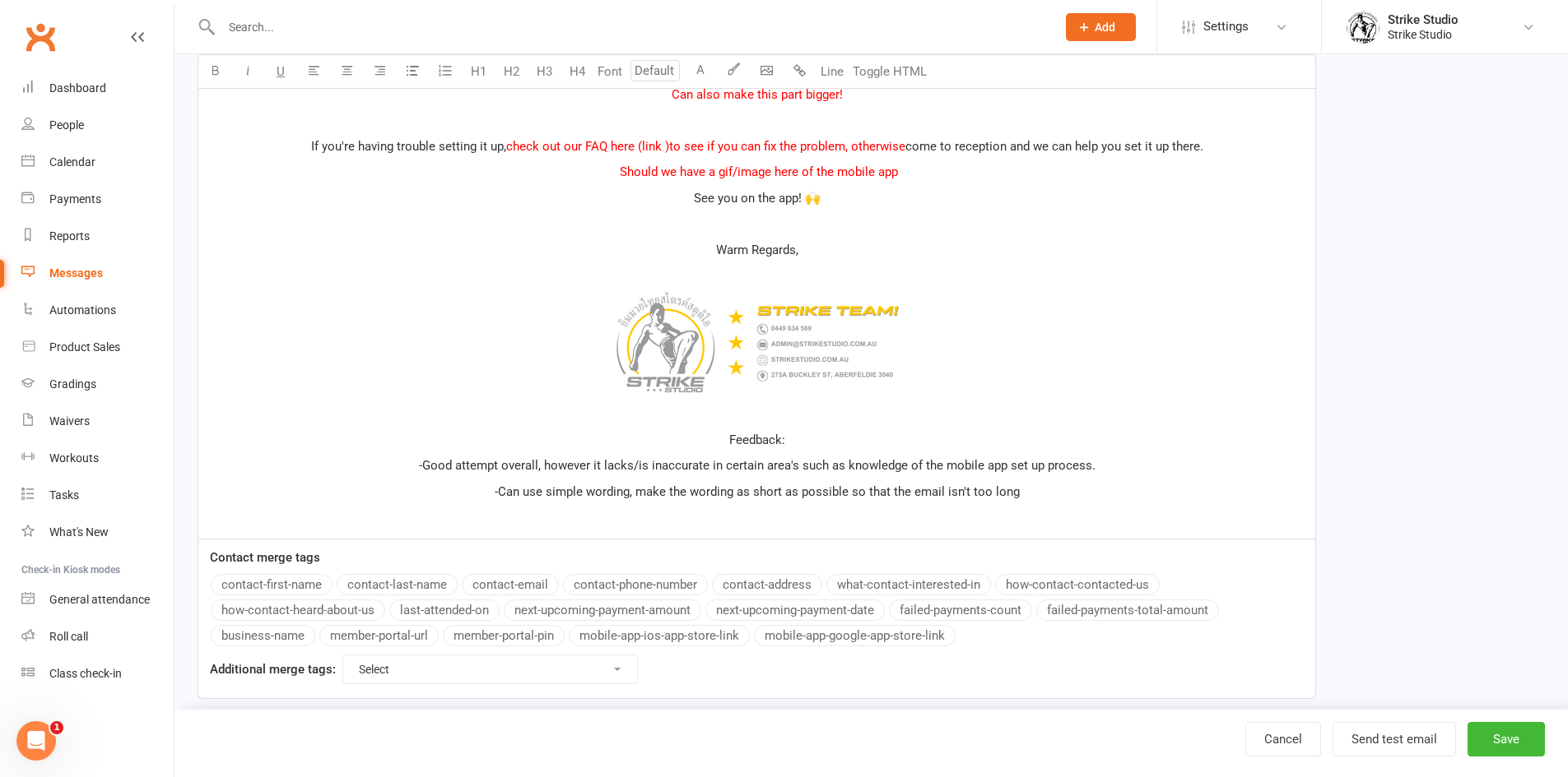
scroll to position [719, 0]
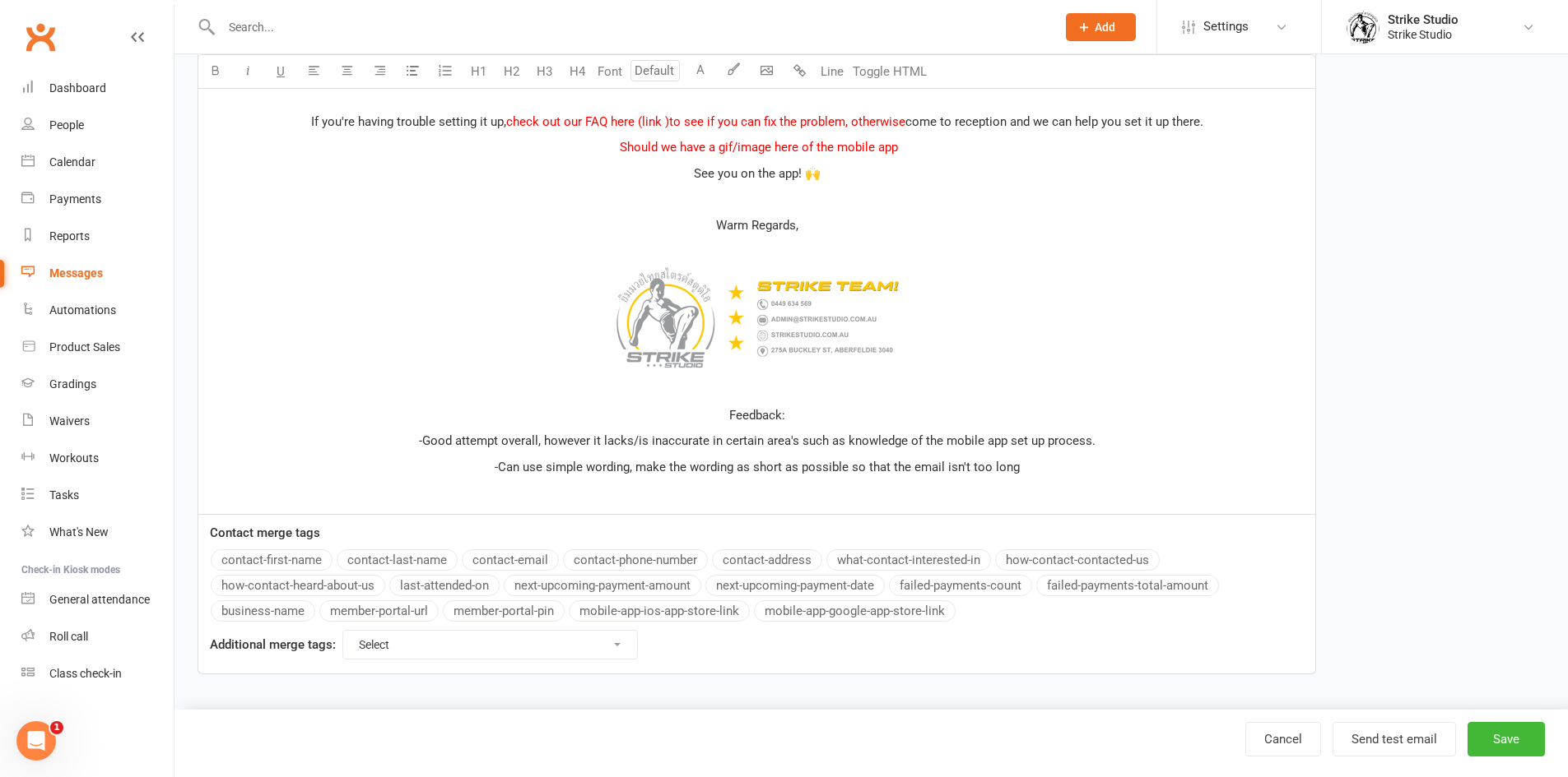
click at [1044, 474] on p "-Can use simple wording, make the wording as short as possible so that the emai…" at bounding box center [756, 467] width 1097 height 19
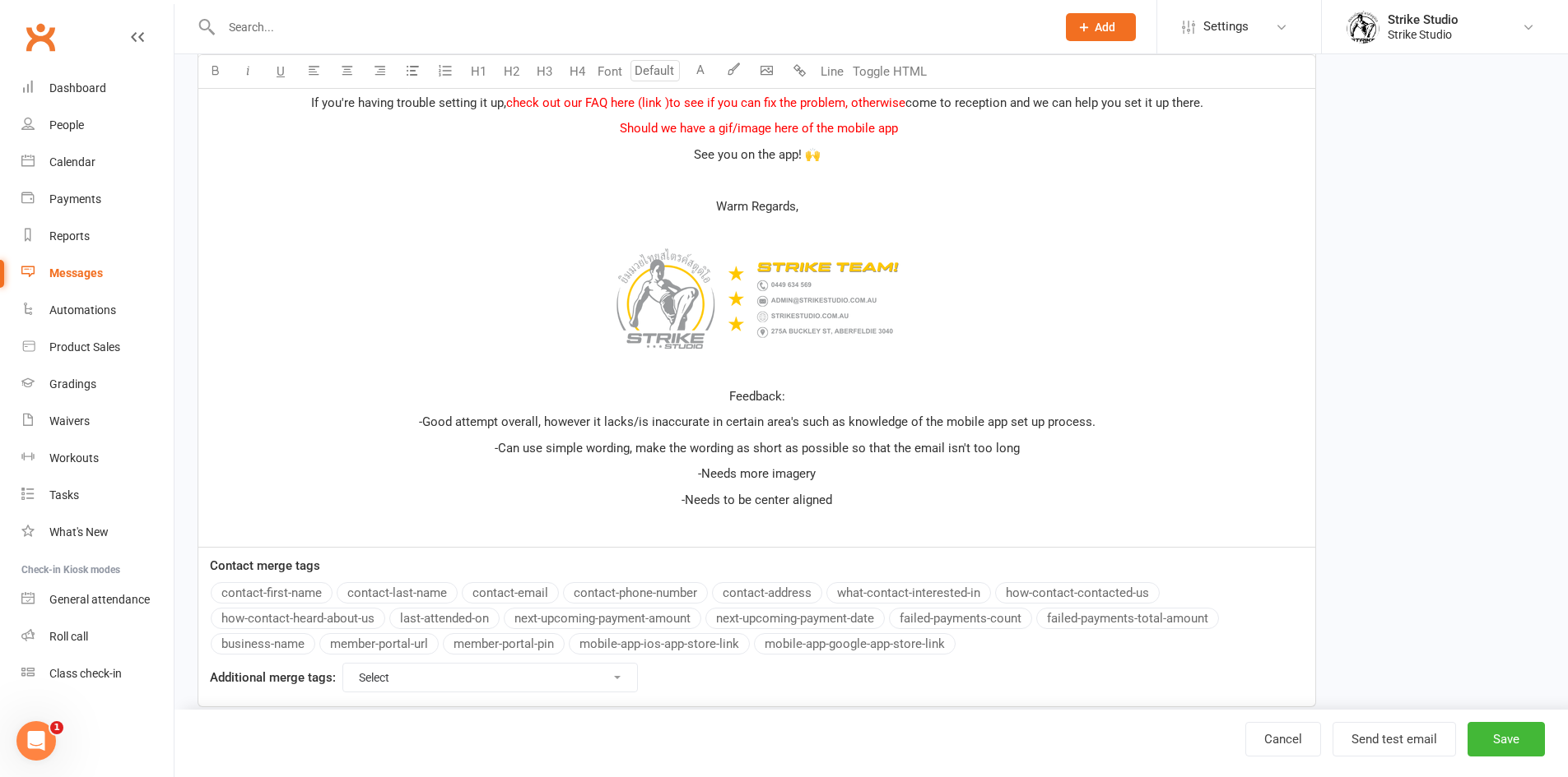
click at [1038, 484] on p "-Needs more imagery" at bounding box center [756, 473] width 1097 height 19
click at [741, 520] on div "Hi ﻿ {contact-first-name} , This could be a Hook such as "[PERSON_NAME], I know…" at bounding box center [757, 126] width 1117 height 841
drag, startPoint x: 764, startPoint y: 525, endPoint x: 702, endPoint y: 484, distance: 74.3
click at [702, 484] on div "Hi ﻿ {contact-first-name} , This could be a Hook such as "[PERSON_NAME], I know…" at bounding box center [757, 126] width 1117 height 841
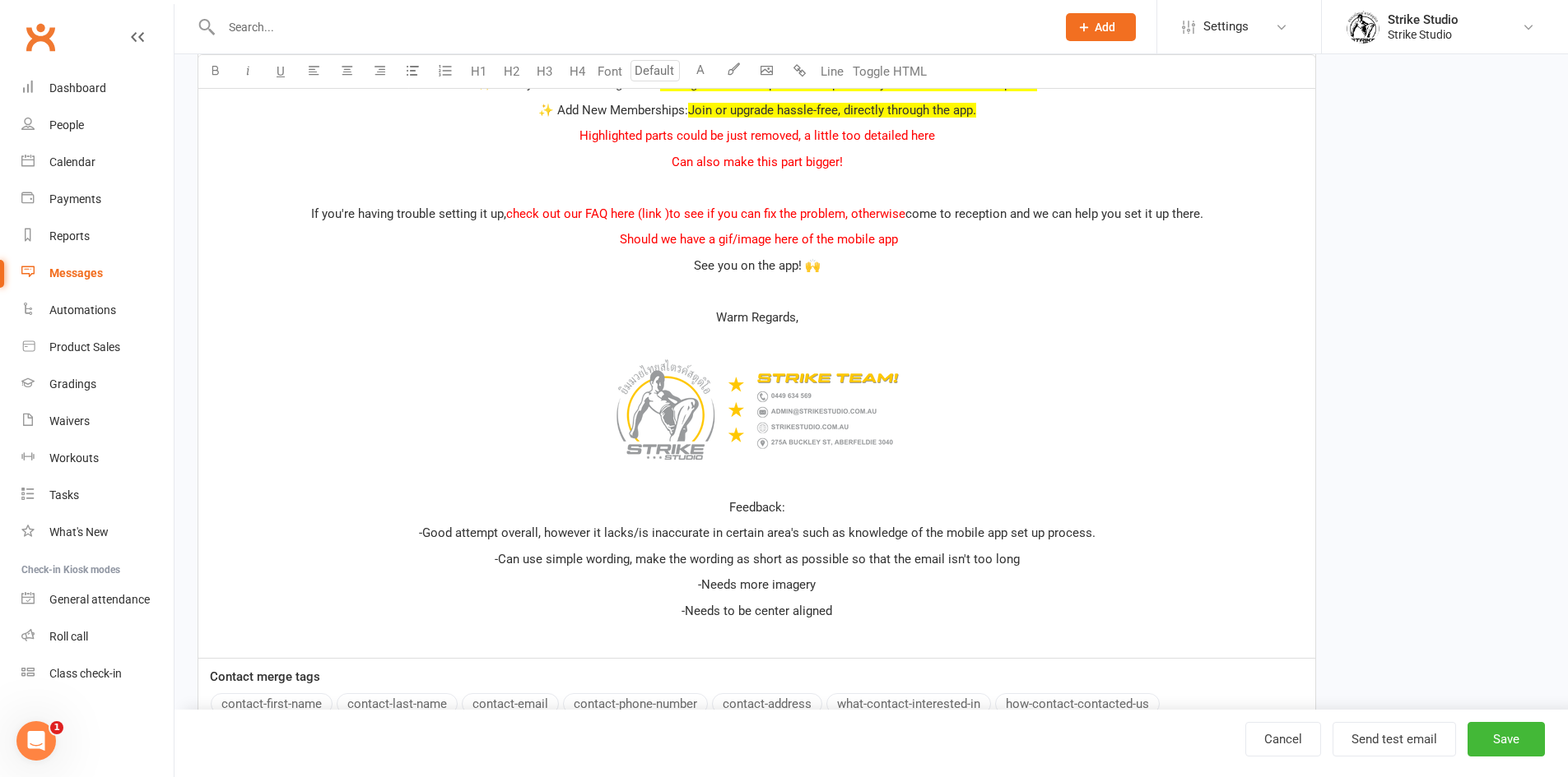
scroll to position [771, 0]
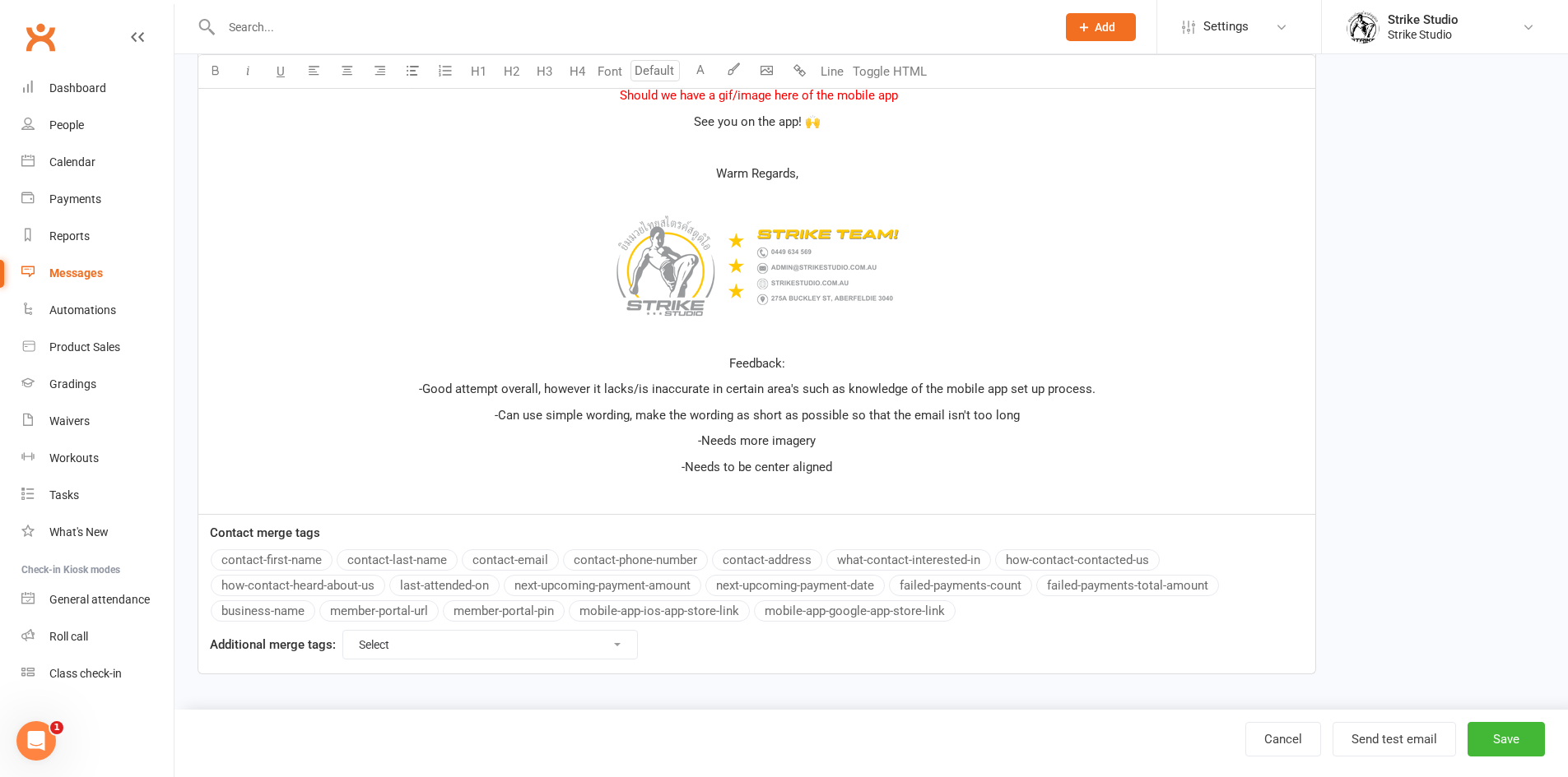
click at [854, 498] on p "﻿" at bounding box center [756, 492] width 1097 height 19
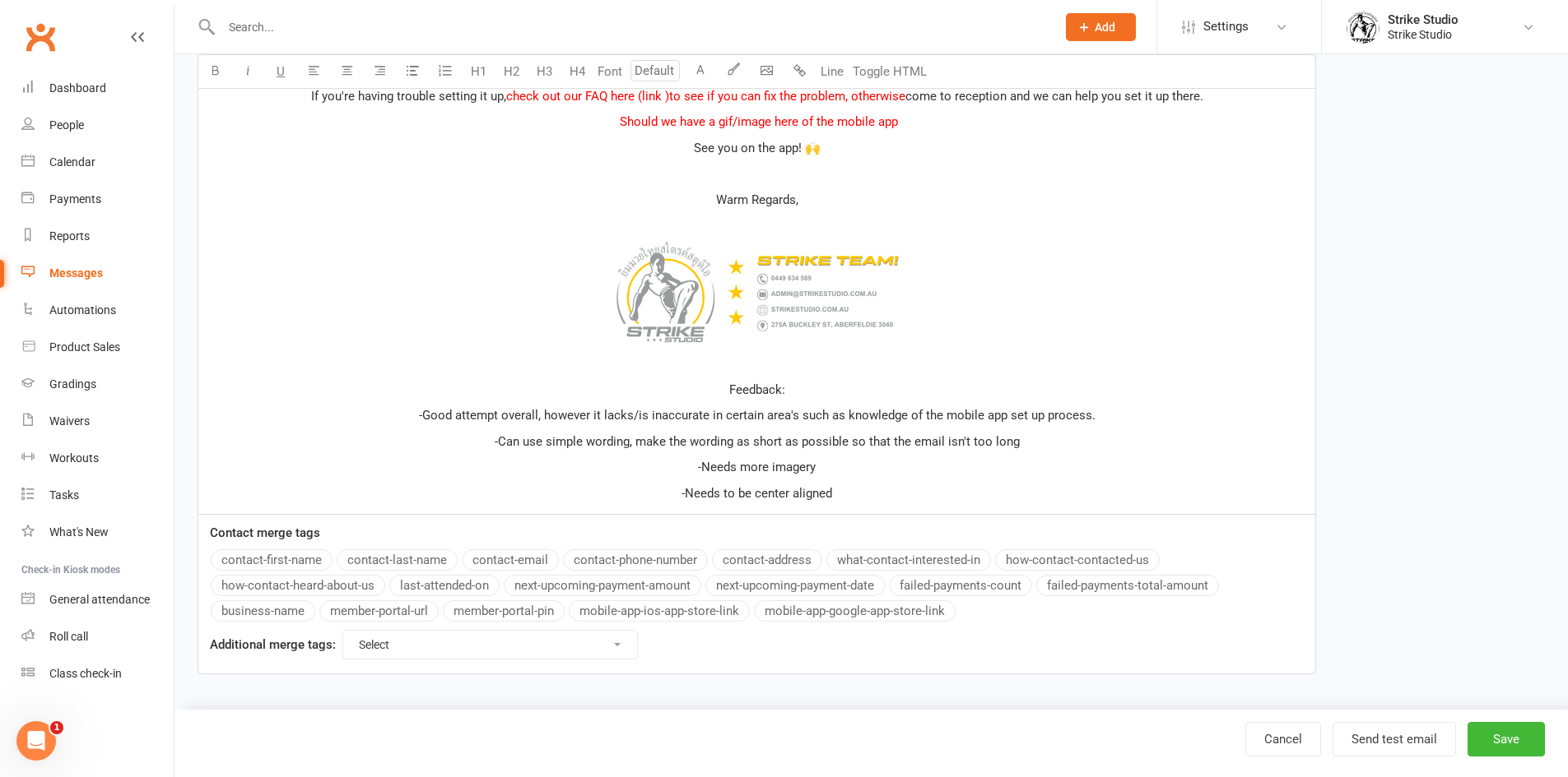
scroll to position [746, 0]
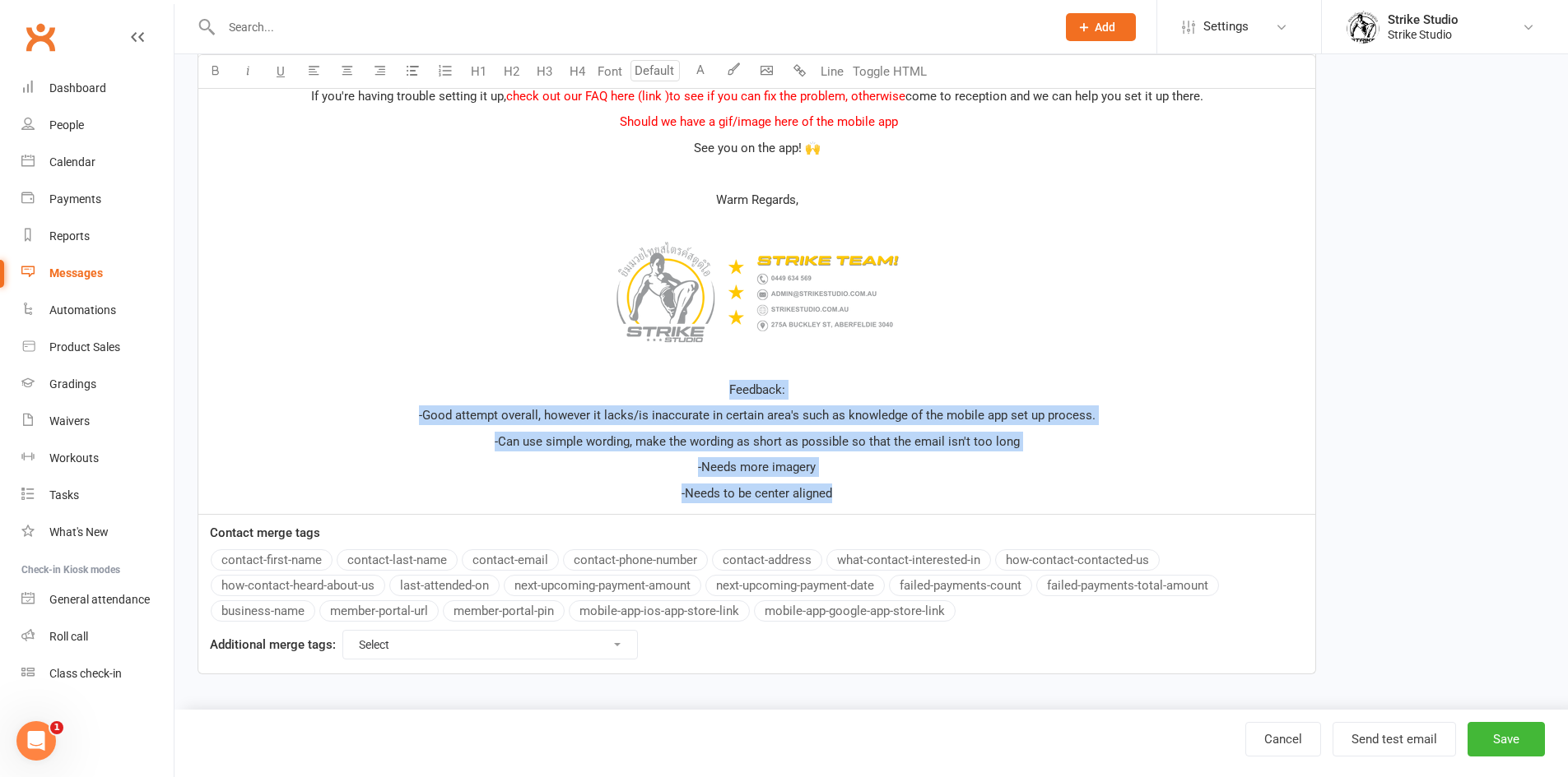
drag, startPoint x: 850, startPoint y: 491, endPoint x: 571, endPoint y: 384, distance: 298.8
click at [571, 384] on div "Hi ﻿ {contact-first-name} , This could be a Hook such as "[PERSON_NAME], I know…" at bounding box center [757, 107] width 1117 height 816
click at [704, 69] on button "A" at bounding box center [699, 71] width 33 height 32
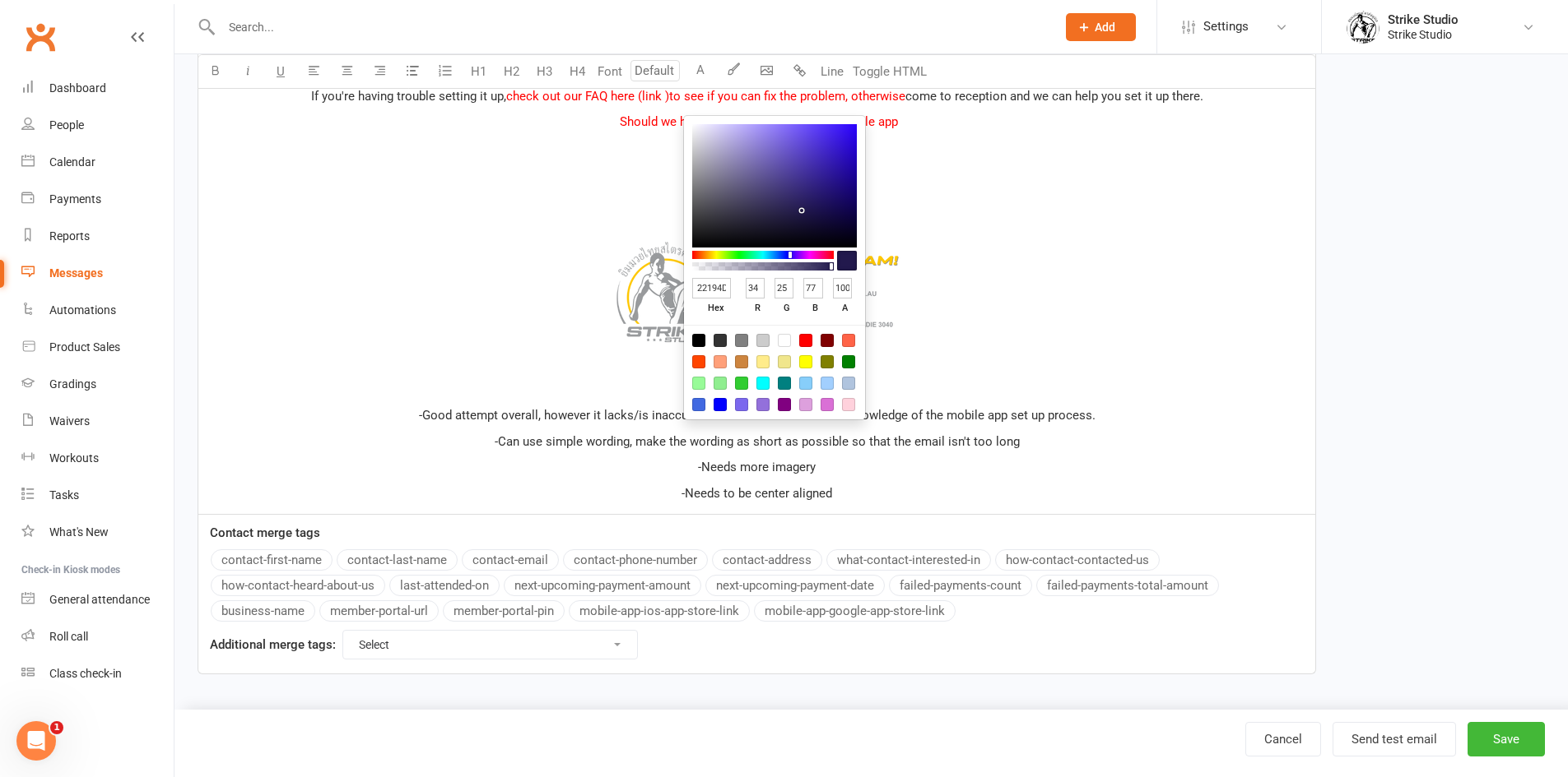
click at [805, 334] on div at bounding box center [805, 341] width 13 height 13
type input "FF0000"
type input "255"
type input "0"
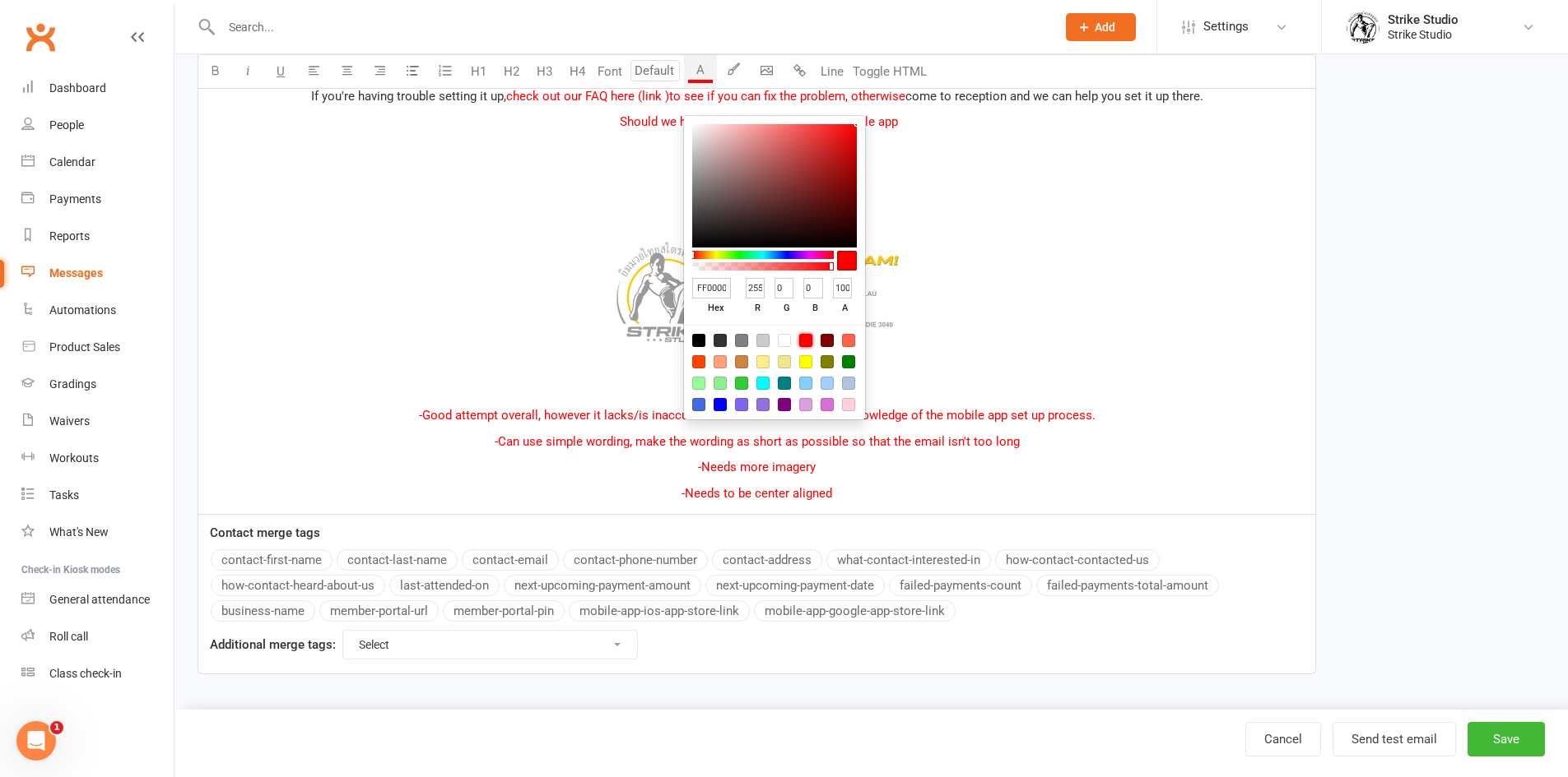
click at [1034, 473] on p "-Needs more imagery" at bounding box center [756, 467] width 1097 height 19
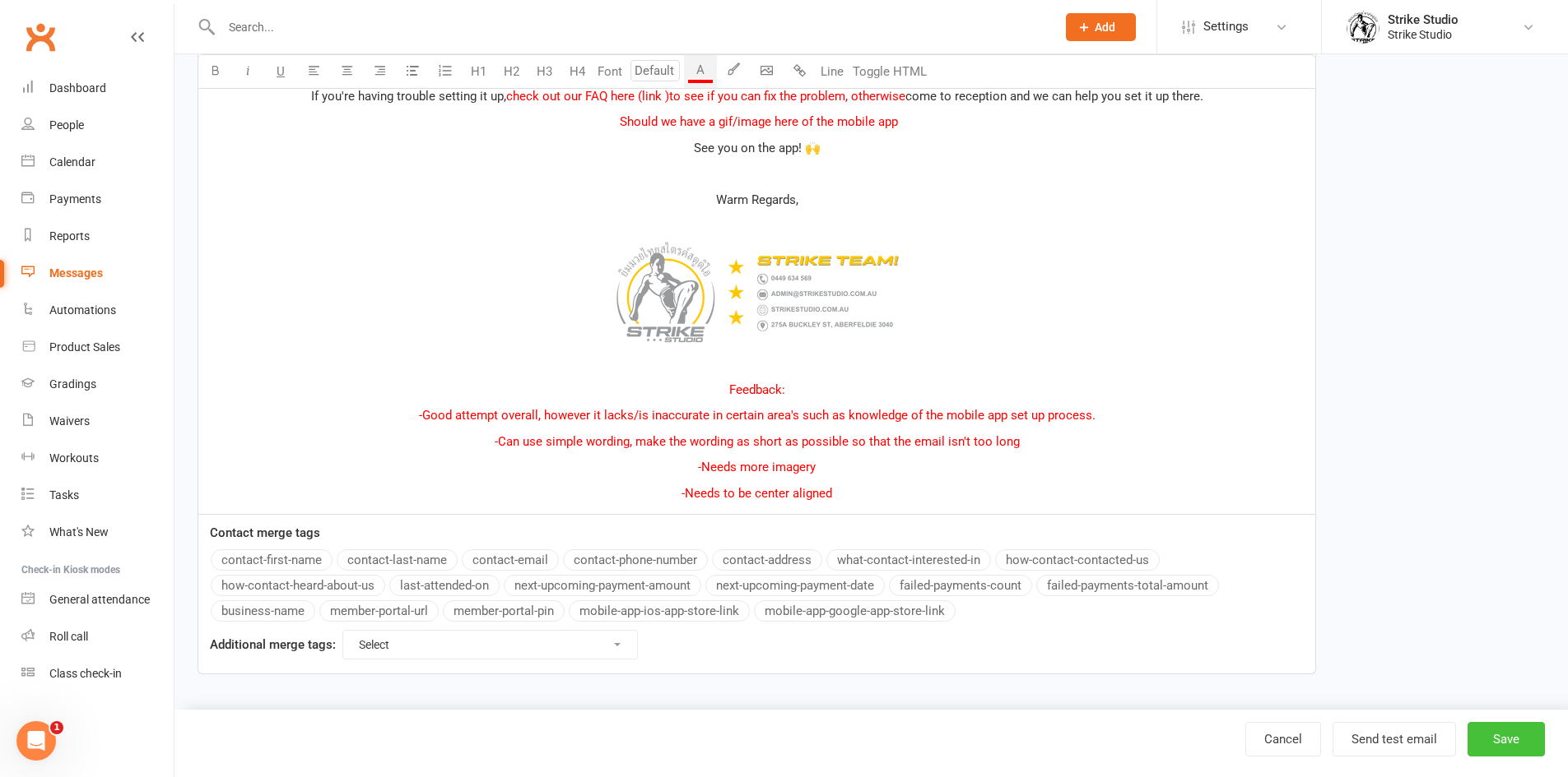
click at [1111, 520] on button "Save" at bounding box center [1506, 739] width 77 height 34
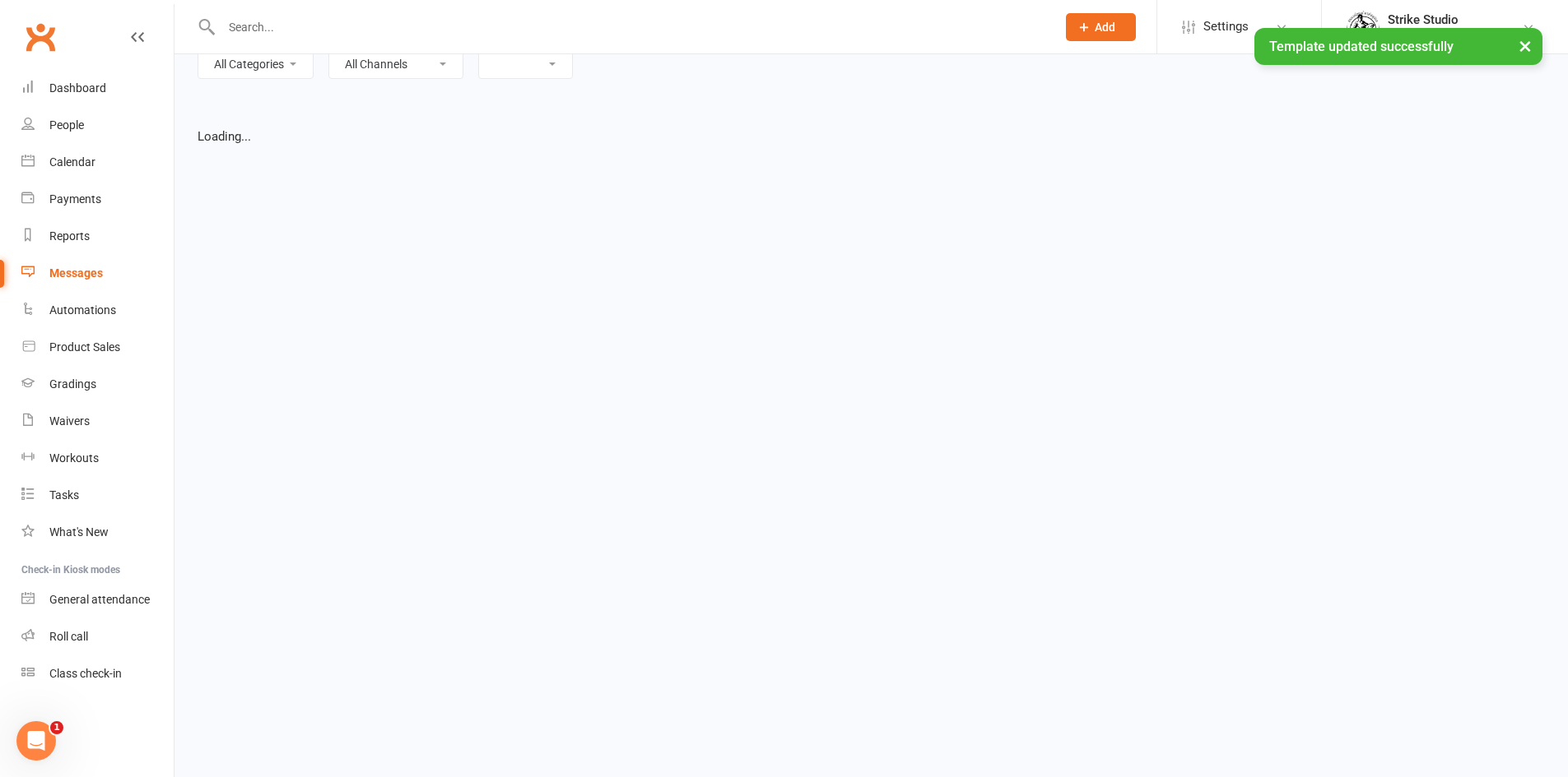
select select "list"
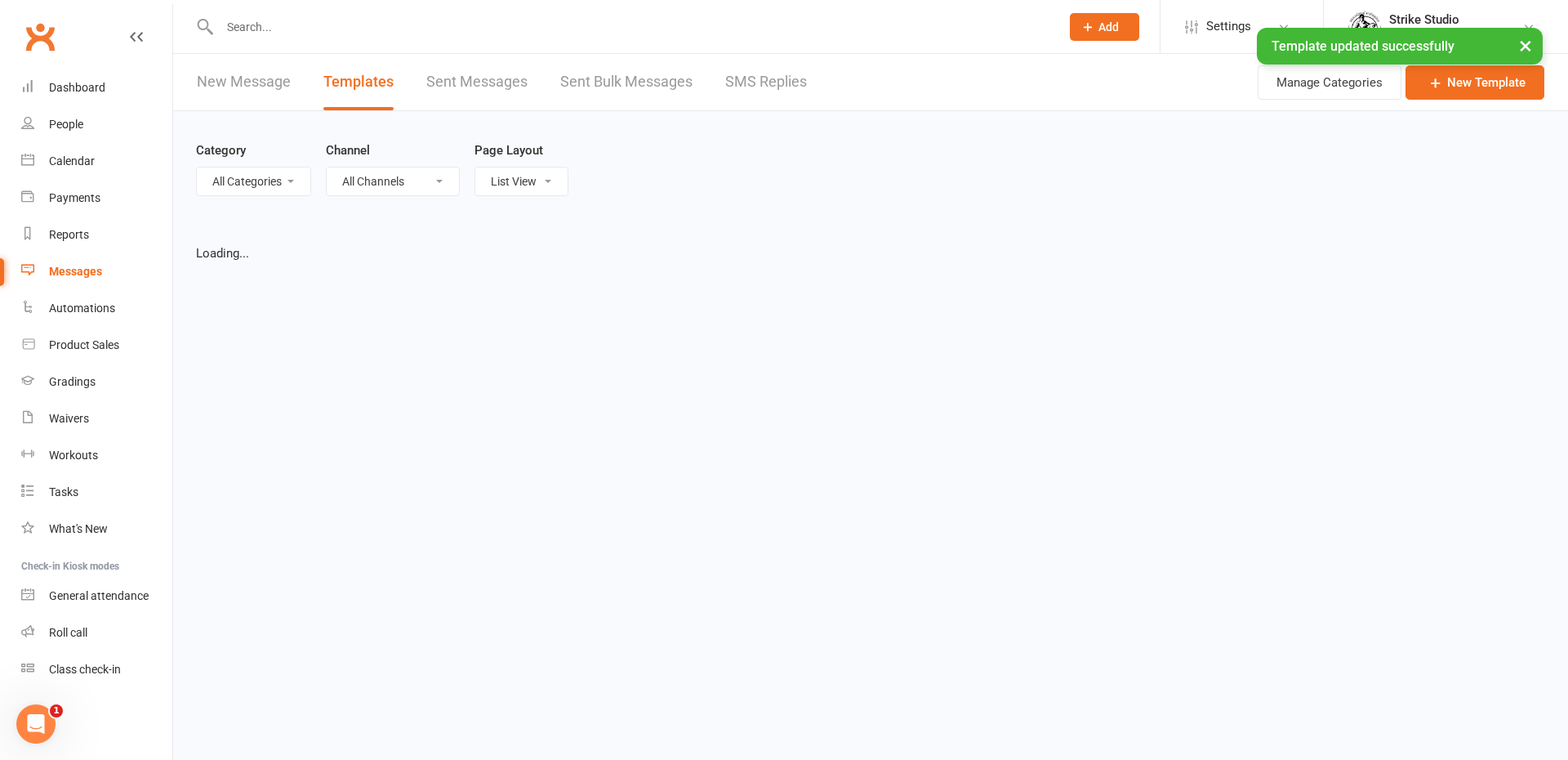
select select "100"
